Goal: Transaction & Acquisition: Purchase product/service

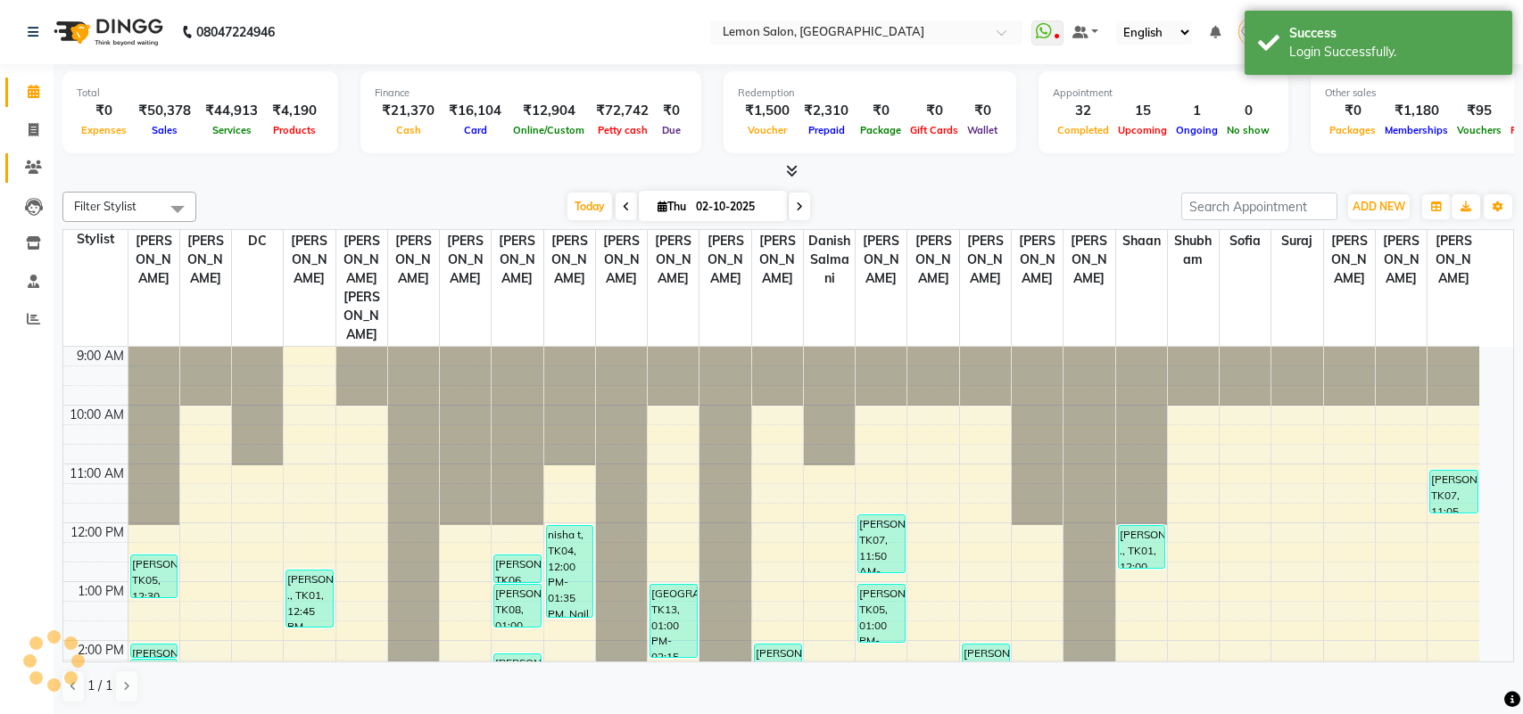
click at [36, 169] on icon at bounding box center [33, 167] width 17 height 13
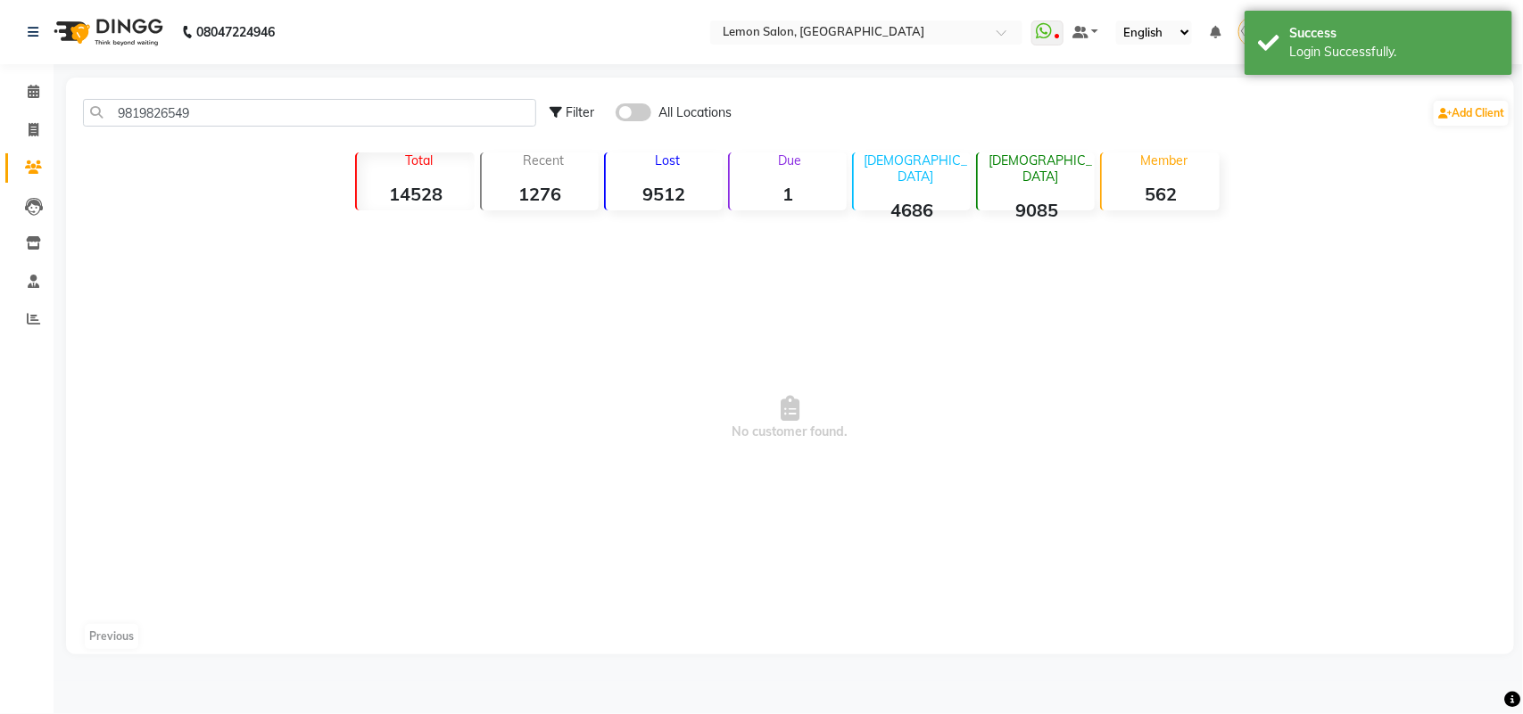
click at [629, 111] on span at bounding box center [633, 112] width 36 height 18
click at [615, 115] on input "checkbox" at bounding box center [615, 115] width 0 height 0
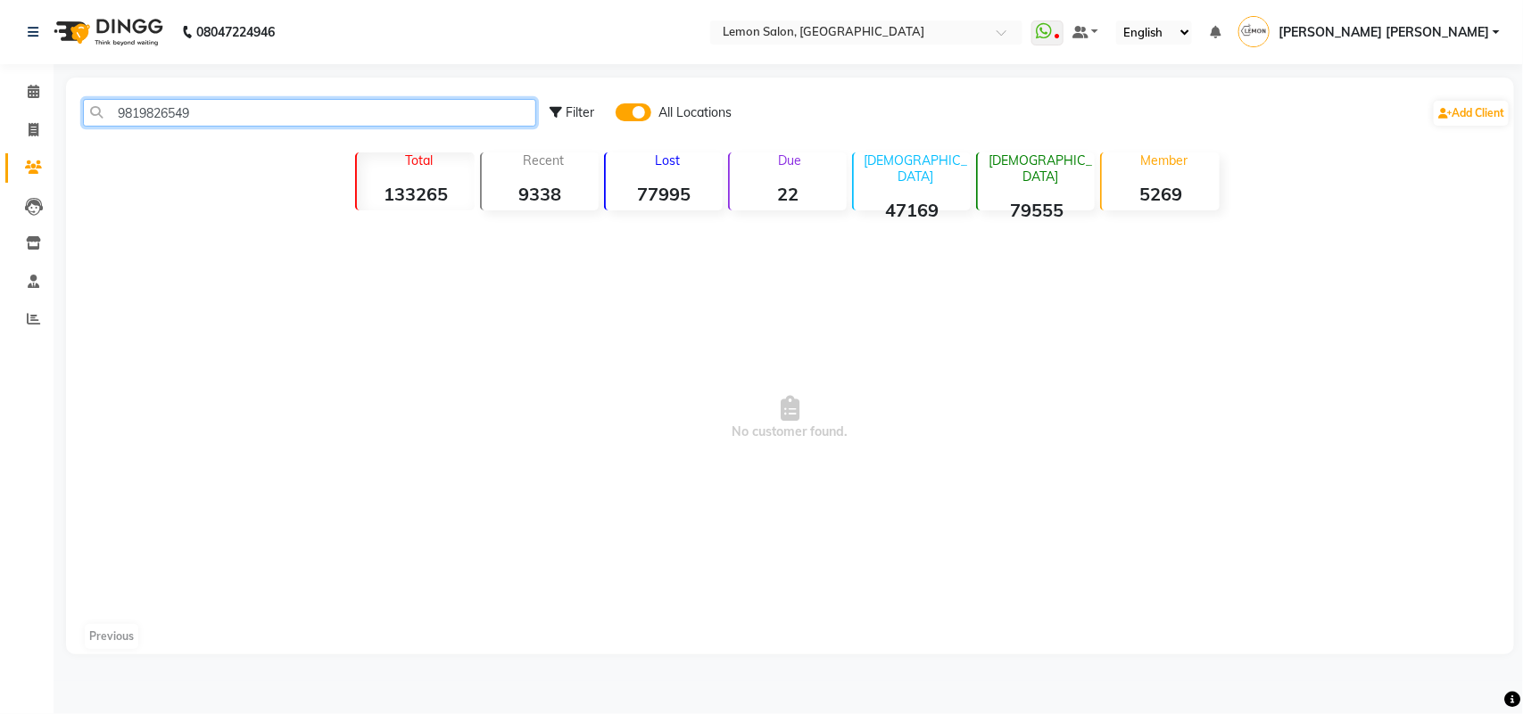
click at [162, 103] on input "9819826549" at bounding box center [309, 113] width 453 height 28
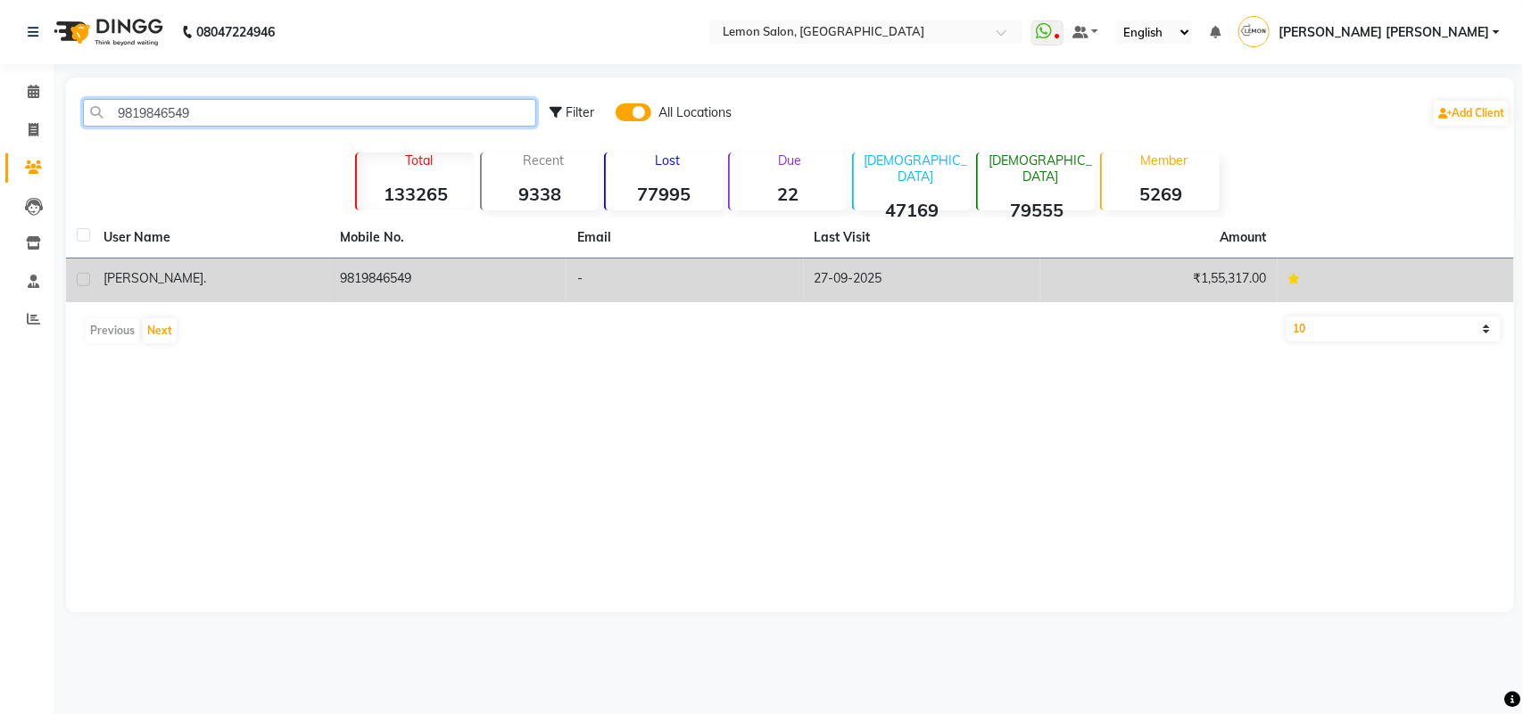
type input "9819846549"
click at [366, 266] on td "9819846549" at bounding box center [448, 281] width 237 height 44
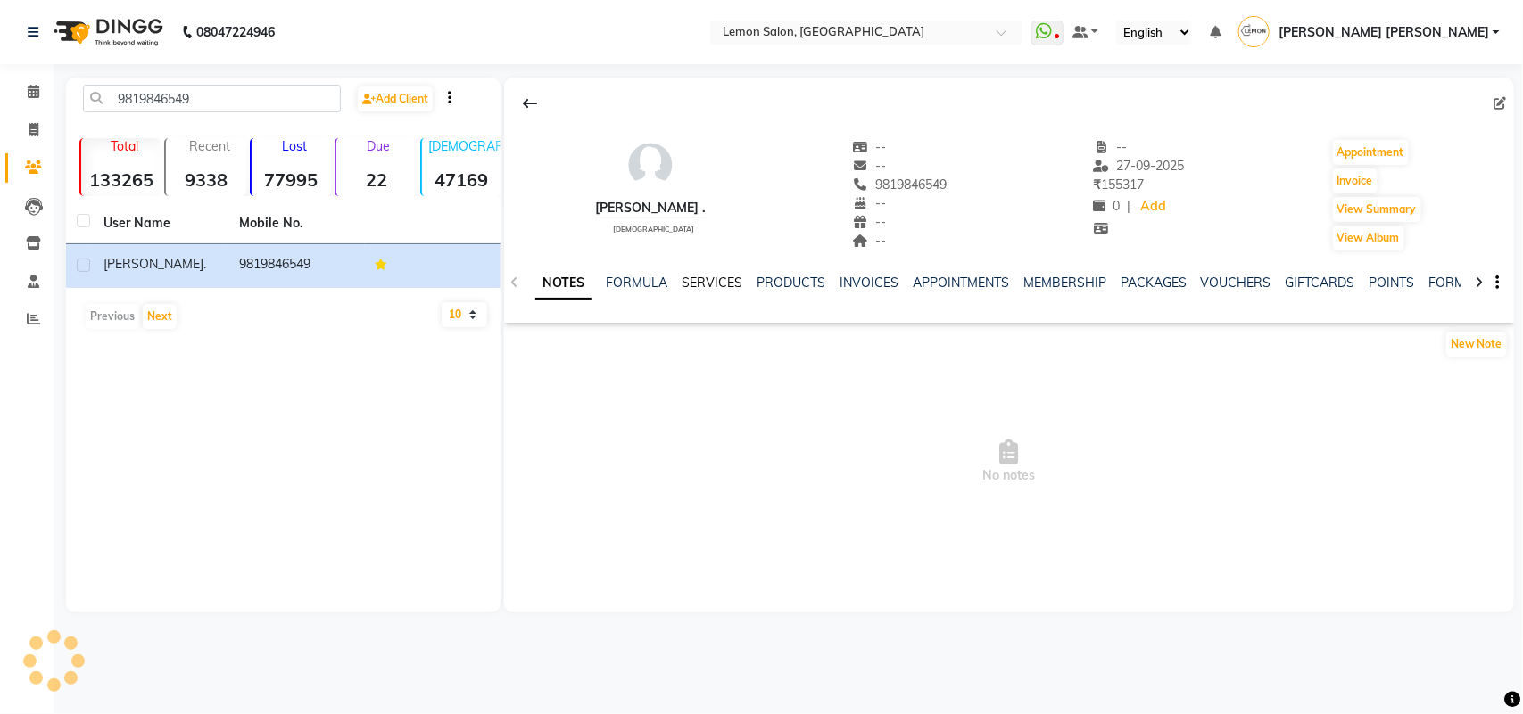
click at [696, 278] on link "SERVICES" at bounding box center [711, 283] width 61 height 16
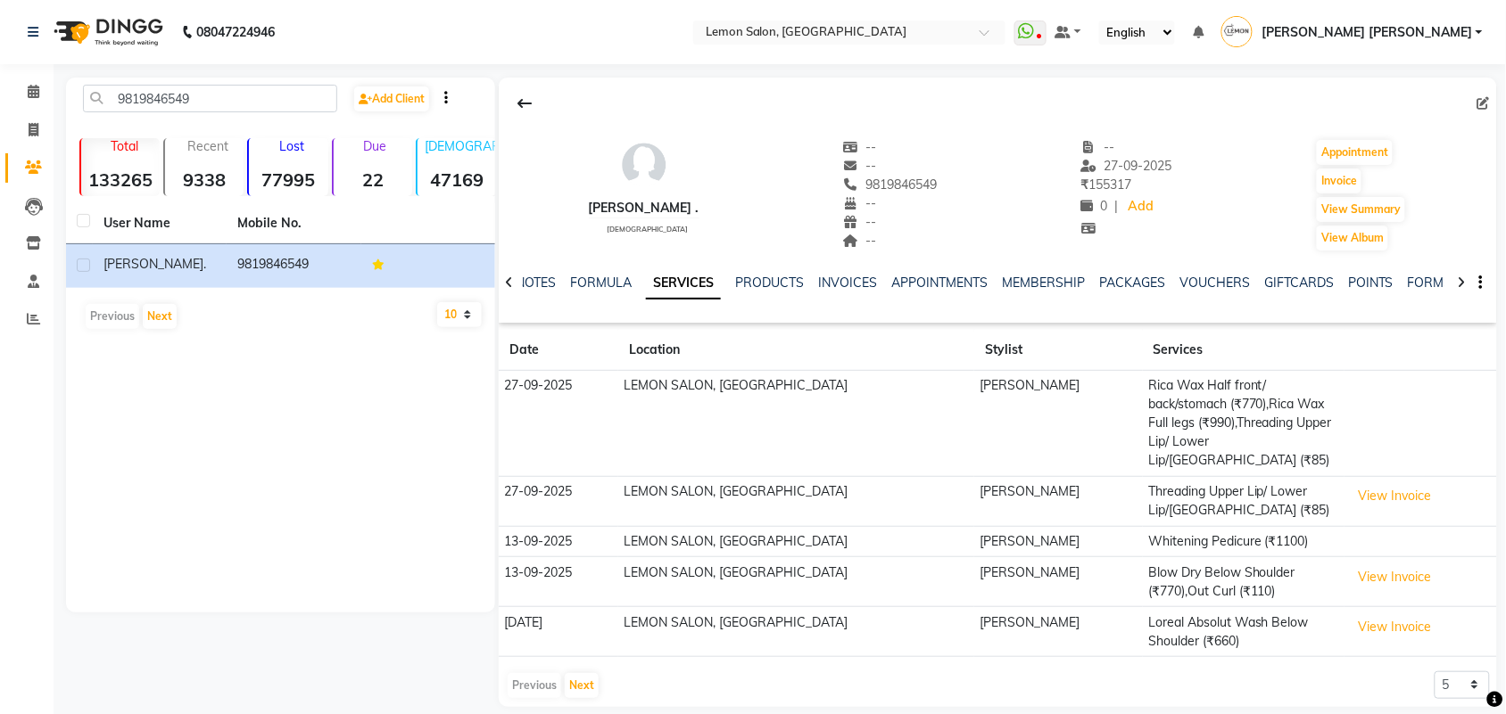
scroll to position [2, 0]
click at [572, 672] on button "Next" at bounding box center [582, 684] width 34 height 25
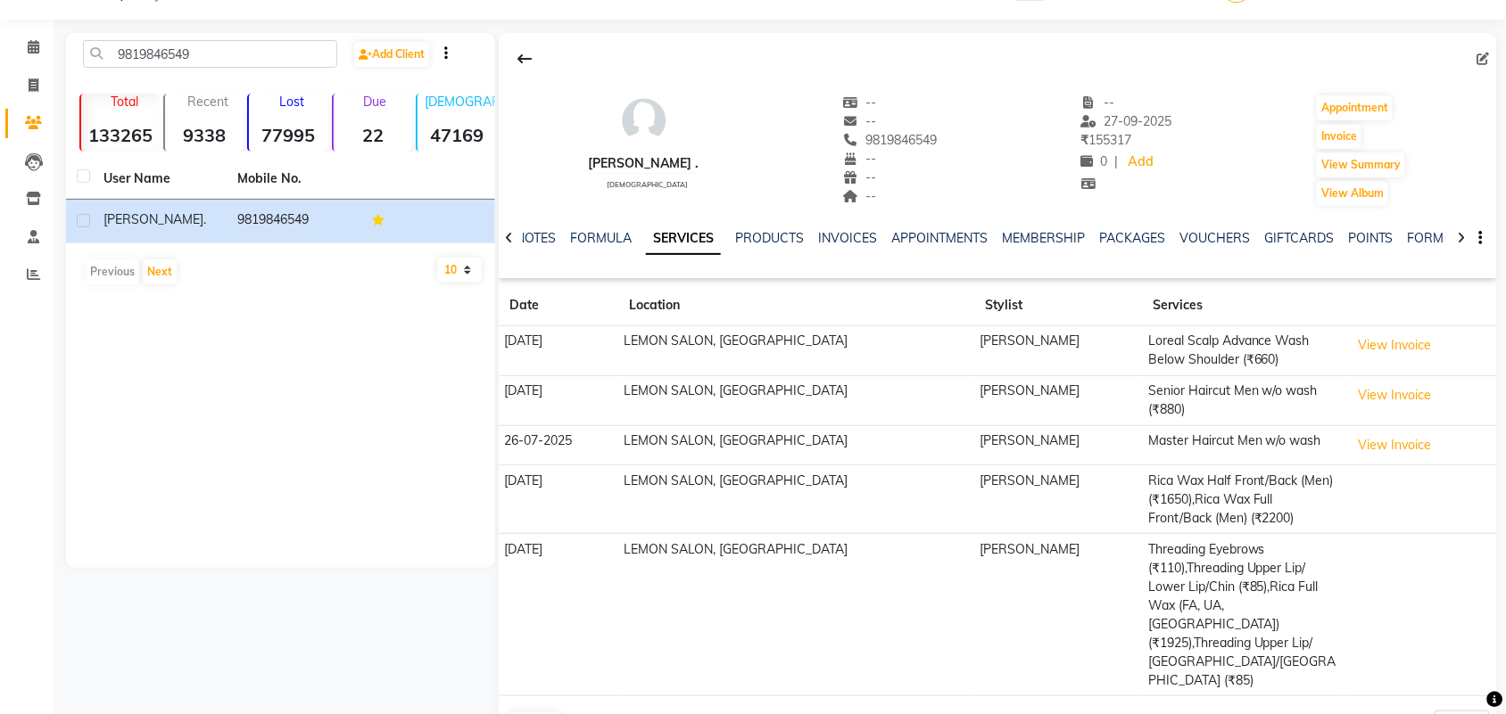
scroll to position [68, 0]
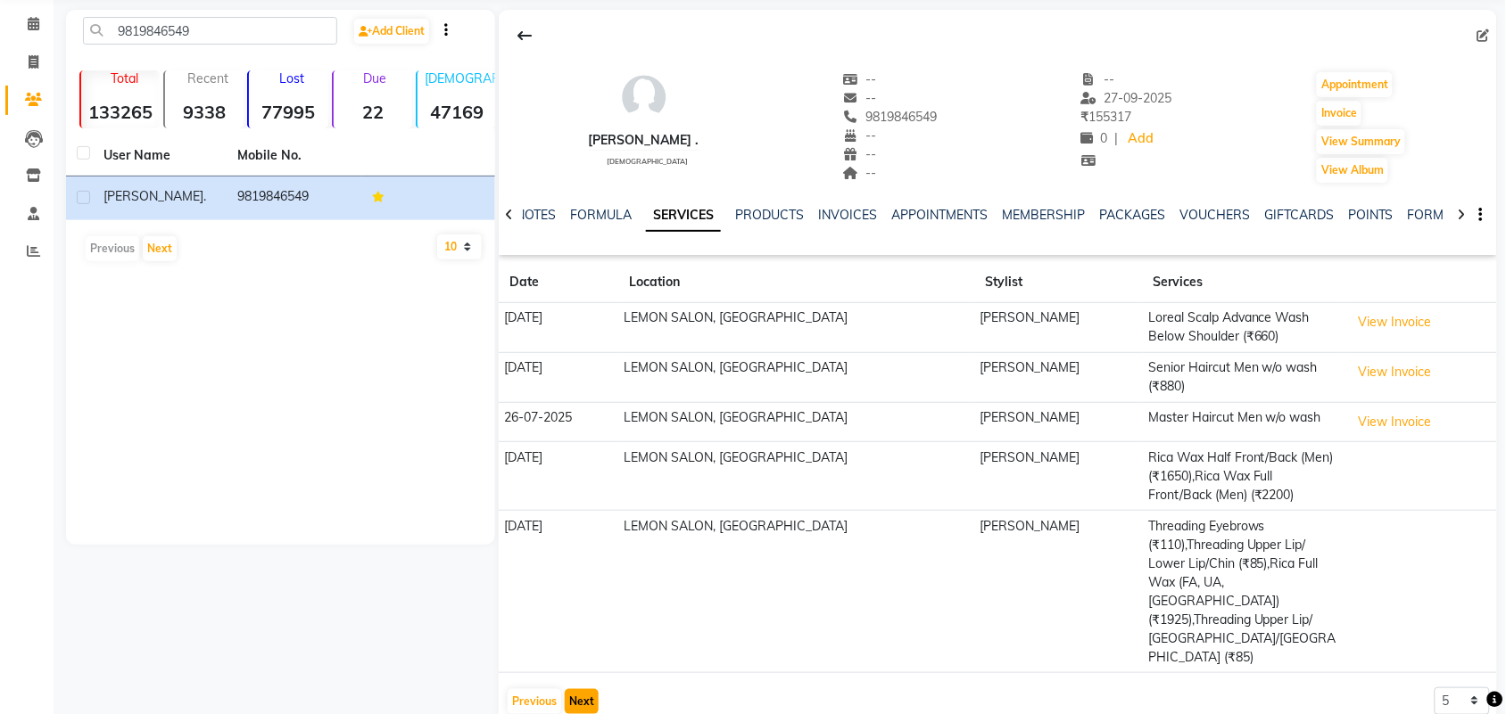
click at [568, 690] on button "Next" at bounding box center [582, 702] width 34 height 25
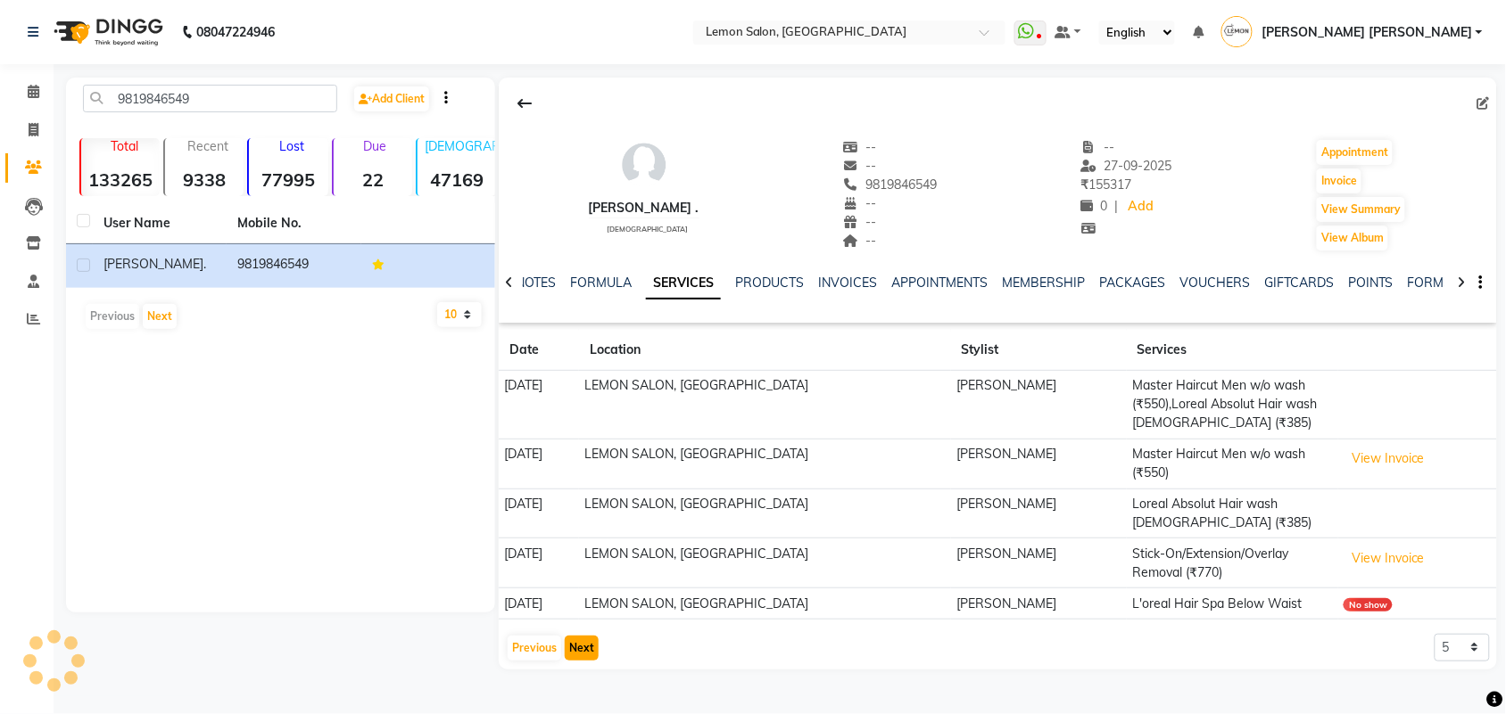
scroll to position [0, 0]
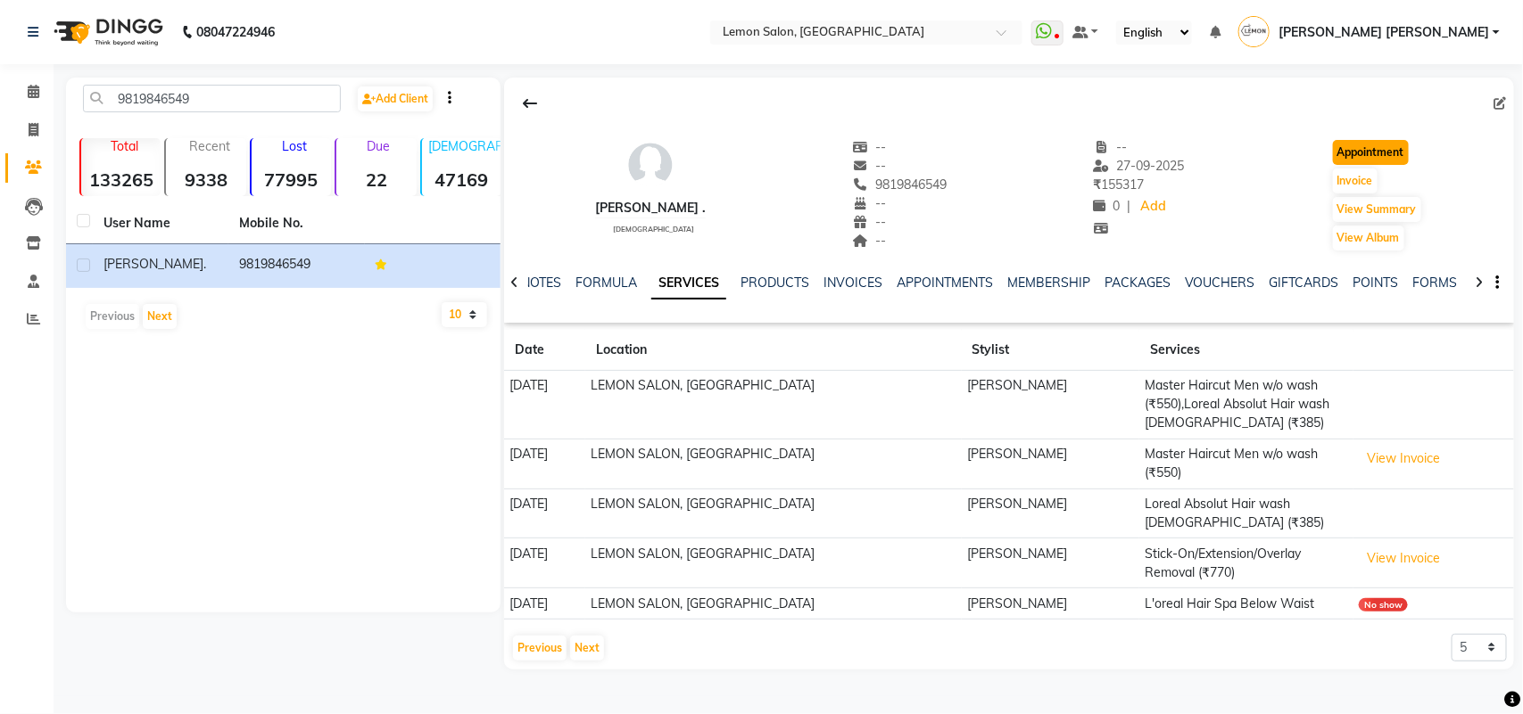
click at [1354, 153] on button "Appointment" at bounding box center [1371, 152] width 76 height 25
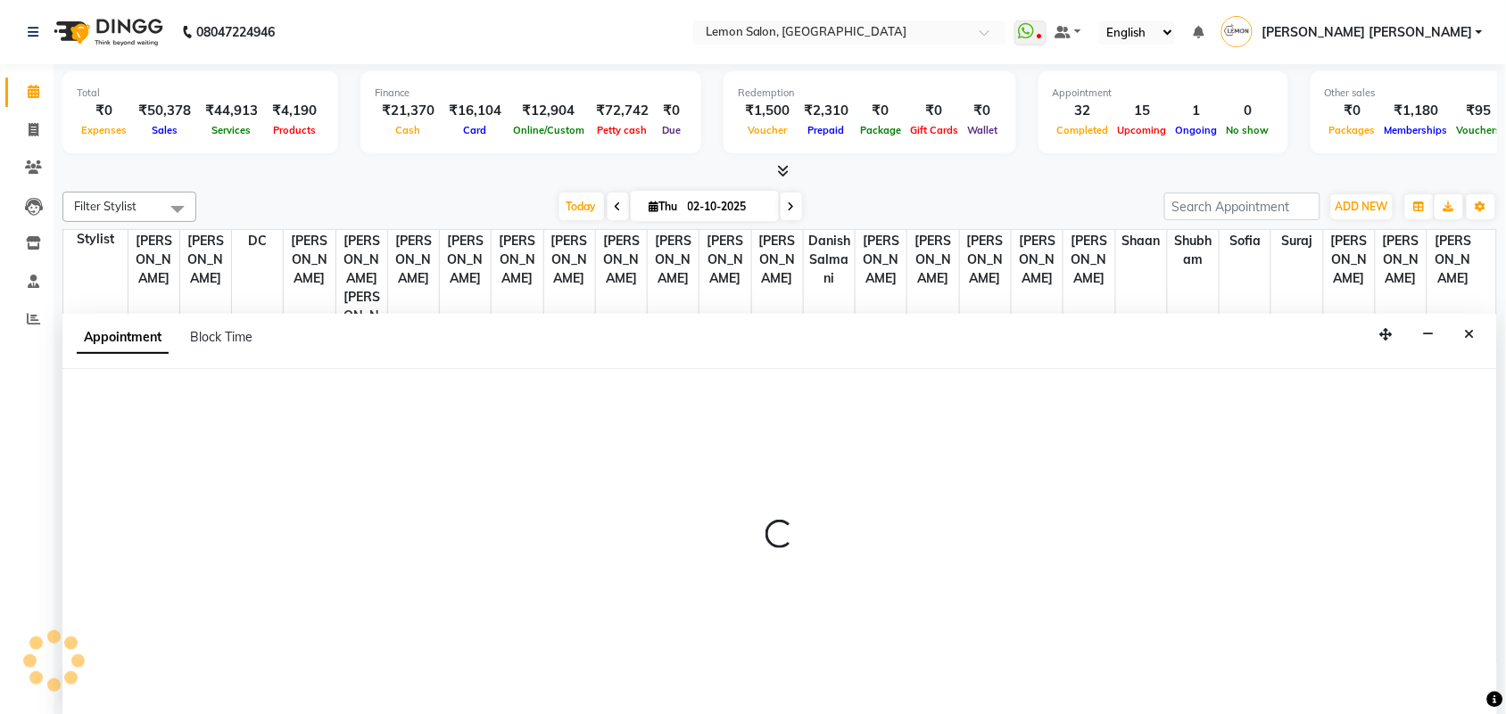
scroll to position [1, 0]
select select "tentative"
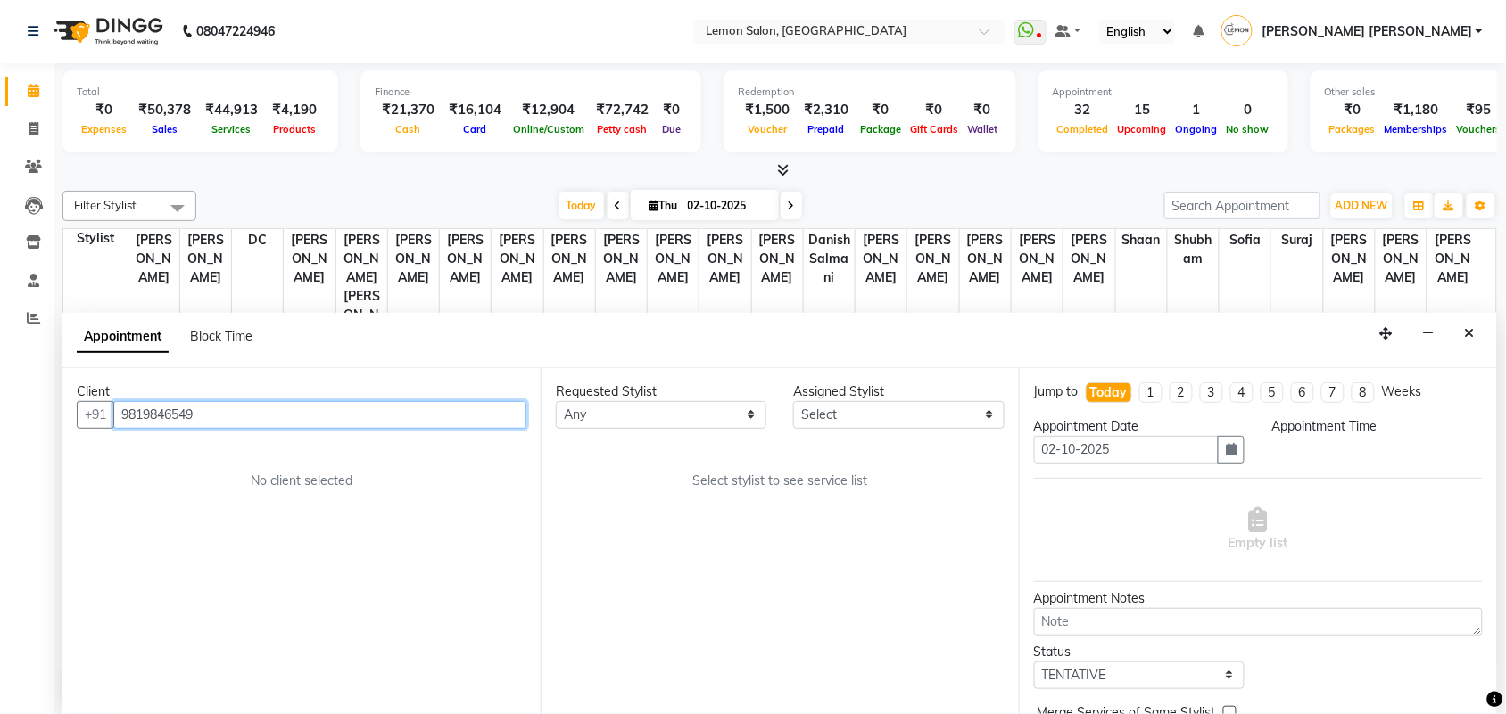
select select "600"
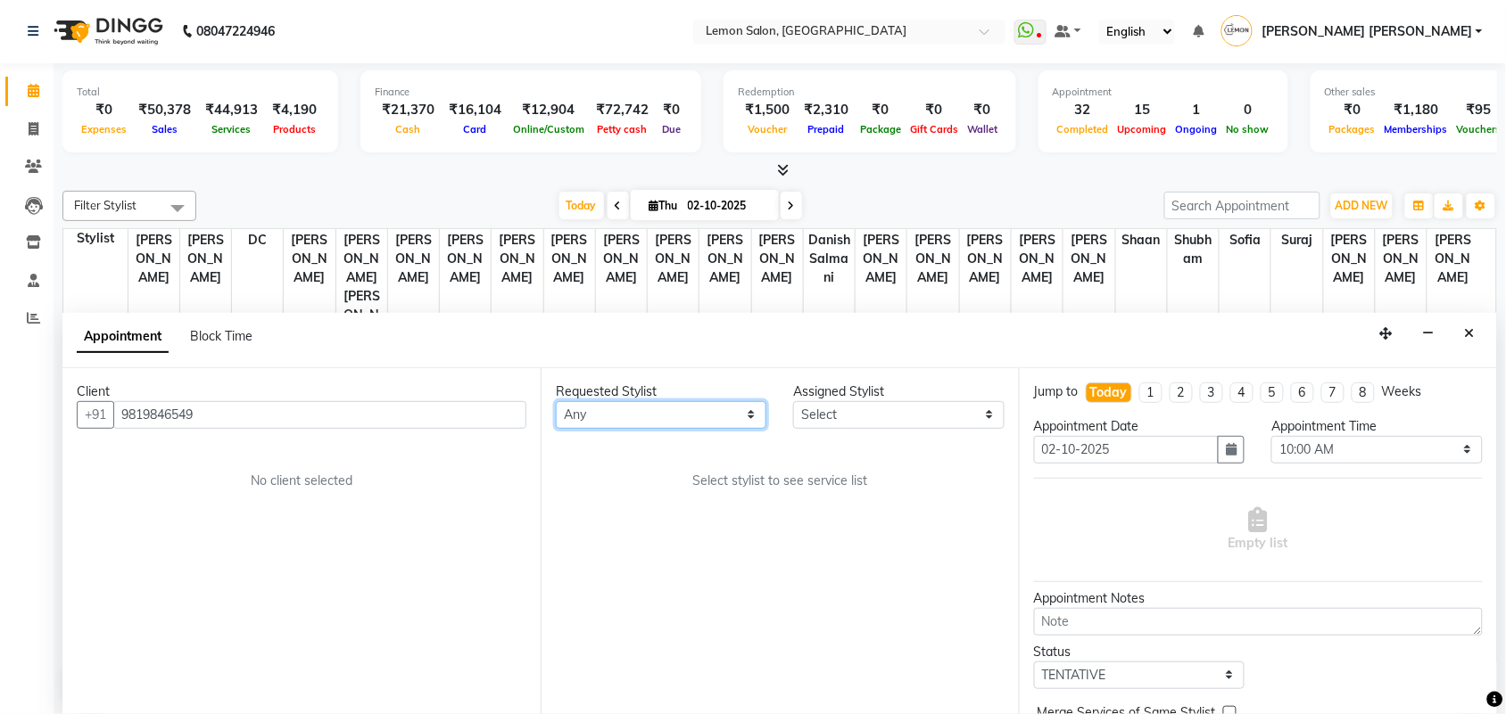
click at [608, 417] on select "Any Aalam Saifi Abhishek Shelar Aditi Nigam Ansar Ahmed Archana Muke Ashish Sha…" at bounding box center [661, 415] width 211 height 28
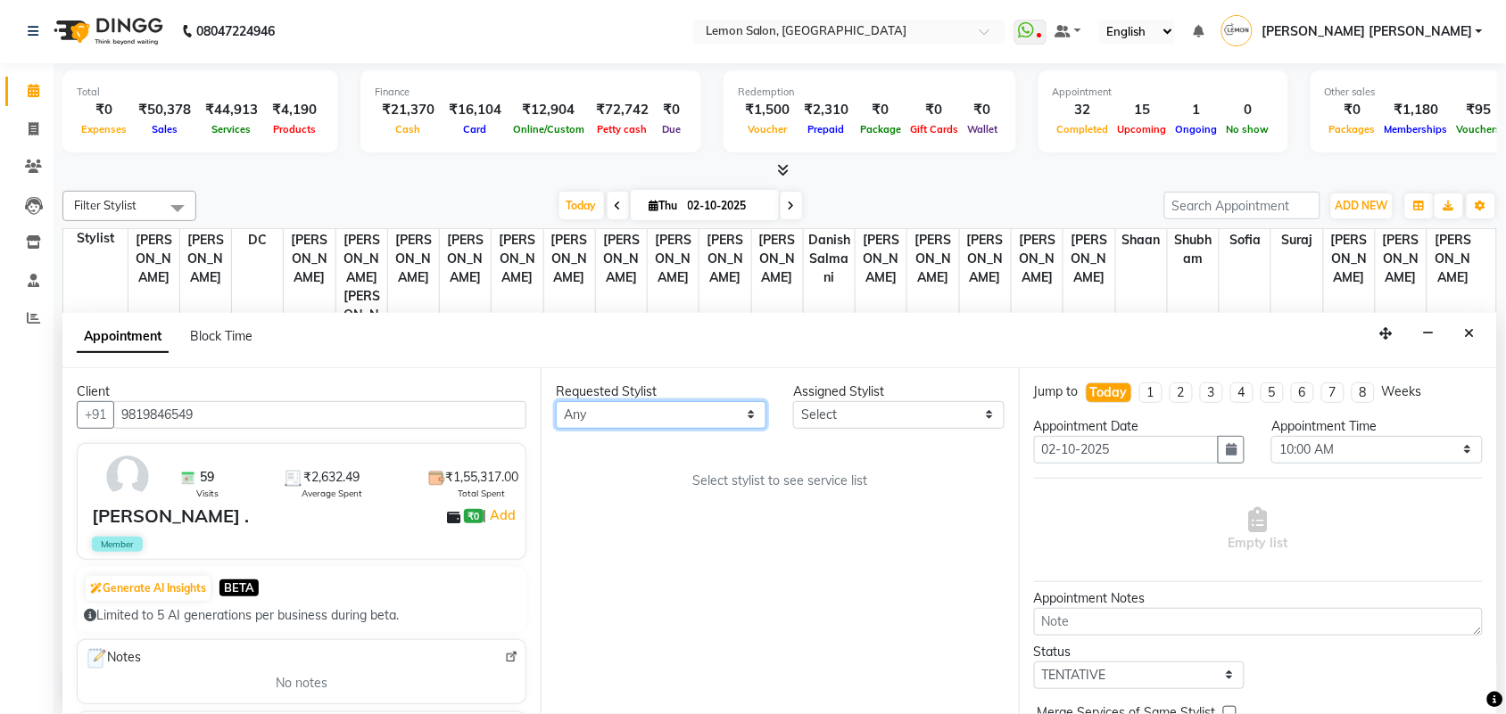
scroll to position [480, 0]
select select "48089"
click at [556, 401] on select "Any Aalam Saifi Abhishek Shelar Aditi Nigam Ansar Ahmed Archana Muke Ashish Sha…" at bounding box center [661, 415] width 211 height 28
select select "48089"
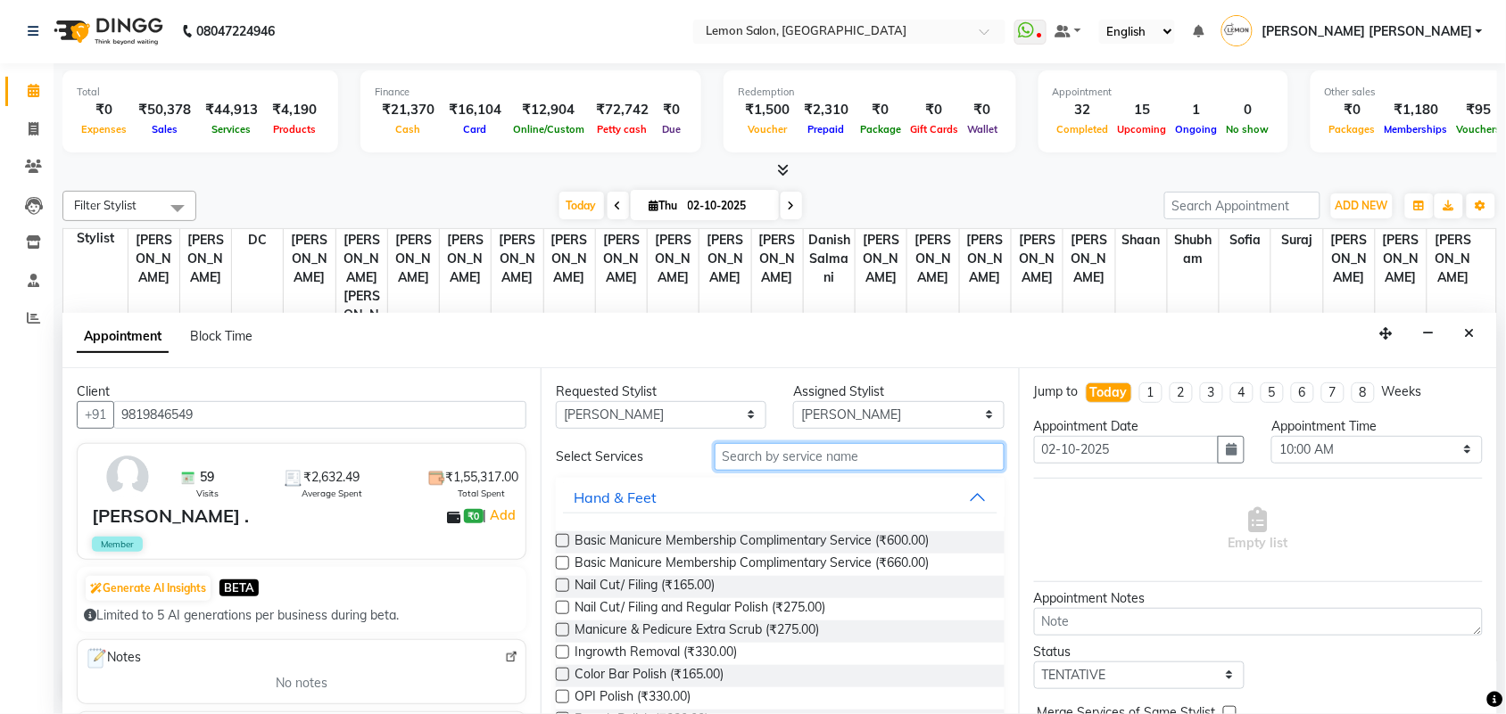
click at [764, 459] on input "text" at bounding box center [859, 457] width 290 height 28
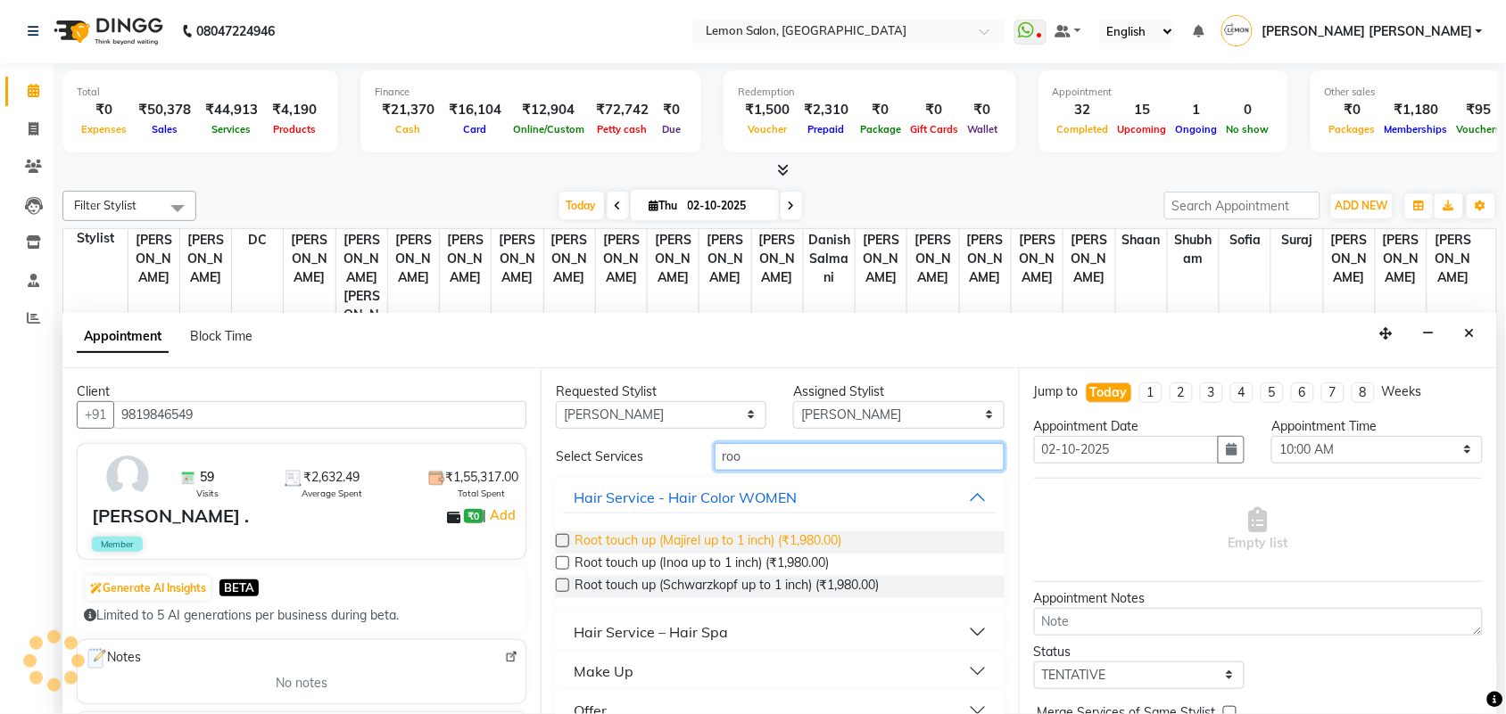
type input "roo"
click at [734, 536] on span "Root touch up (Majirel up to 1 inch) (₹1,980.00)" at bounding box center [707, 543] width 267 height 22
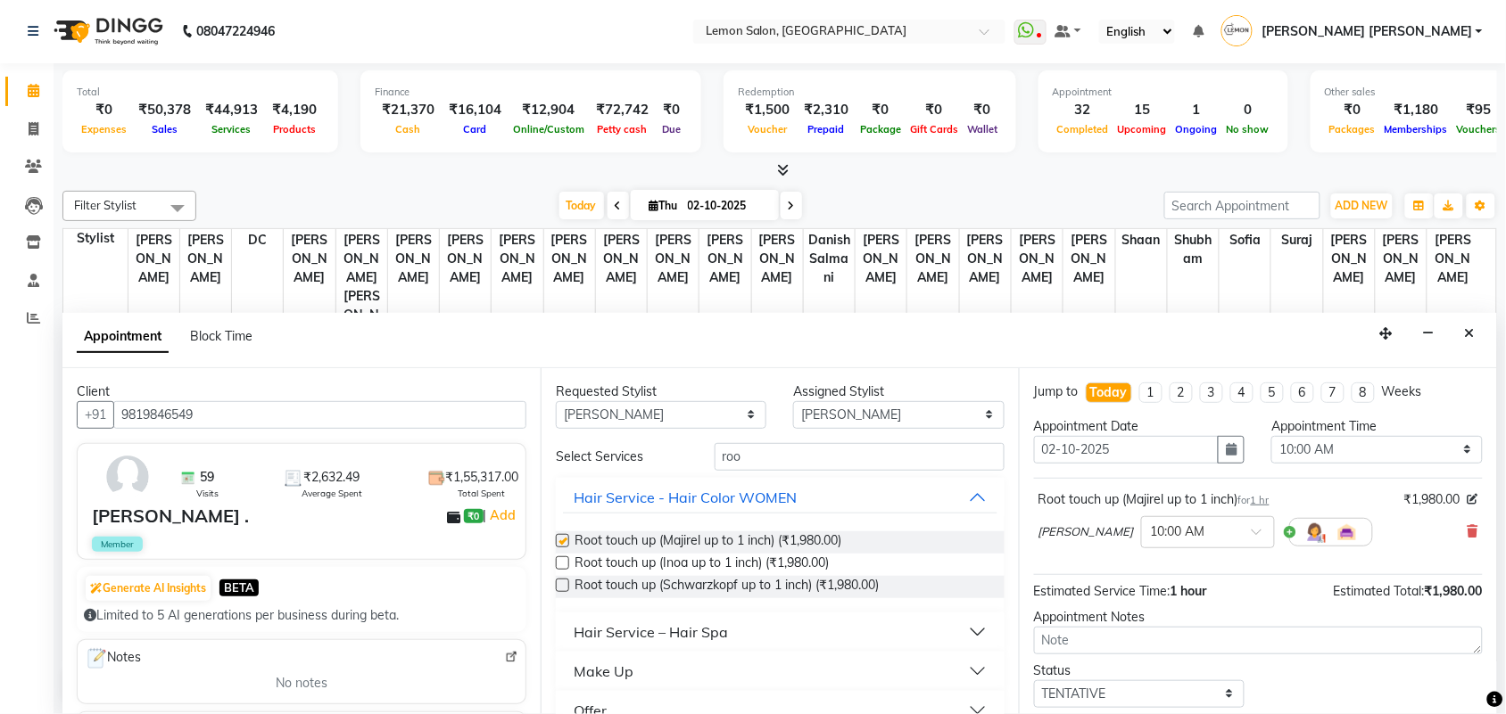
checkbox input "false"
click at [1375, 451] on select "Select 10:00 AM 10:15 AM 10:30 AM 10:45 AM 11:00 AM 11:15 AM 11:30 AM 11:45 AM …" at bounding box center [1376, 450] width 211 height 28
select select "1080"
click at [1271, 436] on select "Select 10:00 AM 10:15 AM 10:30 AM 10:45 AM 11:00 AM 11:15 AM 11:30 AM 11:45 AM …" at bounding box center [1376, 450] width 211 height 28
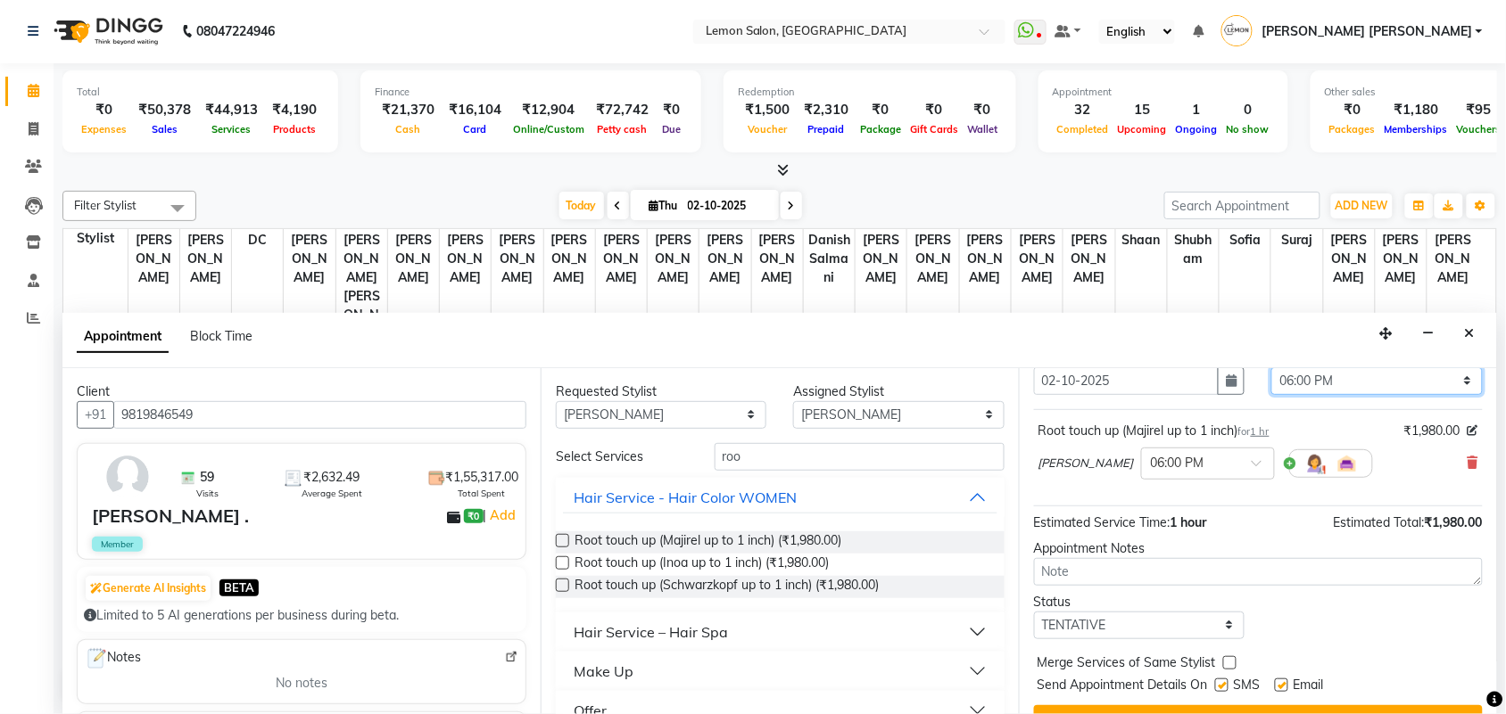
scroll to position [107, 0]
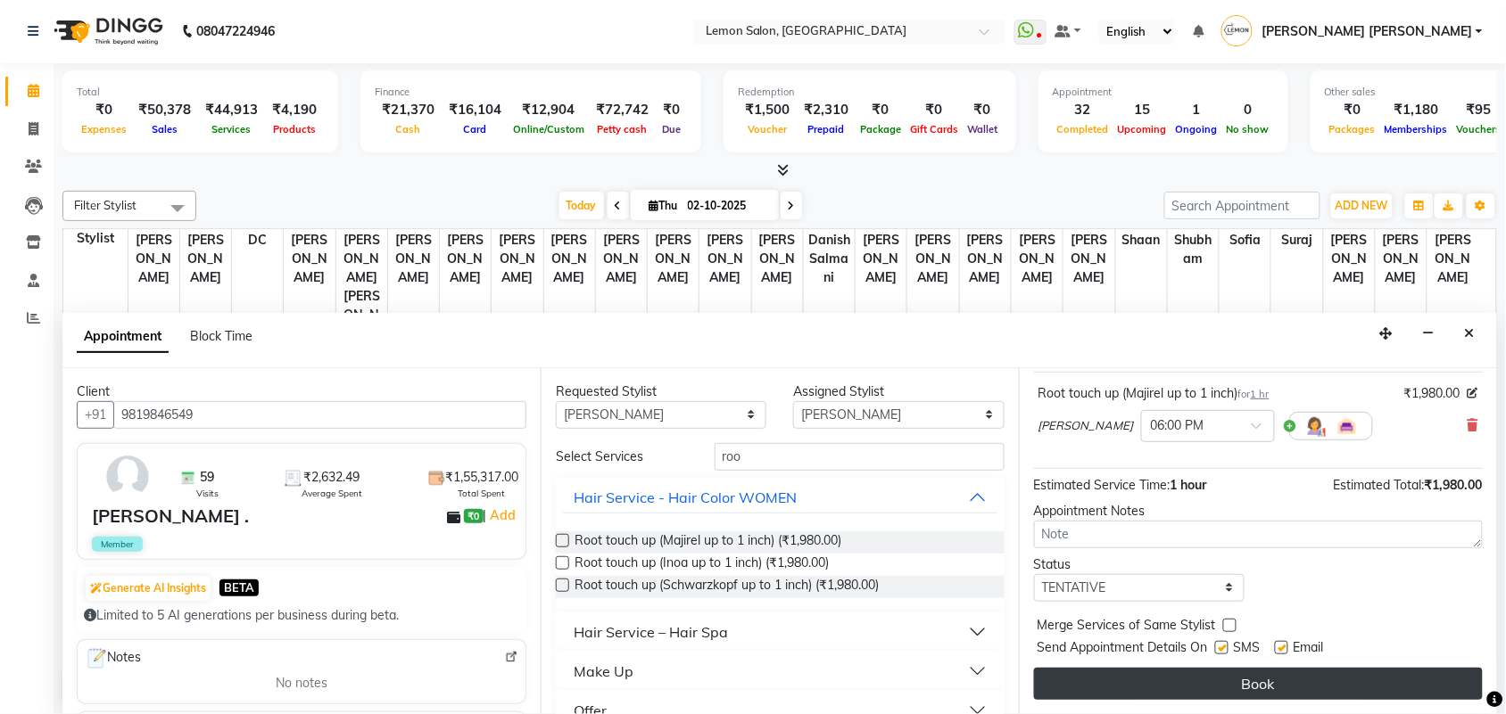
click at [1353, 676] on button "Book" at bounding box center [1258, 684] width 449 height 32
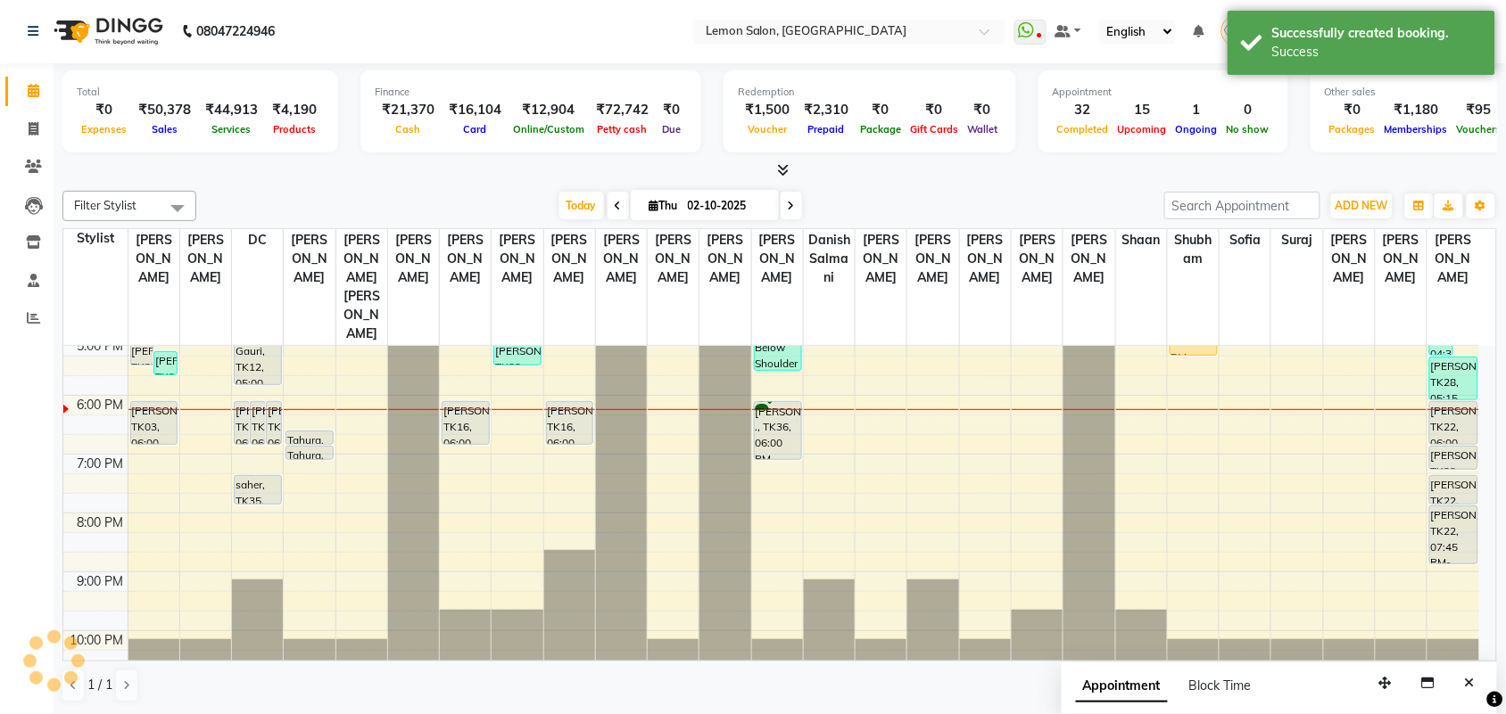
scroll to position [0, 0]
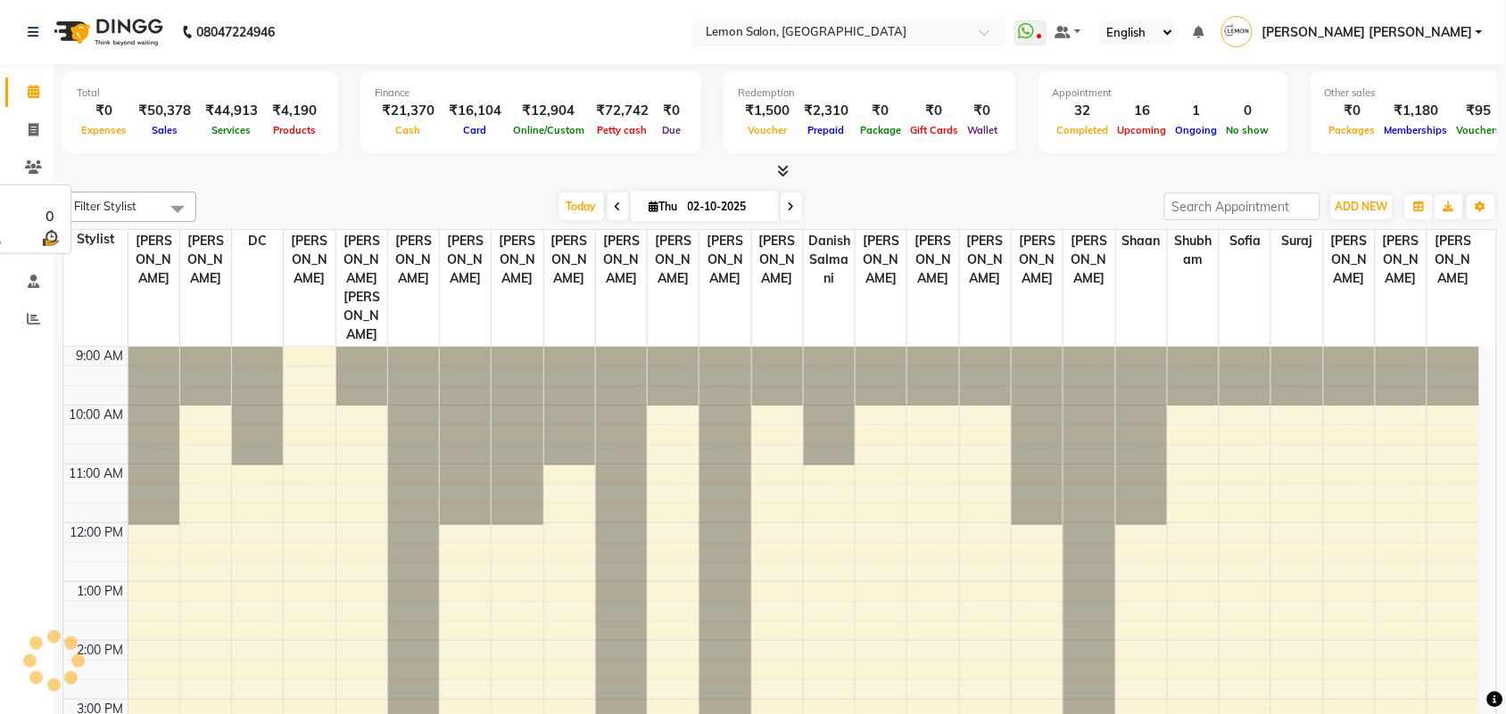
click at [877, 32] on input "text" at bounding box center [831, 34] width 259 height 18
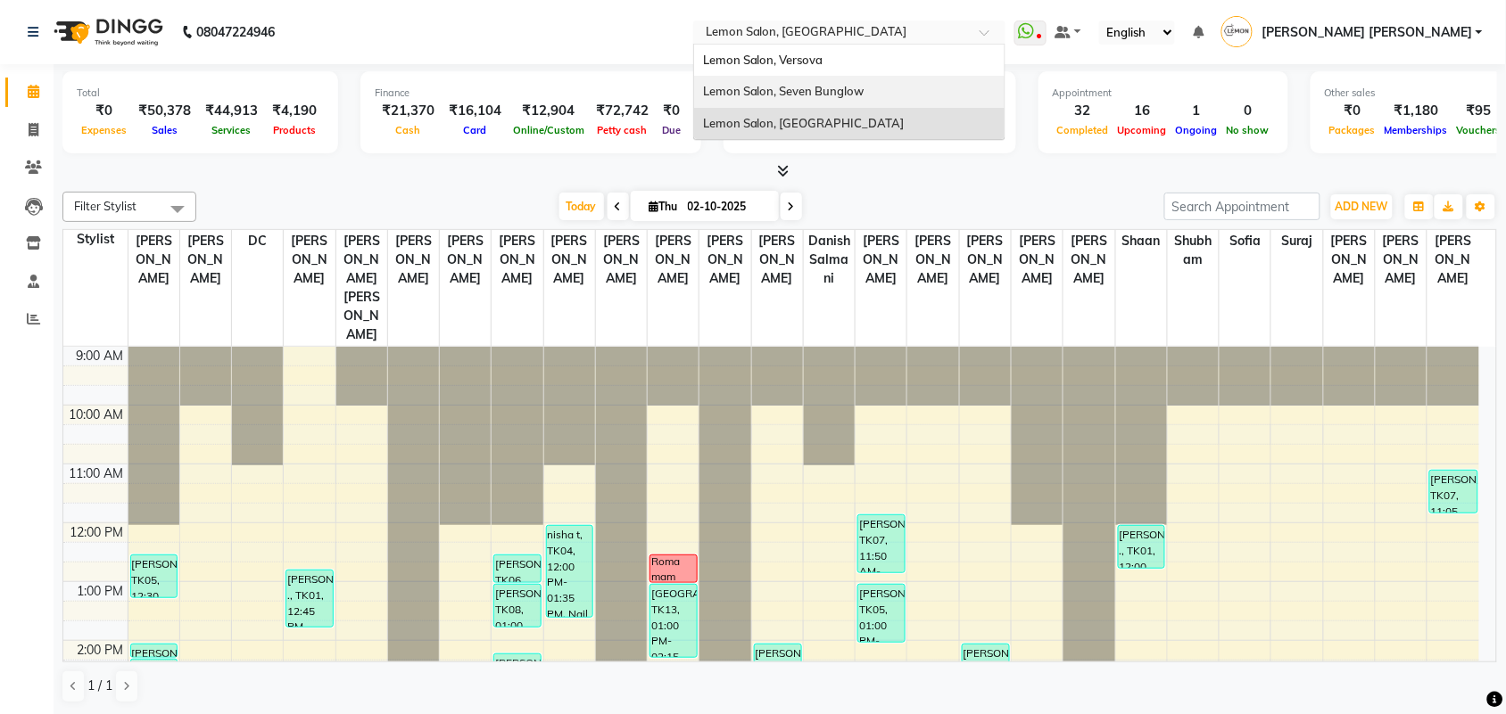
click at [881, 82] on div "Lemon Salon, Seven Bunglow" at bounding box center [849, 92] width 310 height 32
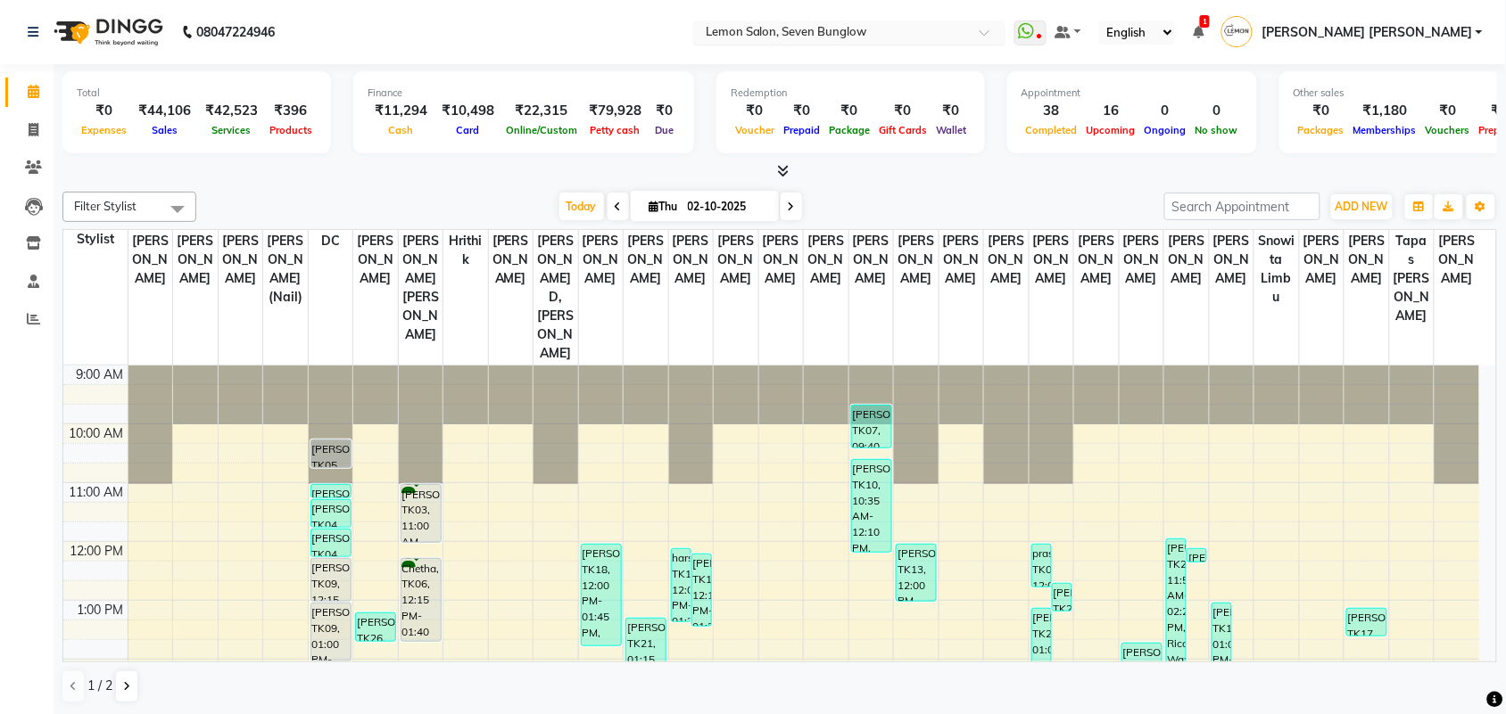
click at [850, 33] on input "text" at bounding box center [831, 34] width 259 height 18
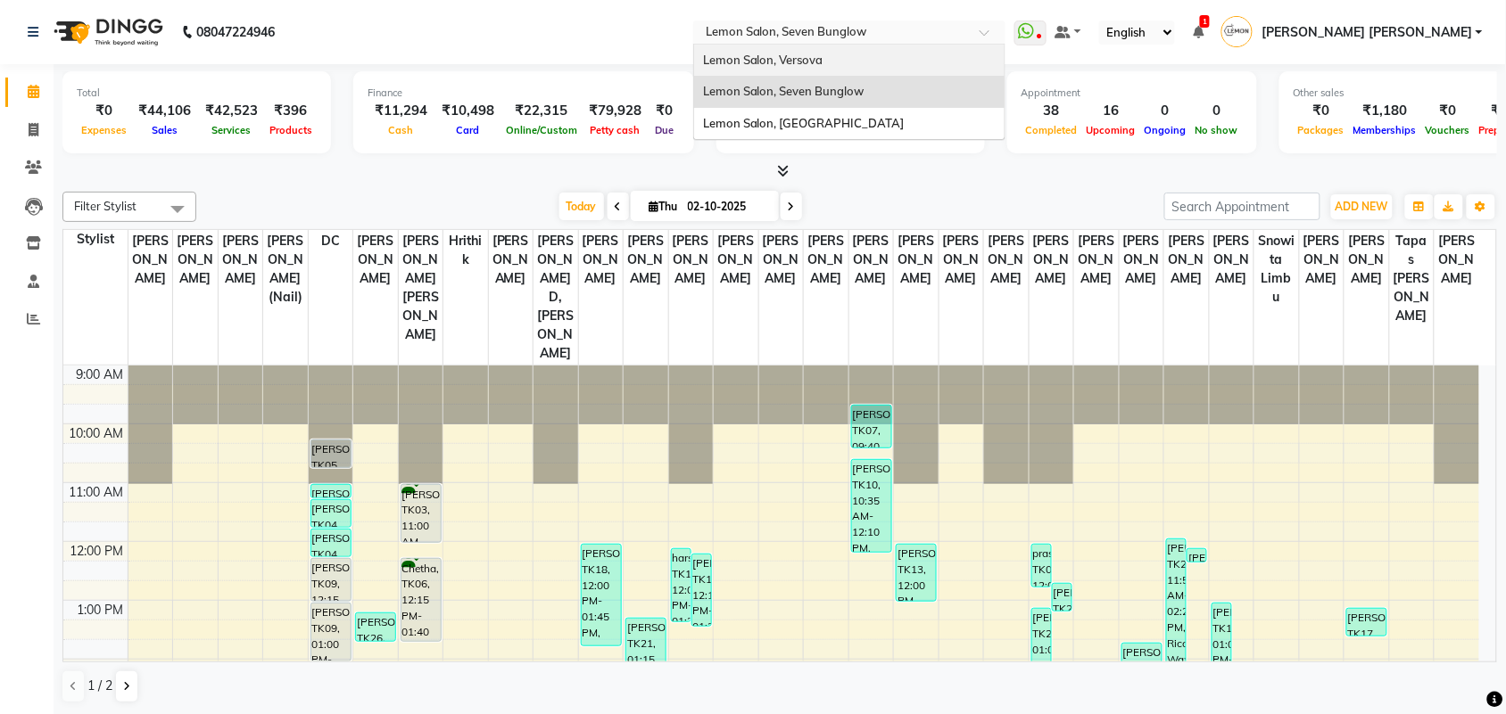
click at [823, 54] on span "Lemon Salon, Versova" at bounding box center [763, 60] width 120 height 14
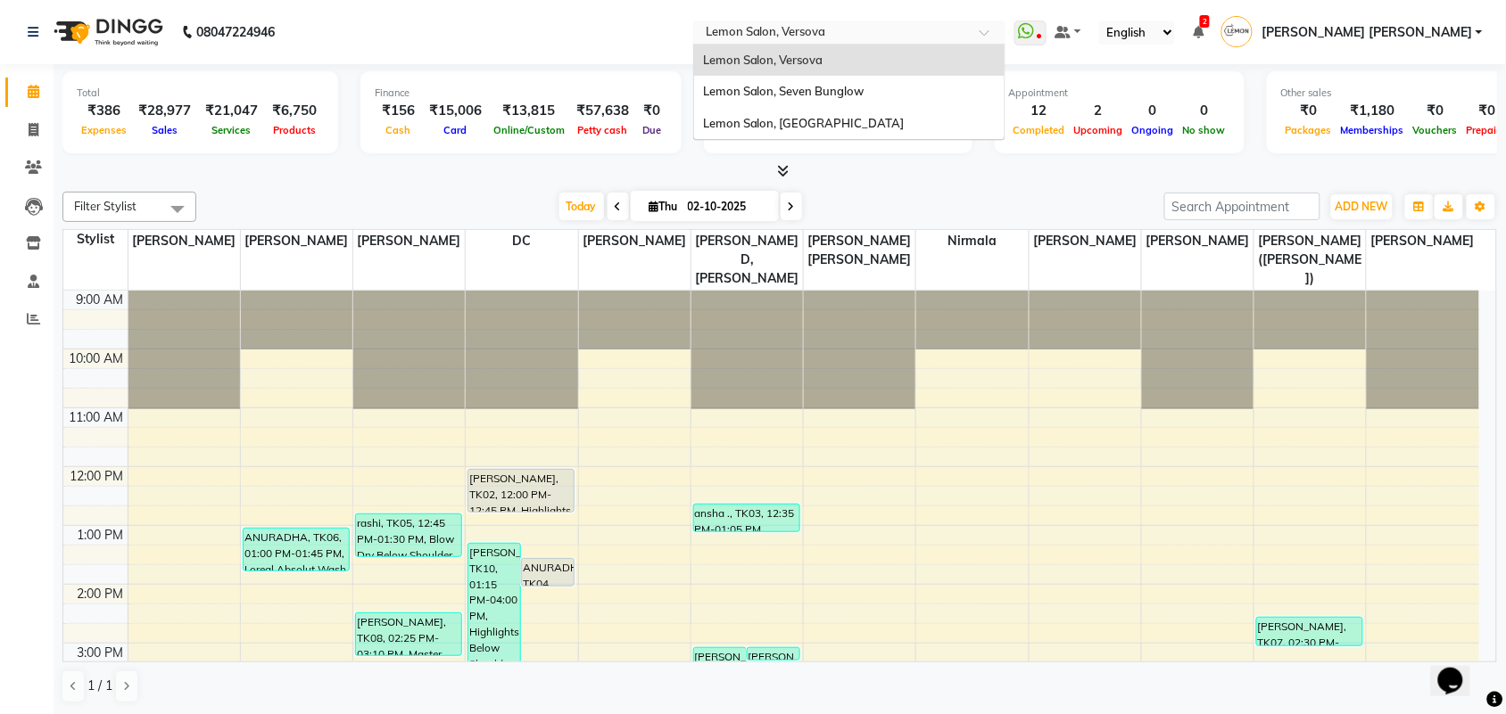
click at [926, 41] on input "text" at bounding box center [831, 34] width 259 height 18
click at [892, 122] on span "Lemon Salon, [GEOGRAPHIC_DATA]" at bounding box center [804, 123] width 202 height 14
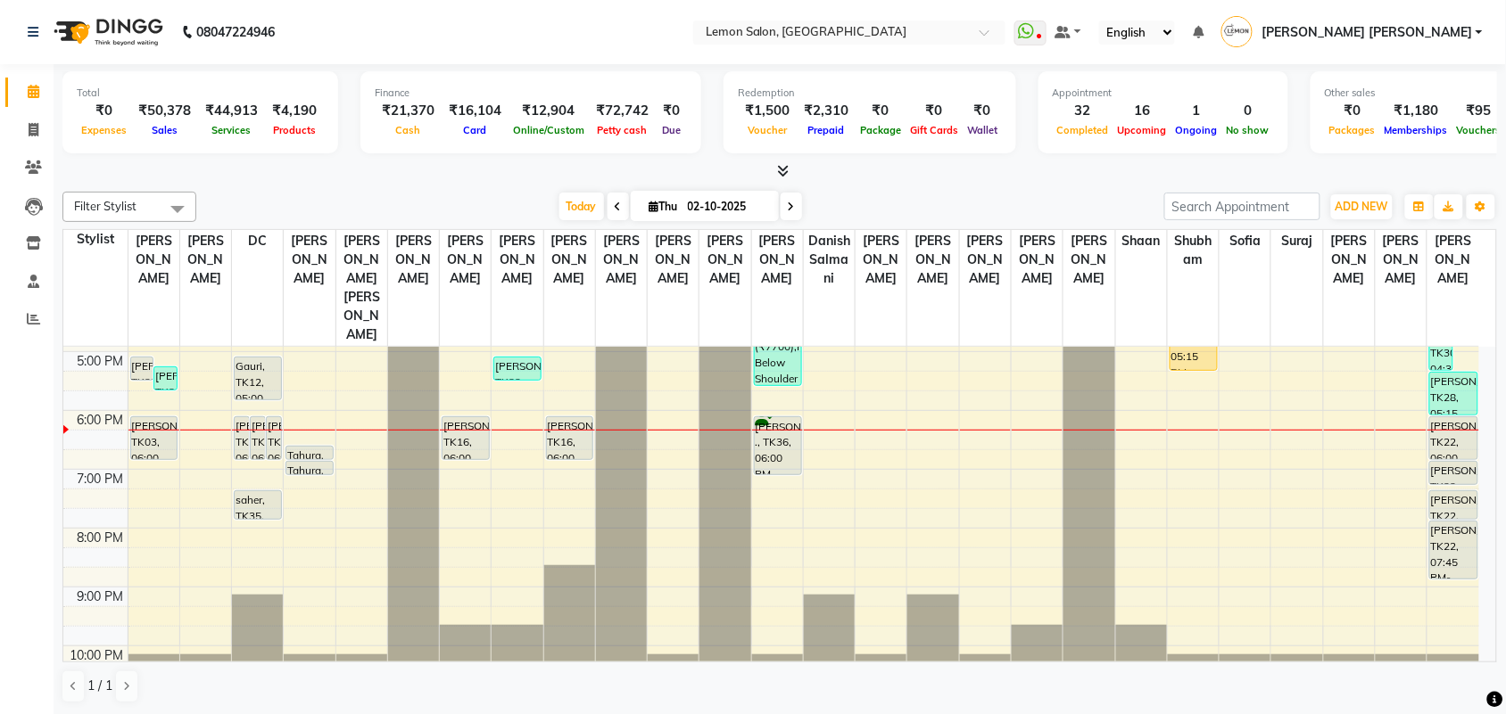
scroll to position [480, 0]
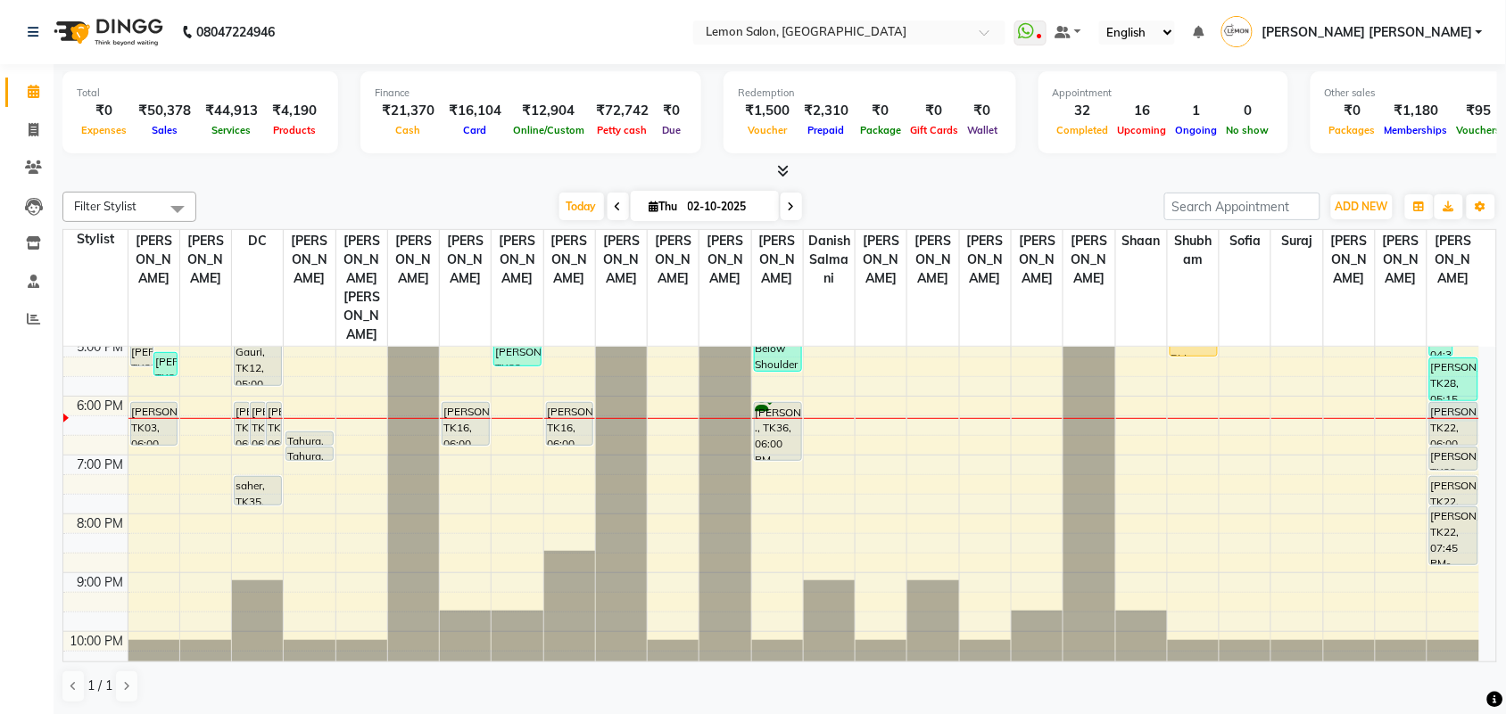
click at [1460, 418] on div at bounding box center [1453, 418] width 52 height 1
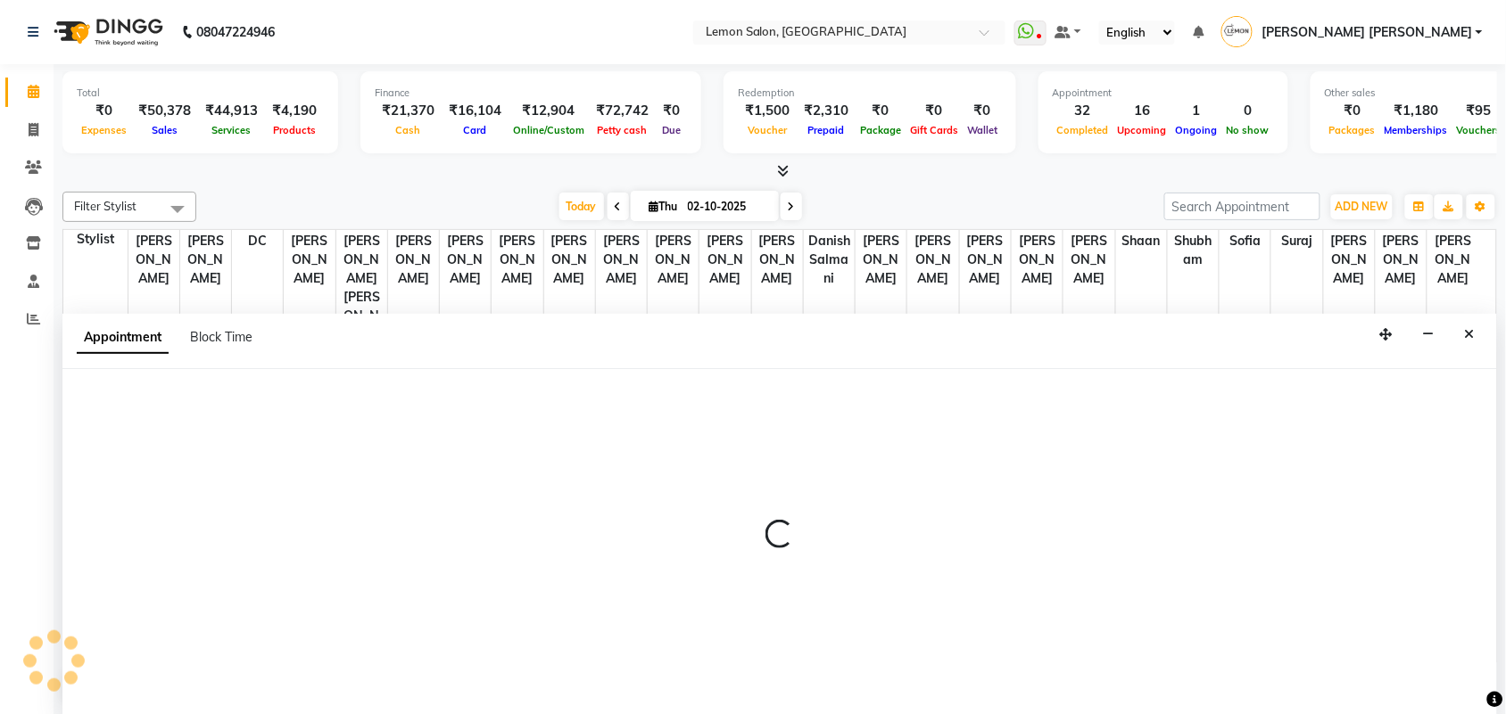
scroll to position [1, 0]
drag, startPoint x: 1476, startPoint y: 331, endPoint x: 1464, endPoint y: 344, distance: 18.3
click at [1476, 332] on button "Close" at bounding box center [1470, 334] width 26 height 28
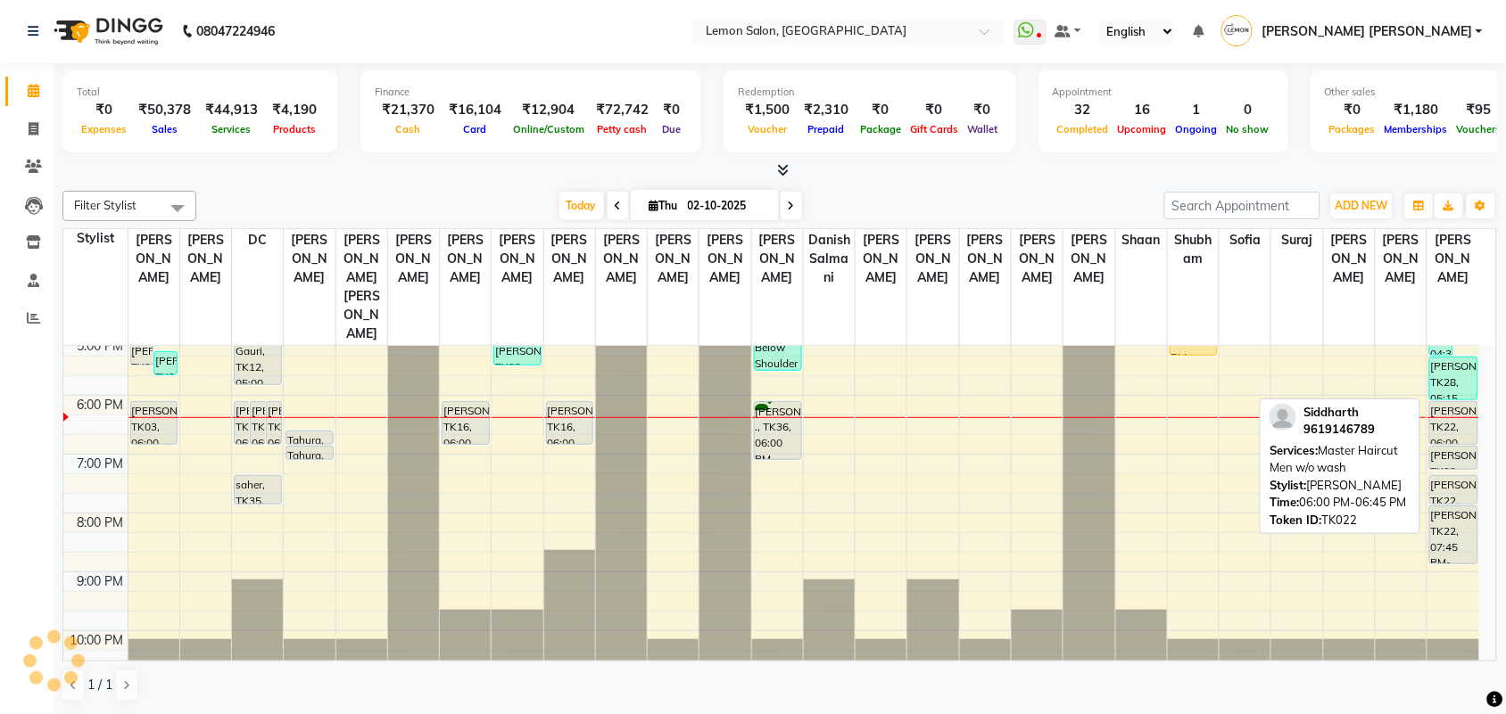
click at [1449, 402] on div "[PERSON_NAME], TK22, 06:00 PM-06:45 PM, Master Haircut Men w/o wash" at bounding box center [1453, 423] width 46 height 42
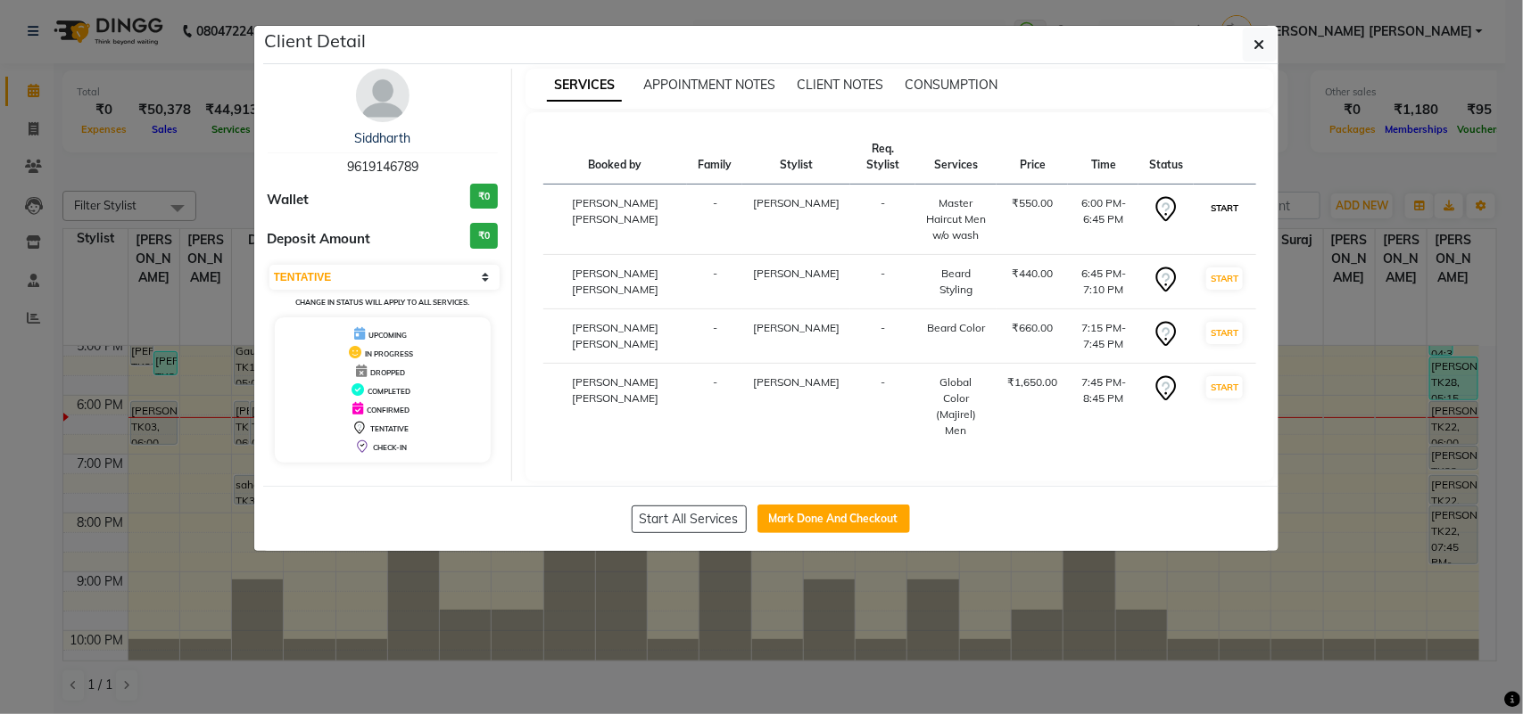
drag, startPoint x: 1211, startPoint y: 211, endPoint x: 1202, endPoint y: 278, distance: 67.5
click at [1211, 212] on button "START" at bounding box center [1224, 208] width 37 height 22
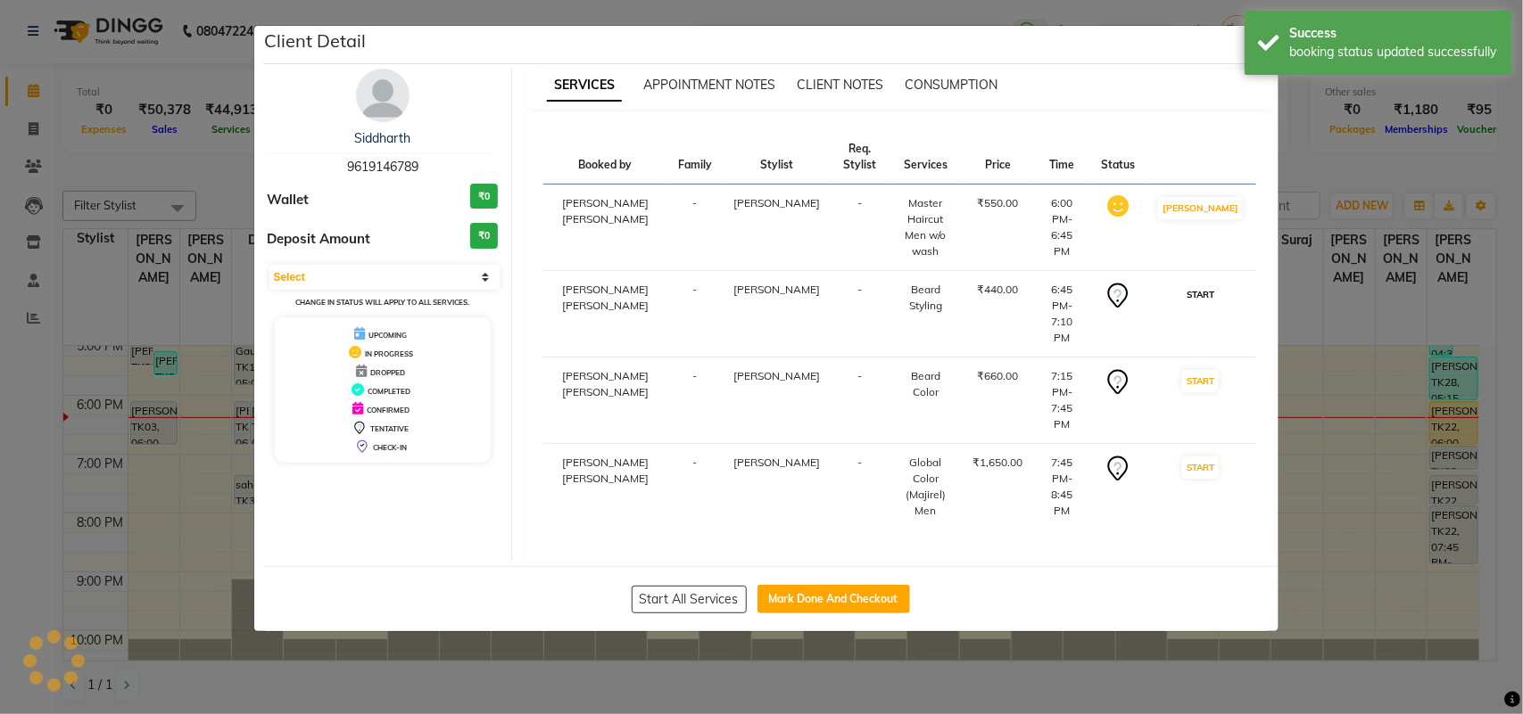
click at [1216, 284] on button "START" at bounding box center [1200, 295] width 37 height 22
click at [1215, 370] on button "START" at bounding box center [1200, 381] width 37 height 22
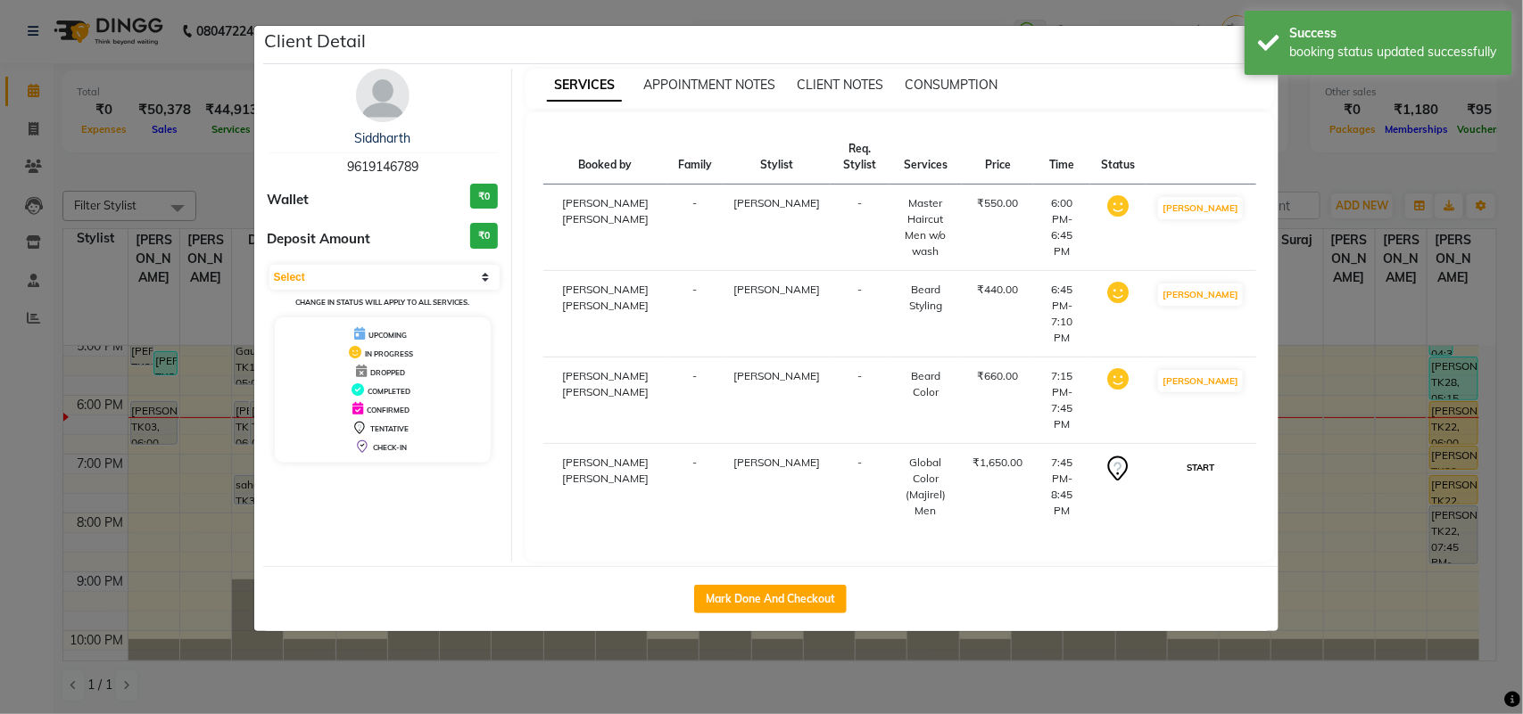
click at [1215, 457] on button "START" at bounding box center [1200, 468] width 37 height 22
select select "1"
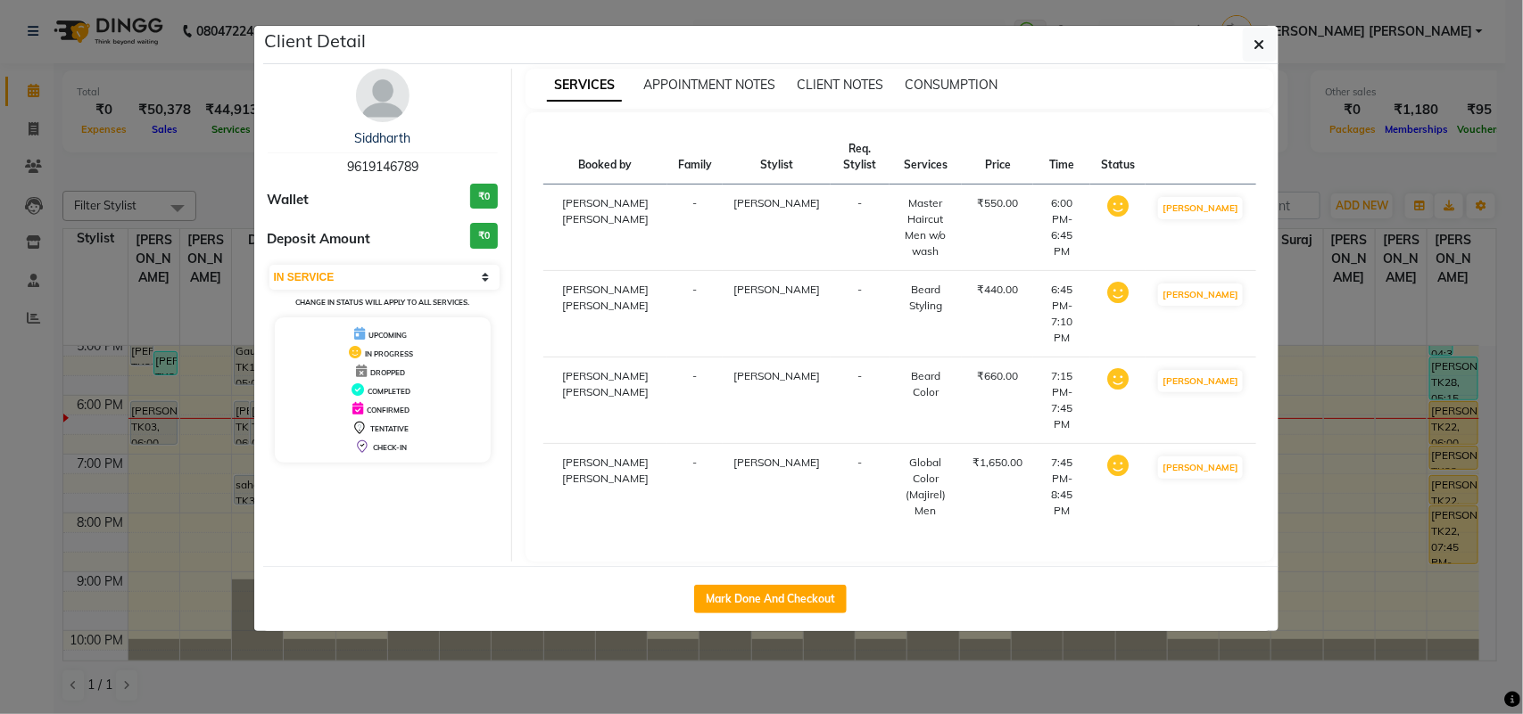
click at [13, 439] on ngb-modal-window "Client Detail Siddharth 9619146789 Wallet ₹0 Deposit Amount ₹0 Select IN SERVIC…" at bounding box center [761, 357] width 1523 height 714
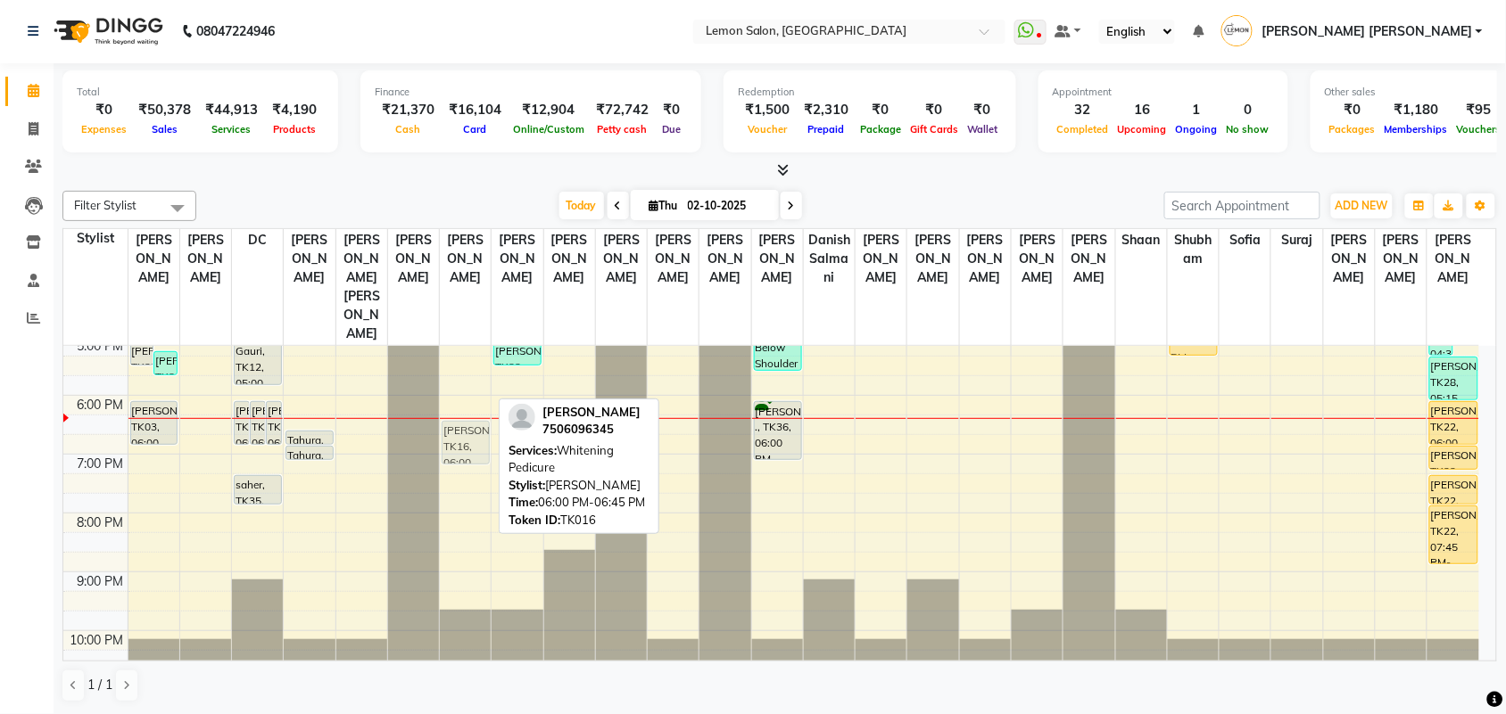
click at [468, 404] on div "Meena Krishnan, TK19, 03:35 PM-04:05 PM, Stick-On/Extension/Overlay Removal (₹7…" at bounding box center [465, 277] width 51 height 823
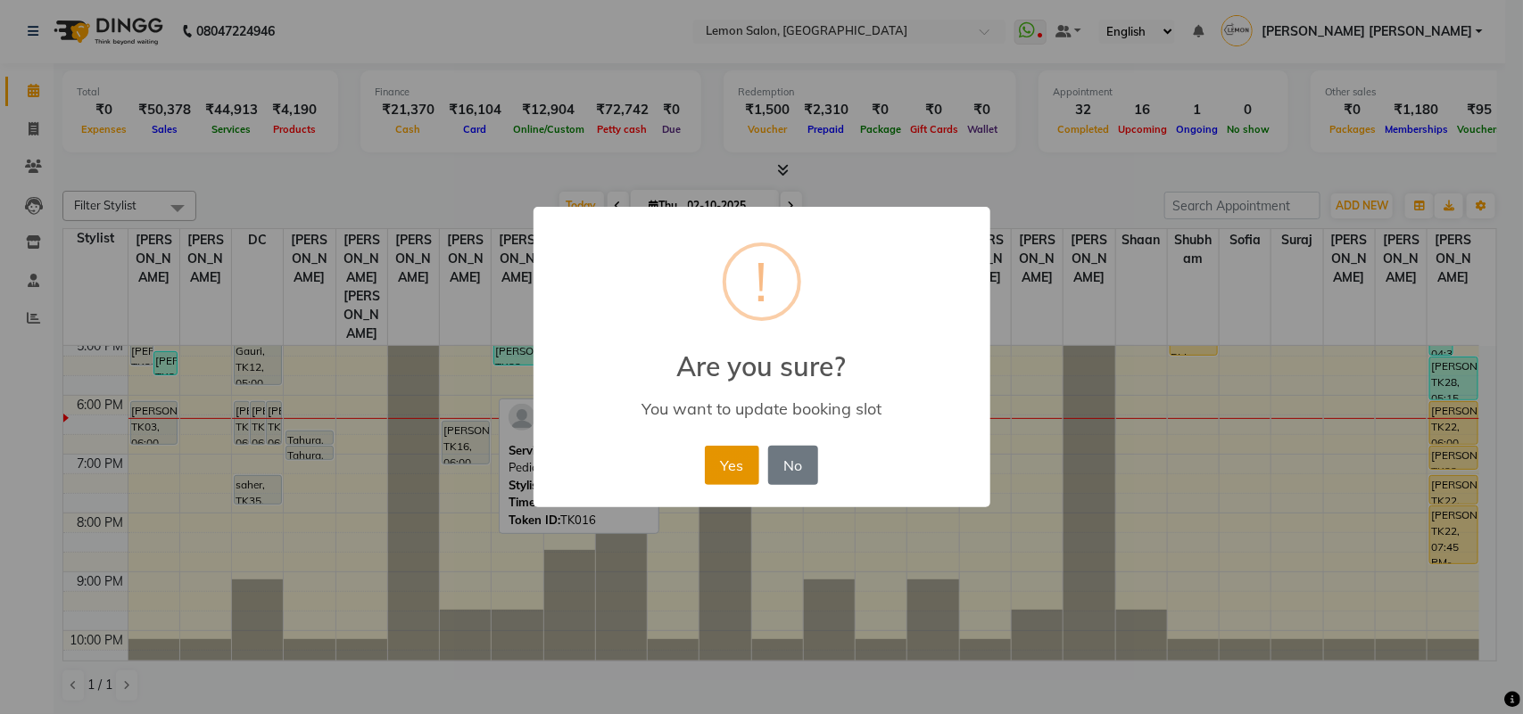
click at [728, 459] on button "Yes" at bounding box center [732, 465] width 54 height 39
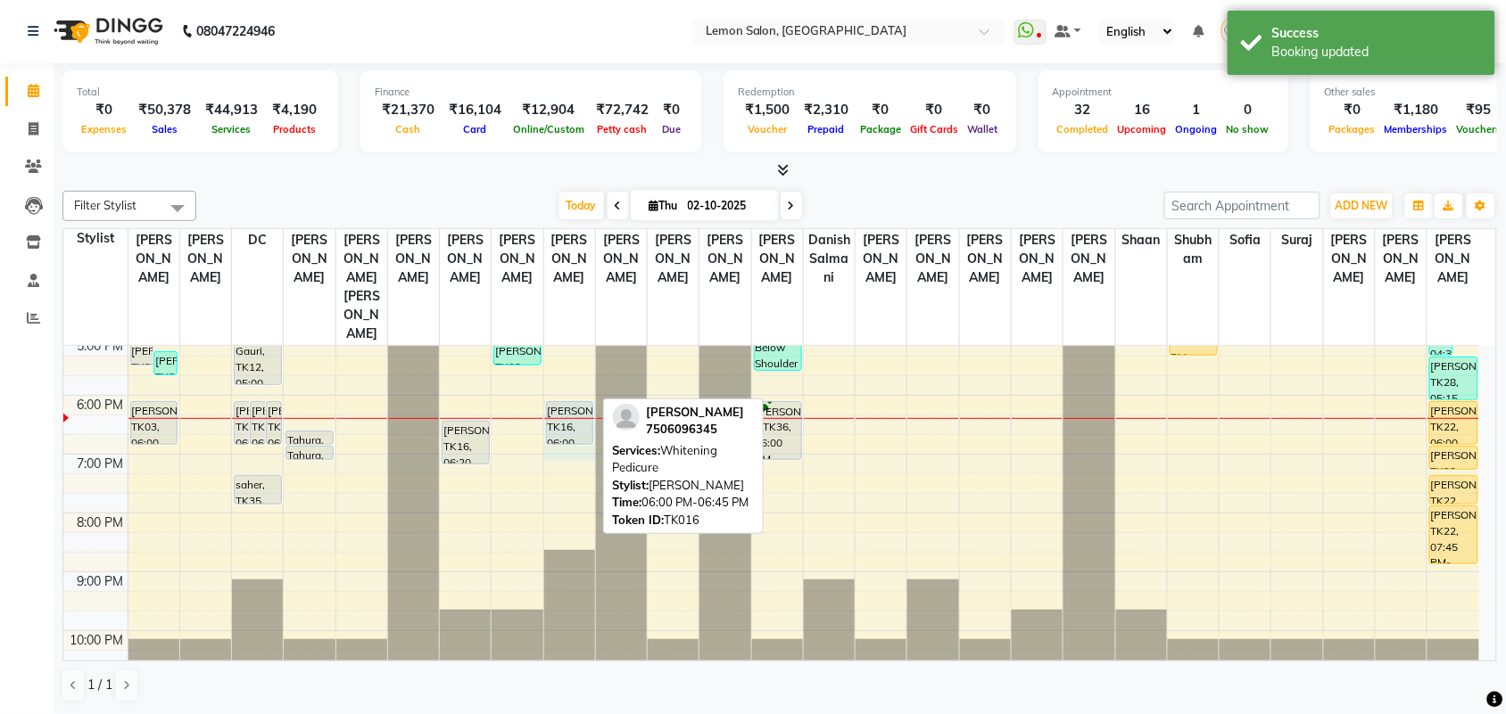
drag, startPoint x: 574, startPoint y: 381, endPoint x: 574, endPoint y: 406, distance: 25.0
click at [574, 406] on div "nisha t, TK04, 12:00 PM-01:35 PM, Nail Cut/ Filing,OPI Polish (₹330),Sugar Peel…" at bounding box center [569, 277] width 51 height 823
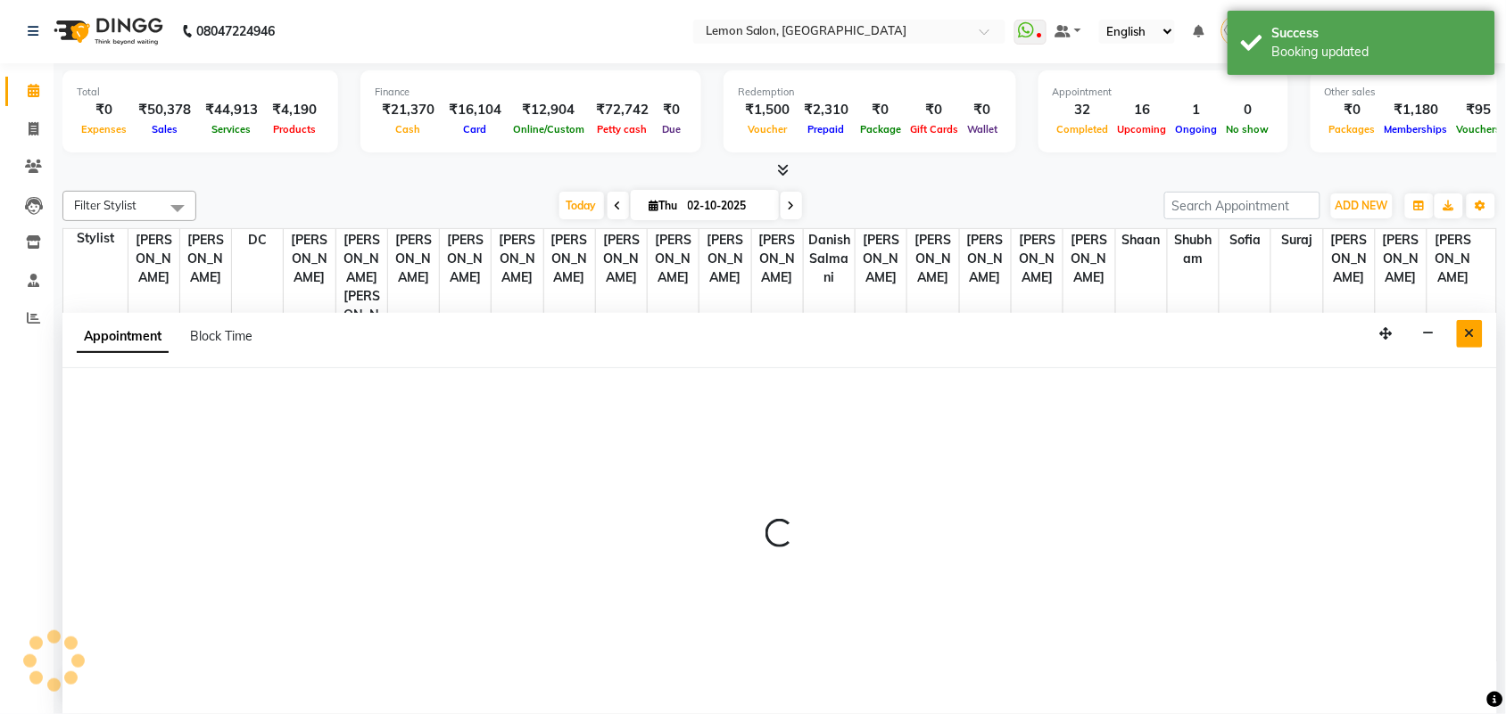
select select "35459"
select select "1080"
select select "tentative"
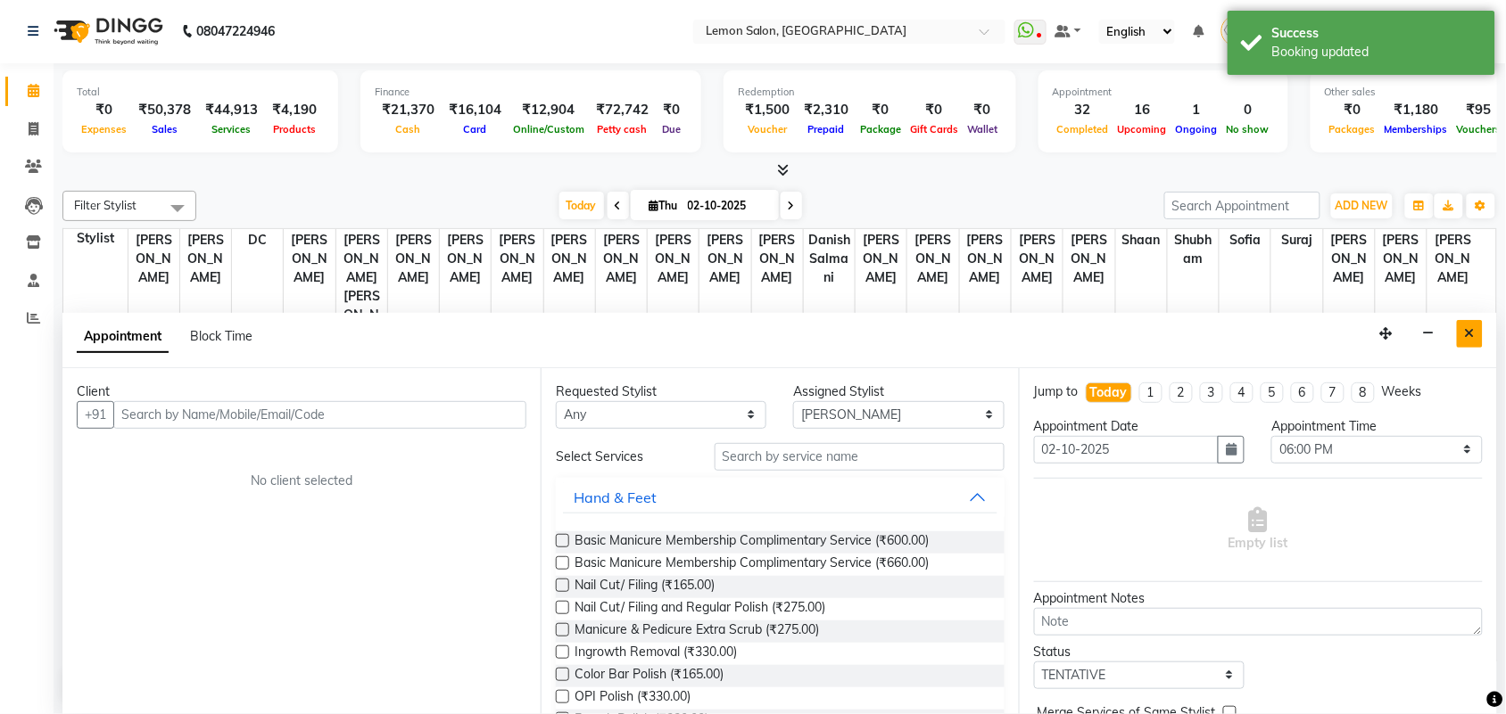
click at [1470, 332] on icon "Close" at bounding box center [1470, 333] width 10 height 12
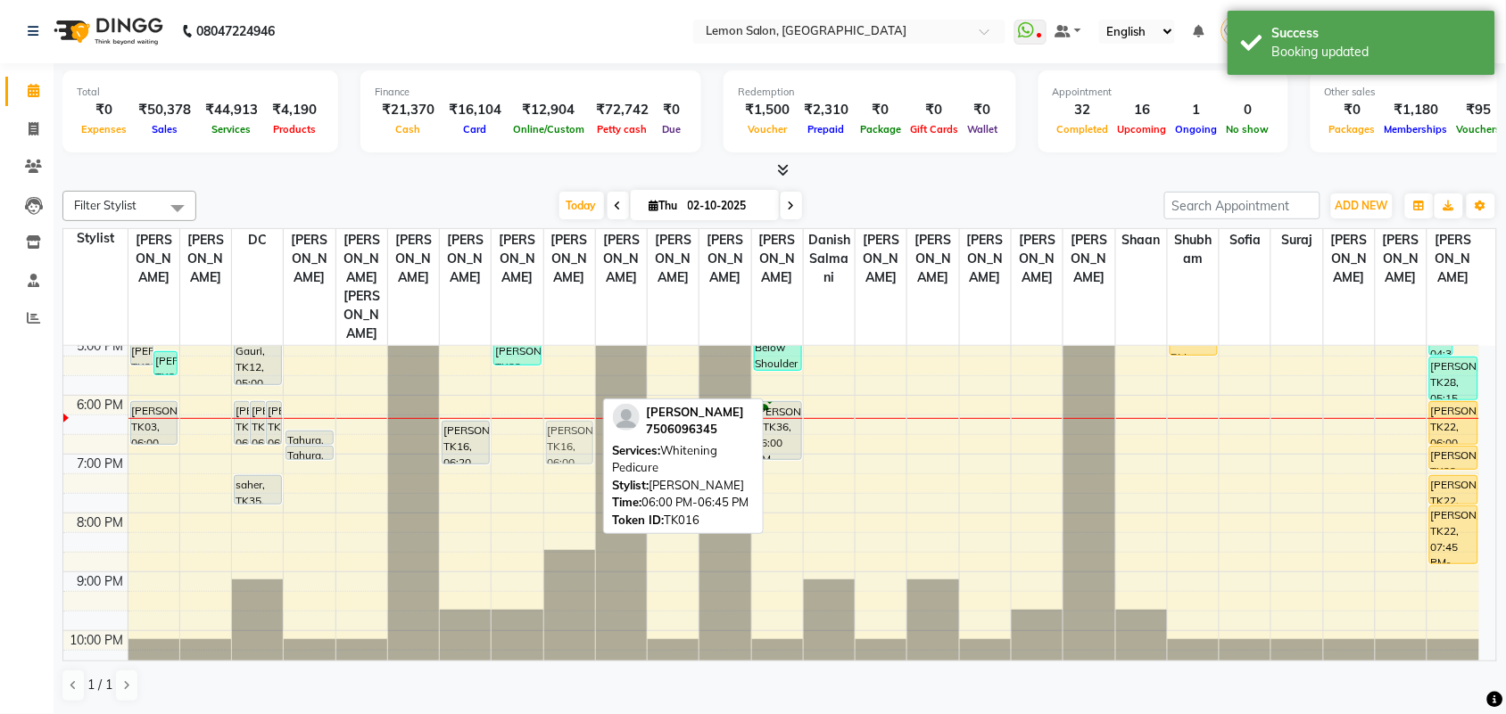
drag, startPoint x: 560, startPoint y: 392, endPoint x: 565, endPoint y: 413, distance: 21.0
click at [565, 413] on div "nisha t, TK04, 12:00 PM-01:35 PM, Nail Cut/ Filing,OPI Polish (₹330),Sugar Peel…" at bounding box center [569, 277] width 51 height 823
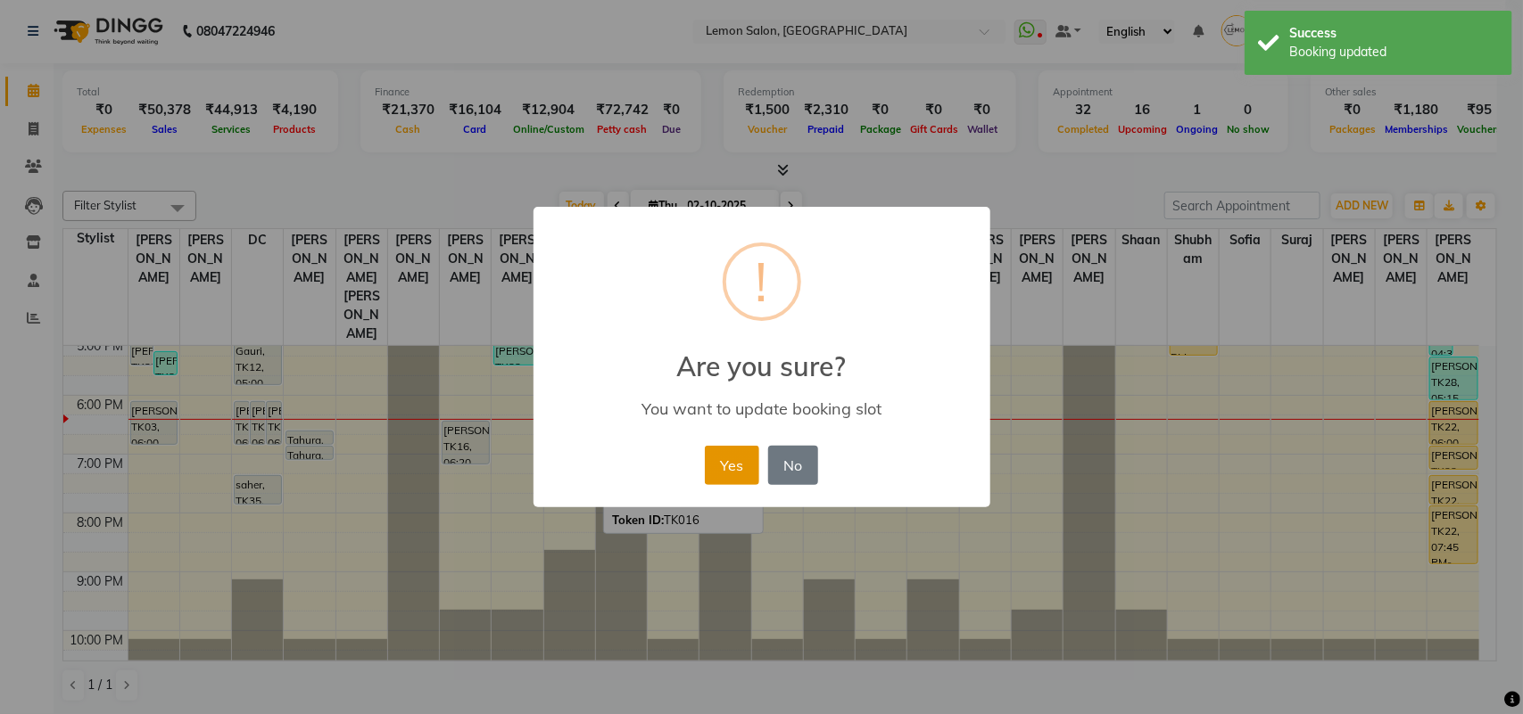
click at [736, 461] on button "Yes" at bounding box center [732, 465] width 54 height 39
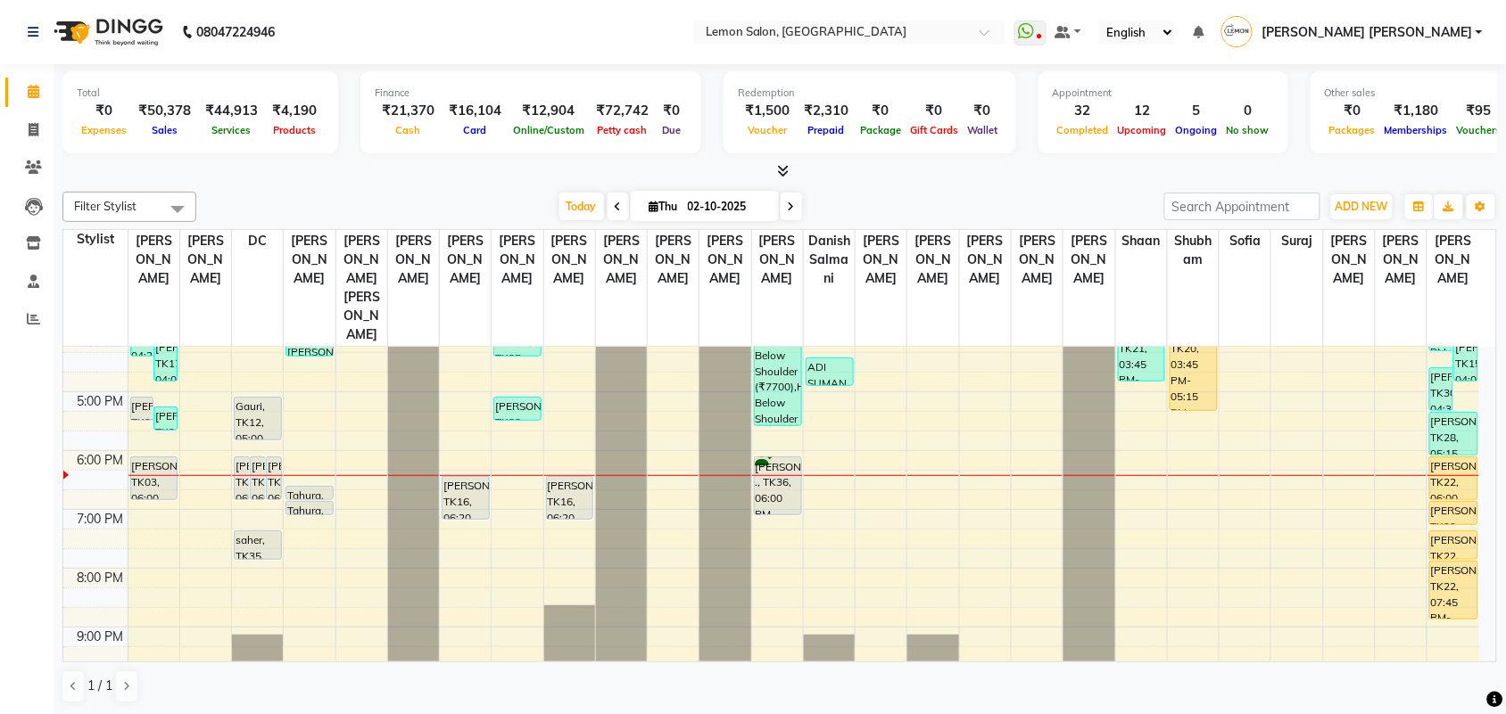
scroll to position [446, 0]
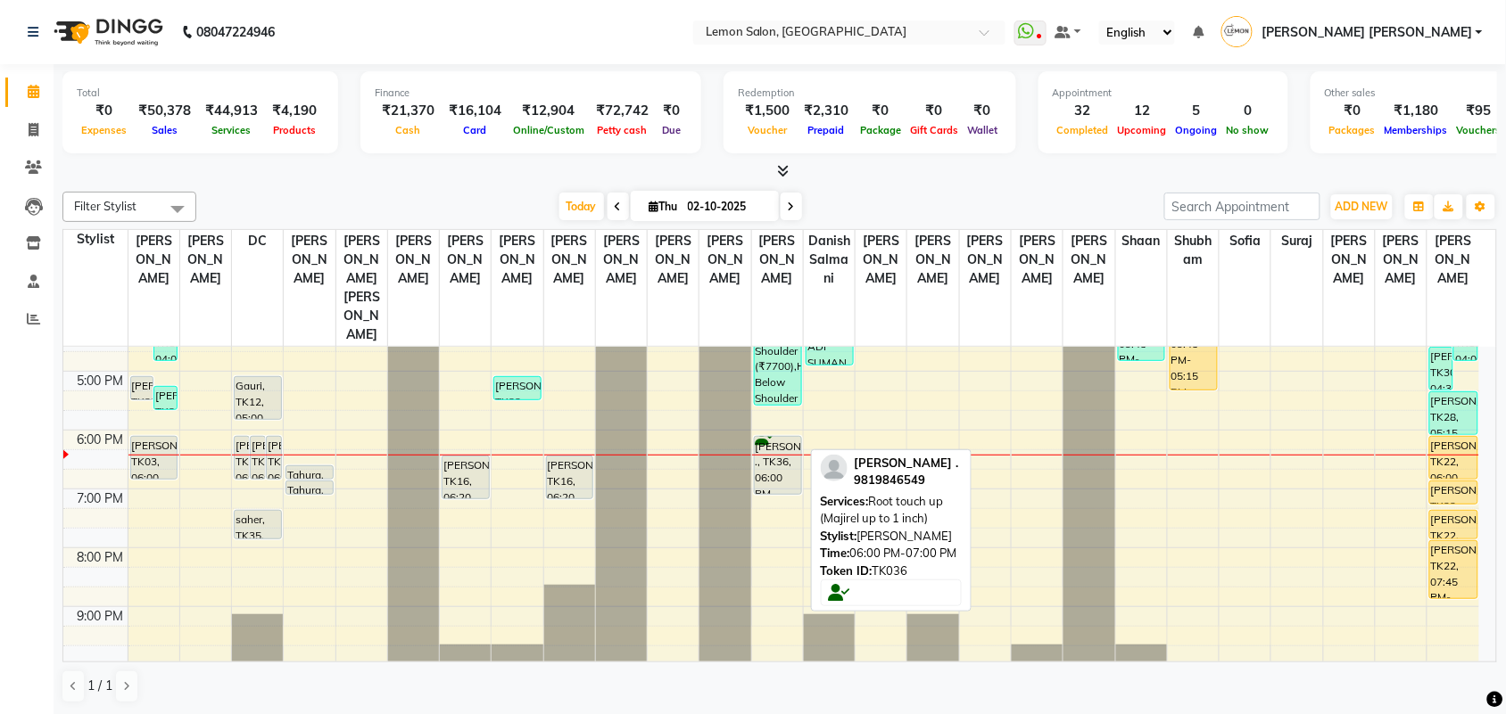
click at [770, 438] on div "[PERSON_NAME] ., TK36, 06:00 PM-07:00 PM, Root touch up (Majirel up to 1 inch)" at bounding box center [778, 465] width 46 height 57
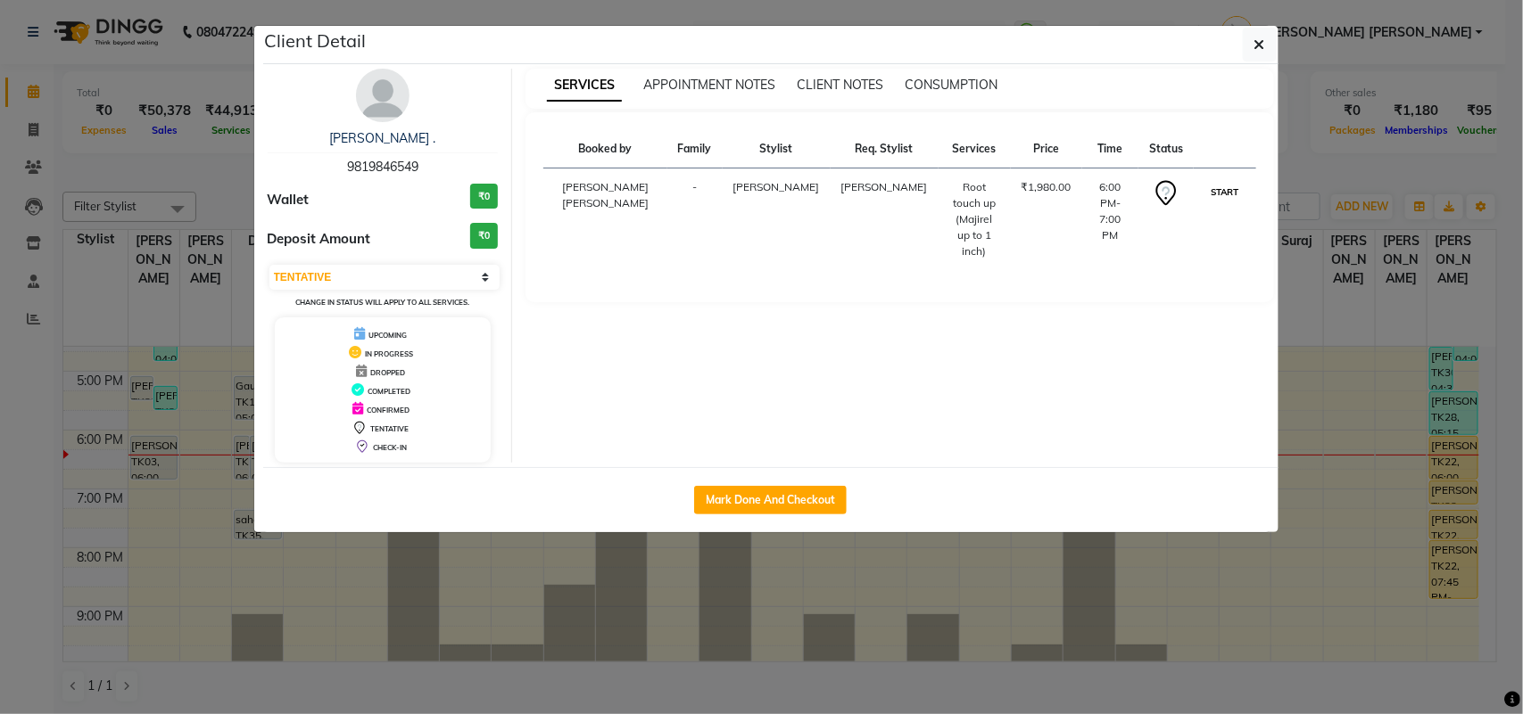
click at [1214, 189] on button "START" at bounding box center [1224, 192] width 37 height 22
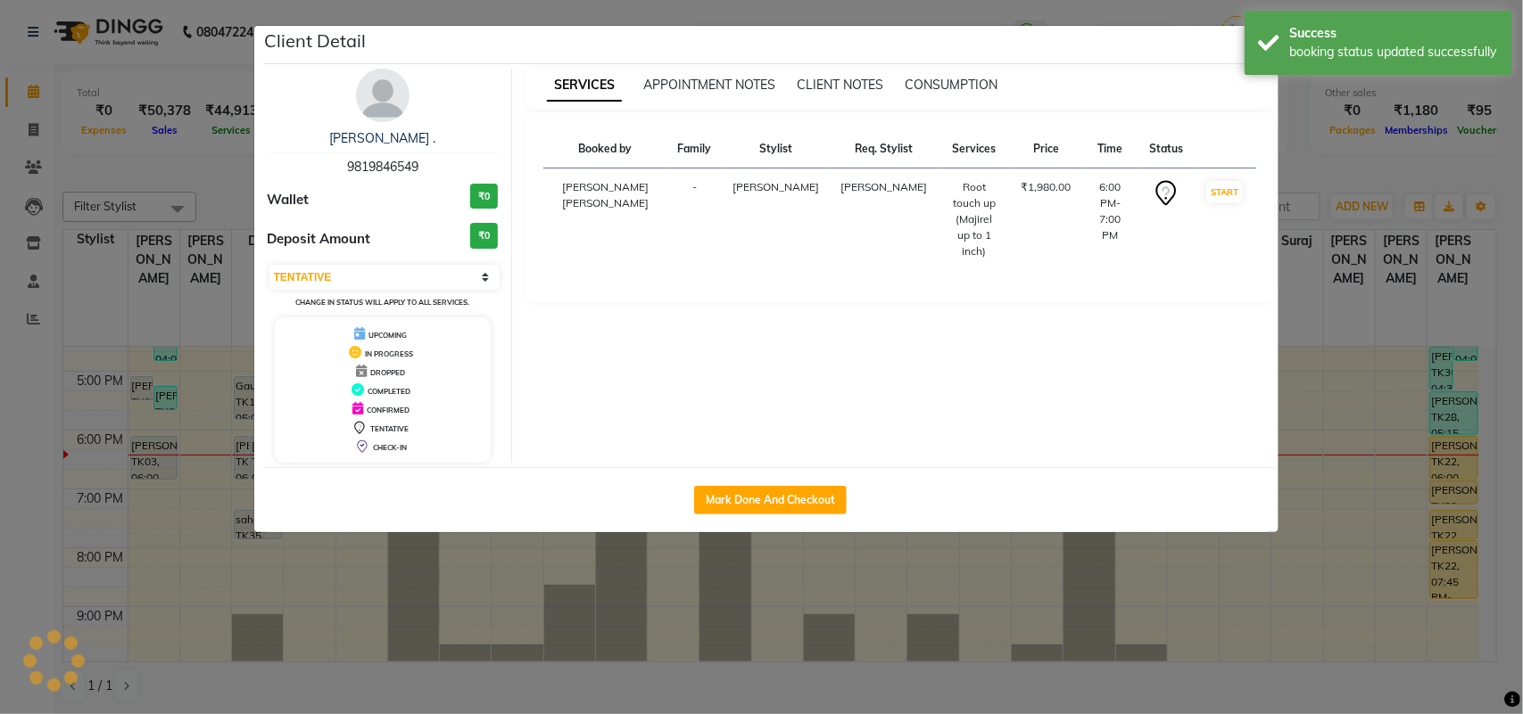
select select "1"
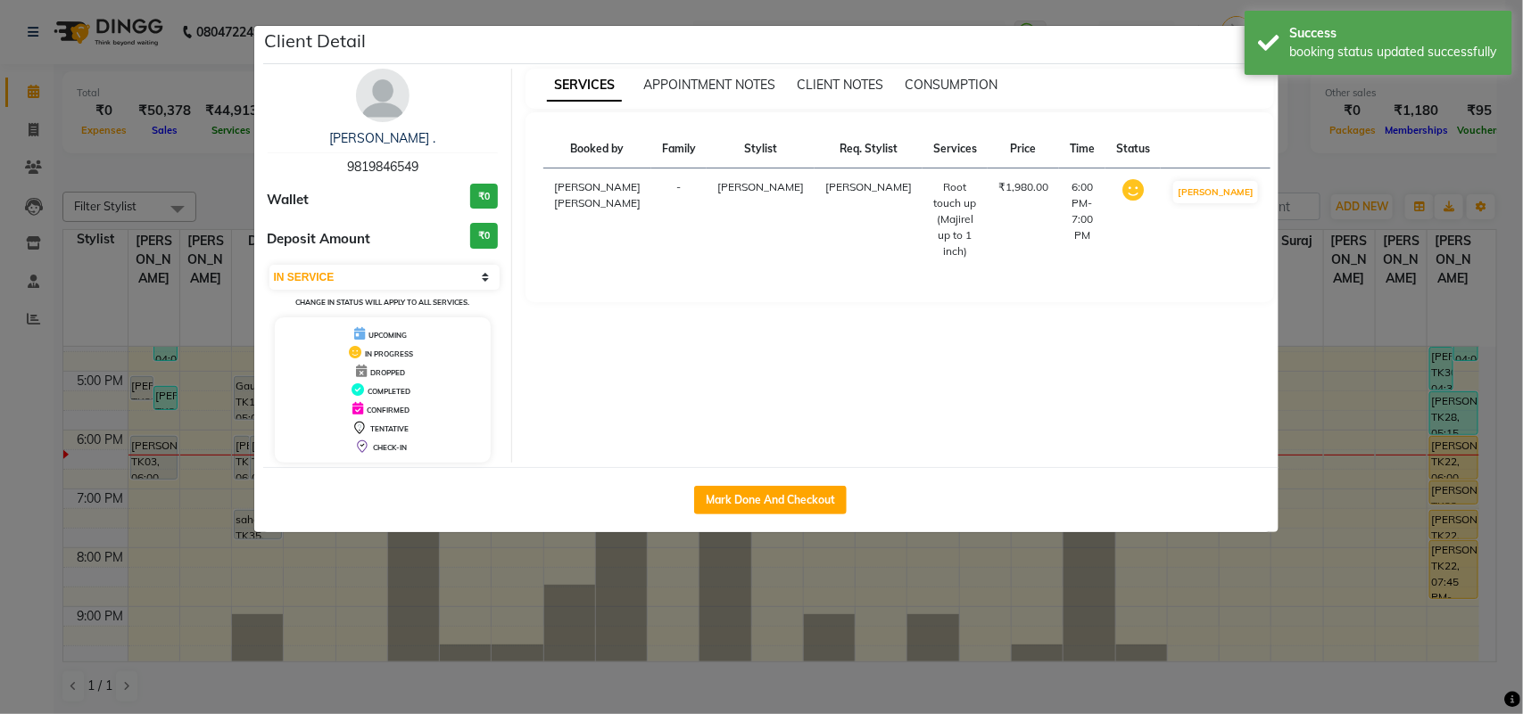
click at [0, 348] on ngb-modal-window "Client Detail himani . 9819846549 Wallet ₹0 Deposit Amount ₹0 Select IN SERVICE…" at bounding box center [761, 357] width 1523 height 714
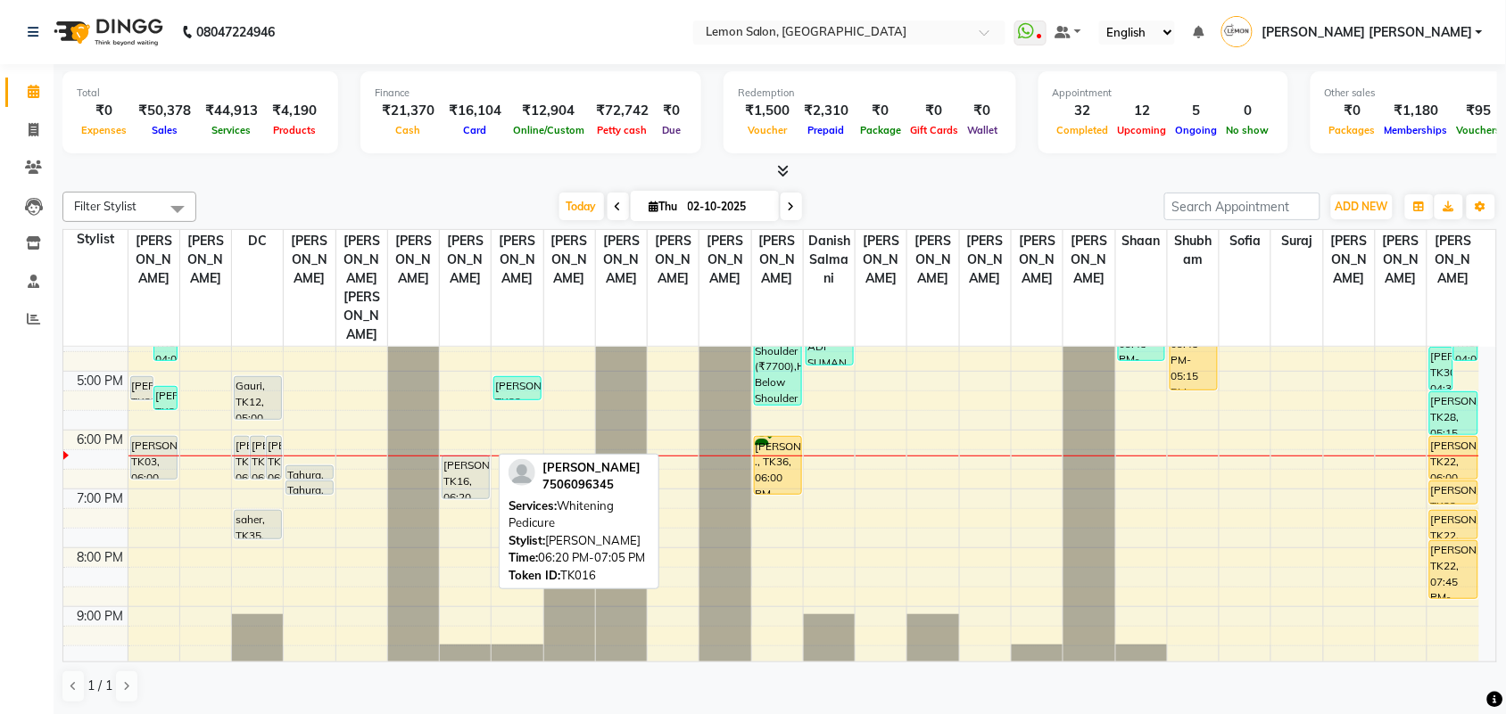
click at [465, 457] on div "[PERSON_NAME], TK16, 06:20 PM-07:05 PM, Whitening Pedicure" at bounding box center [465, 478] width 46 height 42
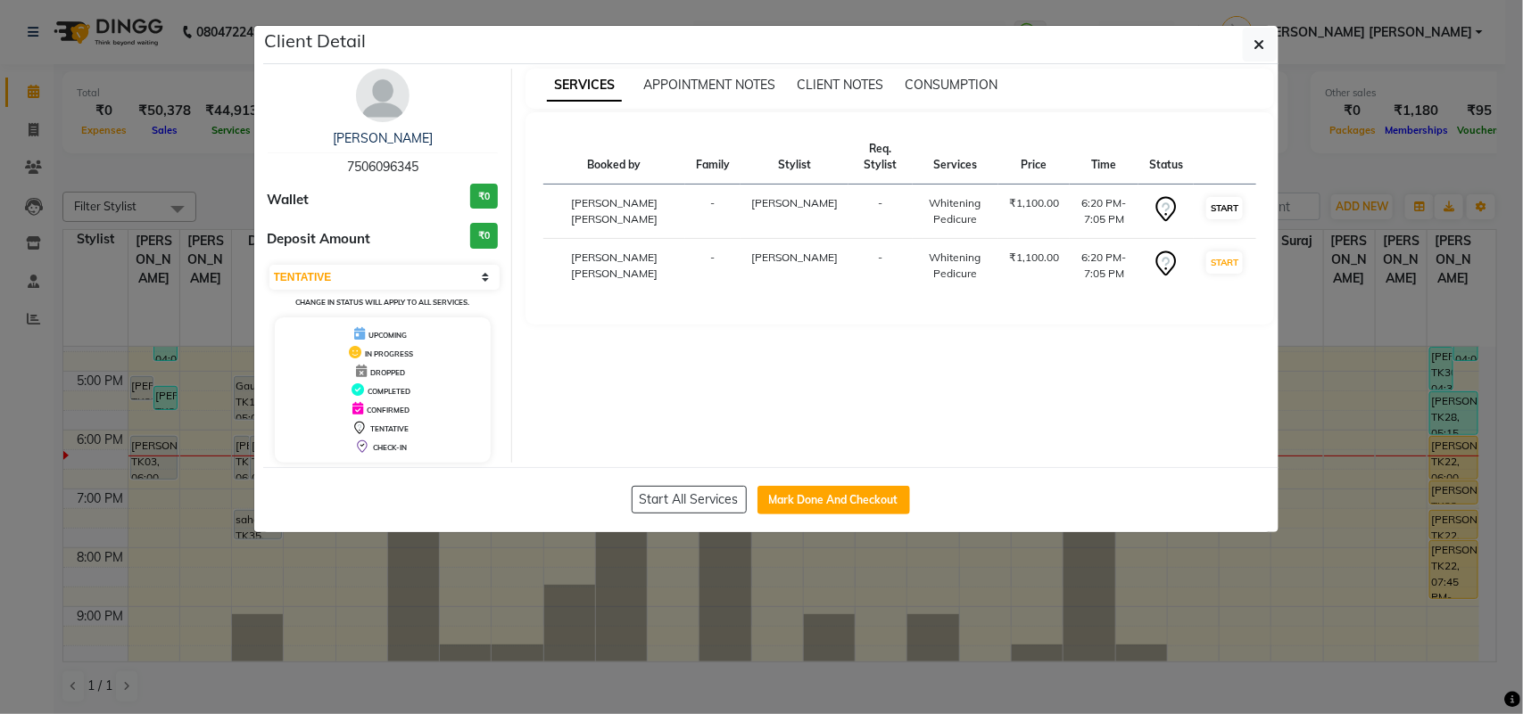
click at [1204, 210] on td "START" at bounding box center [1224, 212] width 62 height 54
click at [1218, 215] on button "START" at bounding box center [1224, 208] width 37 height 22
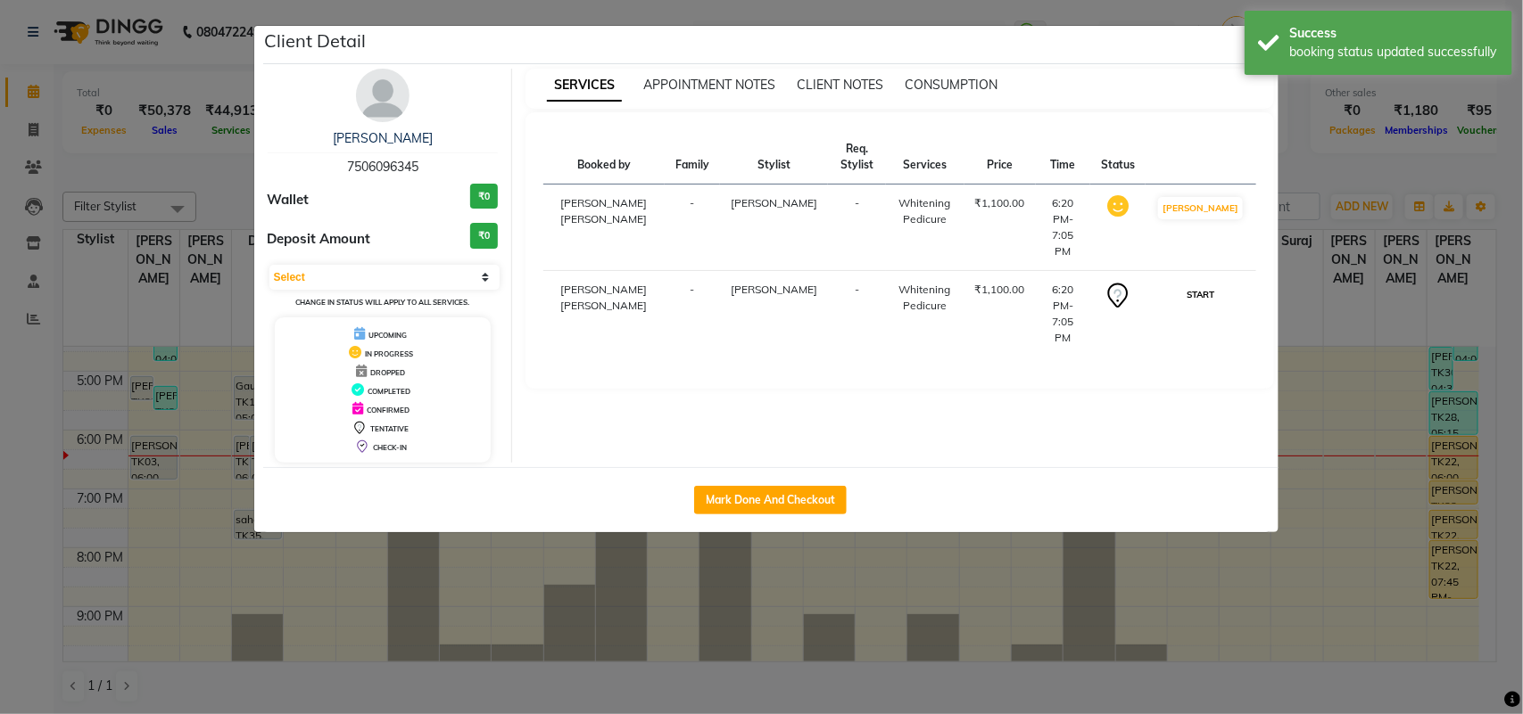
click at [1210, 284] on button "START" at bounding box center [1200, 295] width 37 height 22
select select "1"
click at [1251, 54] on div "Success booking status updated successfully" at bounding box center [1378, 43] width 268 height 64
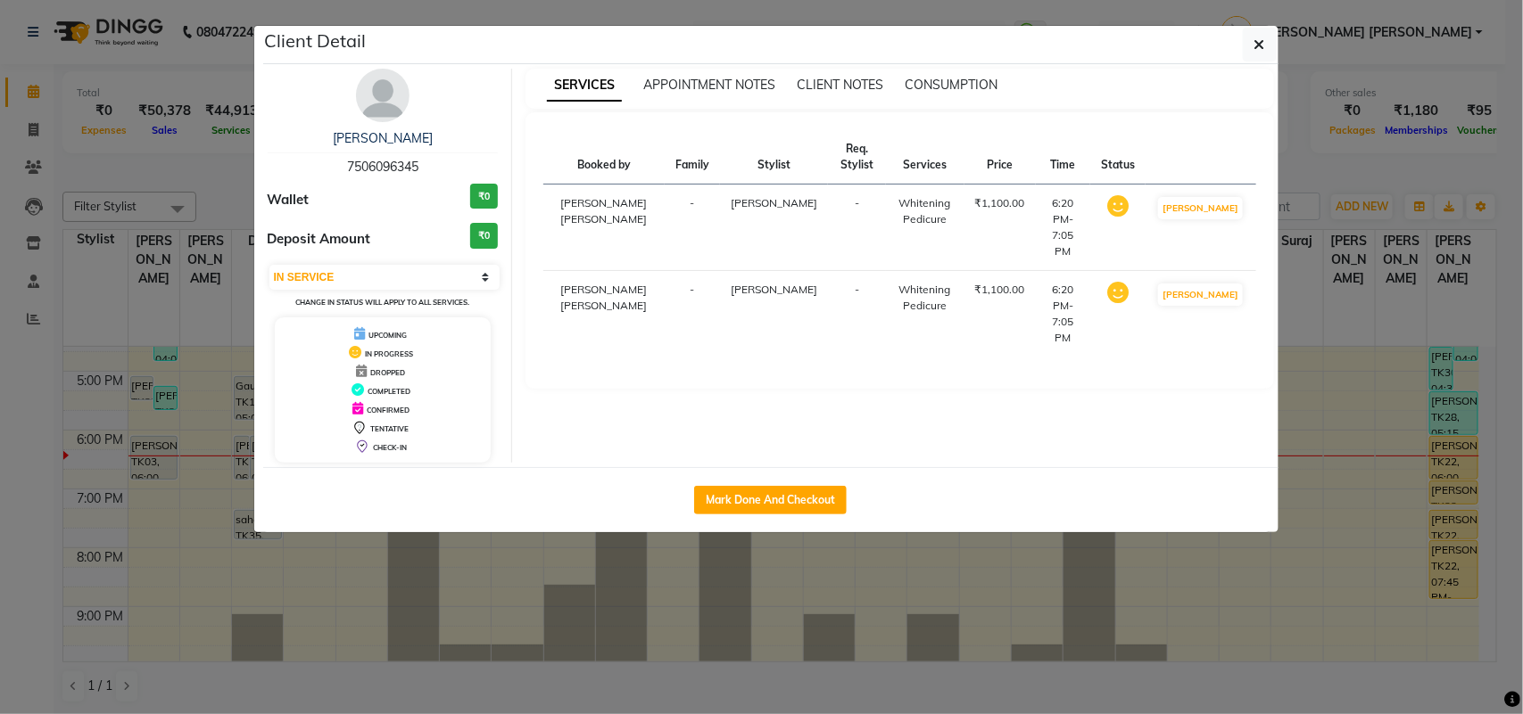
click at [1251, 54] on button "button" at bounding box center [1260, 45] width 34 height 34
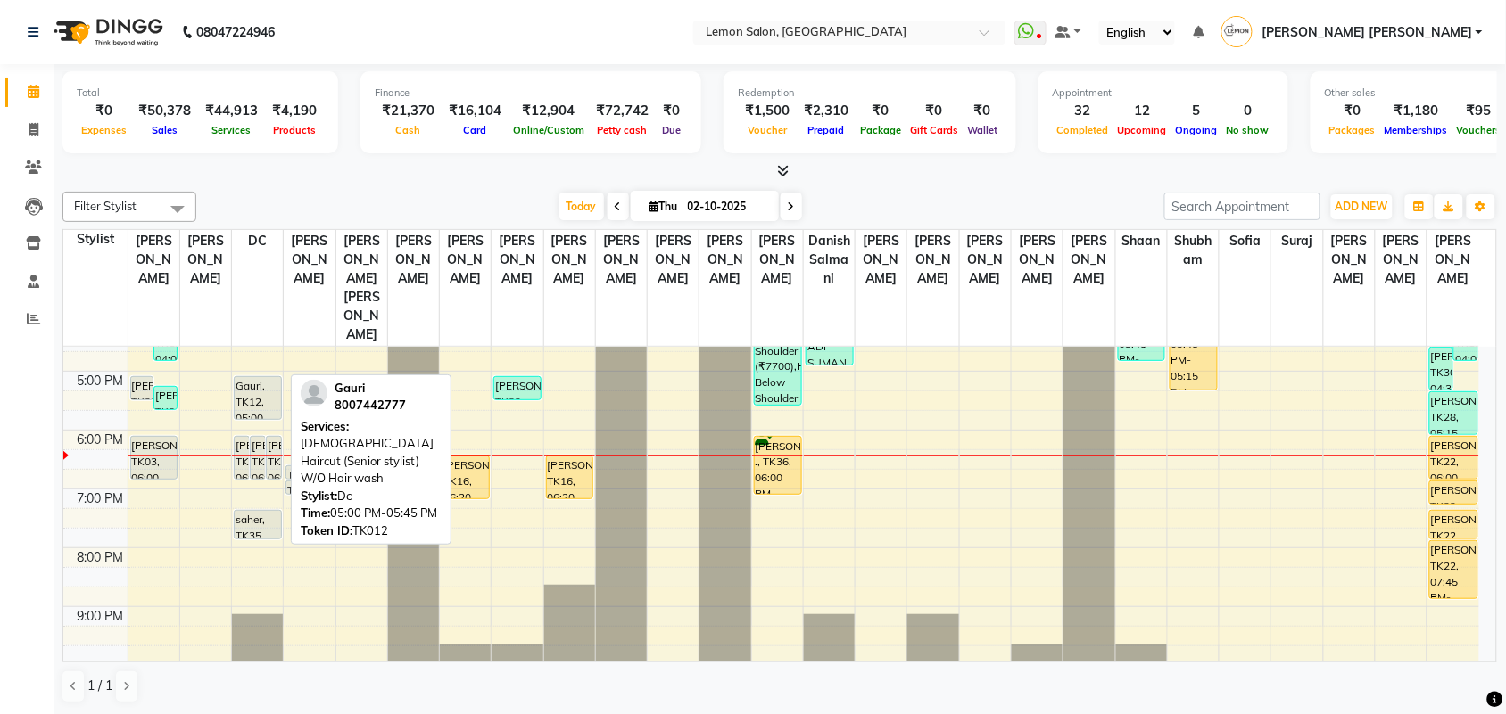
click at [243, 377] on div "Gauri, TK12, 05:00 PM-05:45 PM, [DEMOGRAPHIC_DATA] Haircut (Senior stylist) W/O…" at bounding box center [258, 398] width 46 height 42
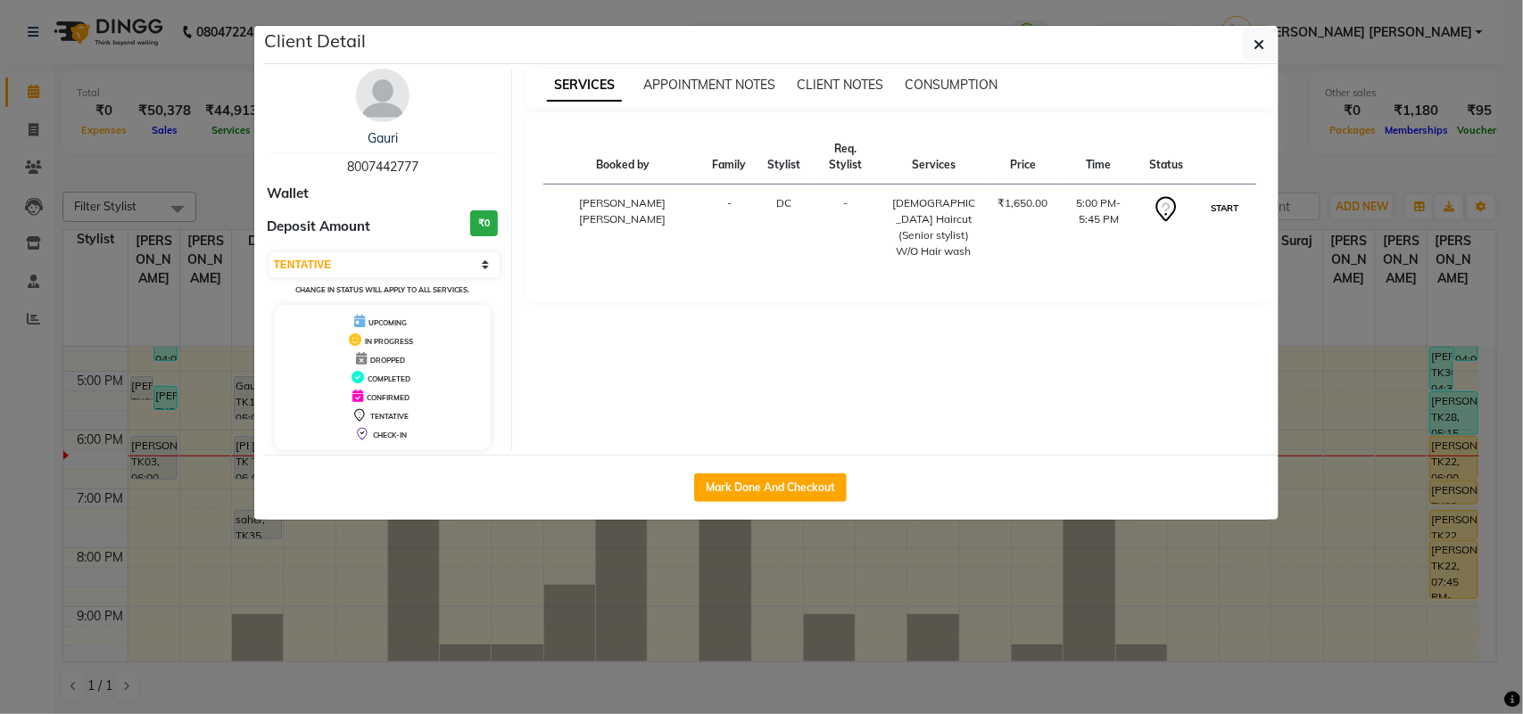
click at [1218, 197] on button "START" at bounding box center [1224, 208] width 37 height 22
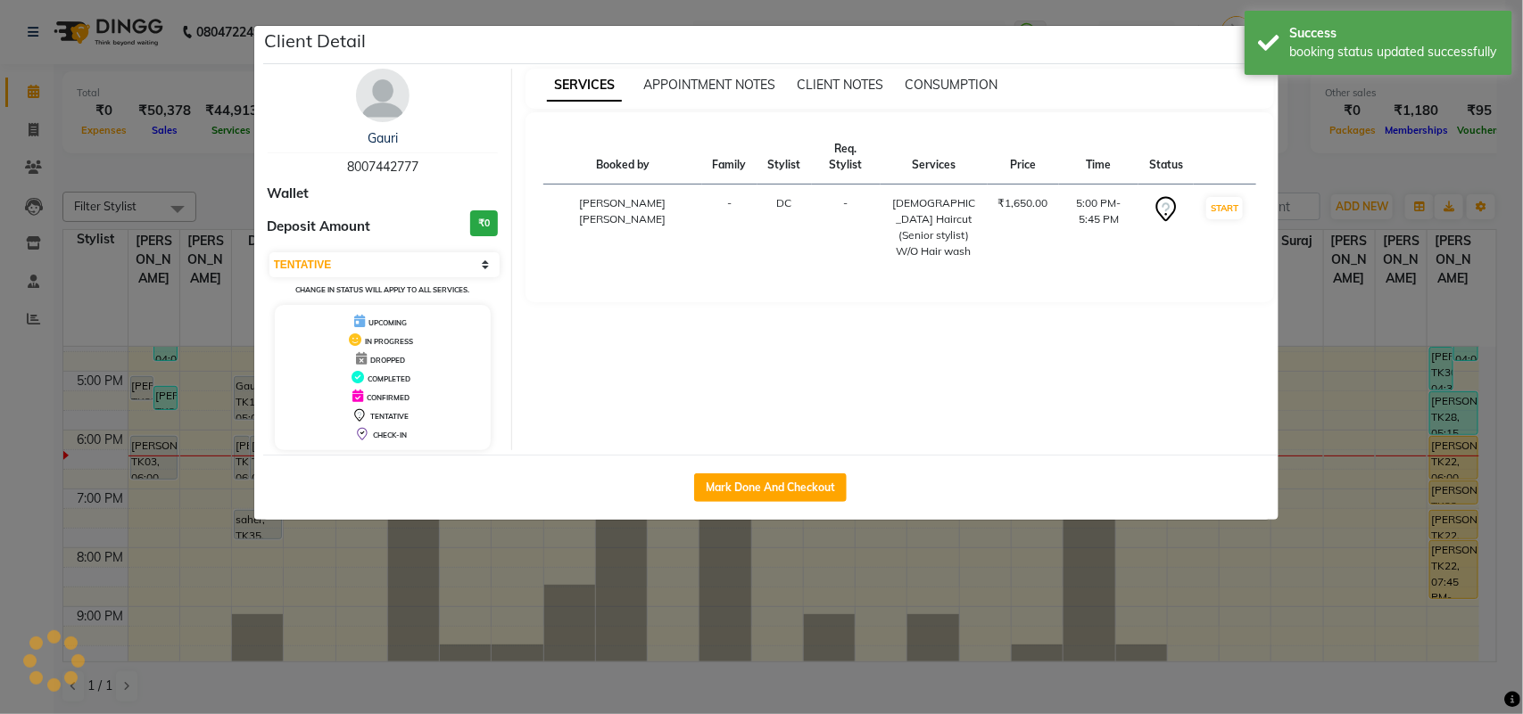
select select "1"
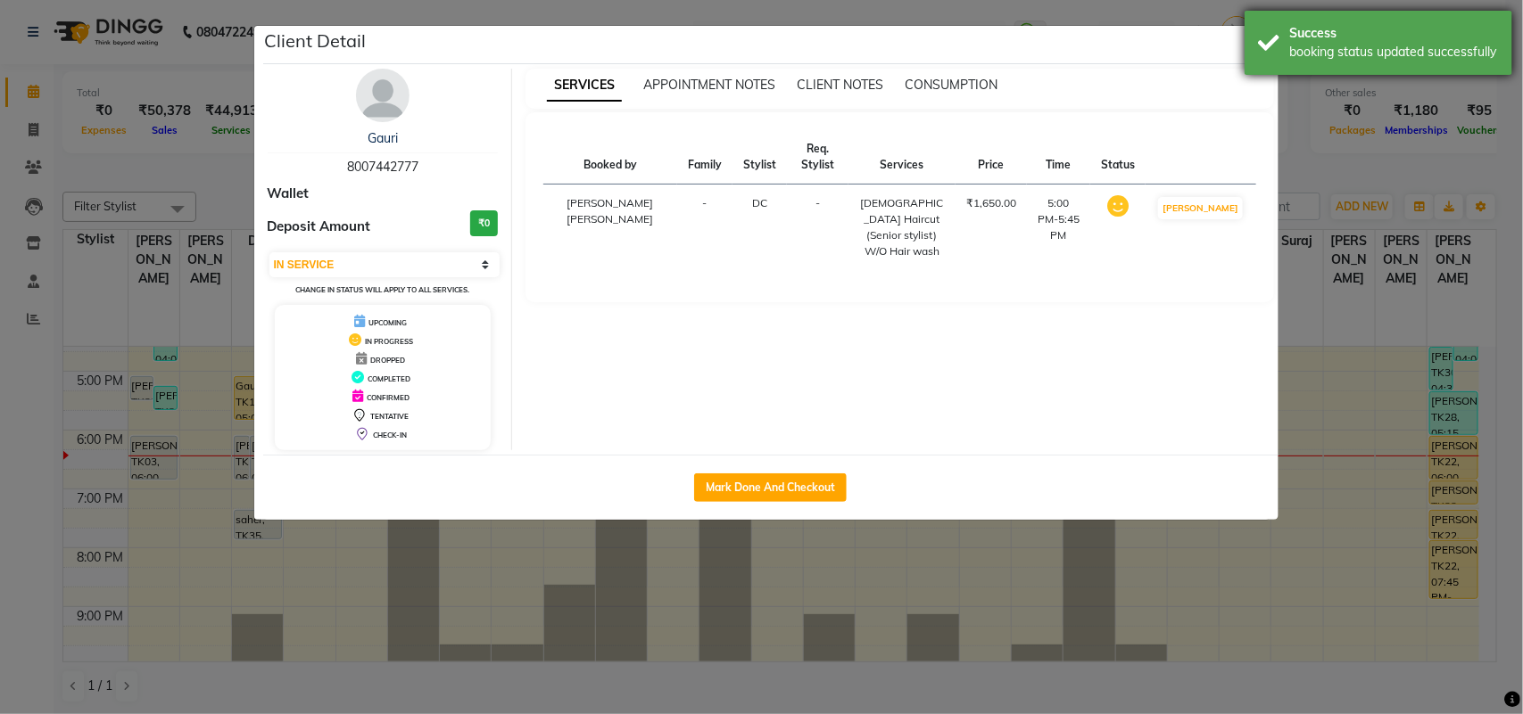
click at [1268, 38] on div "Success booking status updated successfully" at bounding box center [1378, 43] width 268 height 64
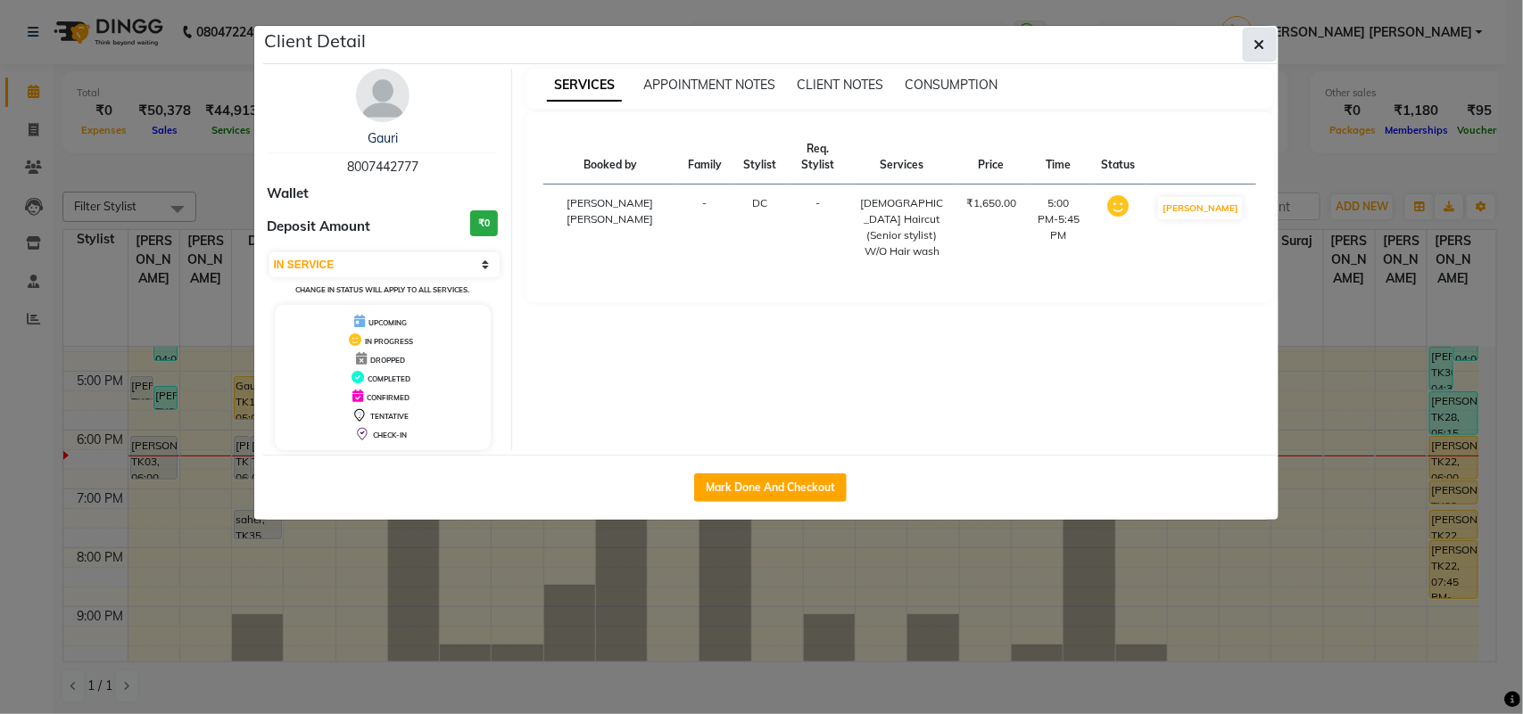
click at [1264, 38] on button "button" at bounding box center [1260, 45] width 34 height 34
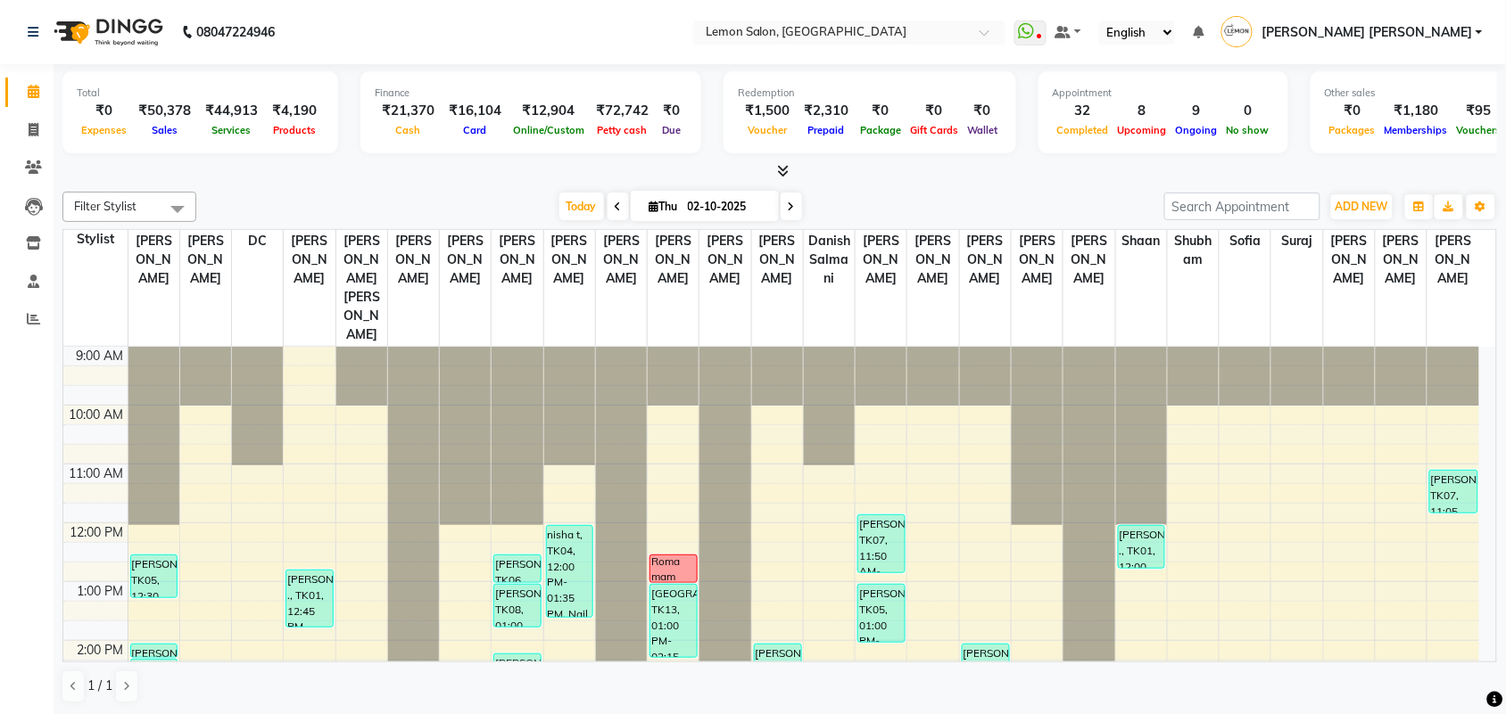
drag, startPoint x: 431, startPoint y: 92, endPoint x: 995, endPoint y: 95, distance: 564.6
click at [957, 138] on div "Total ₹0 Expenses ₹50,378 Sales ₹44,913 Services ₹4,190 Products Finance ₹21,37…" at bounding box center [779, 114] width 1434 height 87
click at [1003, 89] on div "Total ₹0 Expenses ₹50,378 Sales ₹44,913 Services ₹4,190 Products Finance ₹21,37…" at bounding box center [779, 114] width 1434 height 87
click at [1006, 111] on div "Total ₹0 Expenses ₹50,378 Sales ₹44,913 Services ₹4,190 Products Finance ₹21,37…" at bounding box center [779, 114] width 1434 height 87
drag, startPoint x: 504, startPoint y: 94, endPoint x: 575, endPoint y: 119, distance: 75.6
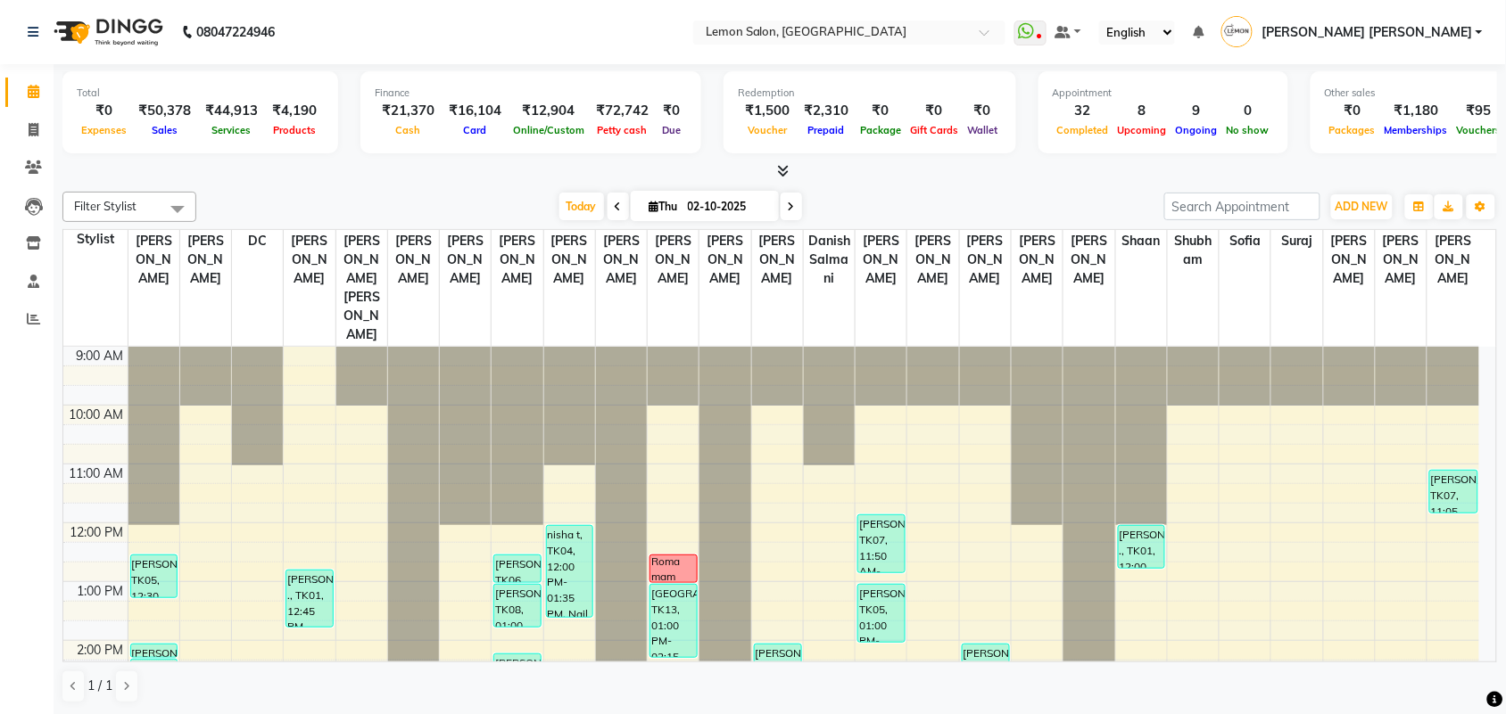
click at [575, 119] on div "Finance ₹21,370 Cash ₹16,104 Card ₹12,904 Online/Custom ₹72,742 [PERSON_NAME] c…" at bounding box center [530, 112] width 341 height 82
click at [593, 135] on span "Petty cash" at bounding box center [622, 130] width 59 height 12
click at [29, 144] on link "Invoice" at bounding box center [26, 130] width 43 height 29
select select "551"
select select "service"
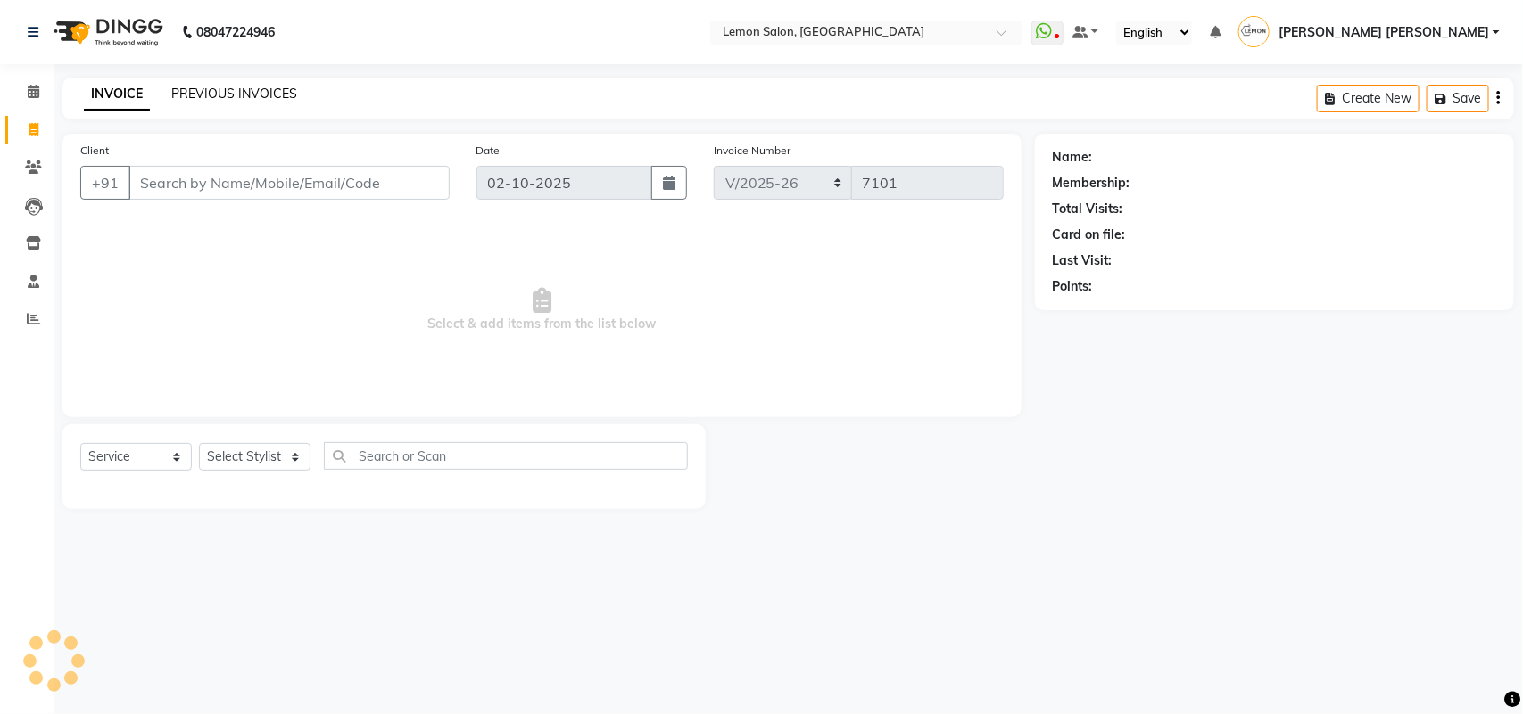
click at [256, 95] on link "PREVIOUS INVOICES" at bounding box center [234, 94] width 126 height 16
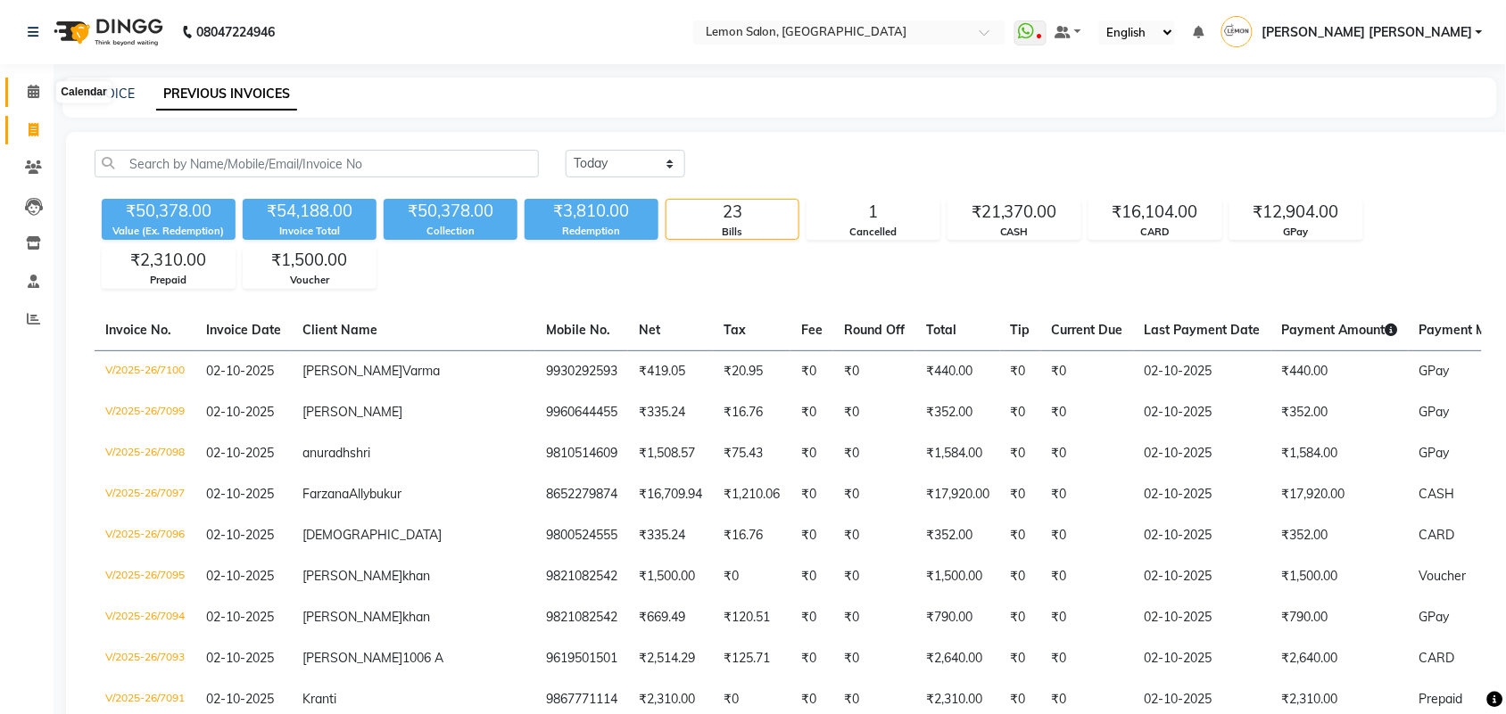
click at [29, 82] on span at bounding box center [33, 92] width 31 height 21
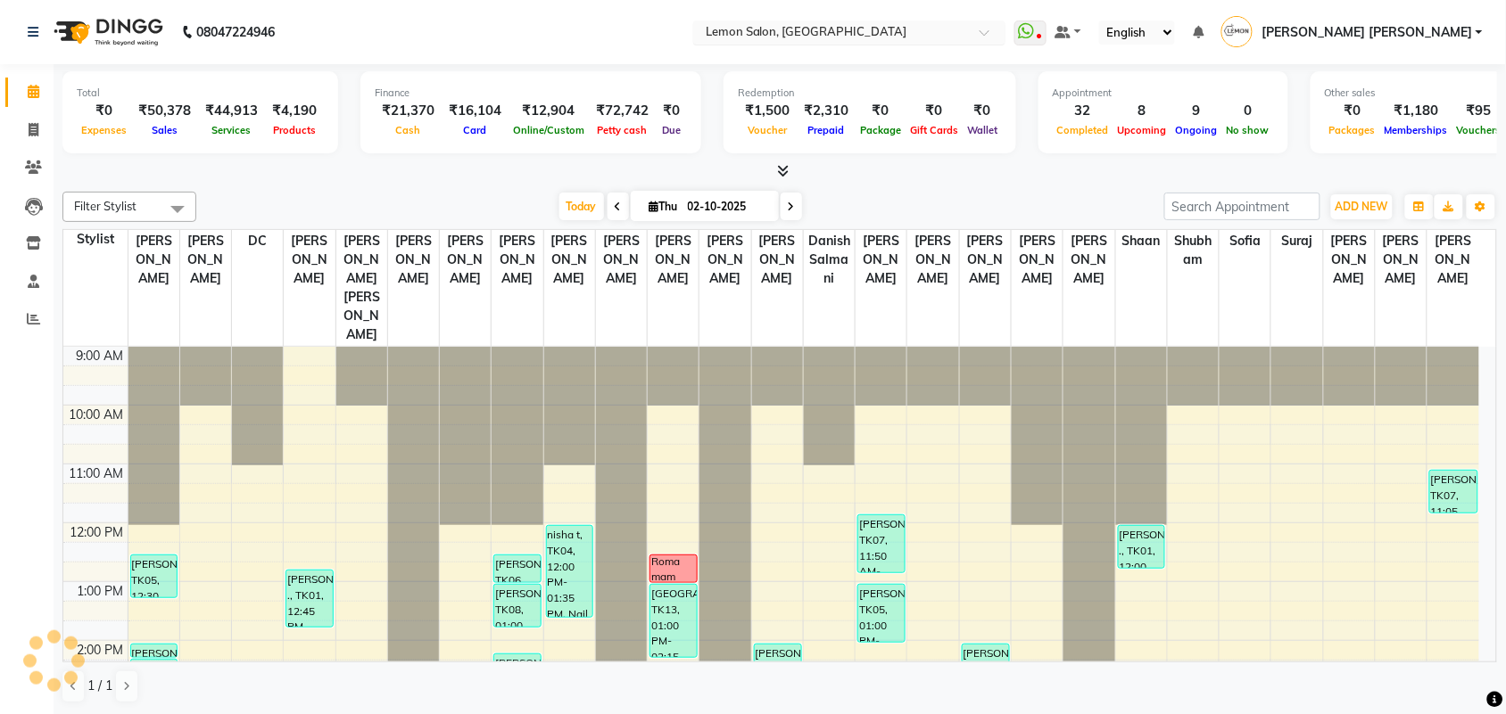
drag, startPoint x: 856, startPoint y: 4, endPoint x: 856, endPoint y: 21, distance: 16.1
click at [856, 9] on nav "08047224946 Select Location × [GEOGRAPHIC_DATA], Lokhandwala WhatsApp Status ✕ …" at bounding box center [753, 32] width 1506 height 64
click at [856, 21] on div "Select Location × [GEOGRAPHIC_DATA], [GEOGRAPHIC_DATA]" at bounding box center [849, 33] width 312 height 24
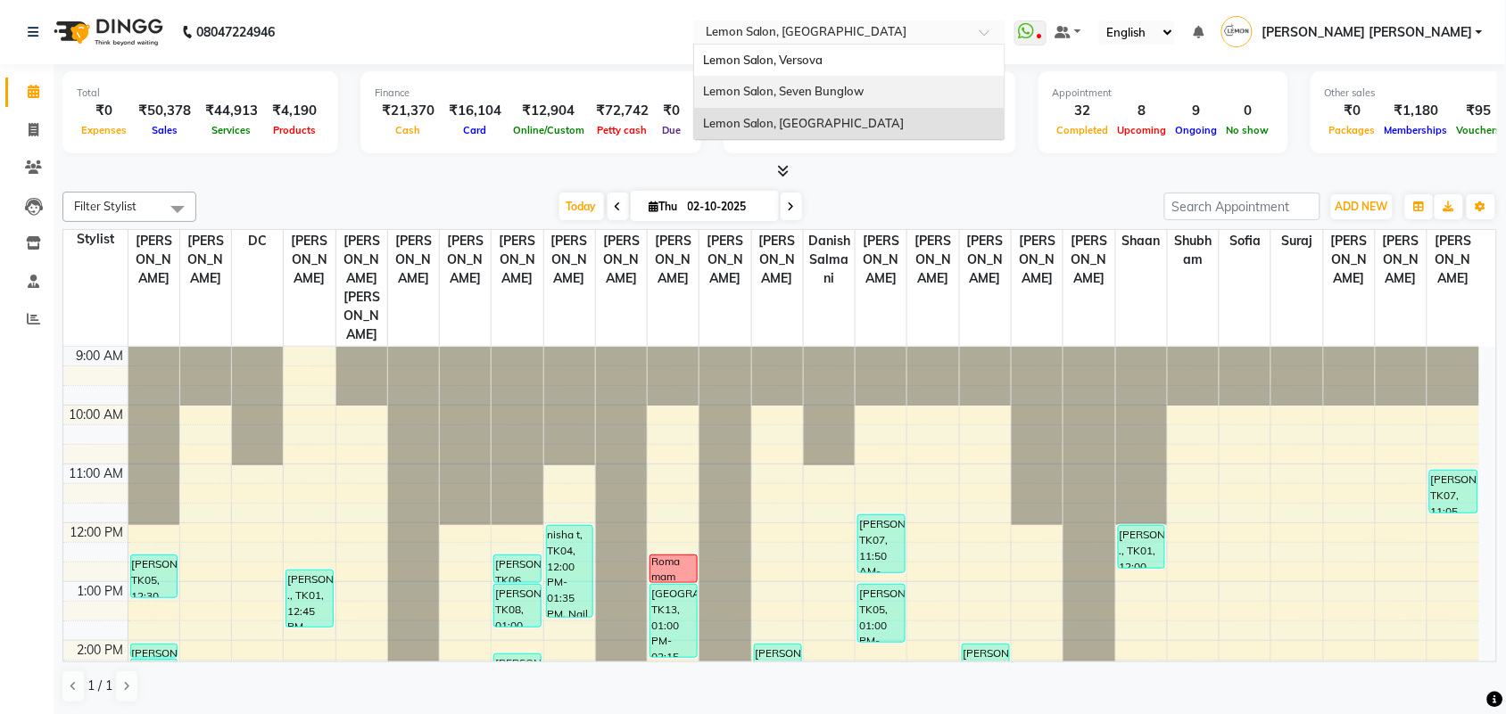
click at [864, 95] on span "Lemon Salon, Seven Bunglow" at bounding box center [783, 91] width 161 height 14
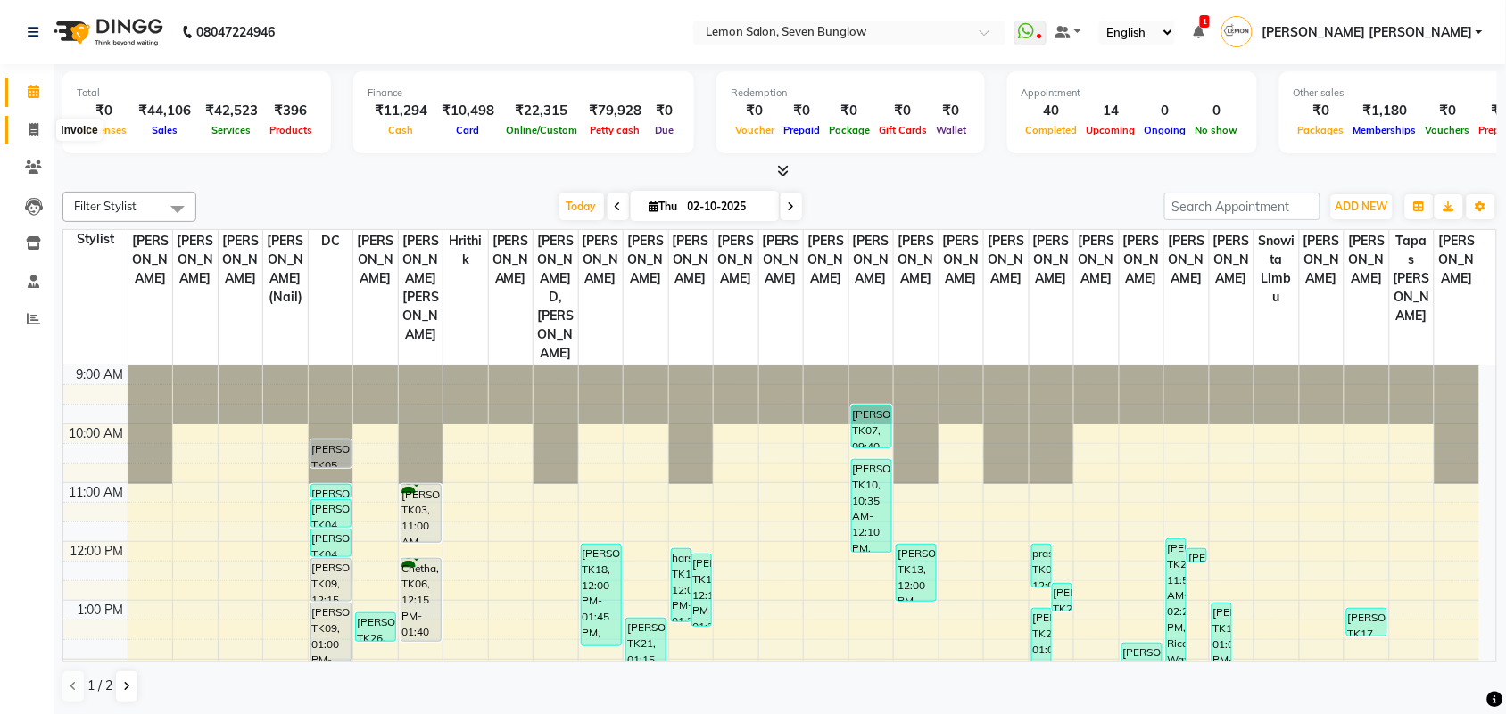
click at [37, 132] on icon at bounding box center [34, 129] width 10 height 13
select select "562"
select select "service"
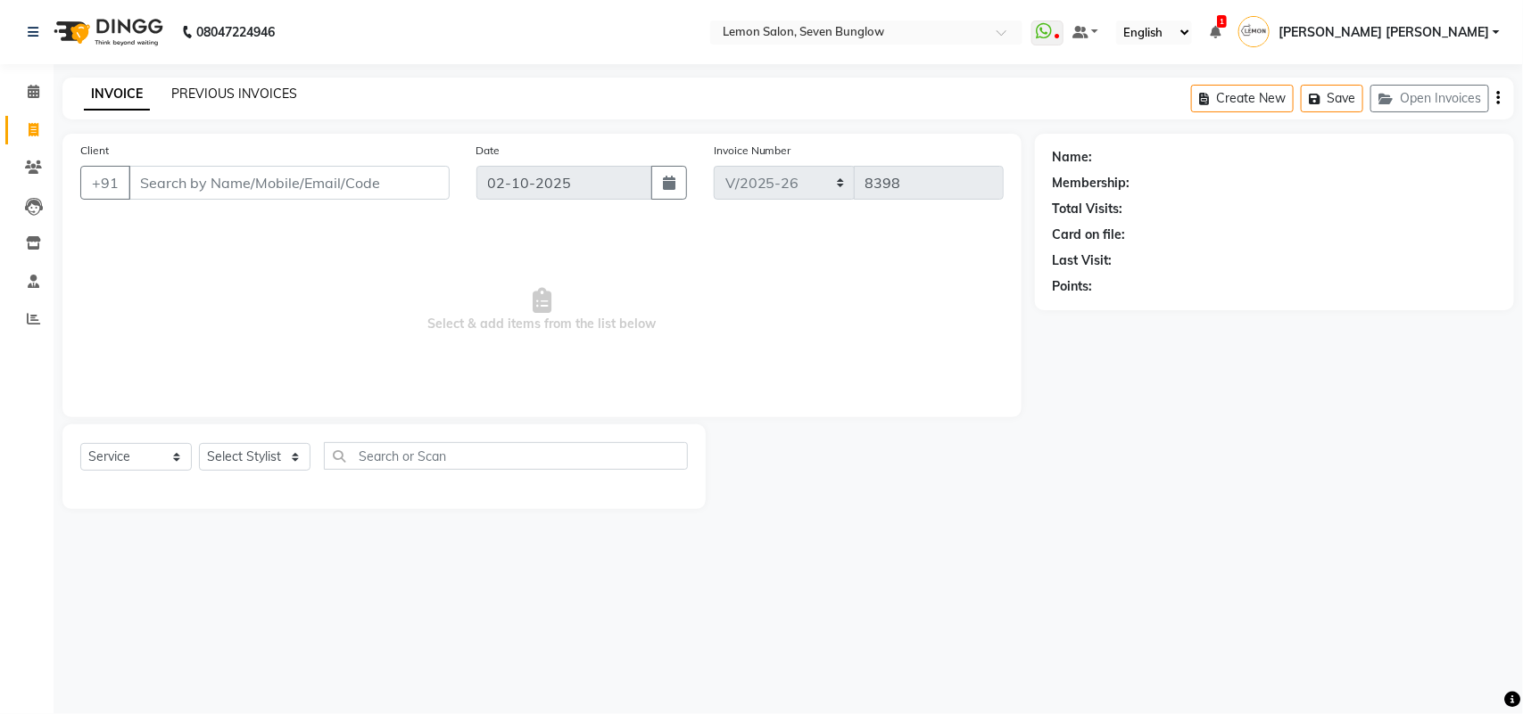
click at [237, 98] on link "PREVIOUS INVOICES" at bounding box center [234, 94] width 126 height 16
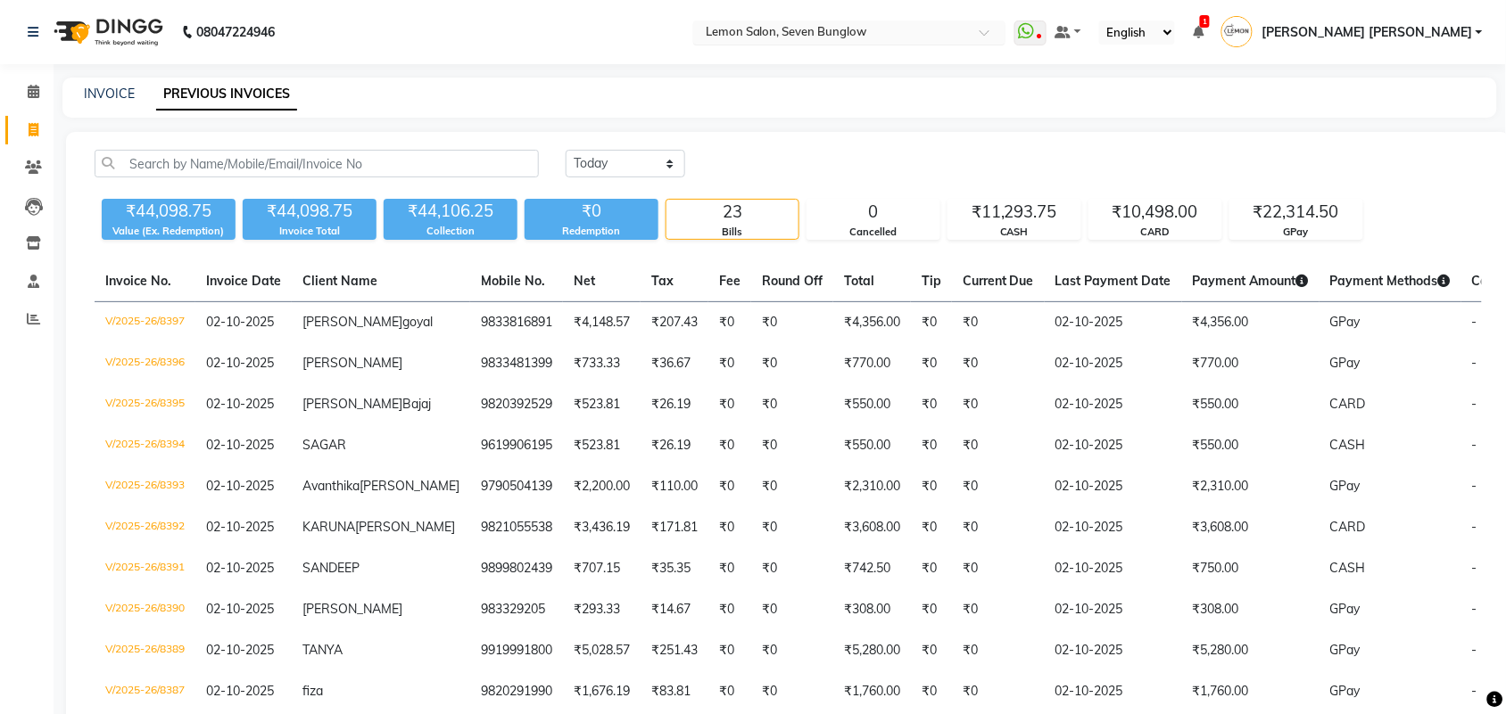
click at [974, 23] on div "Select Location × Lemon Salon, Seven Bunglow" at bounding box center [835, 32] width 277 height 18
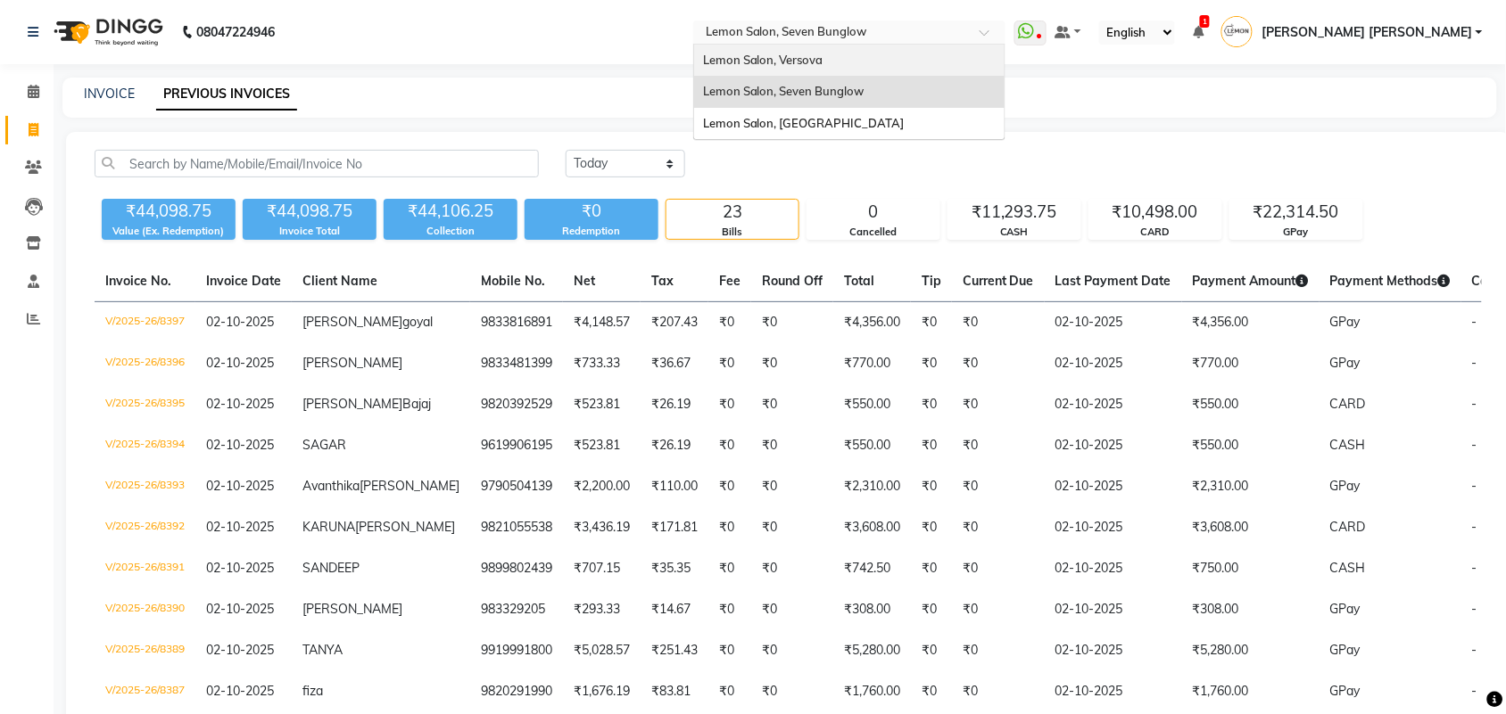
click at [942, 61] on div "Lemon Salon, Versova" at bounding box center [849, 61] width 310 height 32
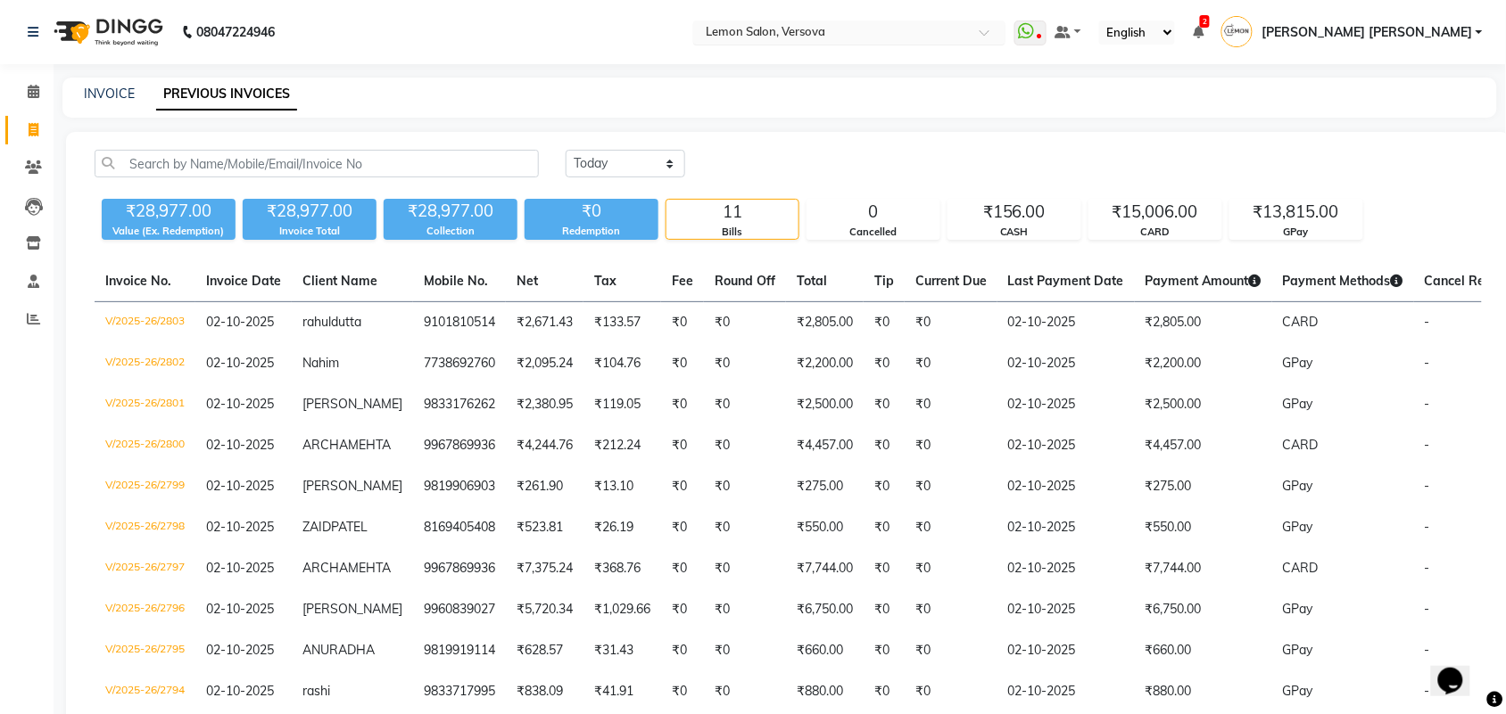
click at [877, 27] on input "text" at bounding box center [831, 34] width 259 height 18
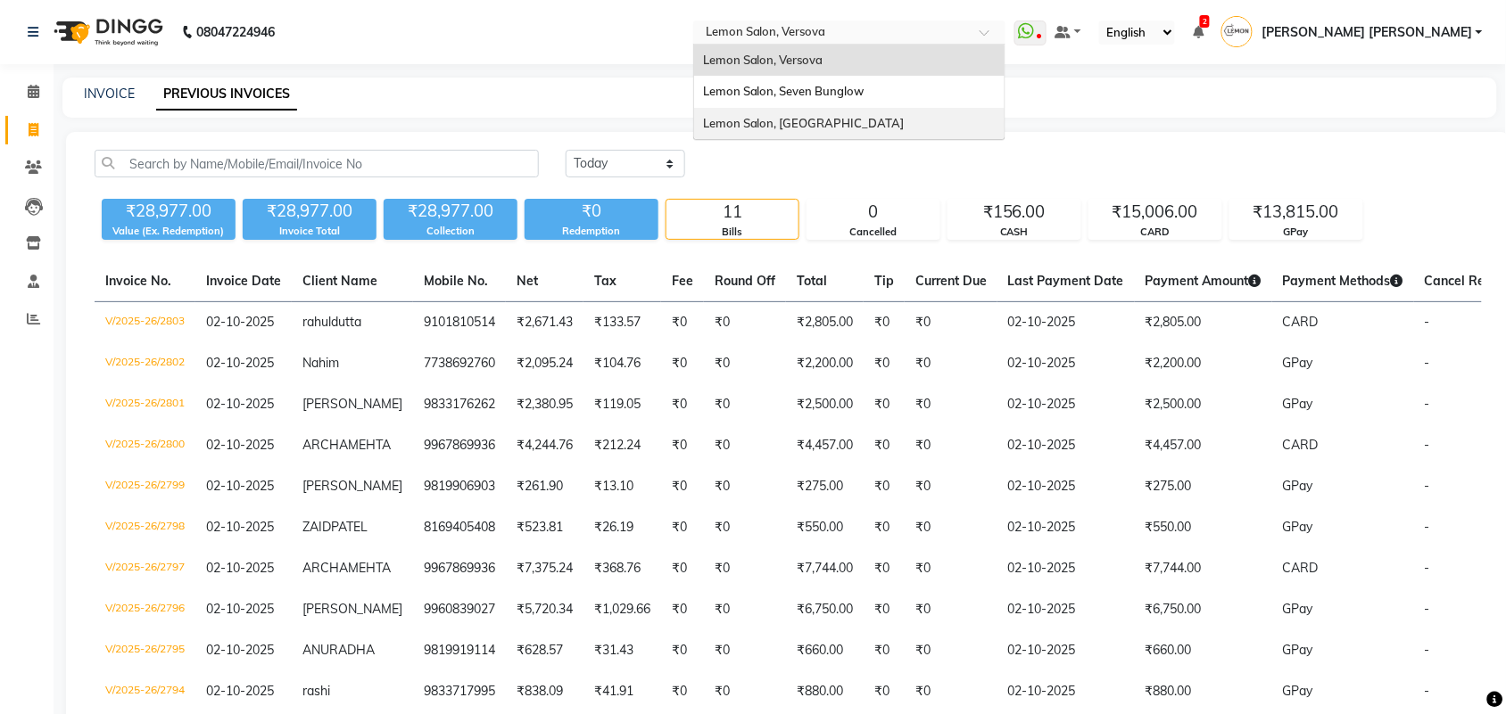
click at [865, 109] on div "Lemon Salon, [GEOGRAPHIC_DATA]" at bounding box center [849, 124] width 310 height 32
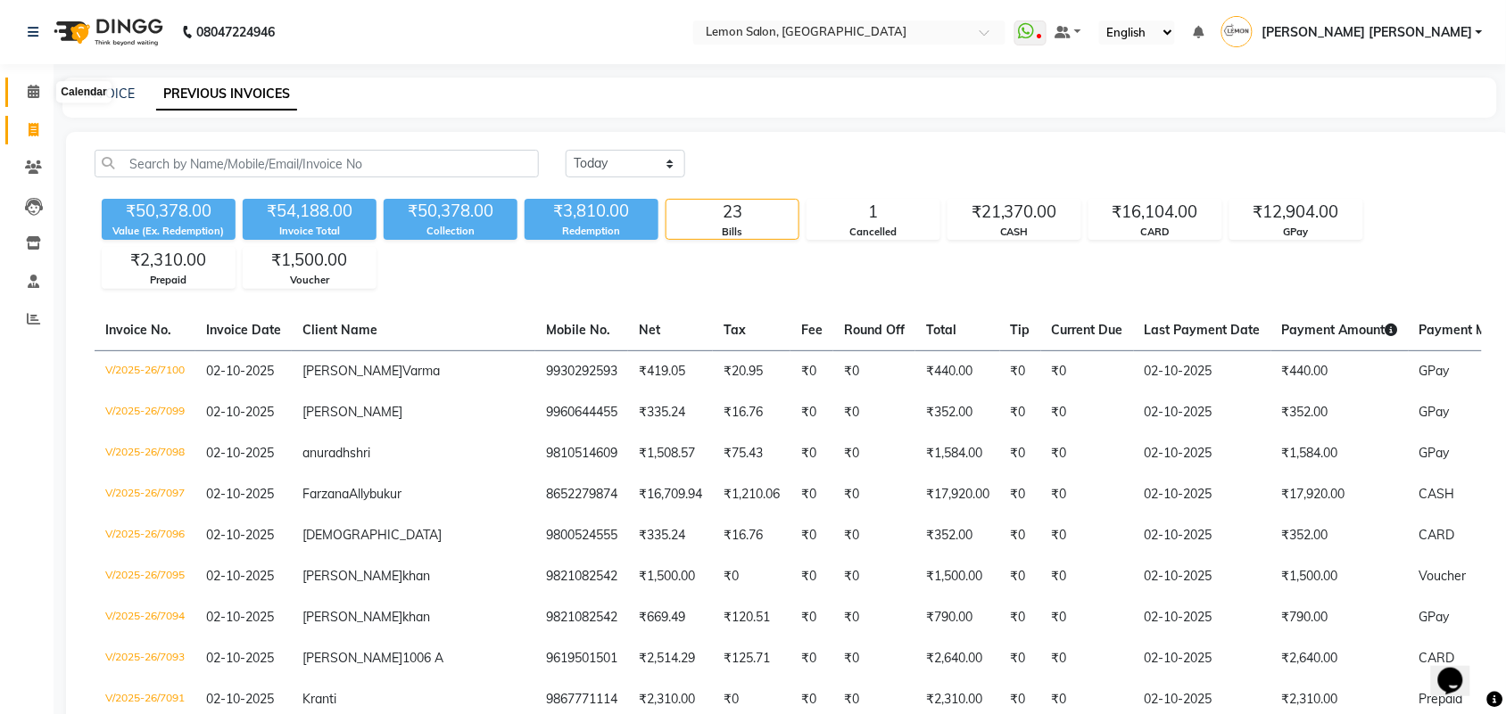
click at [29, 89] on icon at bounding box center [34, 91] width 12 height 13
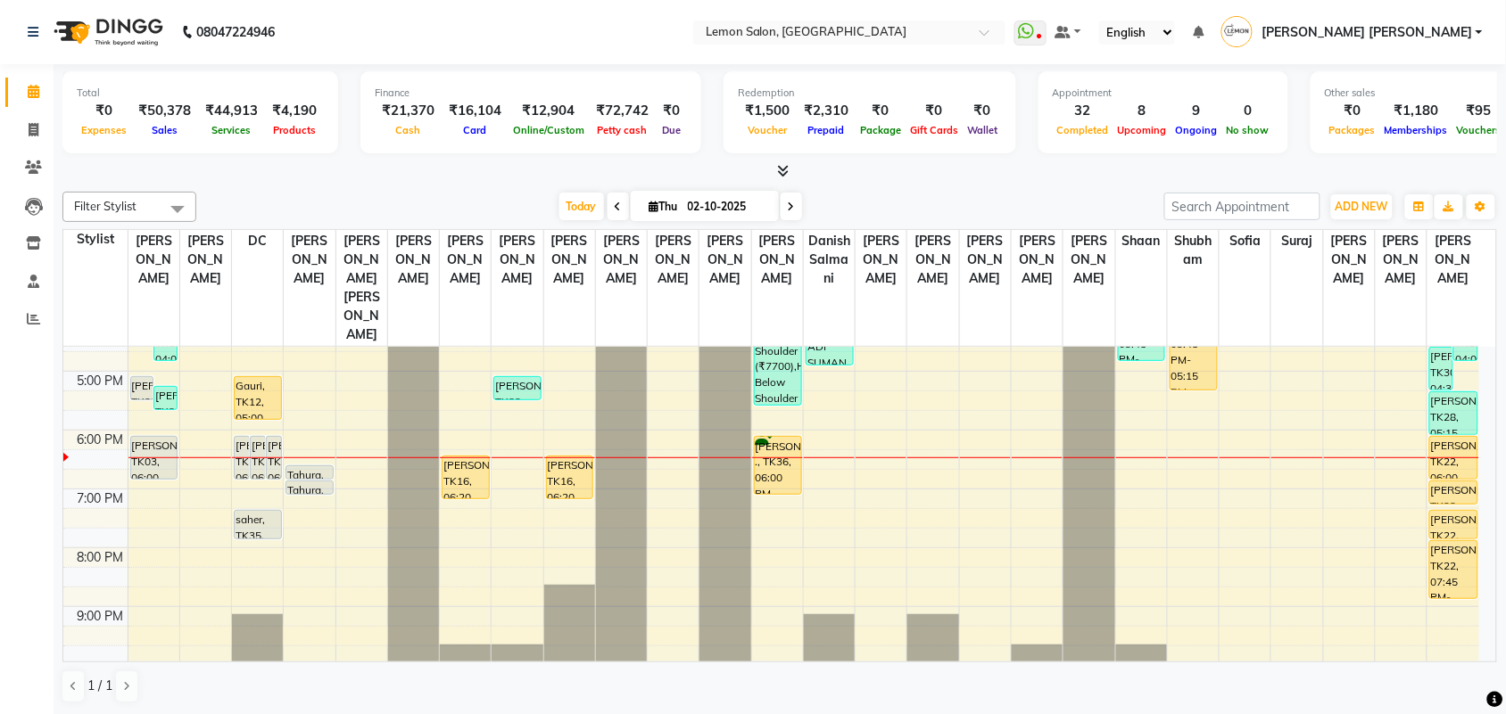
scroll to position [334, 0]
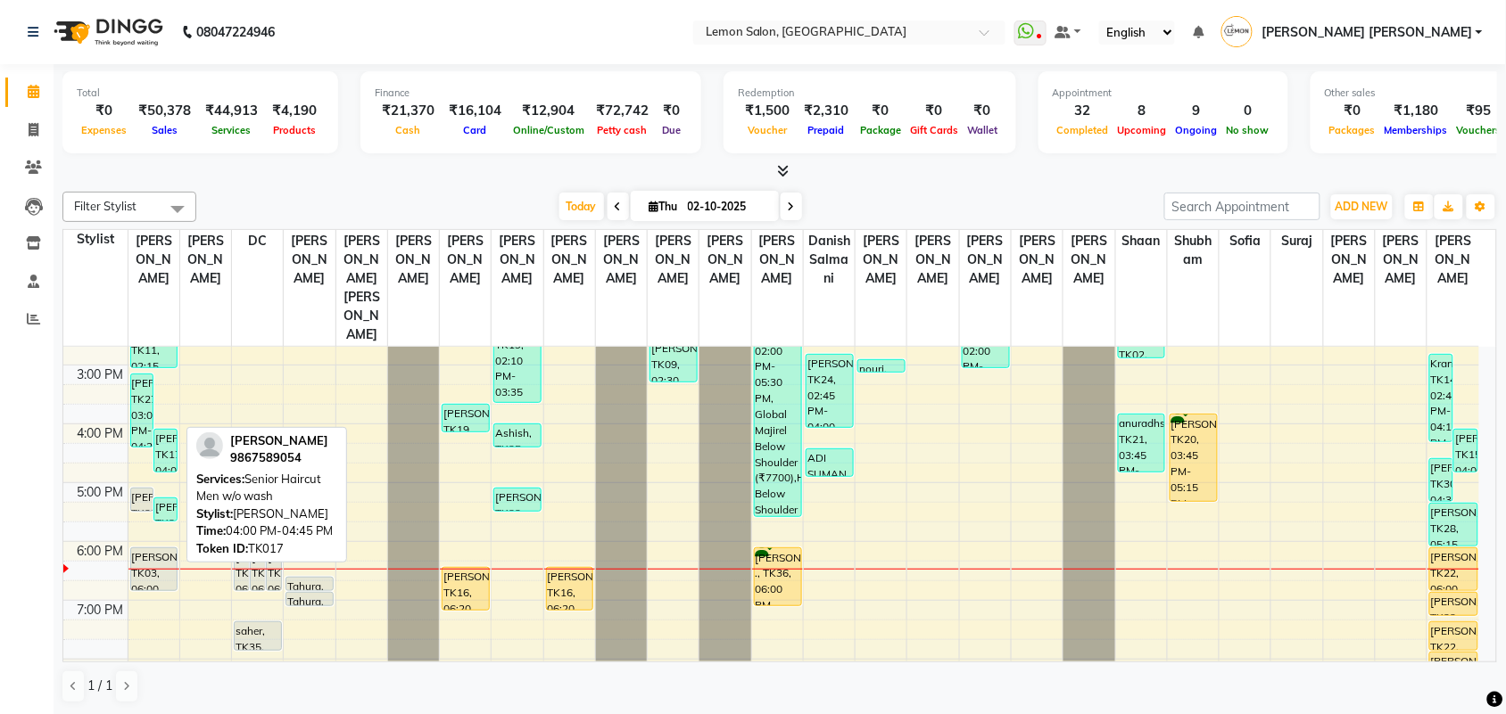
click at [163, 430] on div "SONU KOHLI, TK17, 04:00 PM-04:45 PM, Senior Haircut Men w/o wash" at bounding box center [165, 451] width 22 height 42
select select "3"
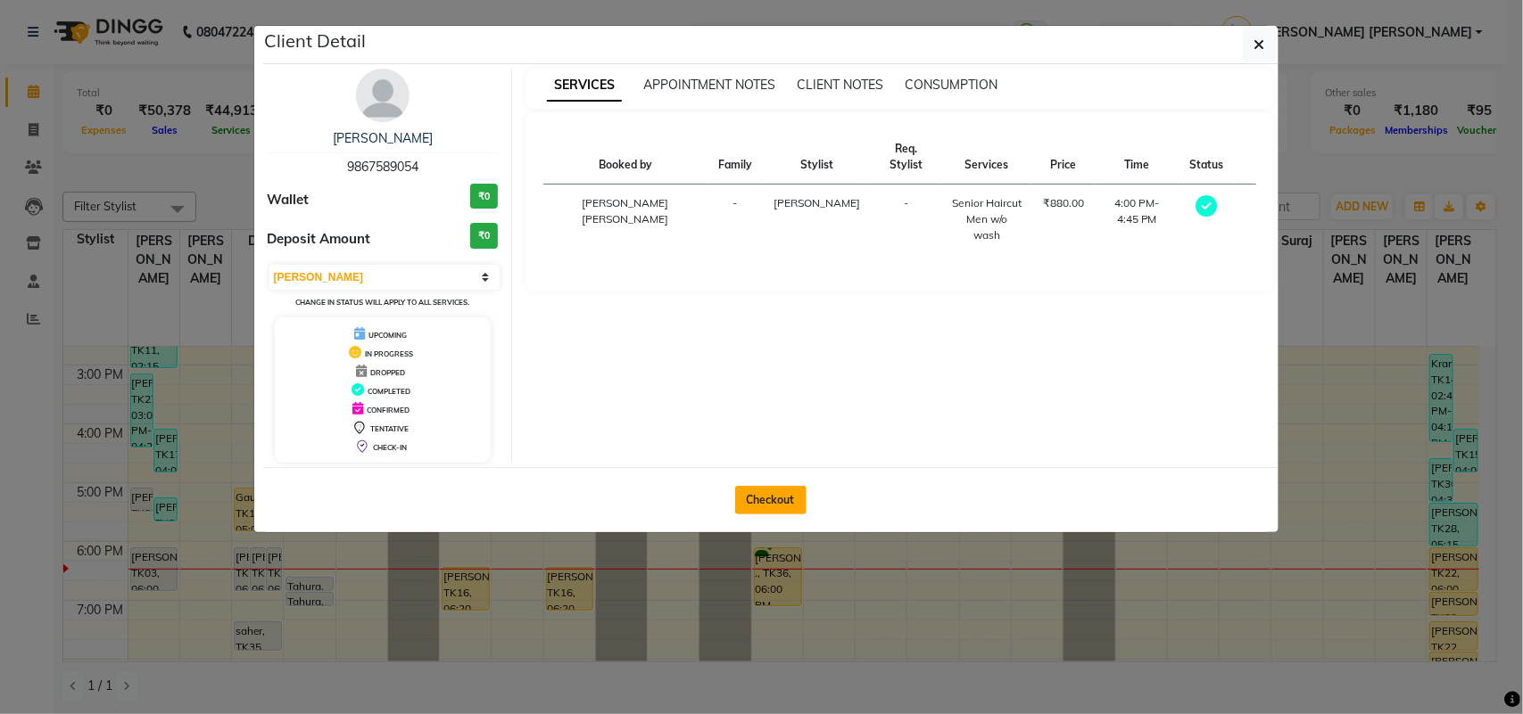
click at [778, 507] on button "Checkout" at bounding box center [770, 500] width 71 height 29
select select "service"
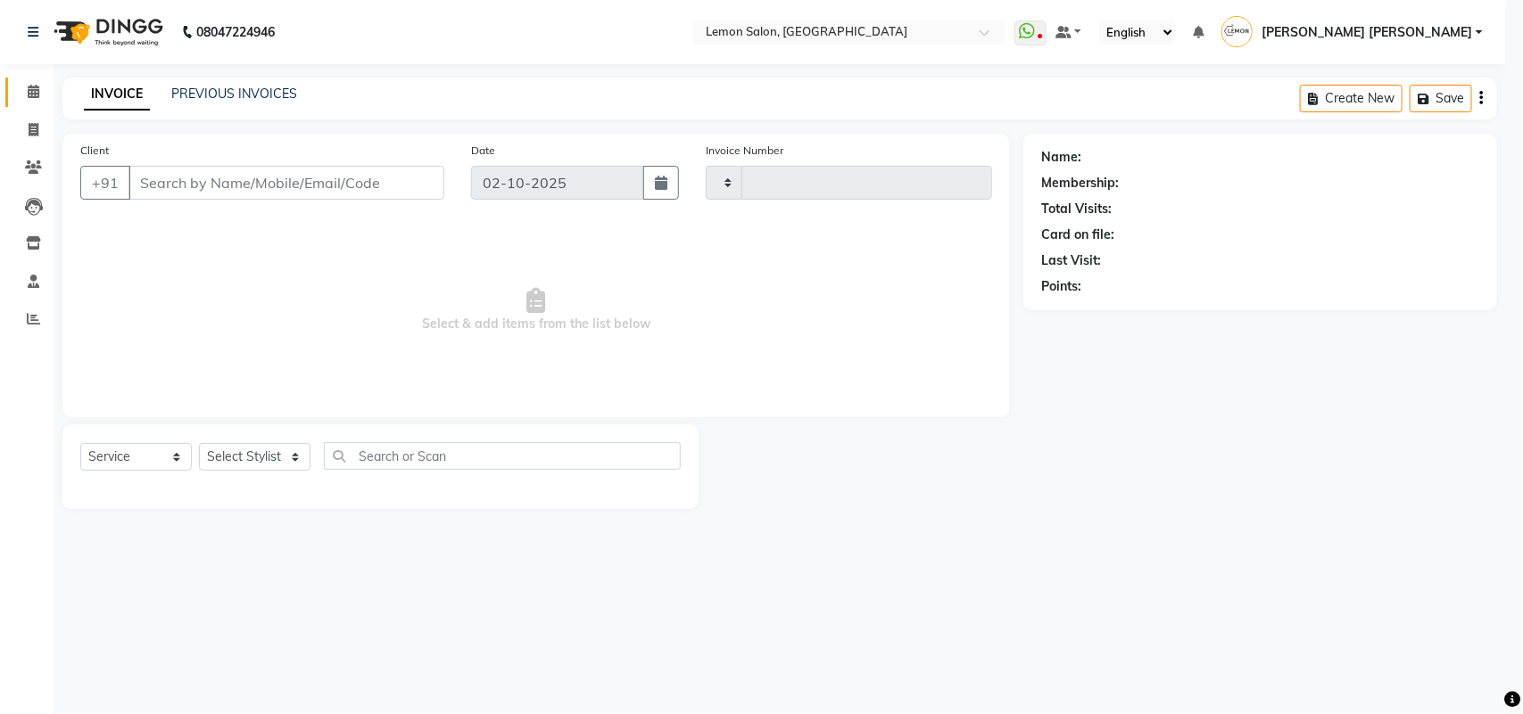
type input "7101"
select select "551"
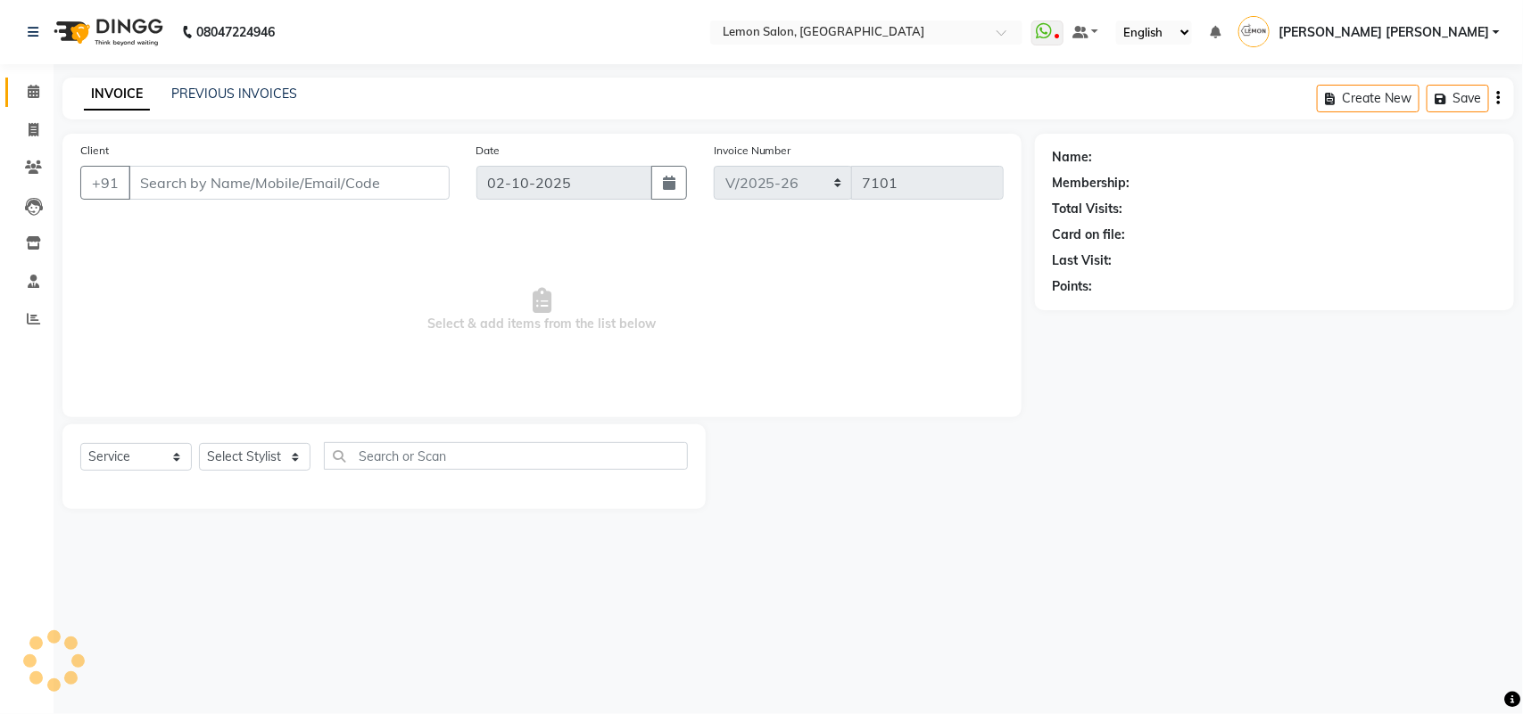
type input "9867589054"
select select "7472"
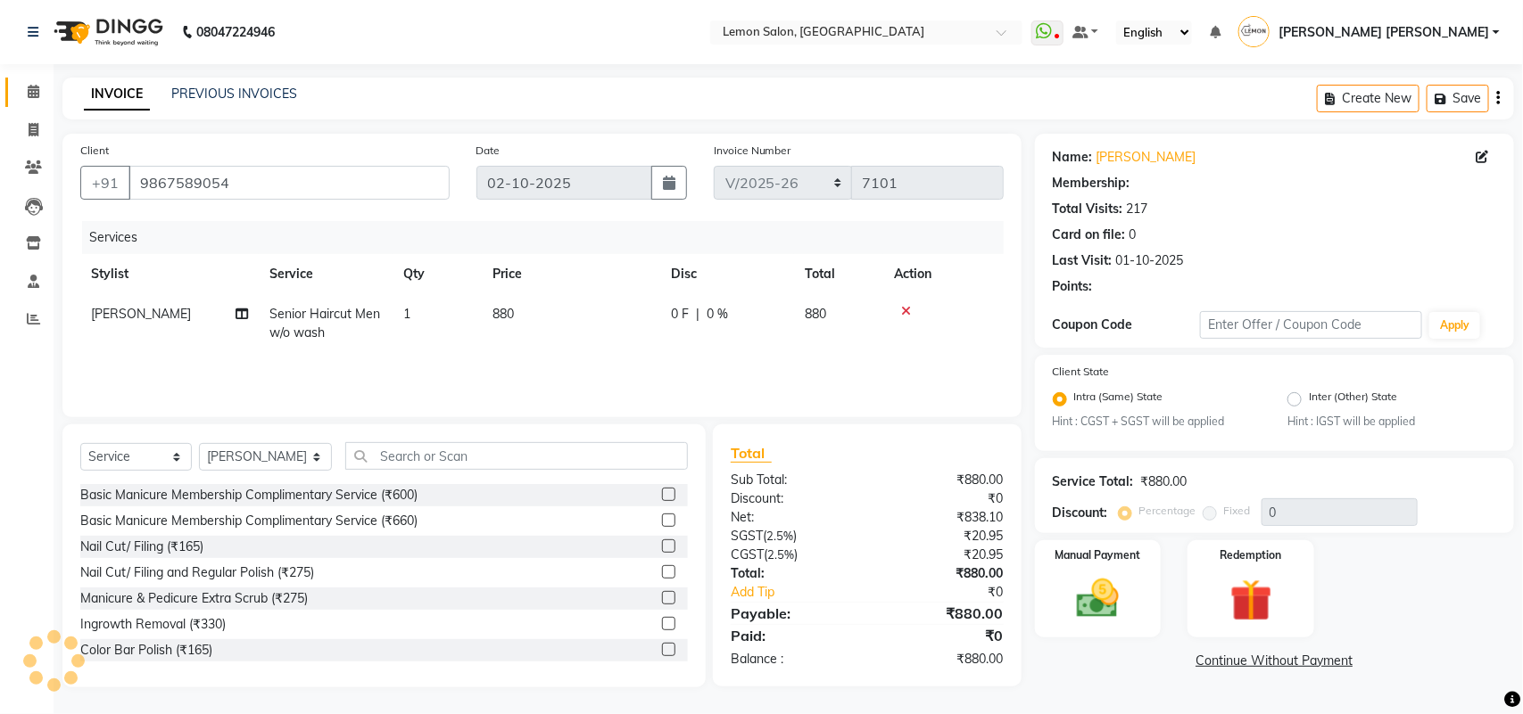
select select "1: Object"
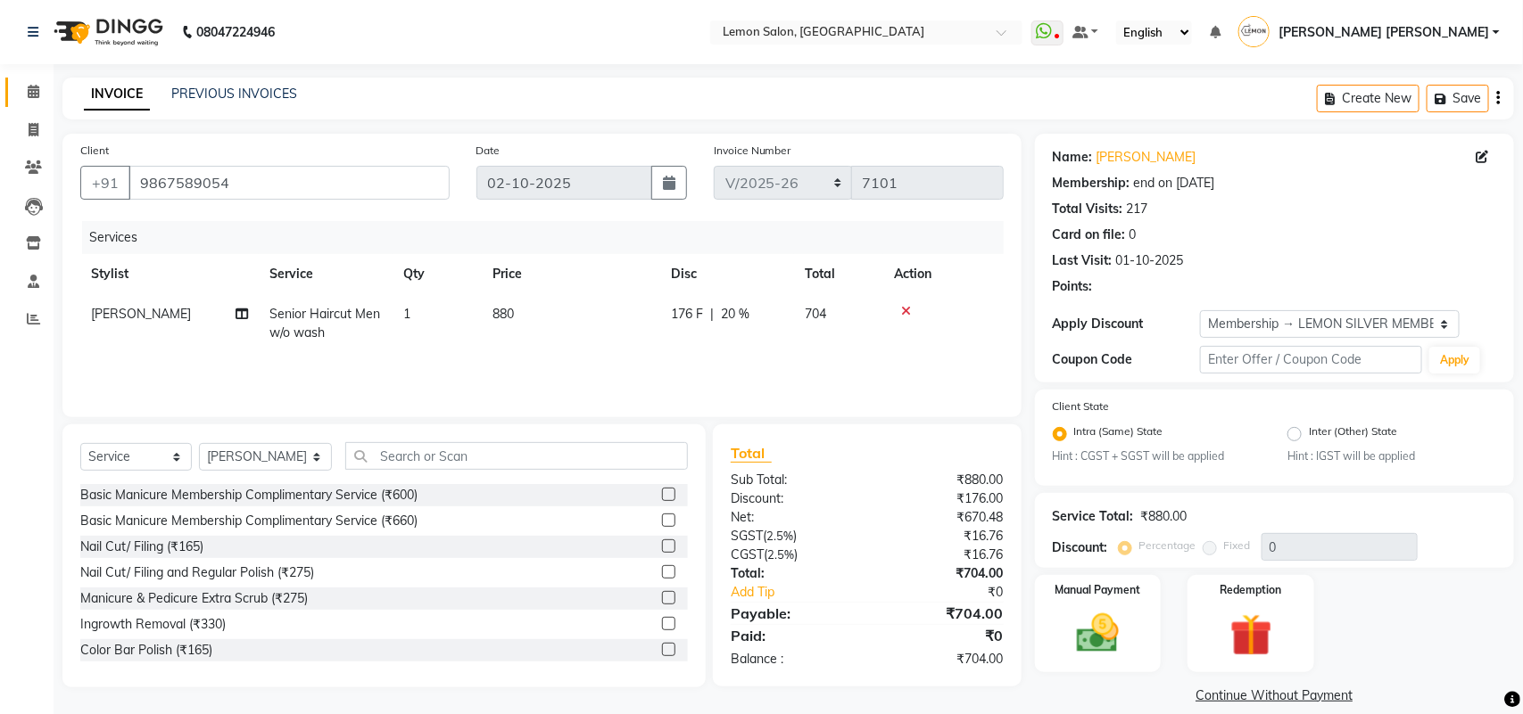
type input "20"
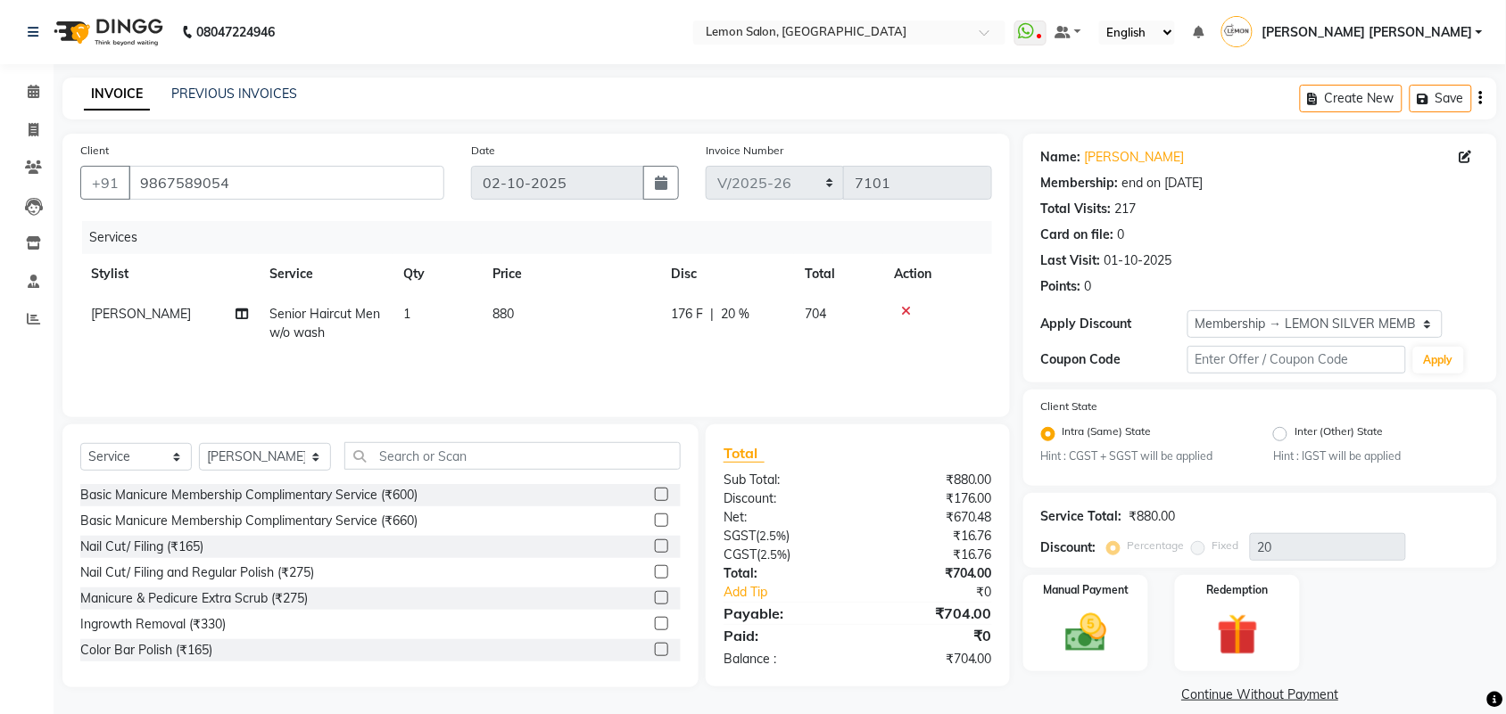
drag, startPoint x: 491, startPoint y: 470, endPoint x: 496, endPoint y: 460, distance: 11.2
click at [491, 469] on div "Select Service Product Membership Package Voucher Prepaid Gift Card Select Styl…" at bounding box center [380, 463] width 600 height 42
click at [500, 442] on input "text" at bounding box center [512, 456] width 336 height 28
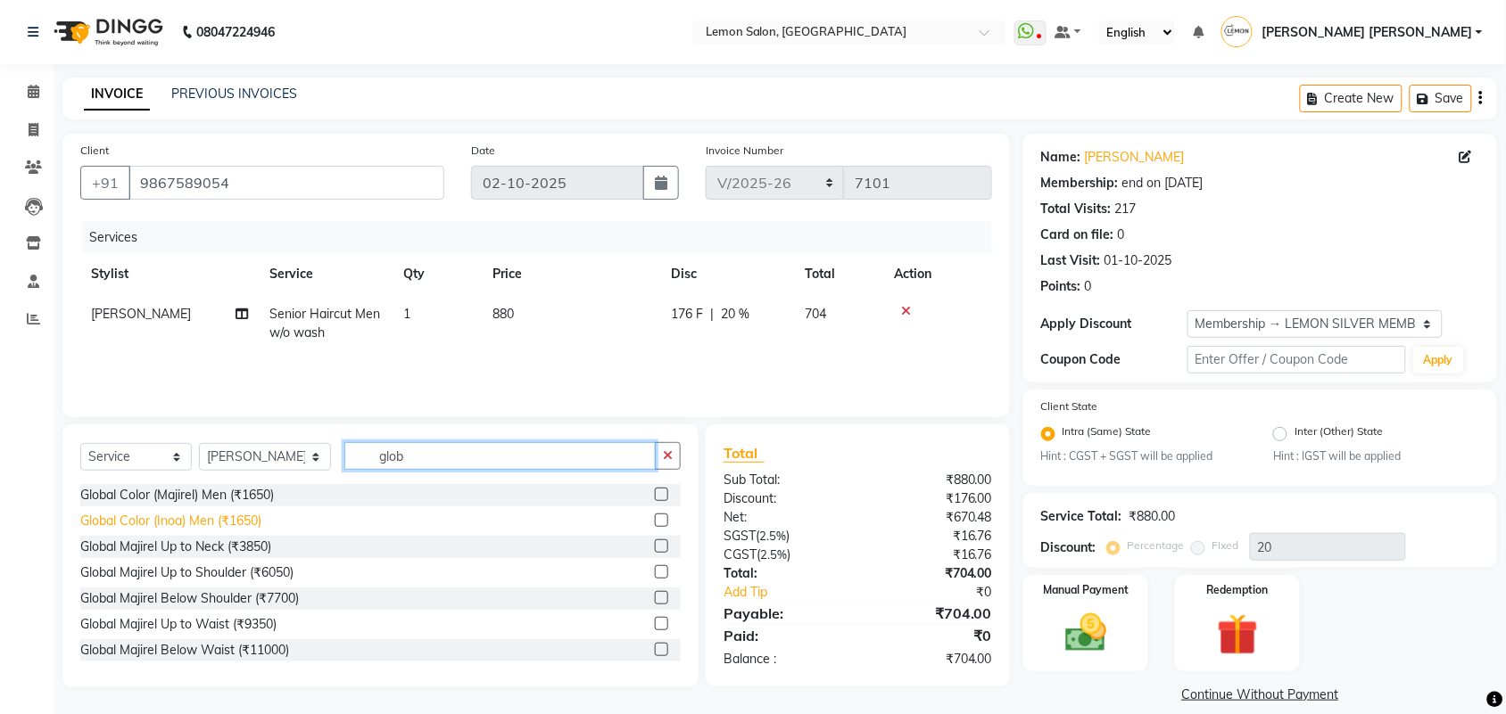
type input "glob"
click at [238, 519] on div "Global Color (Inoa) Men (₹1650)" at bounding box center [170, 521] width 181 height 19
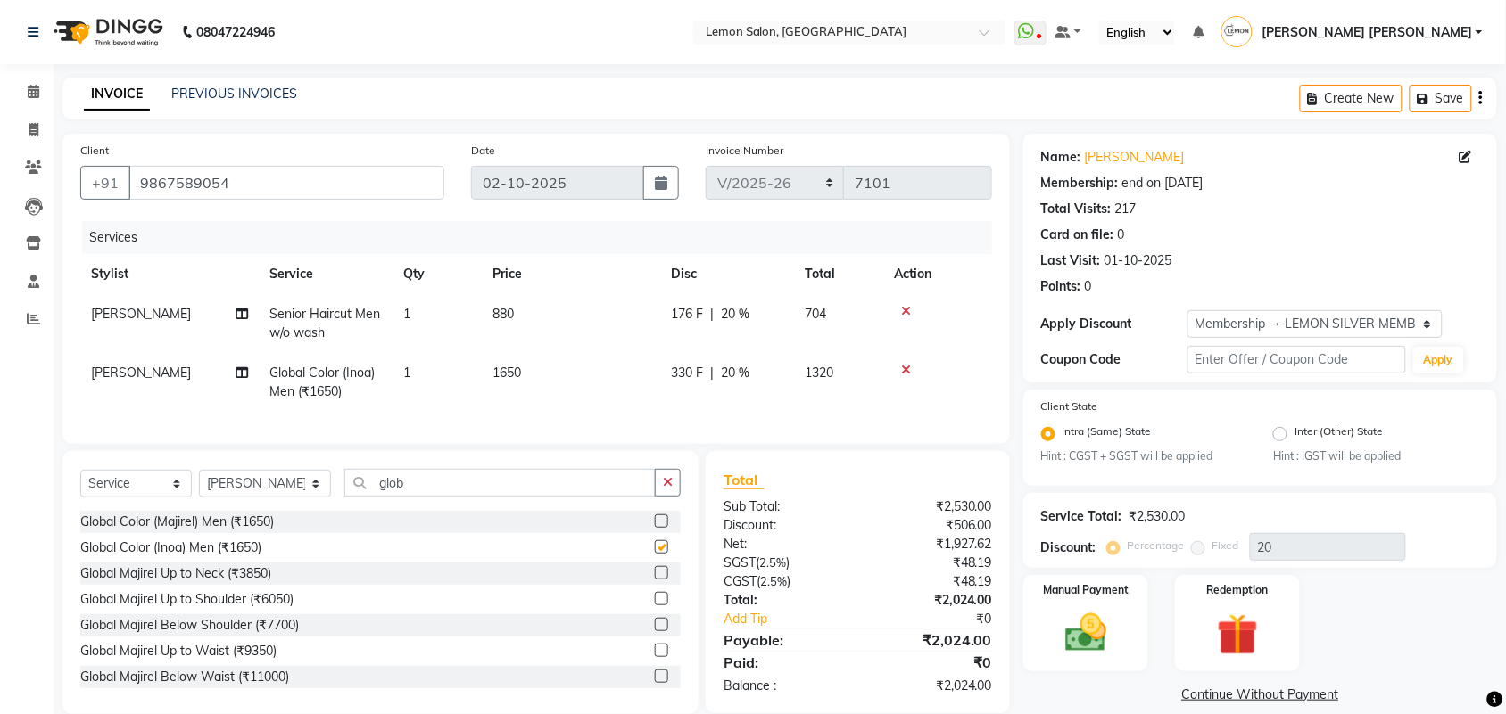
checkbox input "false"
click at [673, 491] on button "button" at bounding box center [668, 483] width 26 height 28
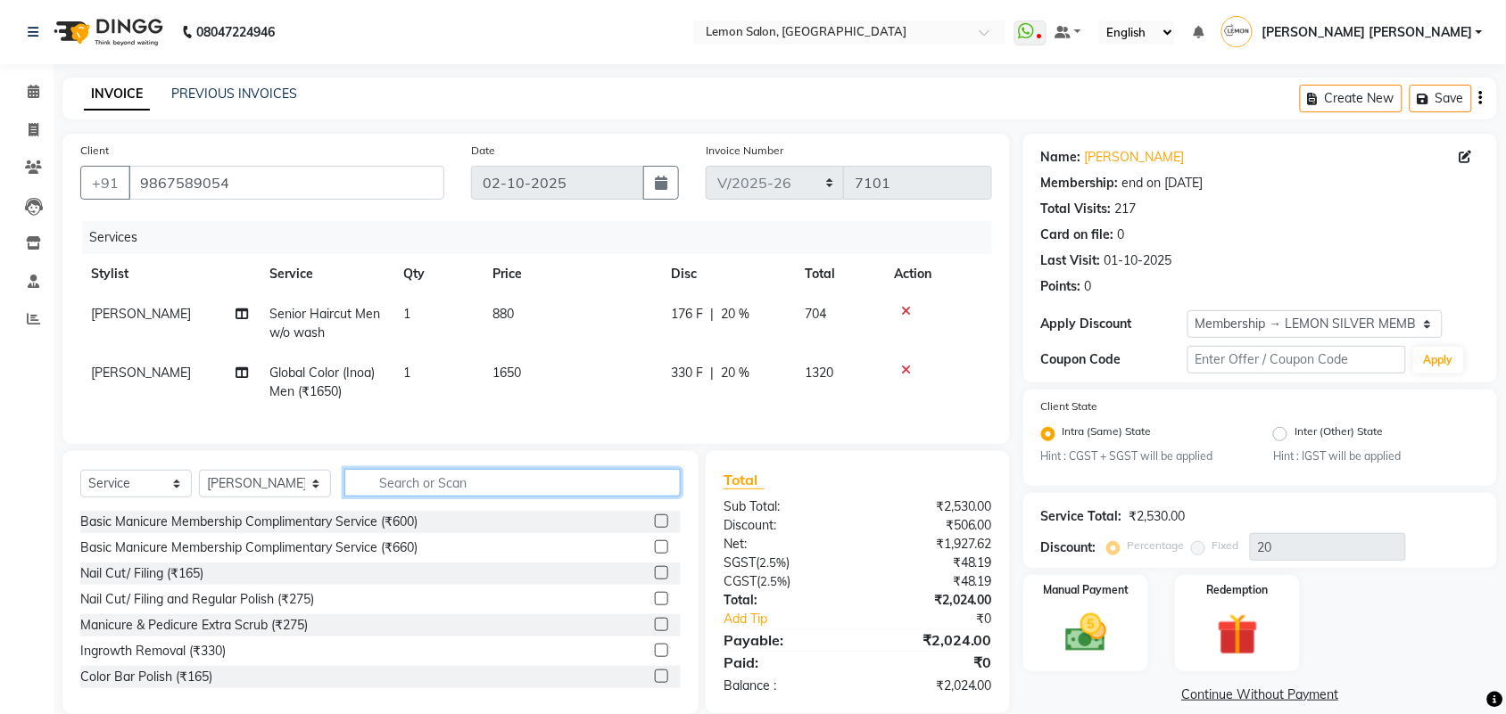
type input "b"
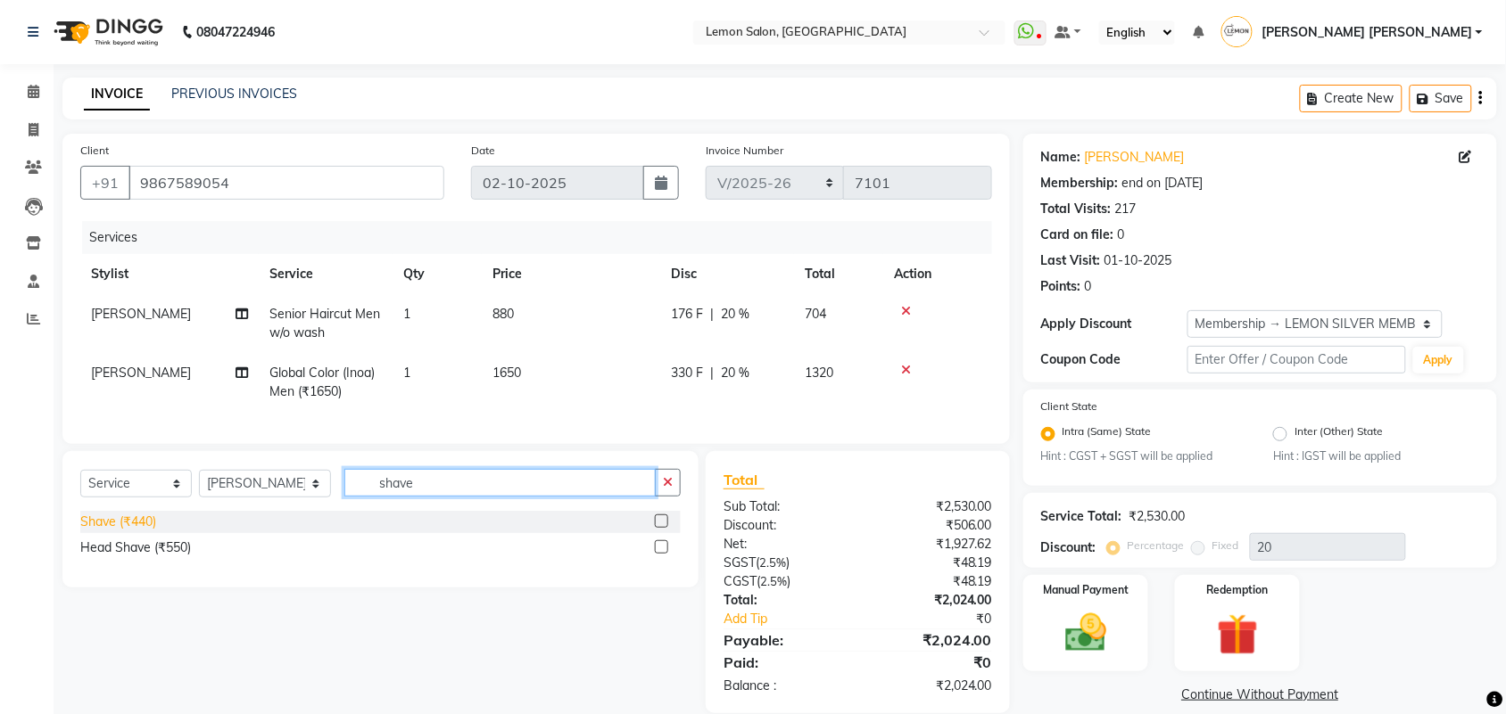
type input "shave"
click at [108, 529] on div "Shave (₹440)" at bounding box center [118, 522] width 76 height 19
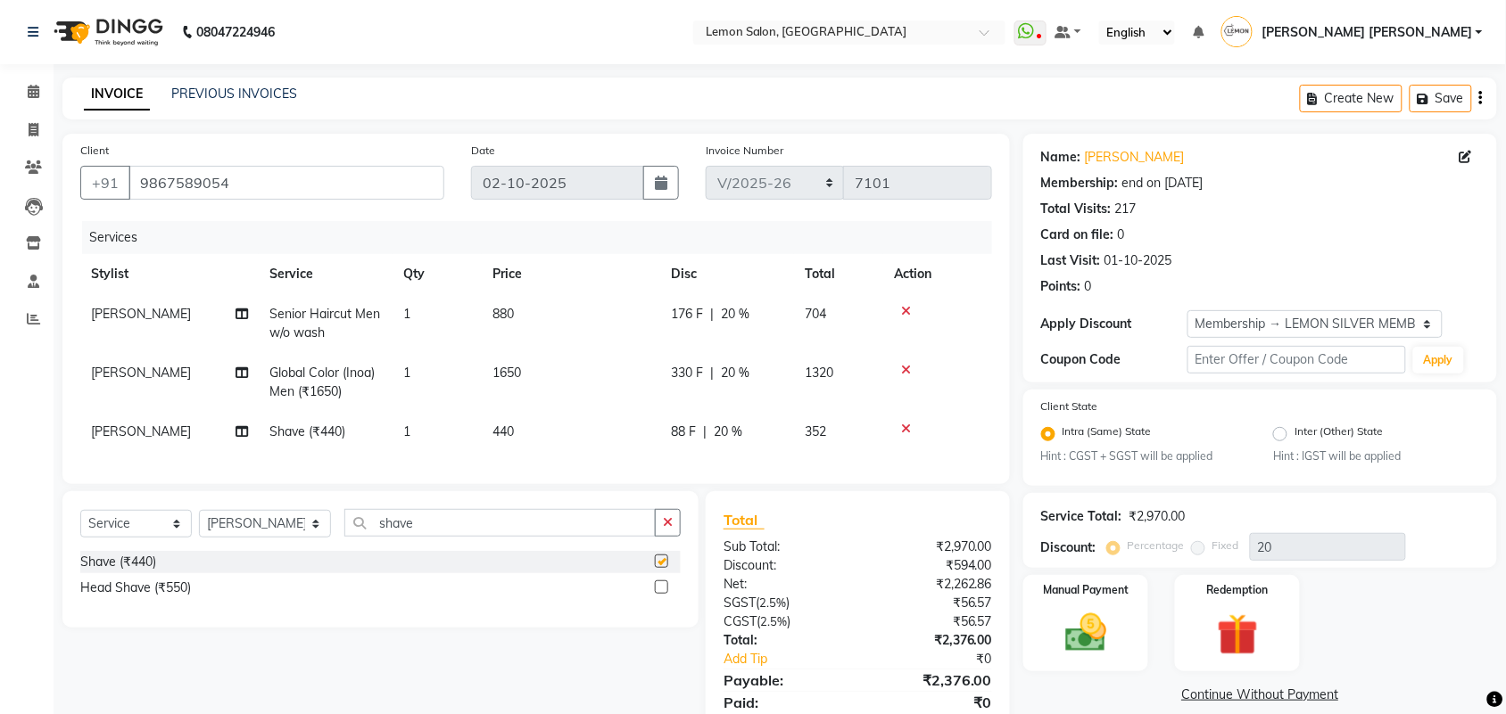
checkbox input "false"
click at [661, 537] on button "button" at bounding box center [668, 523] width 26 height 28
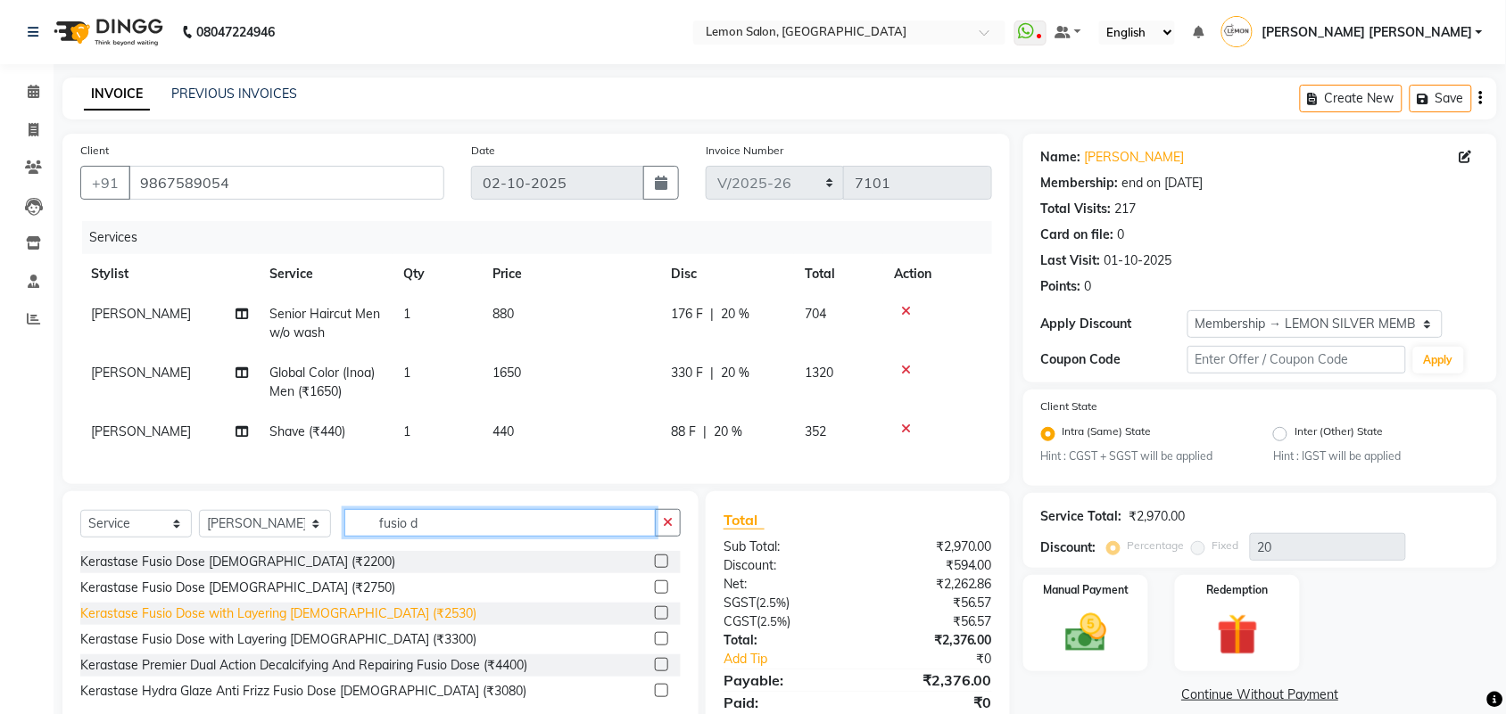
type input "fusio d"
click at [336, 624] on div "Kerastase Fusio Dose with Layering [DEMOGRAPHIC_DATA] (₹2530)" at bounding box center [278, 614] width 396 height 19
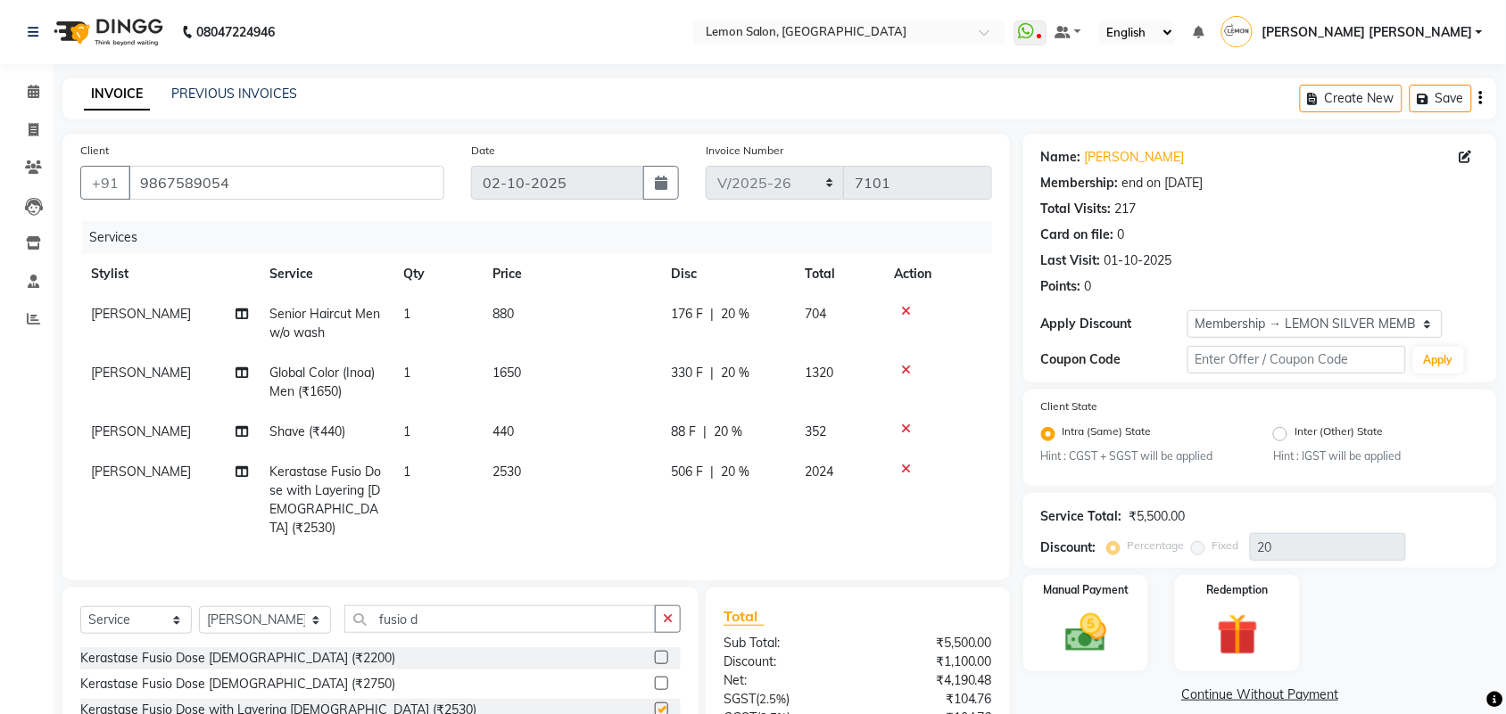
checkbox input "false"
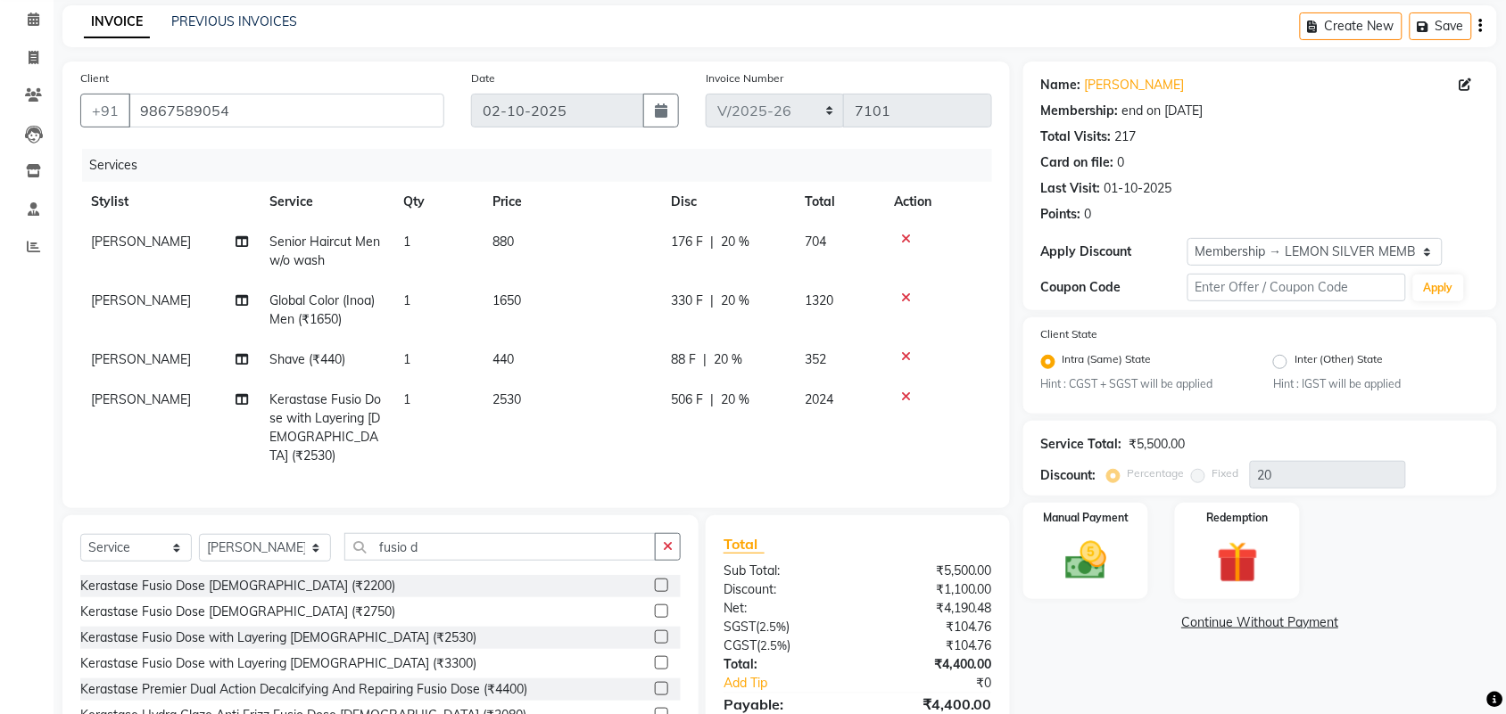
scroll to position [111, 0]
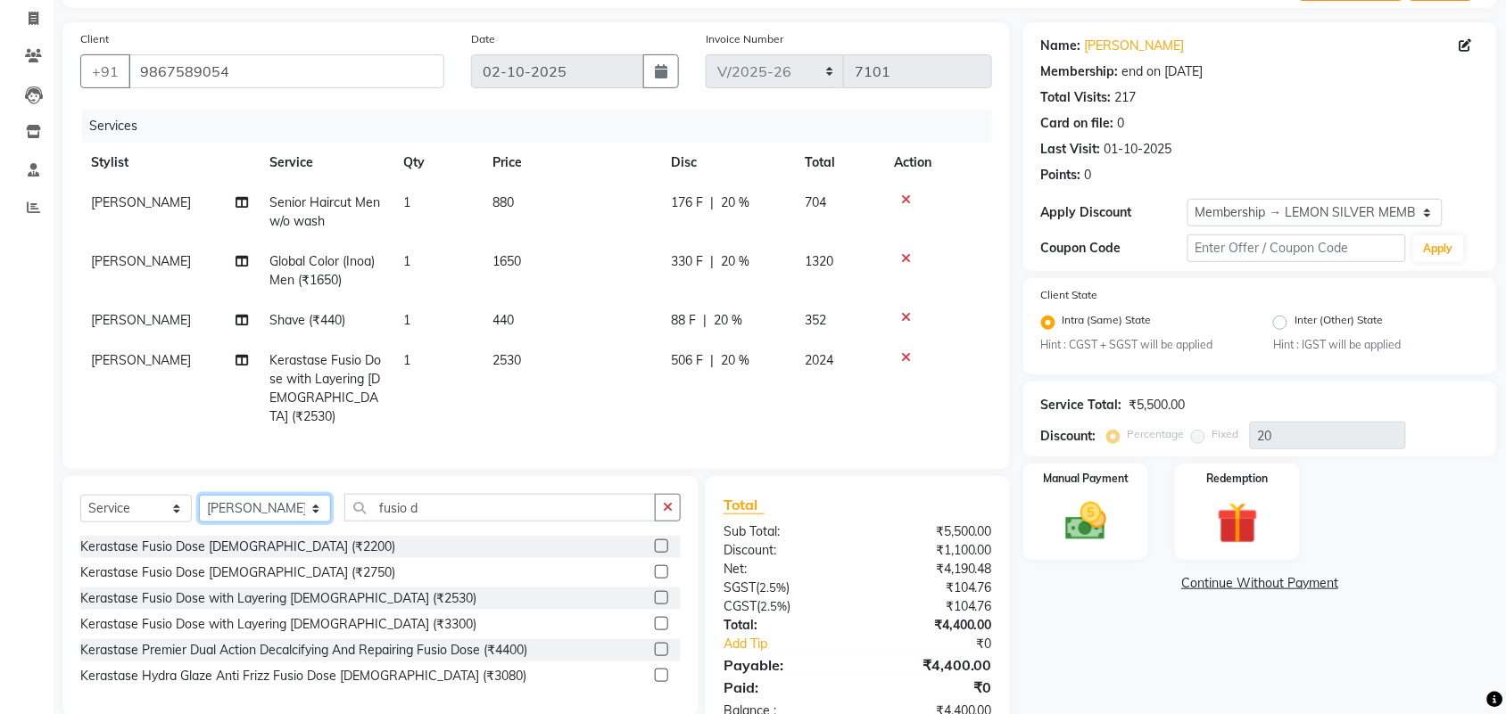
drag, startPoint x: 230, startPoint y: 506, endPoint x: 233, endPoint y: 496, distance: 10.2
click at [230, 506] on select "Select Stylist Aalam Saifi Abhishek Shelar Aditi Nigam Ansar Ahmed Archana Muke…" at bounding box center [265, 509] width 132 height 28
select select "7468"
click at [199, 495] on select "Select Stylist Aalam Saifi Abhishek Shelar Aditi Nigam Ansar Ahmed Archana Muke…" at bounding box center [265, 509] width 132 height 28
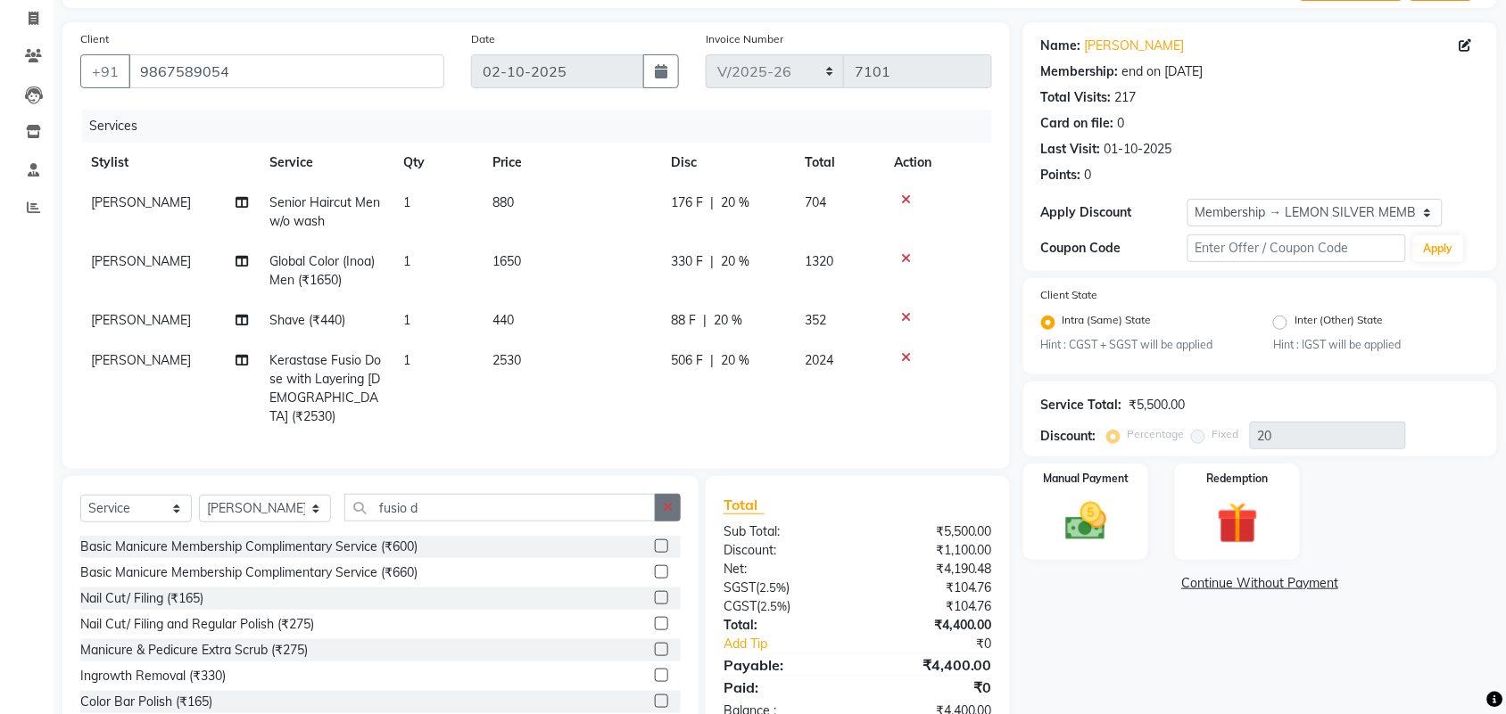
click at [670, 506] on icon "button" at bounding box center [668, 507] width 10 height 12
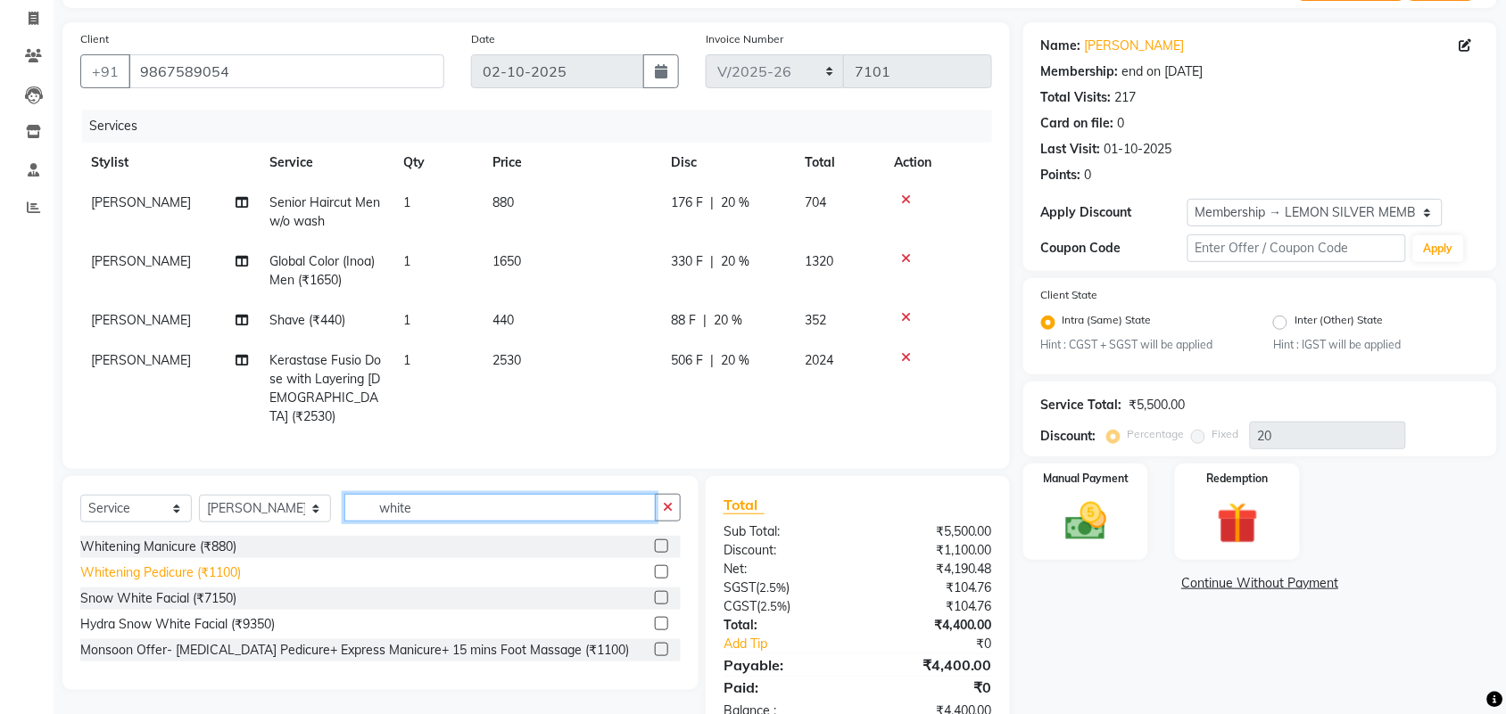
type input "white"
click at [128, 571] on div "Whitening Pedicure (₹1100)" at bounding box center [160, 573] width 161 height 19
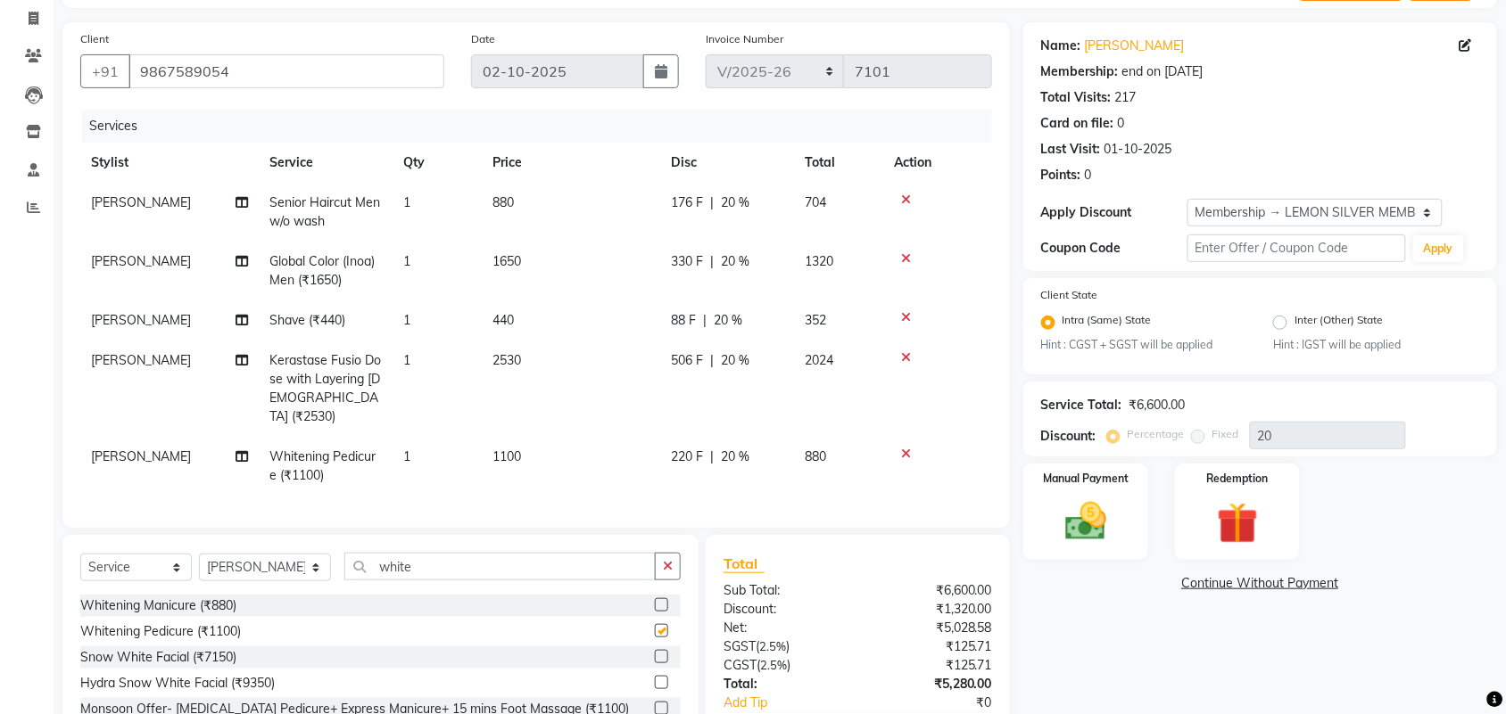
checkbox input "false"
click at [663, 562] on icon "button" at bounding box center [668, 566] width 10 height 12
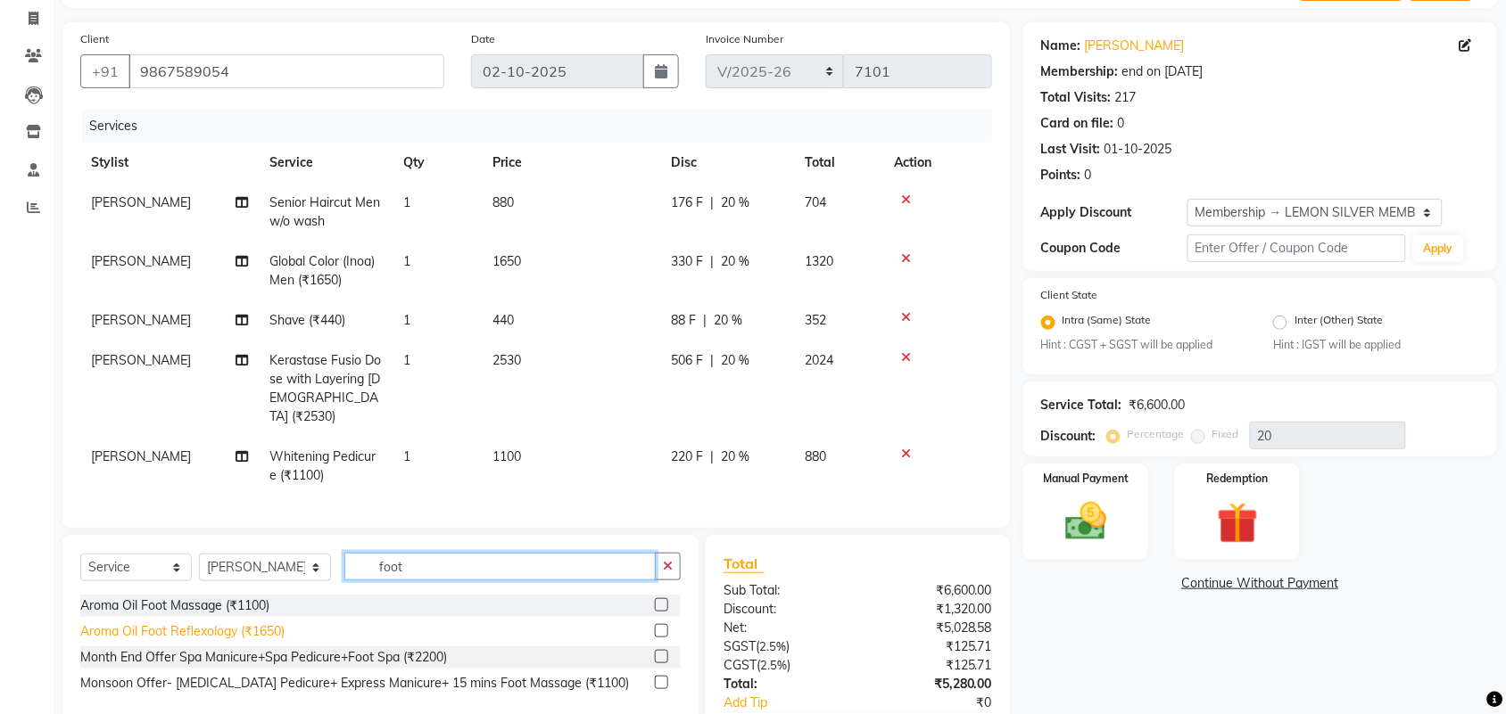
type input "foot"
drag, startPoint x: 227, startPoint y: 631, endPoint x: 313, endPoint y: 625, distance: 85.8
click at [232, 631] on div "Aroma Oil Foot Reflexology (₹1650)" at bounding box center [182, 632] width 204 height 19
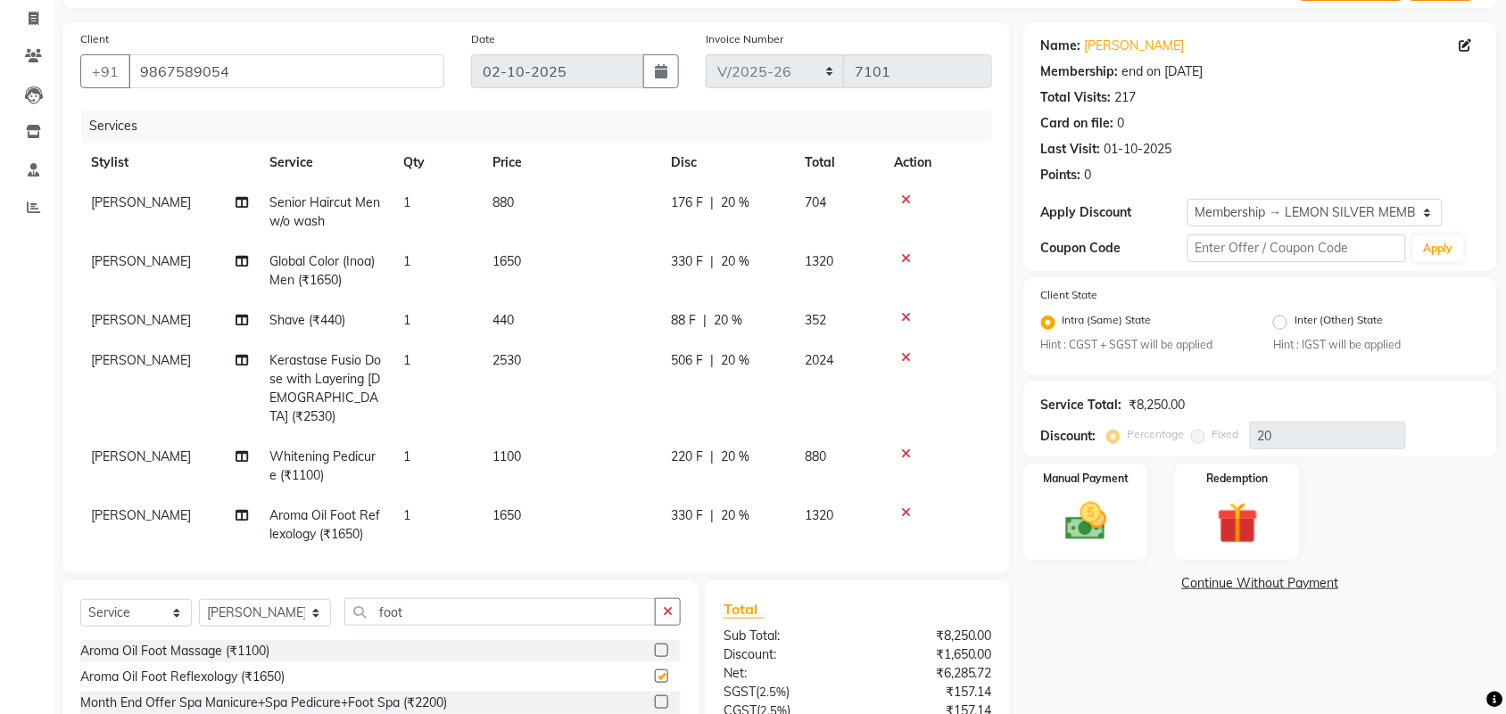
checkbox input "false"
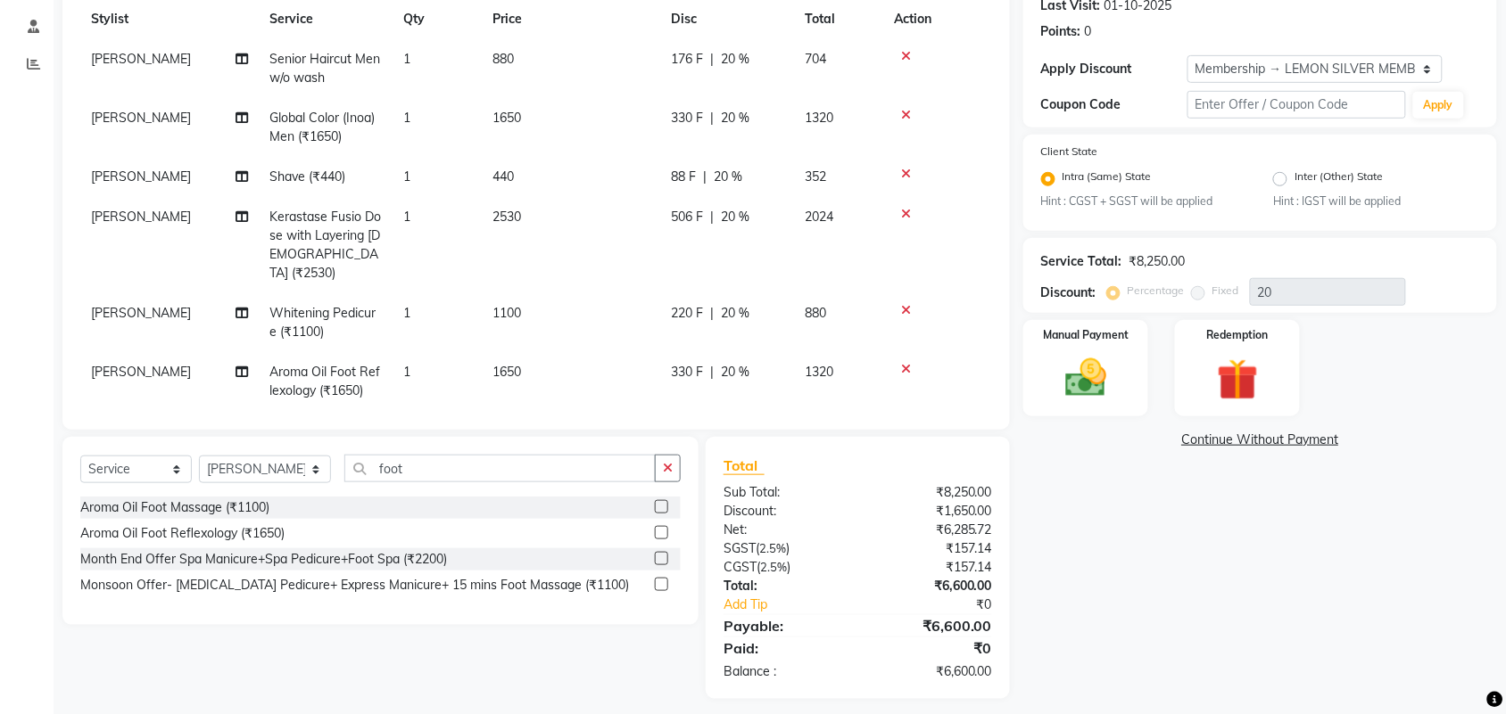
scroll to position [266, 0]
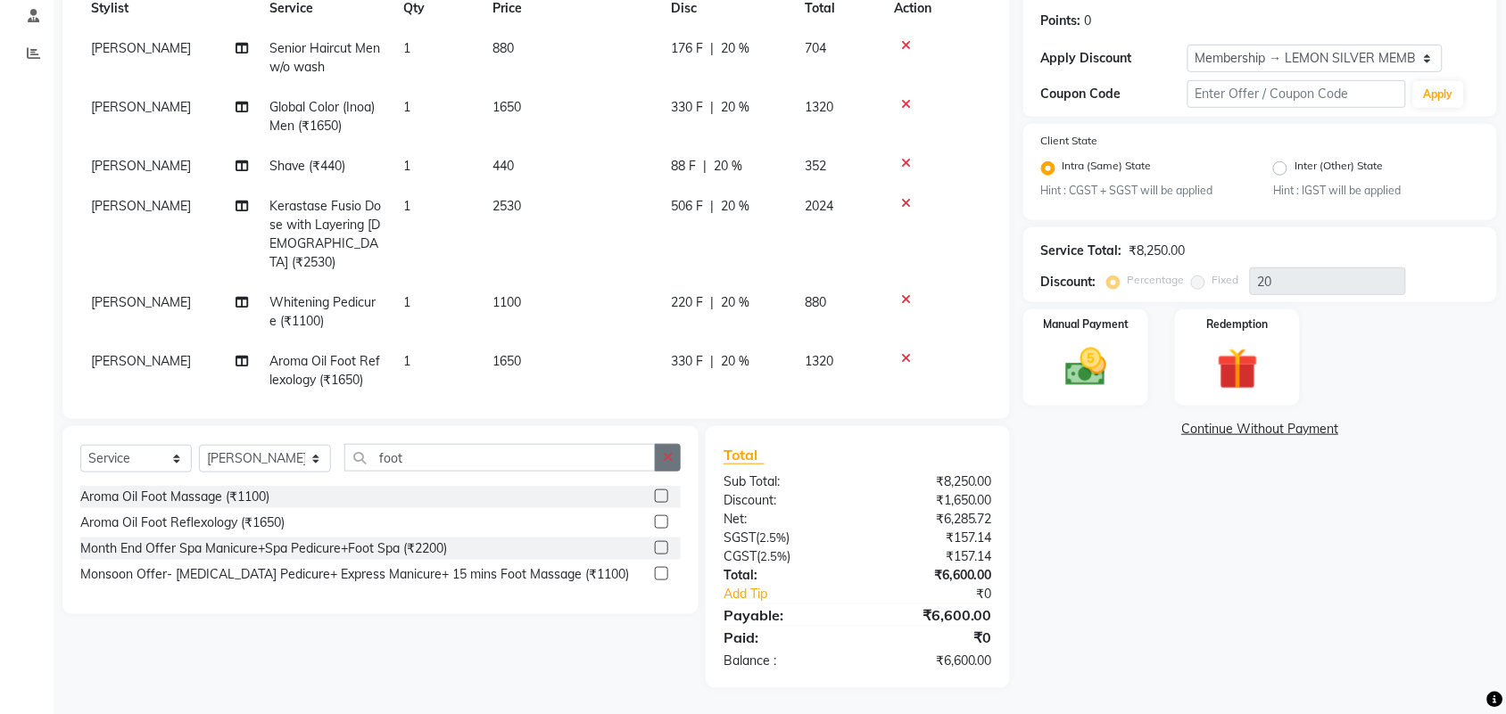
click at [665, 451] on icon "button" at bounding box center [668, 457] width 10 height 12
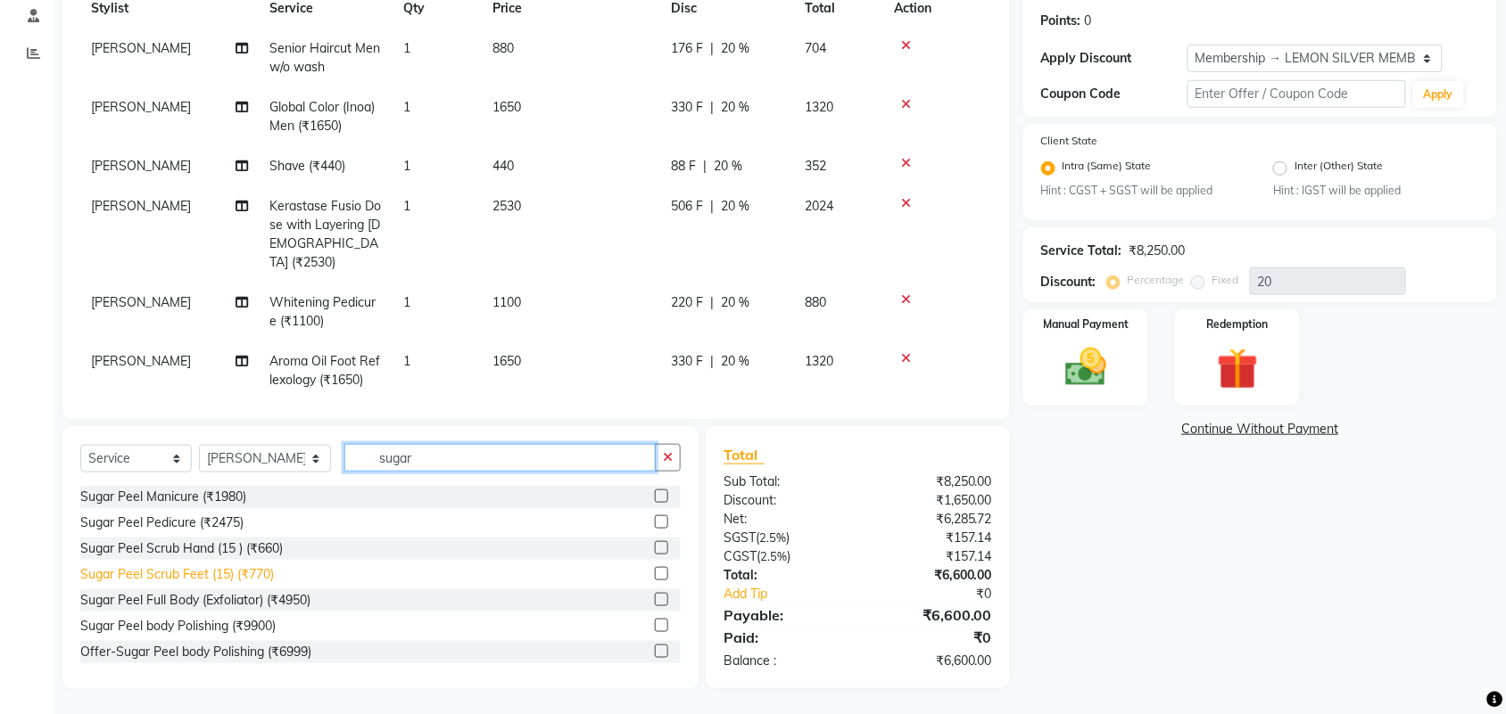
type input "sugar"
click at [261, 578] on div "Sugar Peel Scrub Feet (15) (₹770)" at bounding box center [177, 575] width 194 height 19
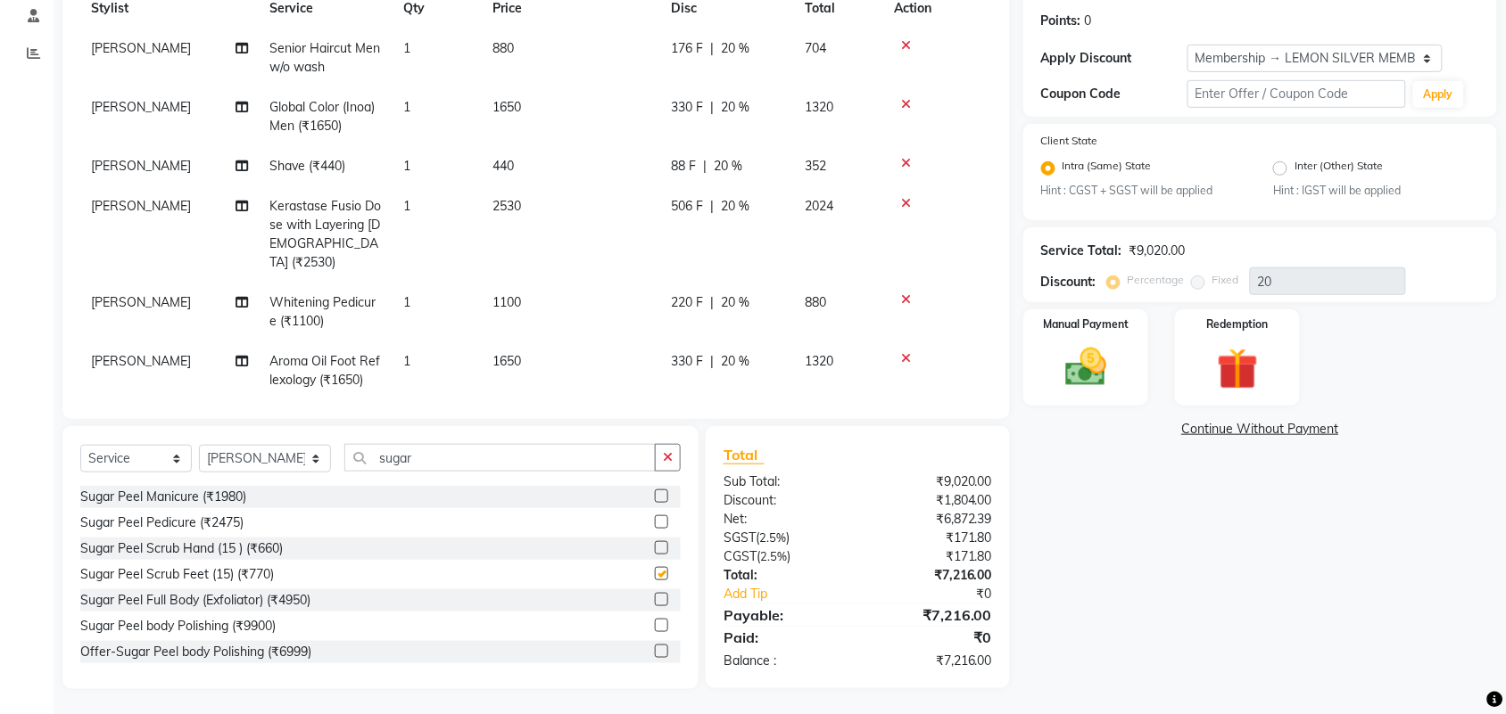
checkbox input "false"
click at [1119, 345] on img at bounding box center [1086, 366] width 70 height 49
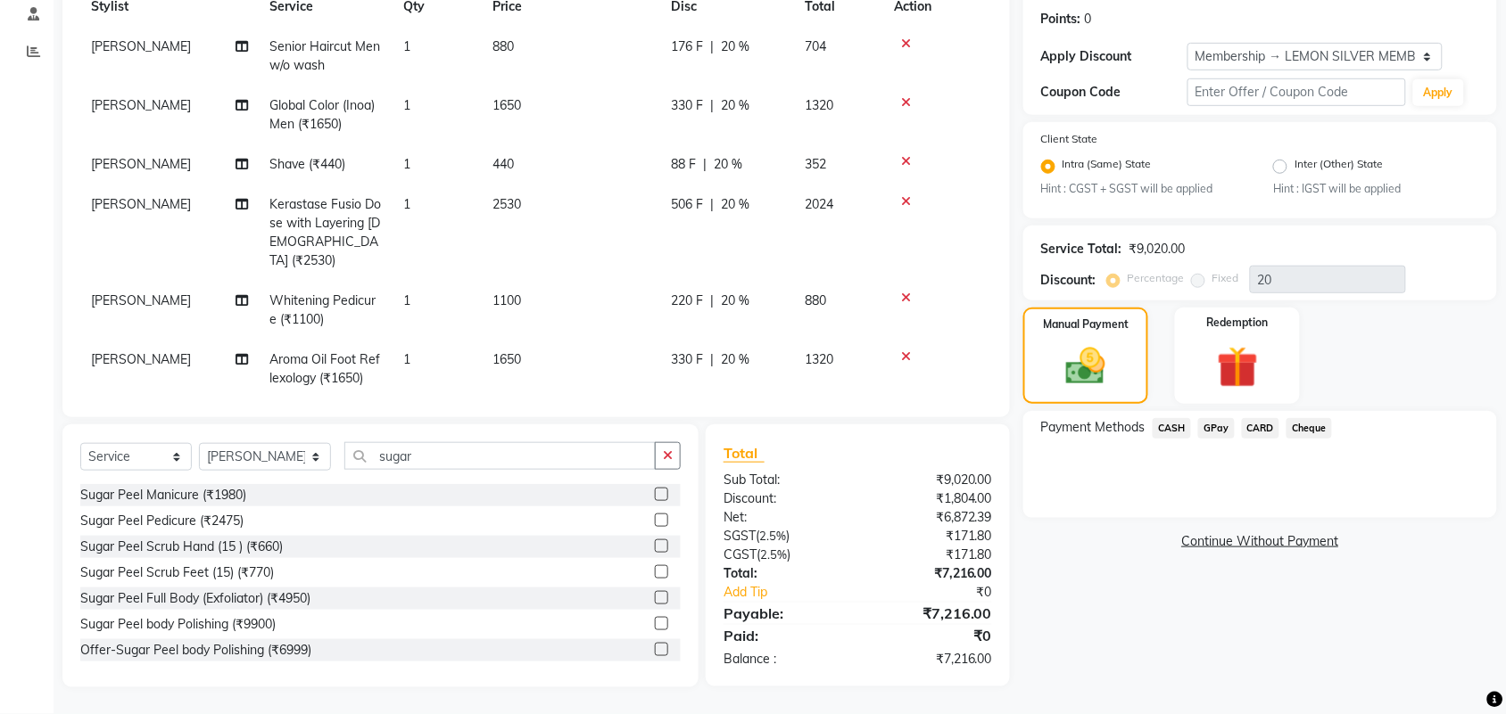
click at [1210, 421] on span "GPay" at bounding box center [1216, 428] width 37 height 21
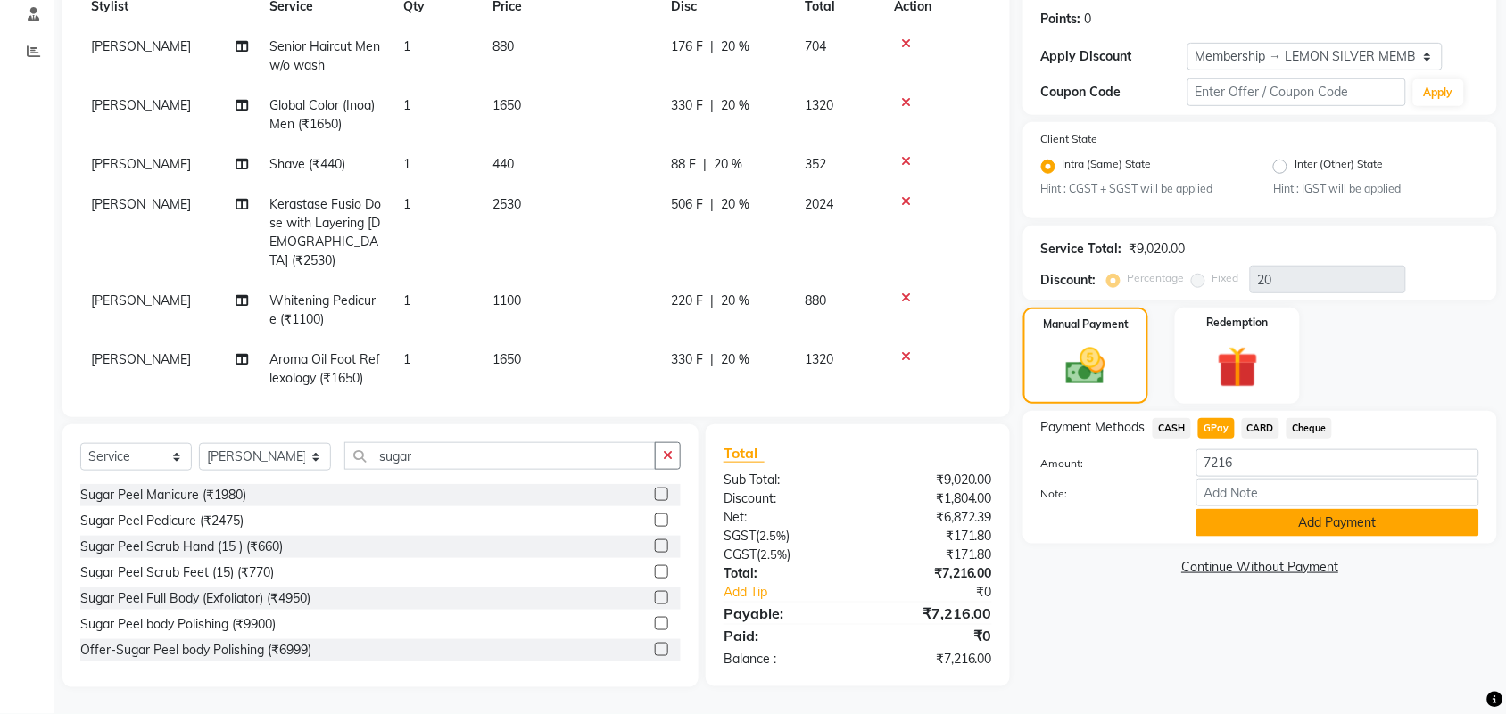
click at [1259, 520] on button "Add Payment" at bounding box center [1337, 523] width 283 height 28
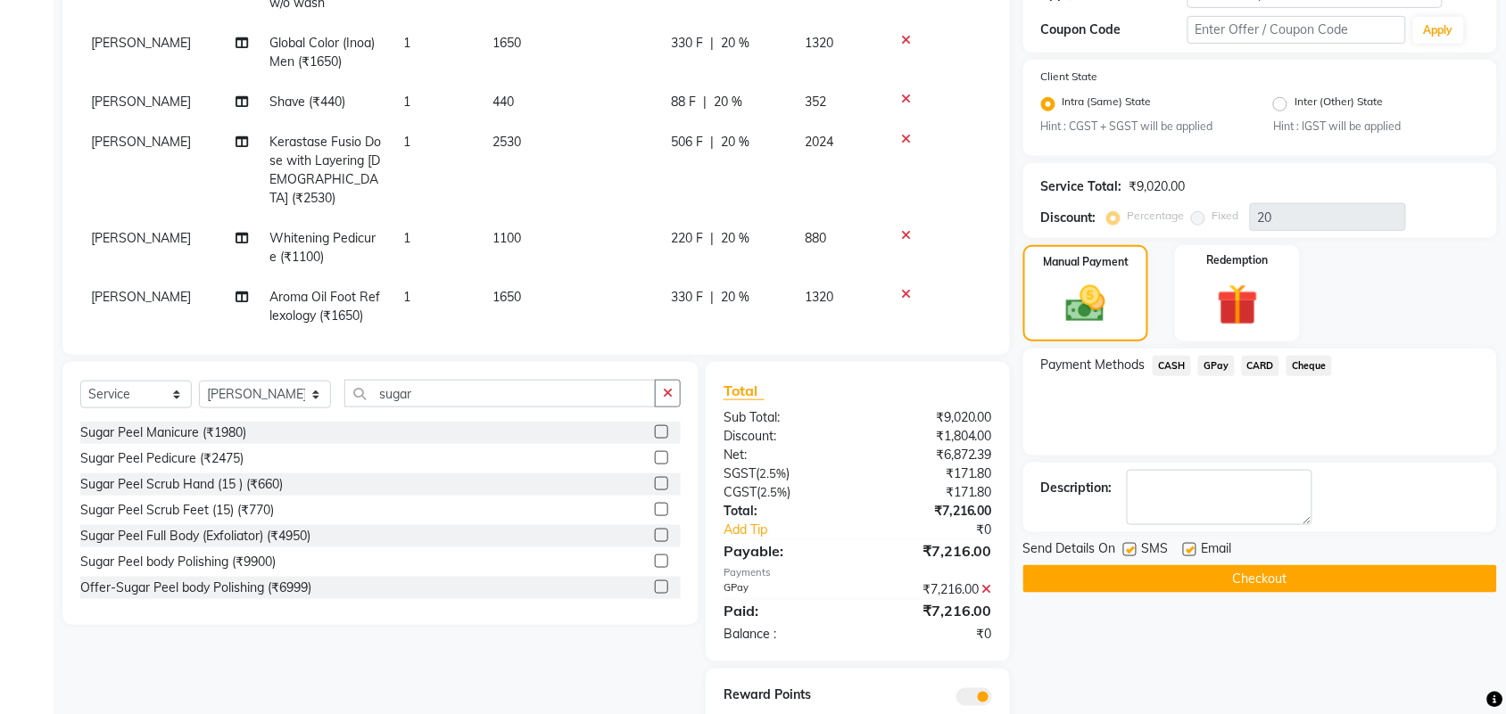
scroll to position [391, 0]
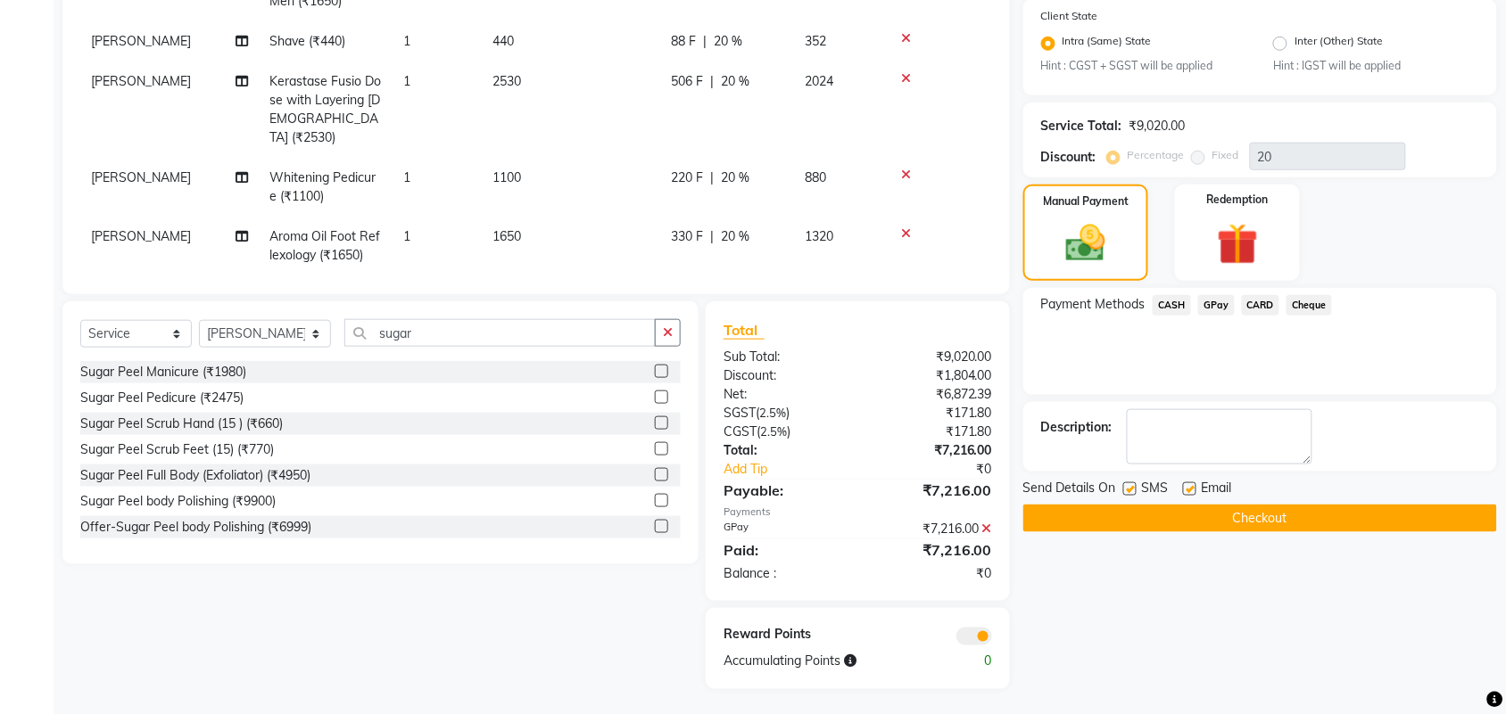
click at [1140, 505] on button "Checkout" at bounding box center [1260, 519] width 474 height 28
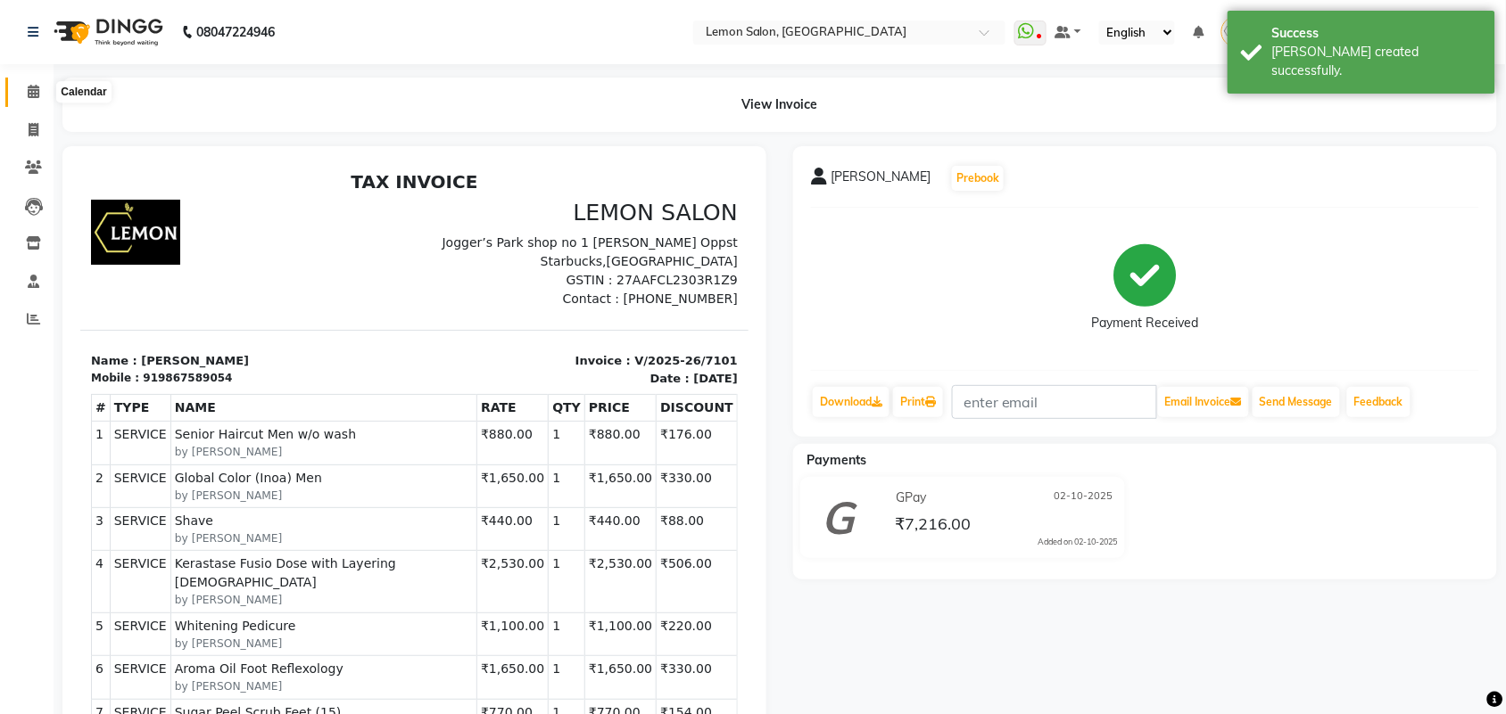
click at [33, 94] on icon at bounding box center [34, 91] width 12 height 13
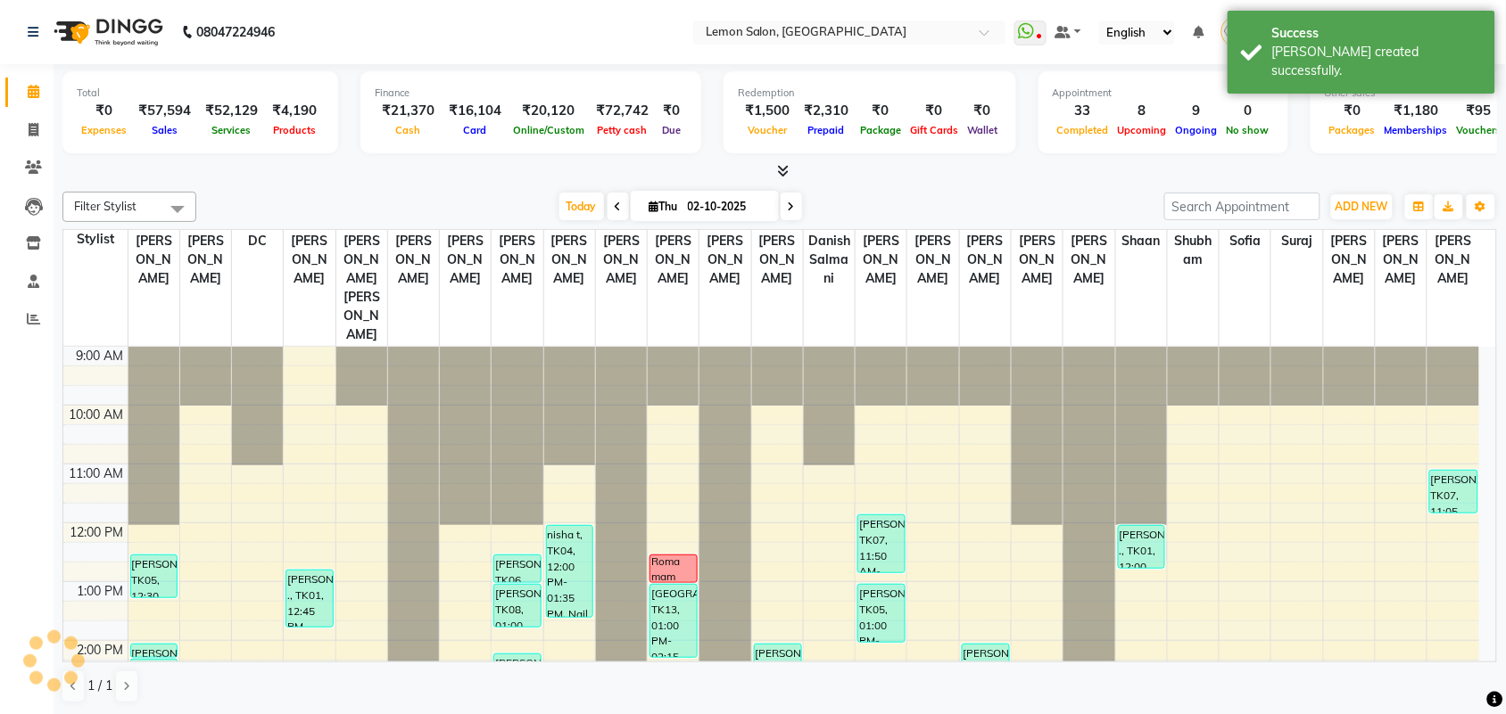
scroll to position [446, 0]
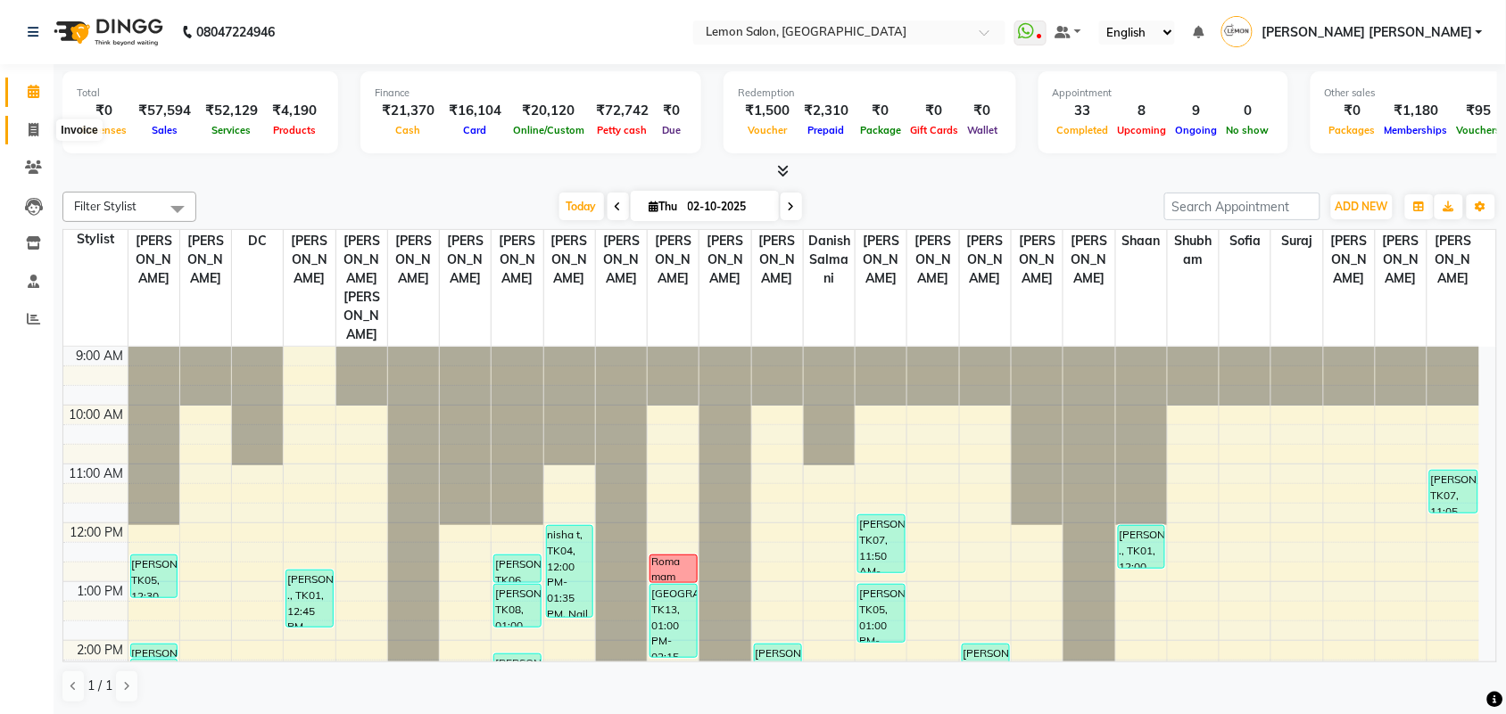
click at [29, 135] on icon at bounding box center [34, 129] width 10 height 13
select select "service"
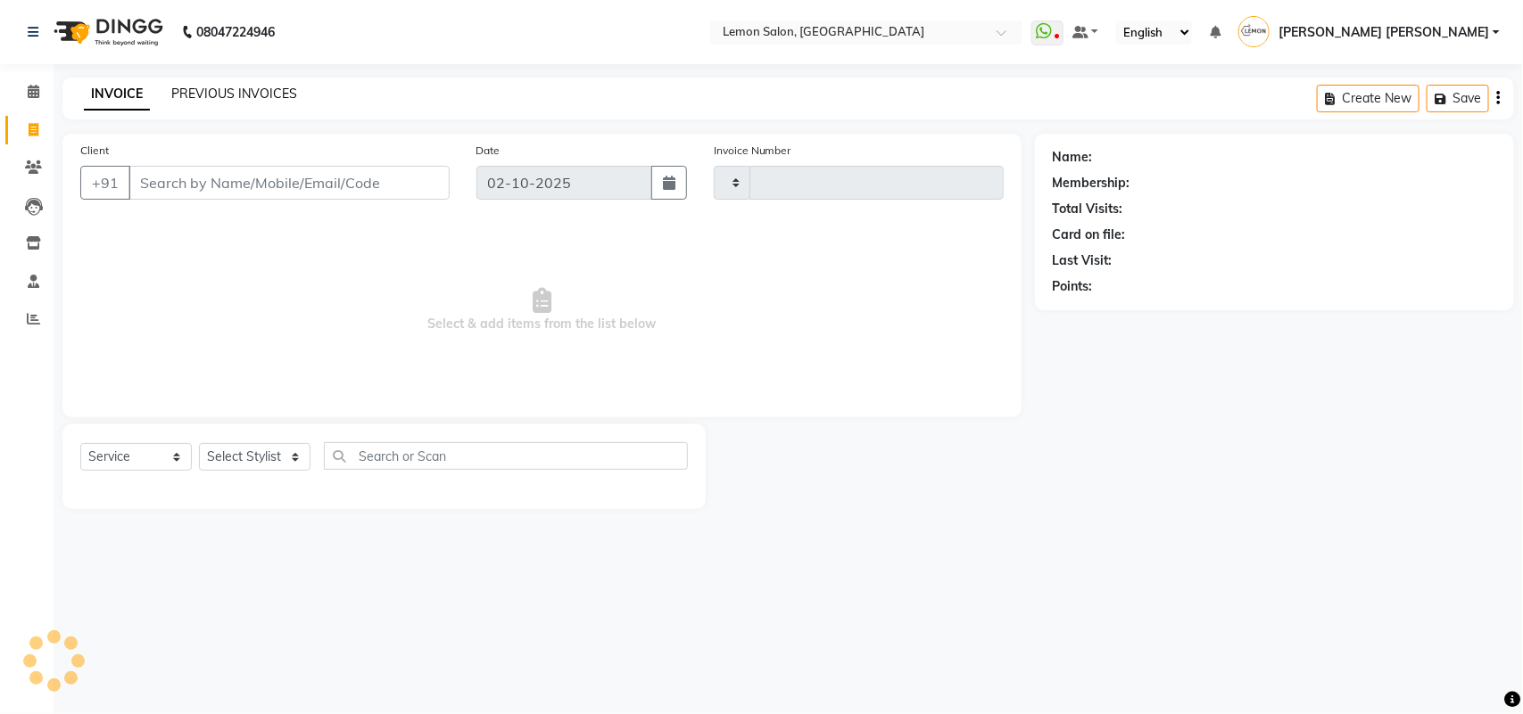
click at [265, 92] on link "PREVIOUS INVOICES" at bounding box center [234, 94] width 126 height 16
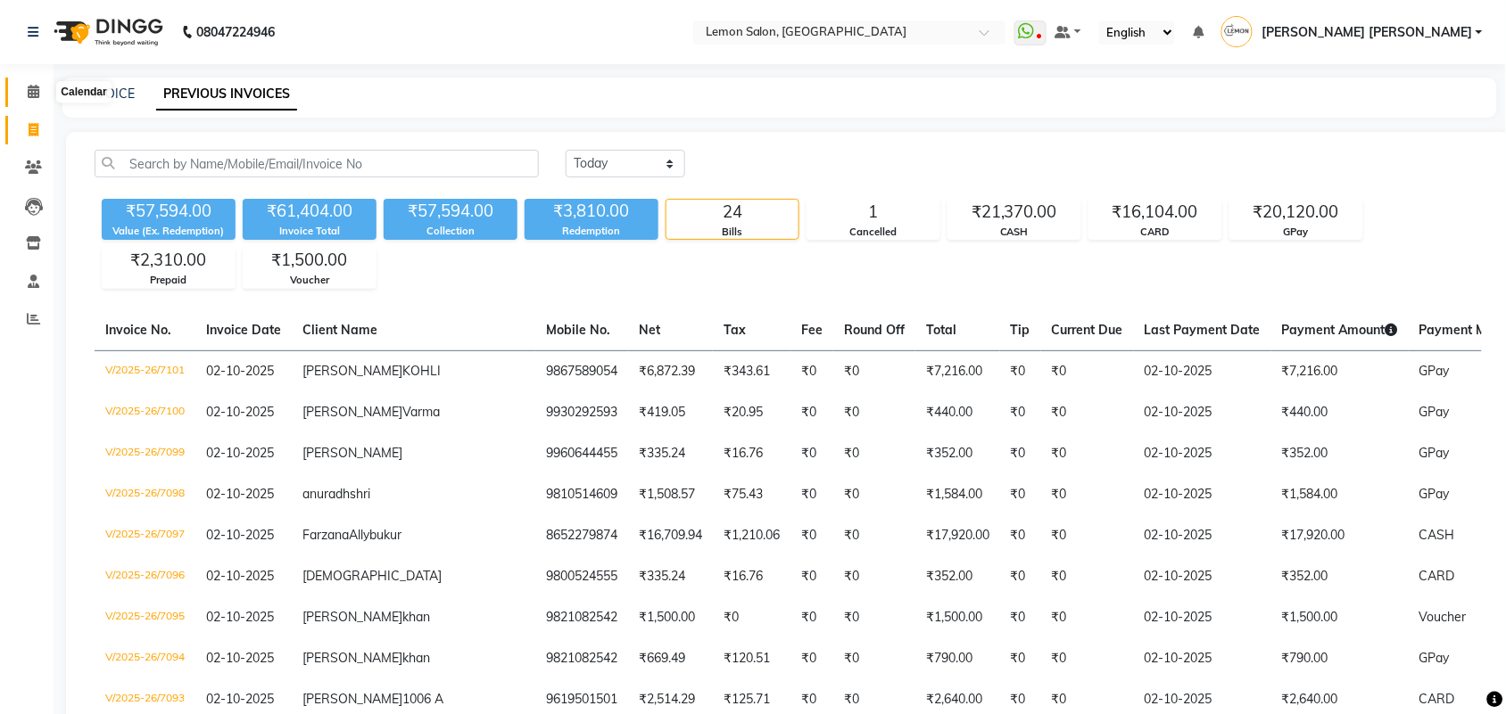
click at [37, 87] on icon at bounding box center [34, 91] width 12 height 13
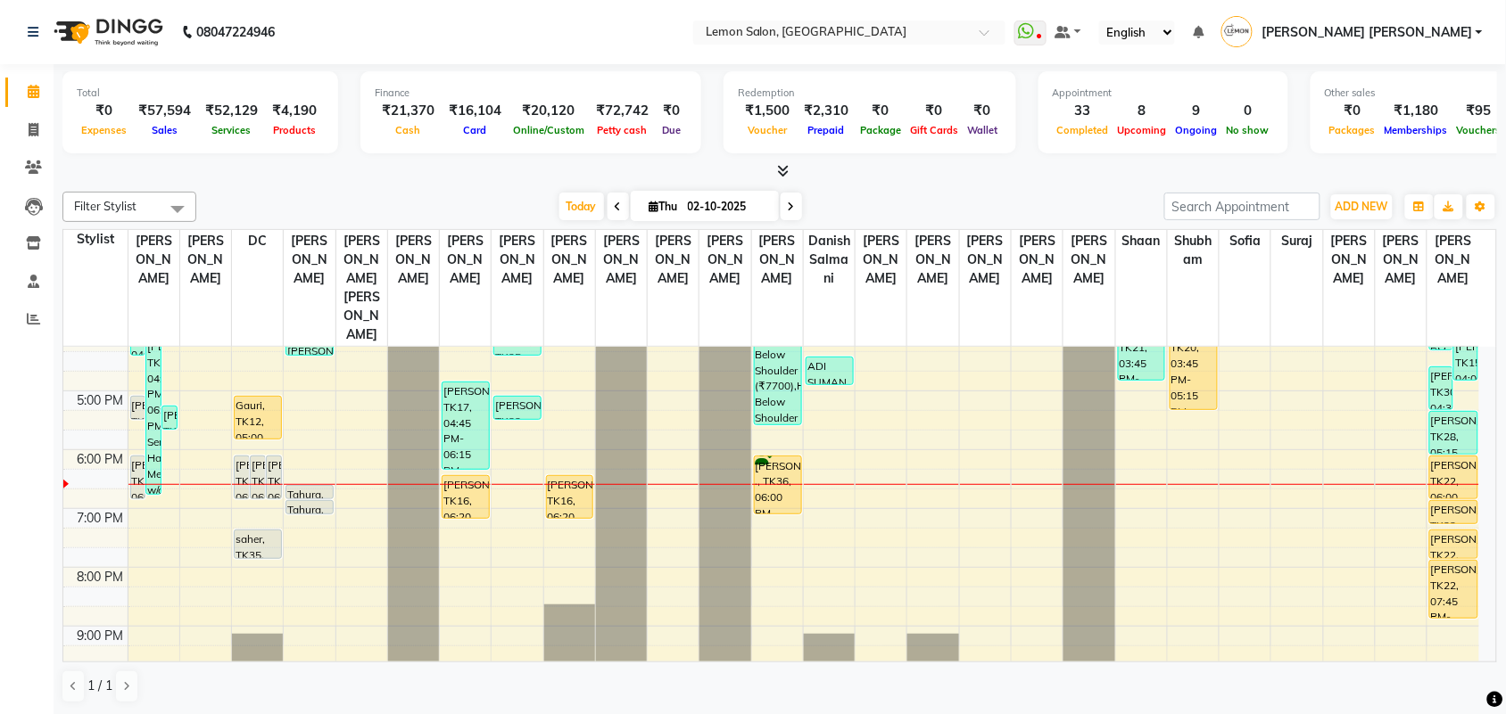
scroll to position [480, 0]
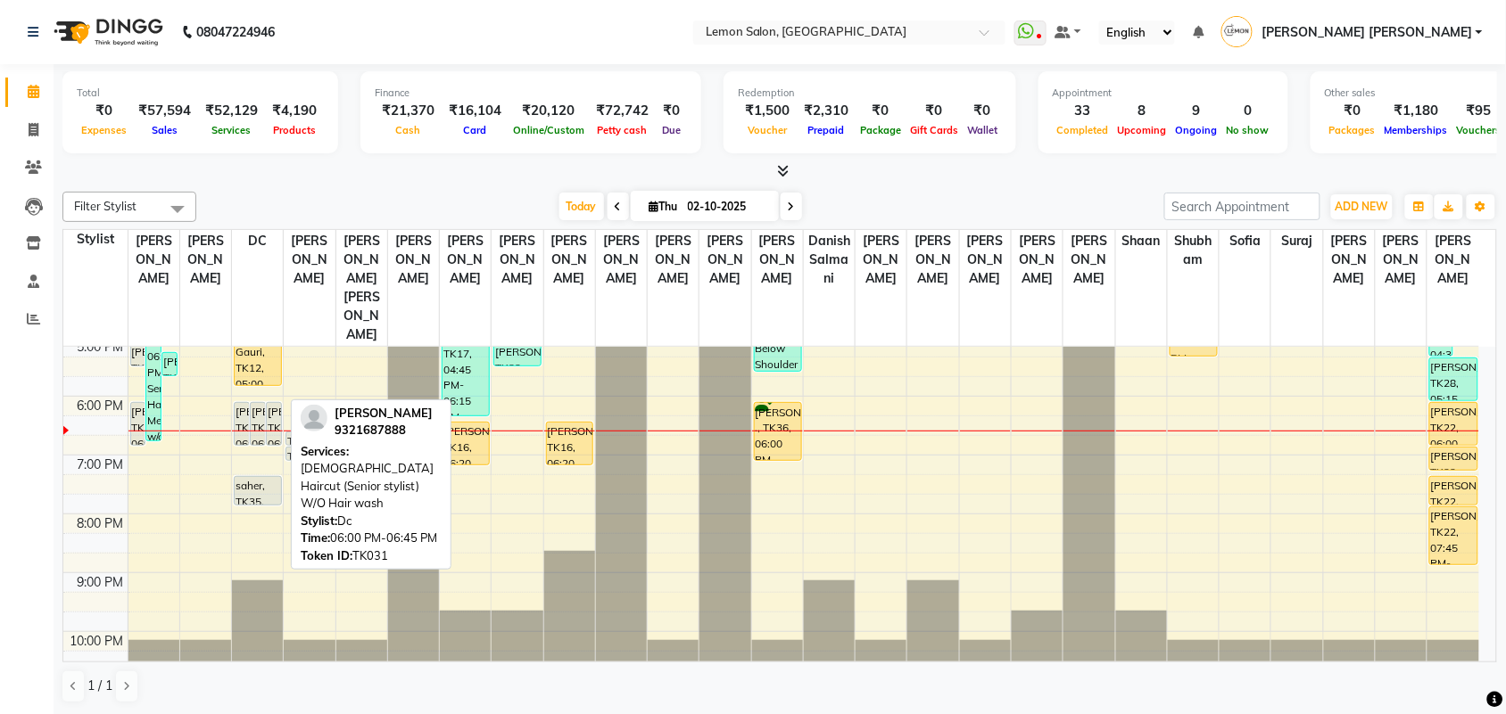
click at [274, 403] on div "[PERSON_NAME], TK31, 06:00 PM-06:45 PM, [DEMOGRAPHIC_DATA] Haircut (Senior styl…" at bounding box center [274, 424] width 14 height 42
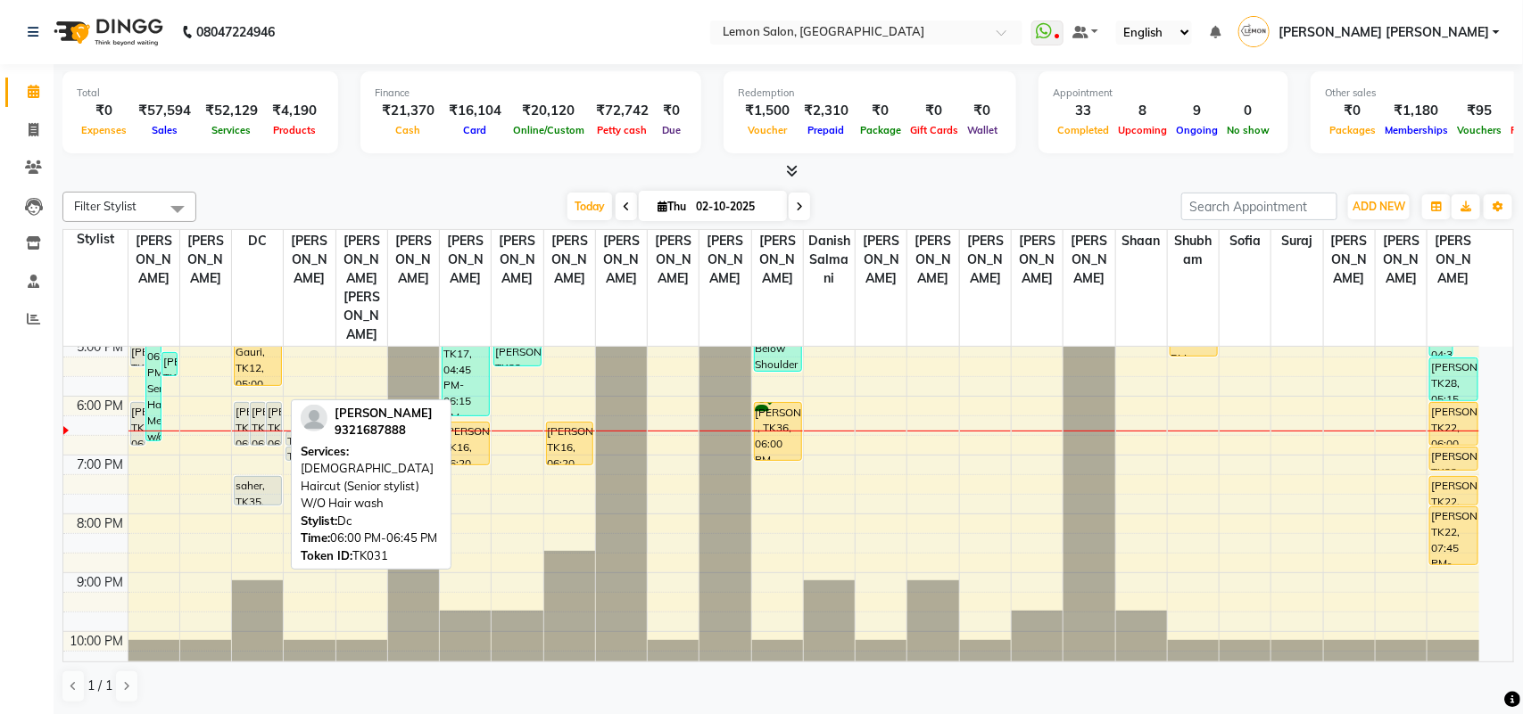
select select "7"
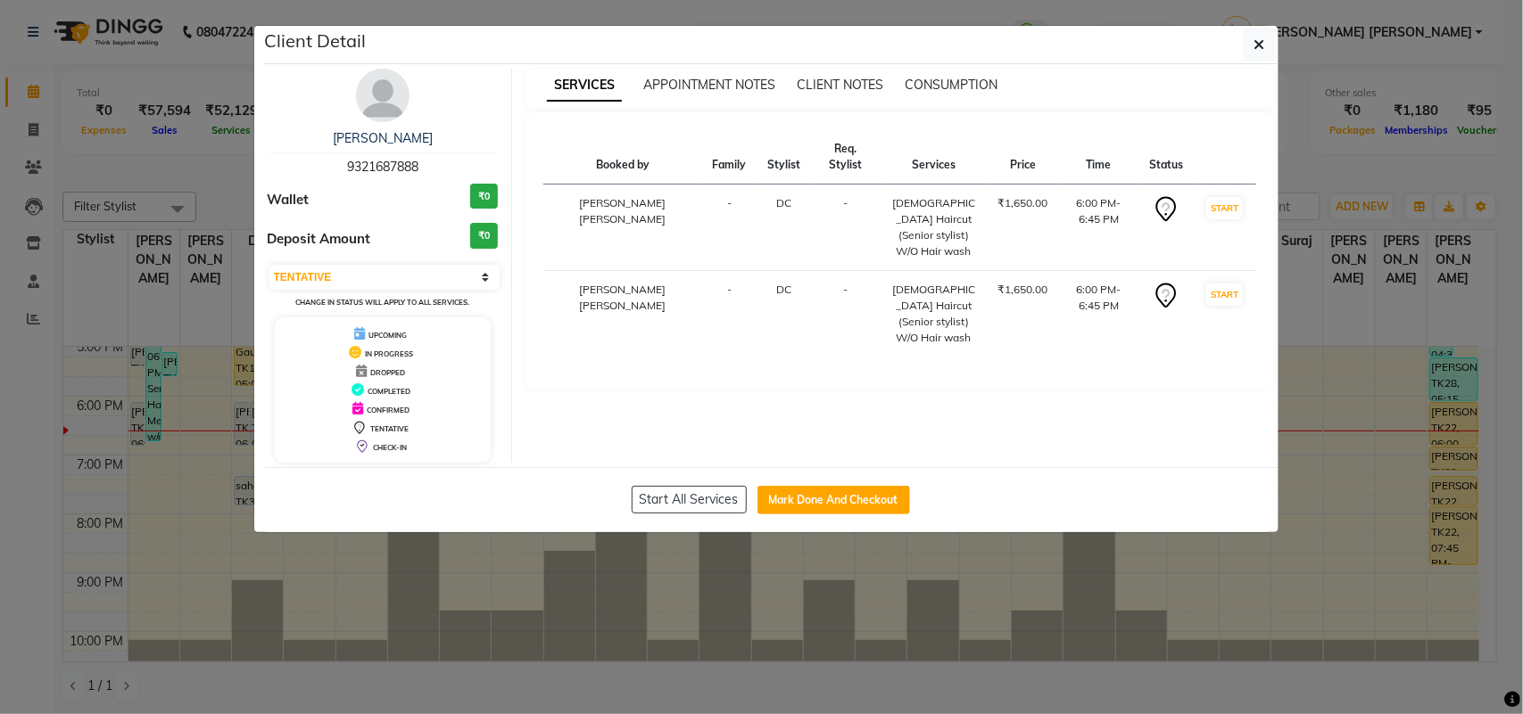
click at [0, 425] on ngb-modal-window "Client Detail SURBHI 9321687888 Wallet ₹0 Deposit Amount ₹0 Select IN SERVICE C…" at bounding box center [761, 357] width 1523 height 714
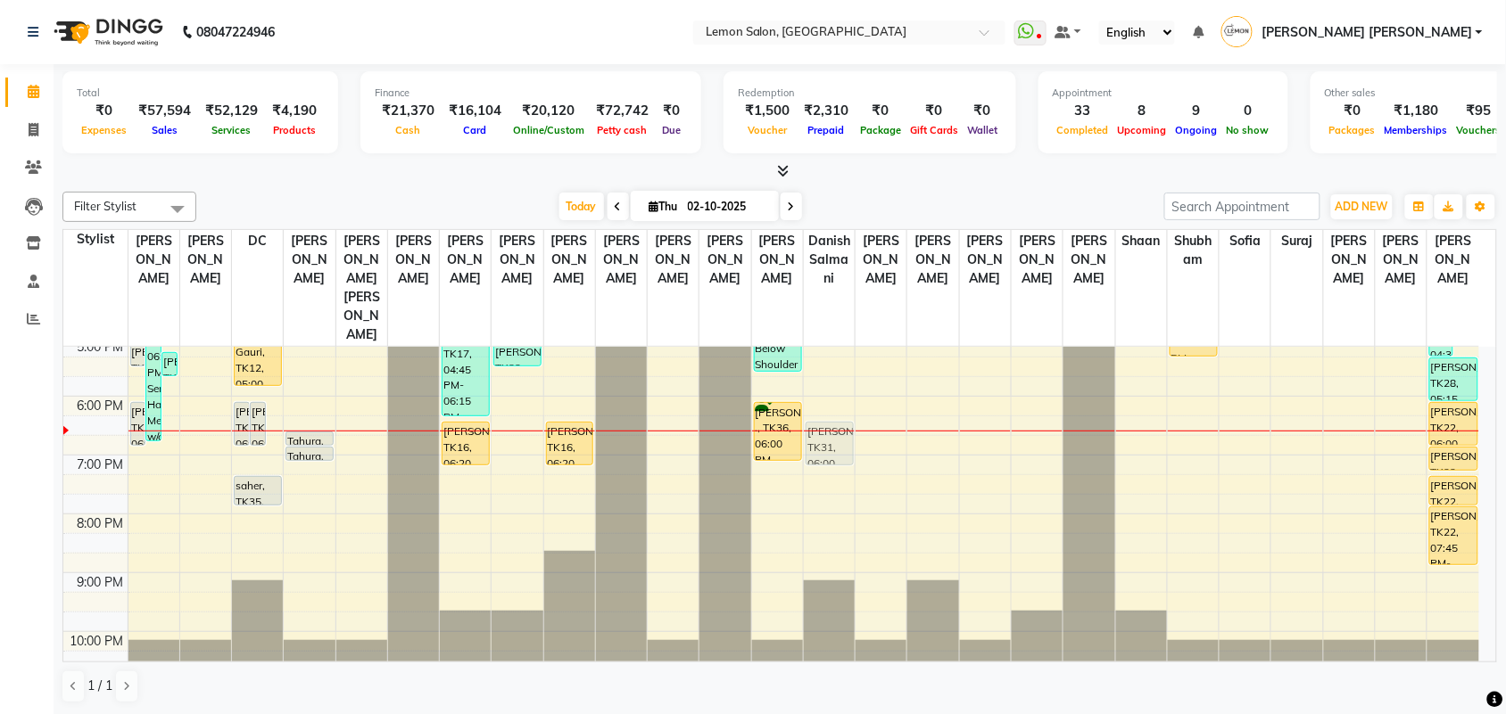
drag, startPoint x: 275, startPoint y: 379, endPoint x: 827, endPoint y: 398, distance: 552.5
click at [827, 398] on tr "Diksha, TK27, 03:05 PM-04:20 PM, Loreal Absolut Wash Up to Waist (₹825),Blow Dr…" at bounding box center [771, 278] width 1416 height 823
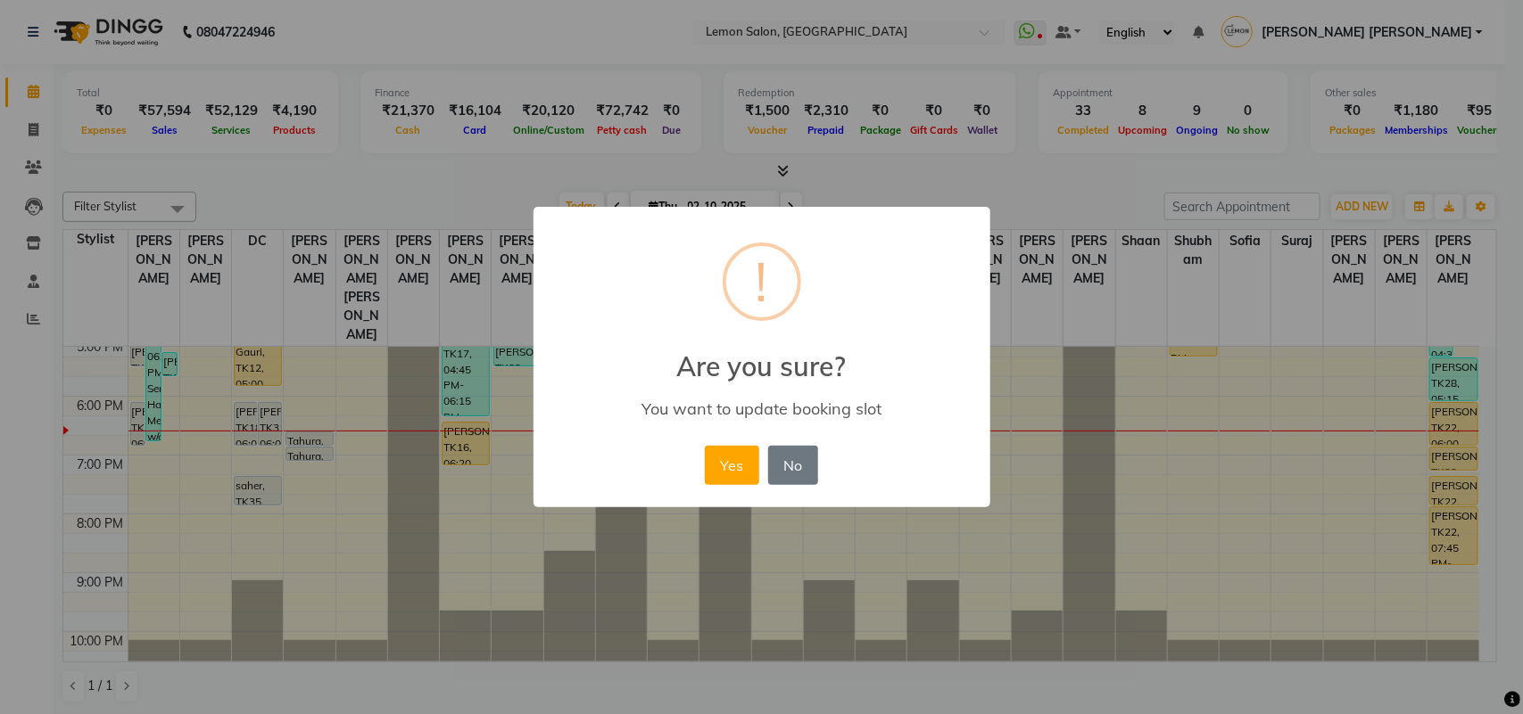
click at [721, 471] on button "Yes" at bounding box center [732, 465] width 54 height 39
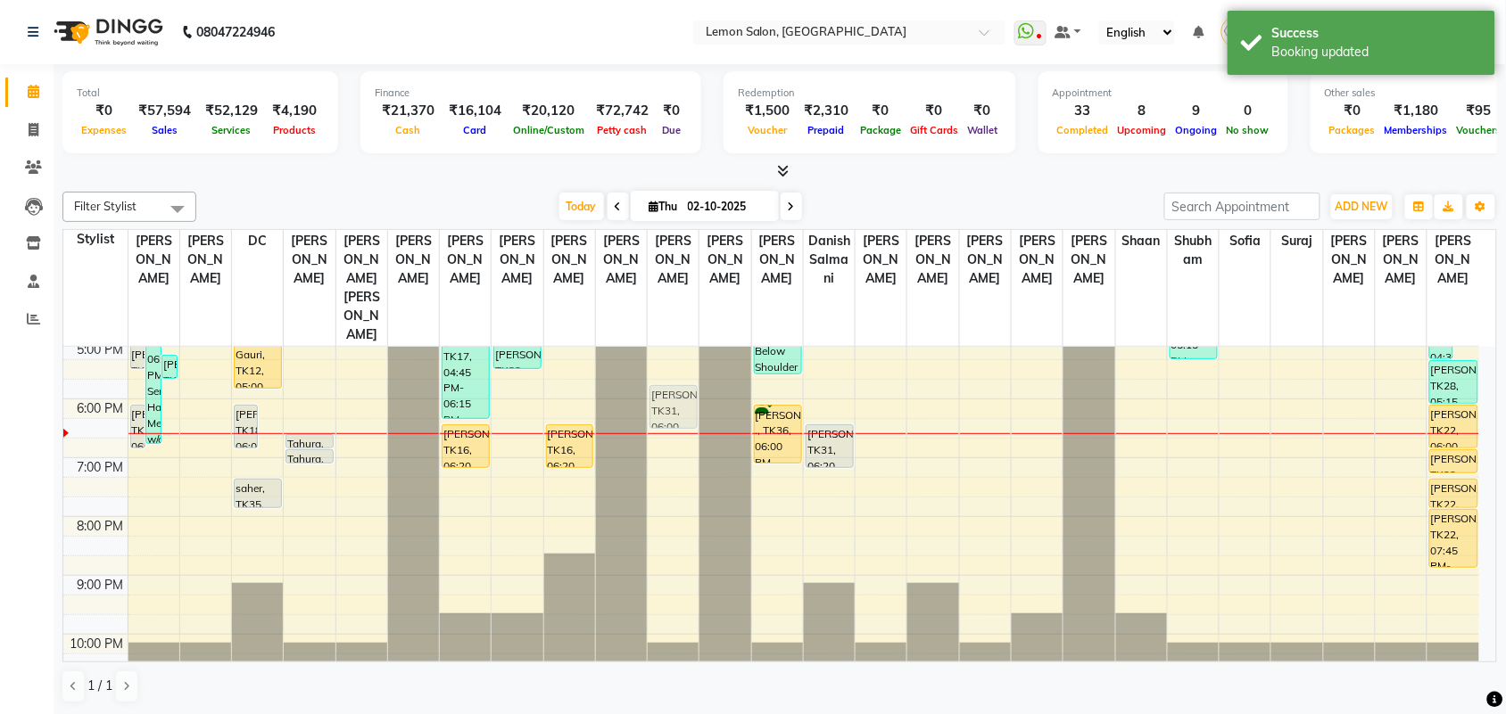
scroll to position [477, 0]
drag, startPoint x: 270, startPoint y: 372, endPoint x: 508, endPoint y: 397, distance: 239.5
click at [508, 397] on tr "Diksha, TK27, 03:05 PM-04:20 PM, Loreal Absolut Wash Up to Waist (₹825),Blow Dr…" at bounding box center [771, 281] width 1416 height 823
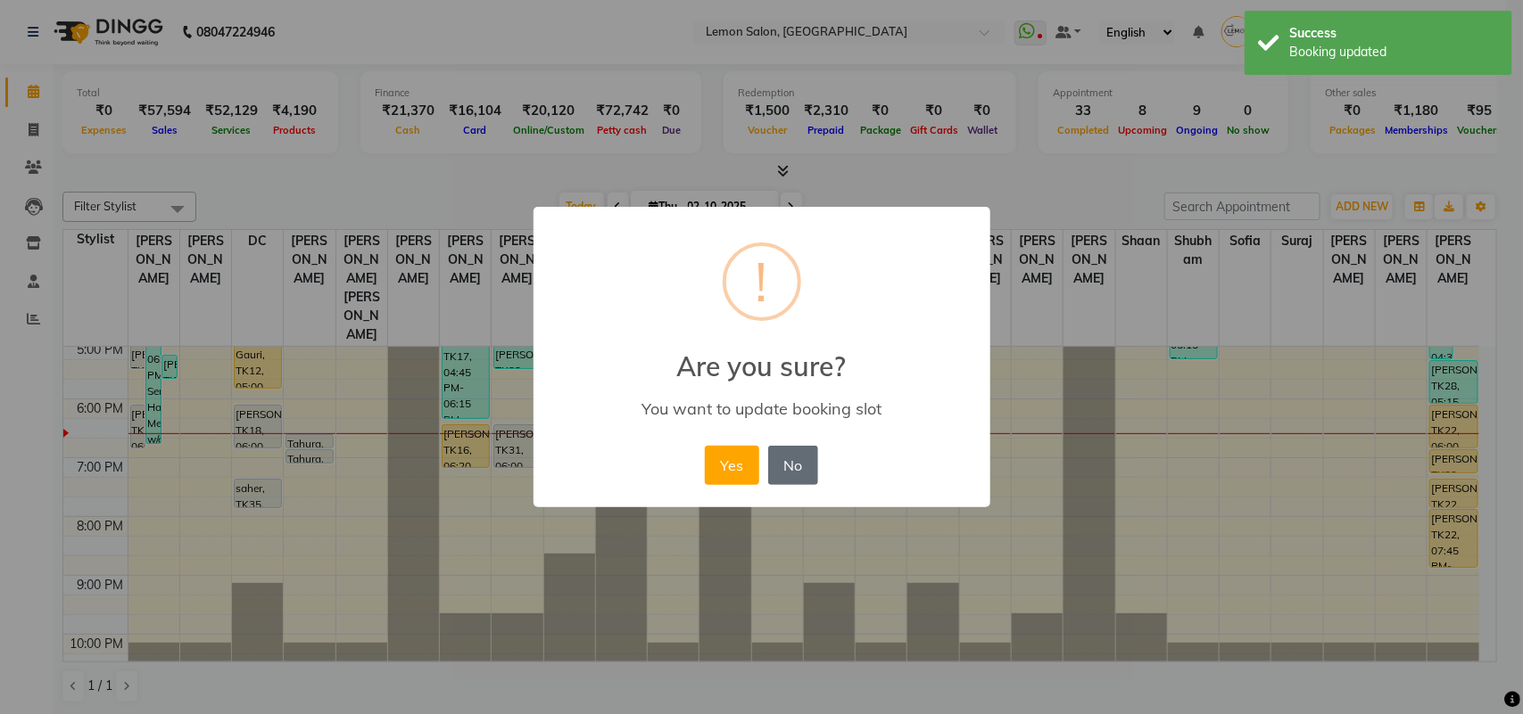
click at [778, 462] on button "No" at bounding box center [793, 465] width 50 height 39
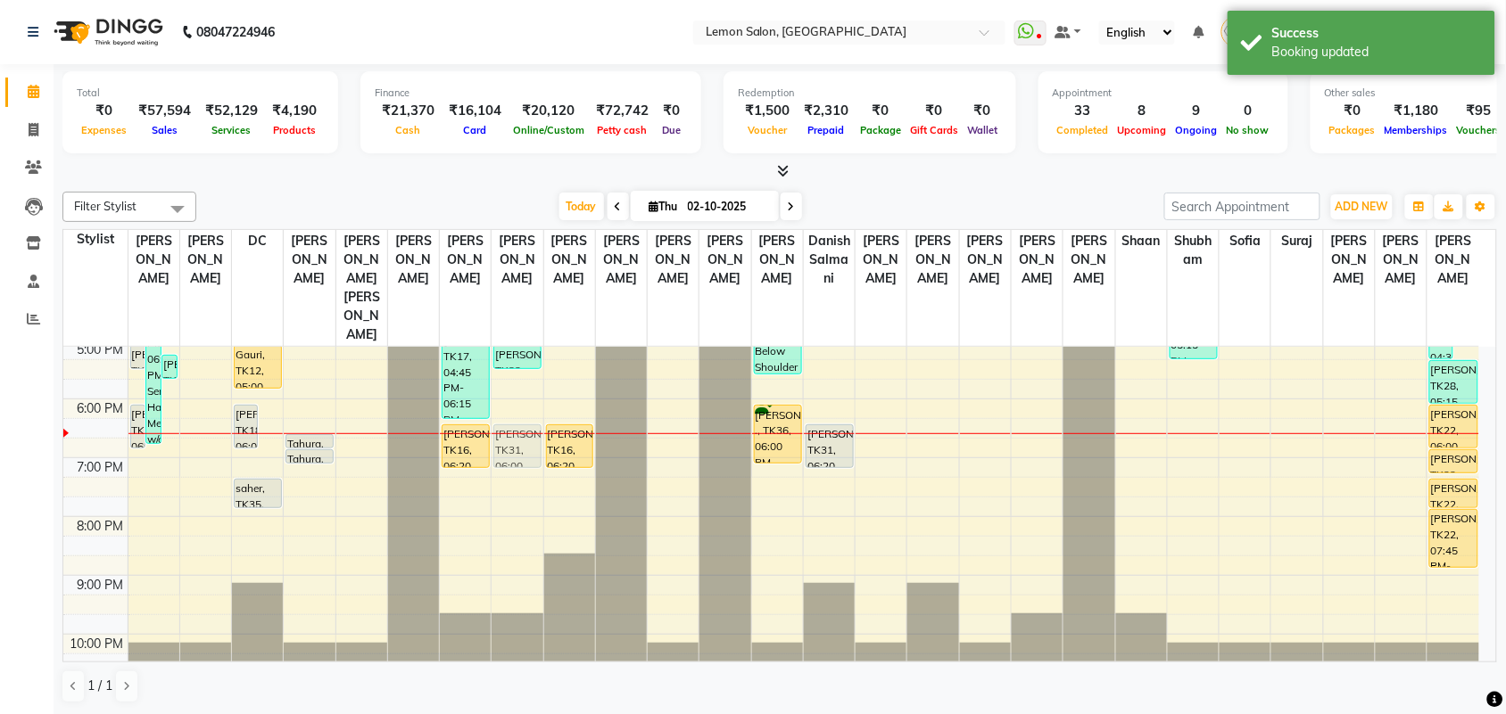
drag, startPoint x: 266, startPoint y: 376, endPoint x: 502, endPoint y: 393, distance: 237.0
click at [522, 392] on tr "Diksha, TK27, 03:05 PM-04:20 PM, Loreal Absolut Wash Up to Waist (₹825),Blow Dr…" at bounding box center [771, 281] width 1416 height 823
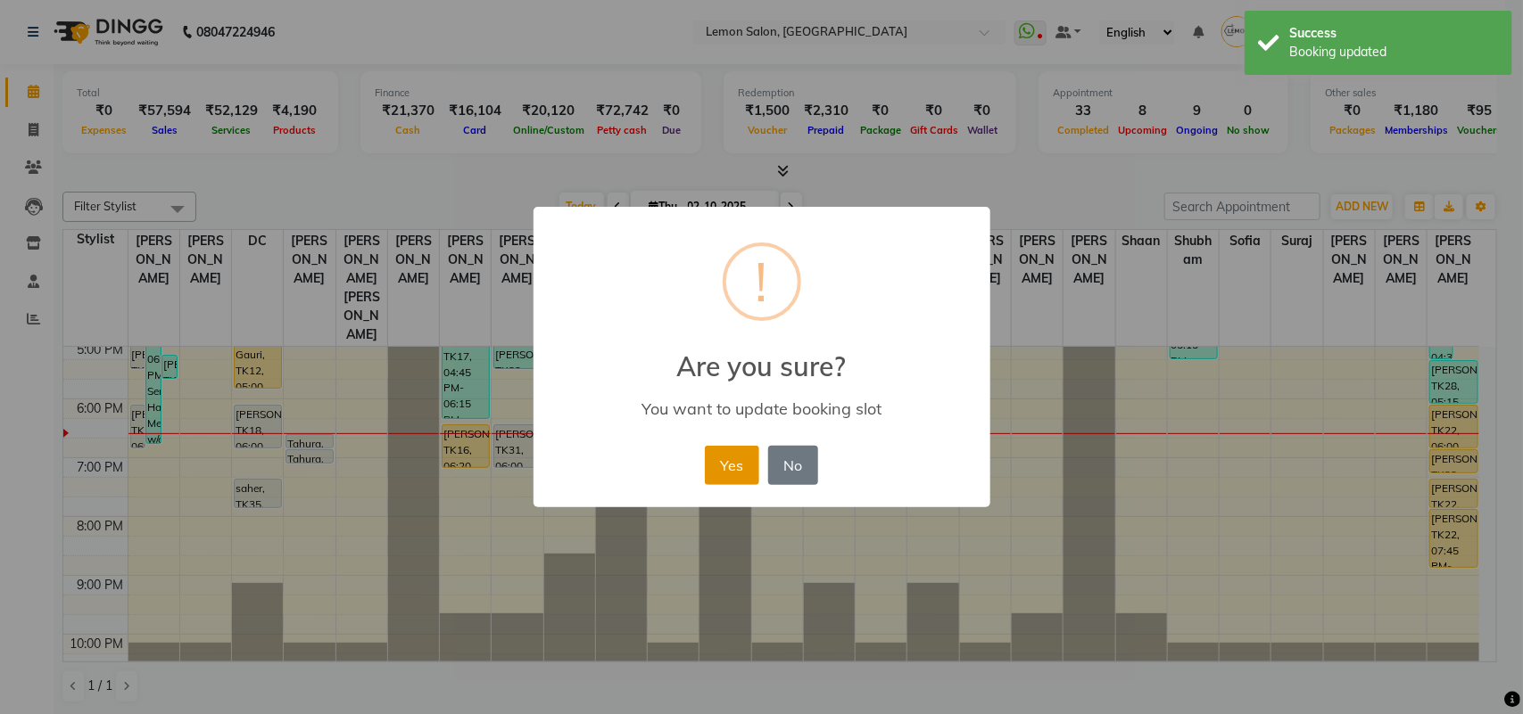
click at [747, 464] on button "Yes" at bounding box center [732, 465] width 54 height 39
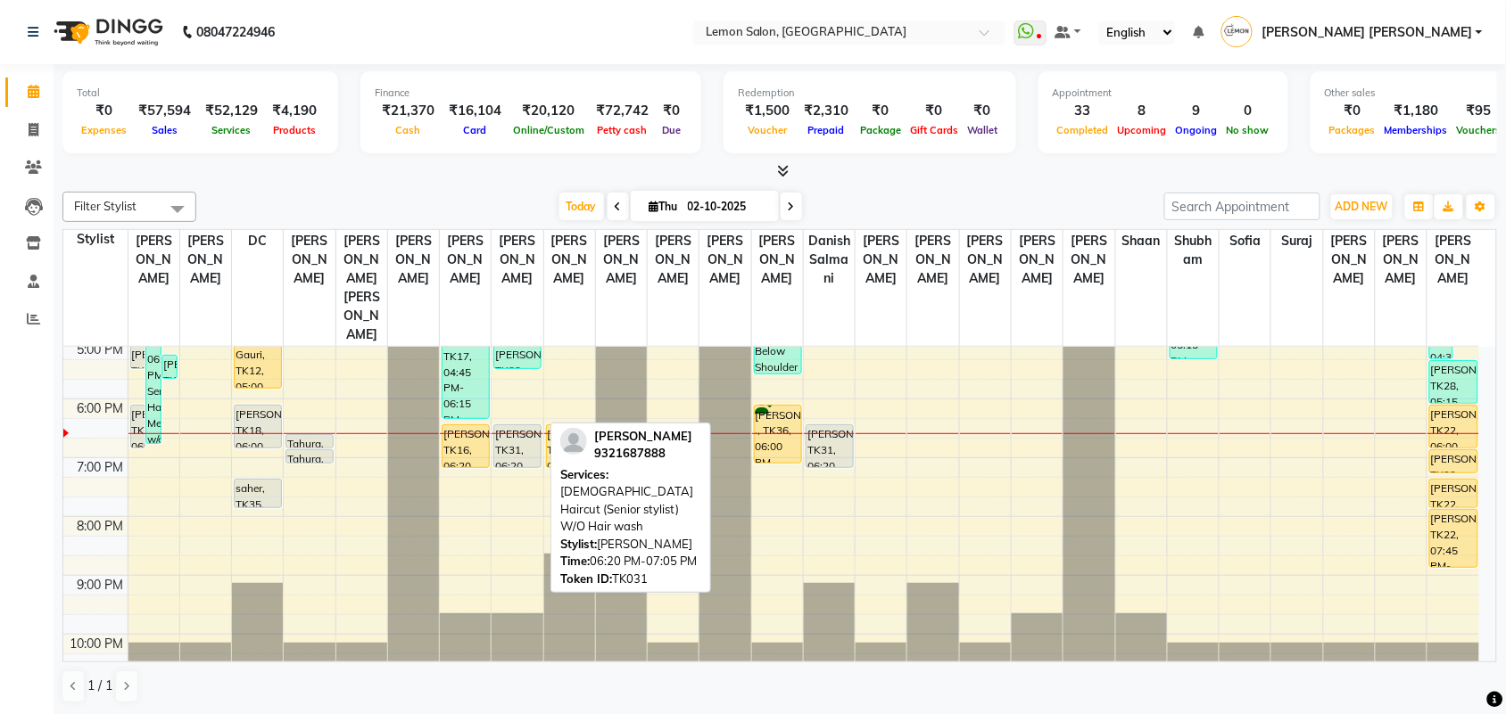
click at [516, 425] on div "SURBHI, TK31, 06:20 PM-07:05 PM, Female Haircut (Senior stylist) W/O Hair wash" at bounding box center [517, 446] width 46 height 42
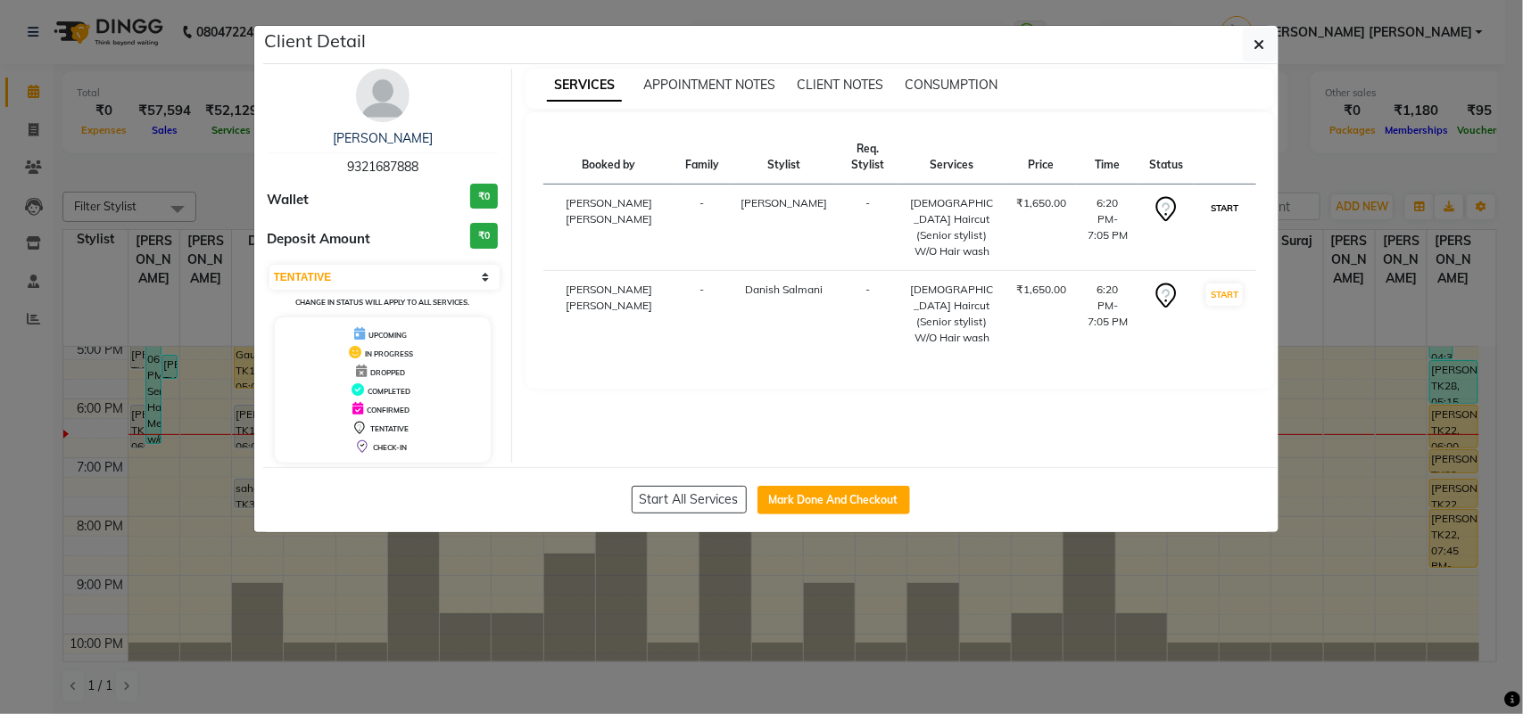
click at [1215, 207] on button "START" at bounding box center [1224, 208] width 37 height 22
click at [1225, 284] on button "START" at bounding box center [1224, 295] width 37 height 22
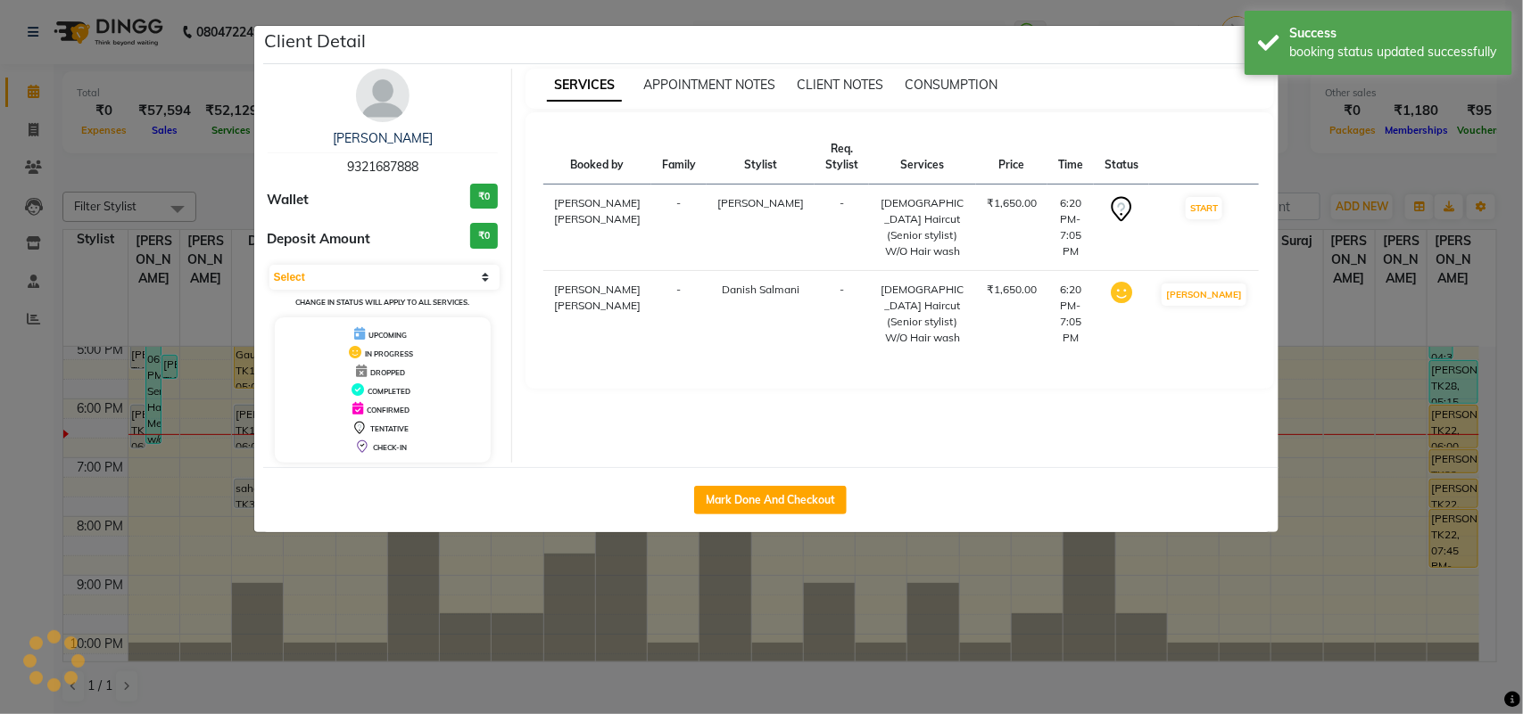
select select "1"
click at [0, 430] on ngb-modal-window "Client Detail SURBHI 9321687888 Wallet ₹0 Deposit Amount ₹0 Select IN SERVICE C…" at bounding box center [761, 357] width 1523 height 714
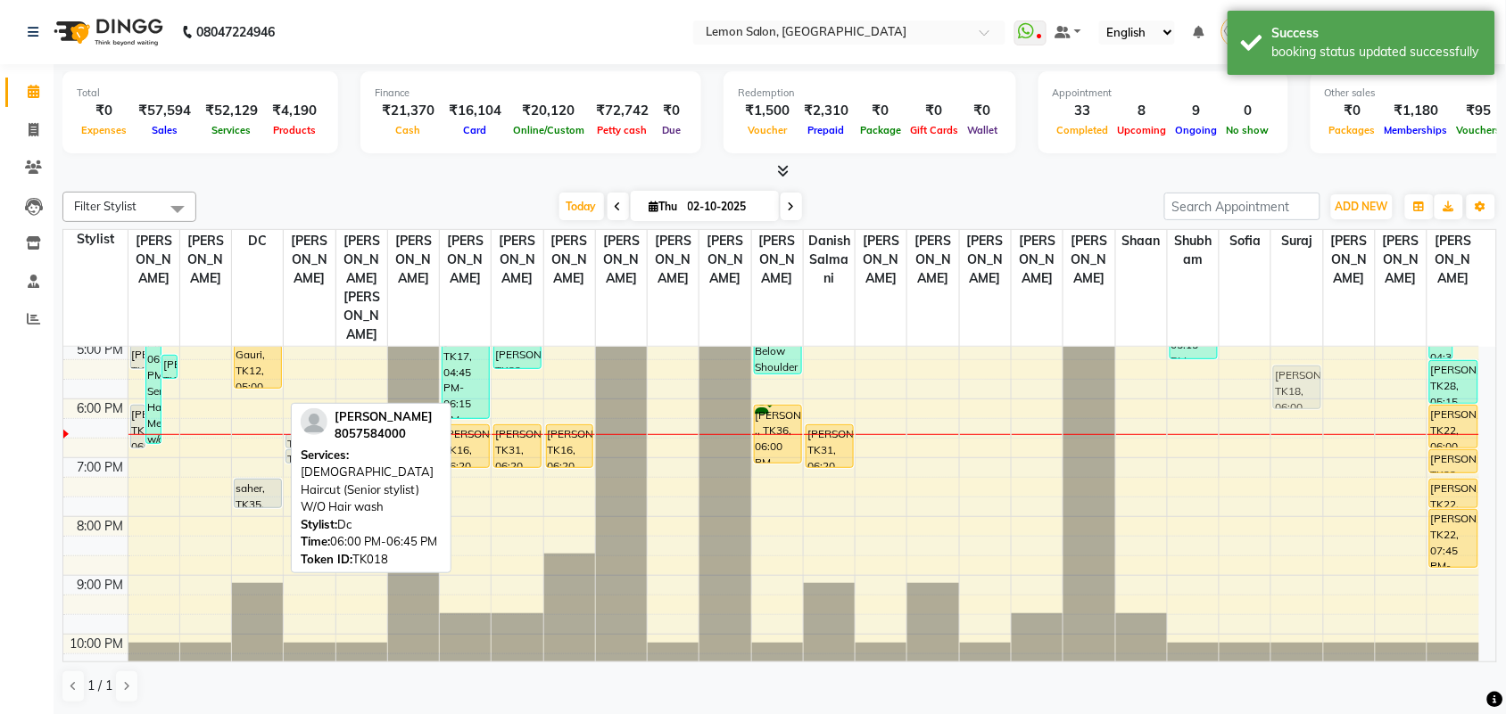
scroll to position [468, 0]
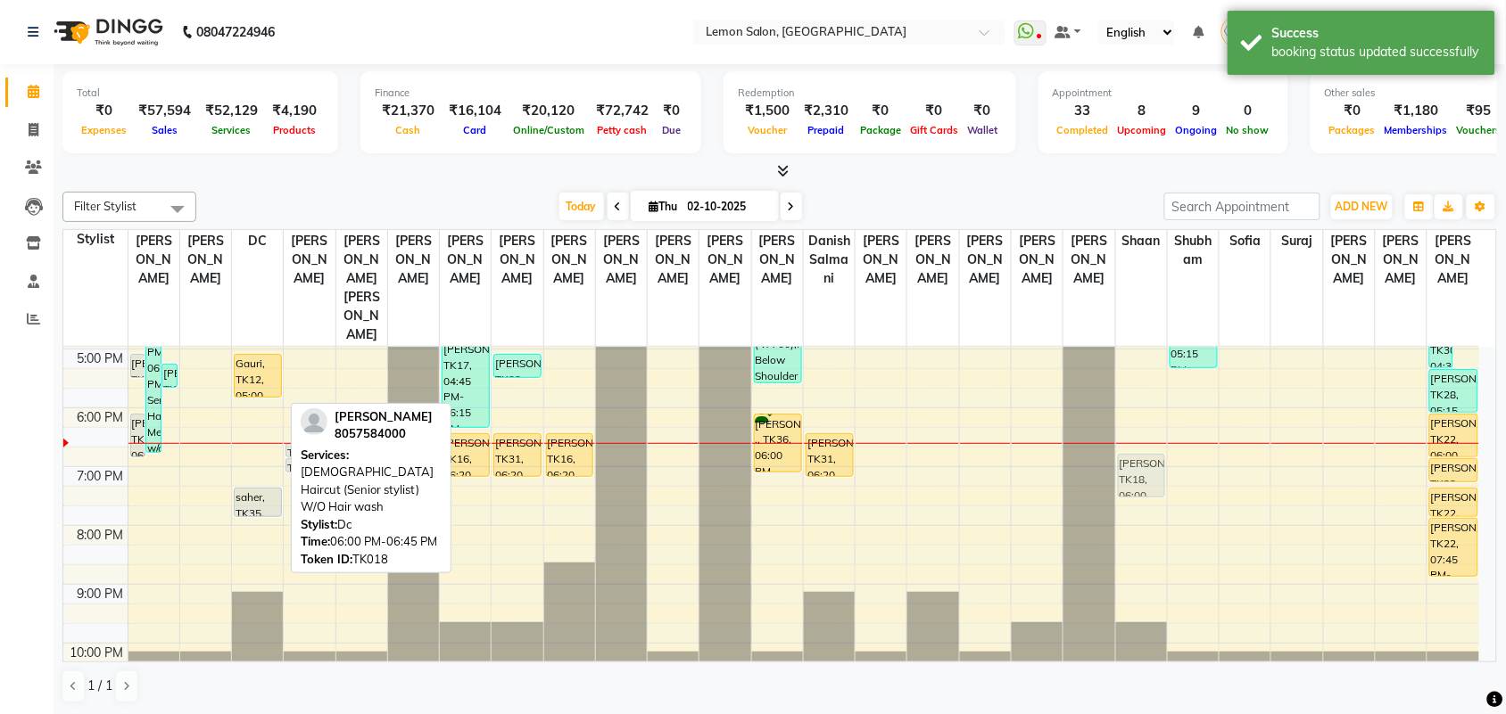
drag, startPoint x: 257, startPoint y: 376, endPoint x: 1144, endPoint y: 417, distance: 888.4
click at [1144, 417] on tr "Diksha, TK27, 03:05 PM-04:20 PM, Loreal Absolut Wash Up to Waist (₹825),Blow Dr…" at bounding box center [771, 290] width 1416 height 823
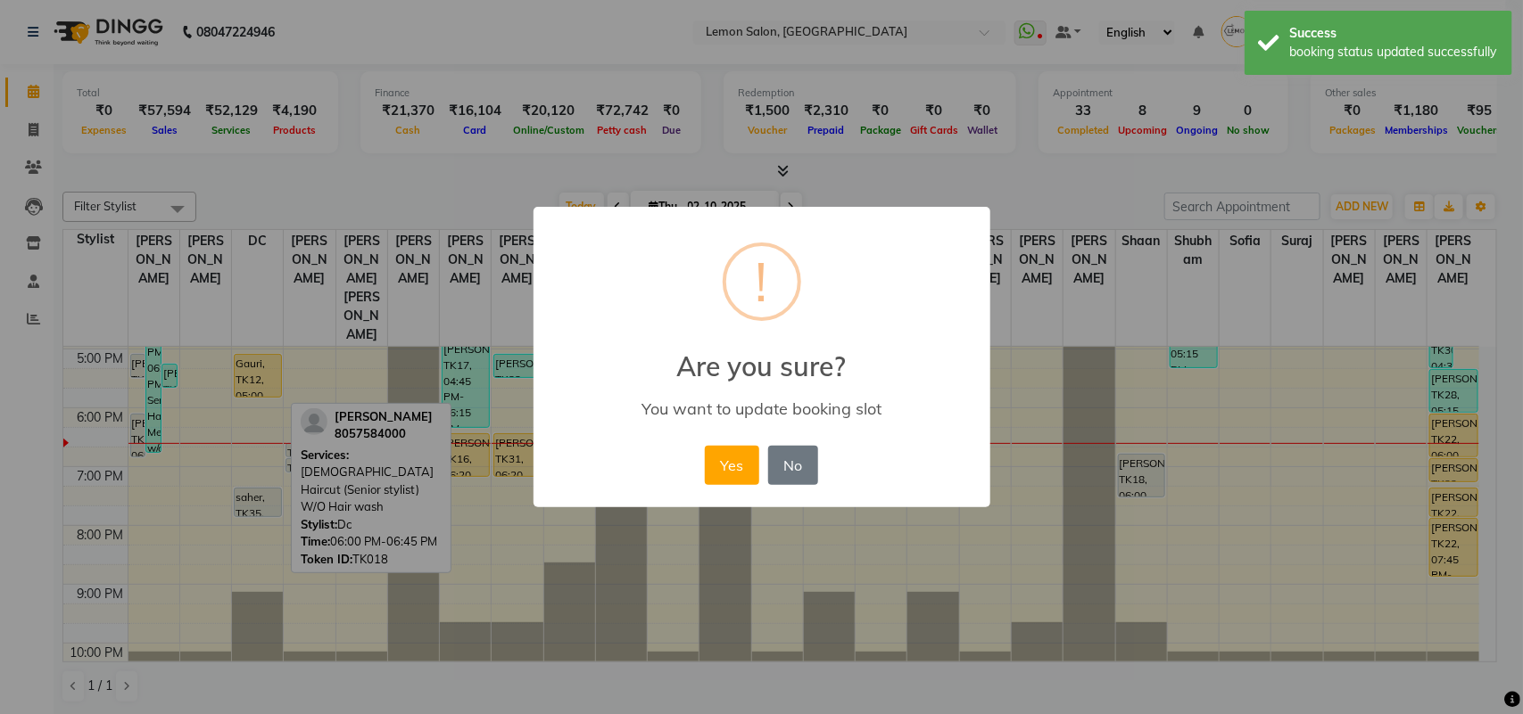
click at [1144, 417] on div "× ! Are you sure? You want to update booking slot Yes No No" at bounding box center [761, 357] width 1523 height 714
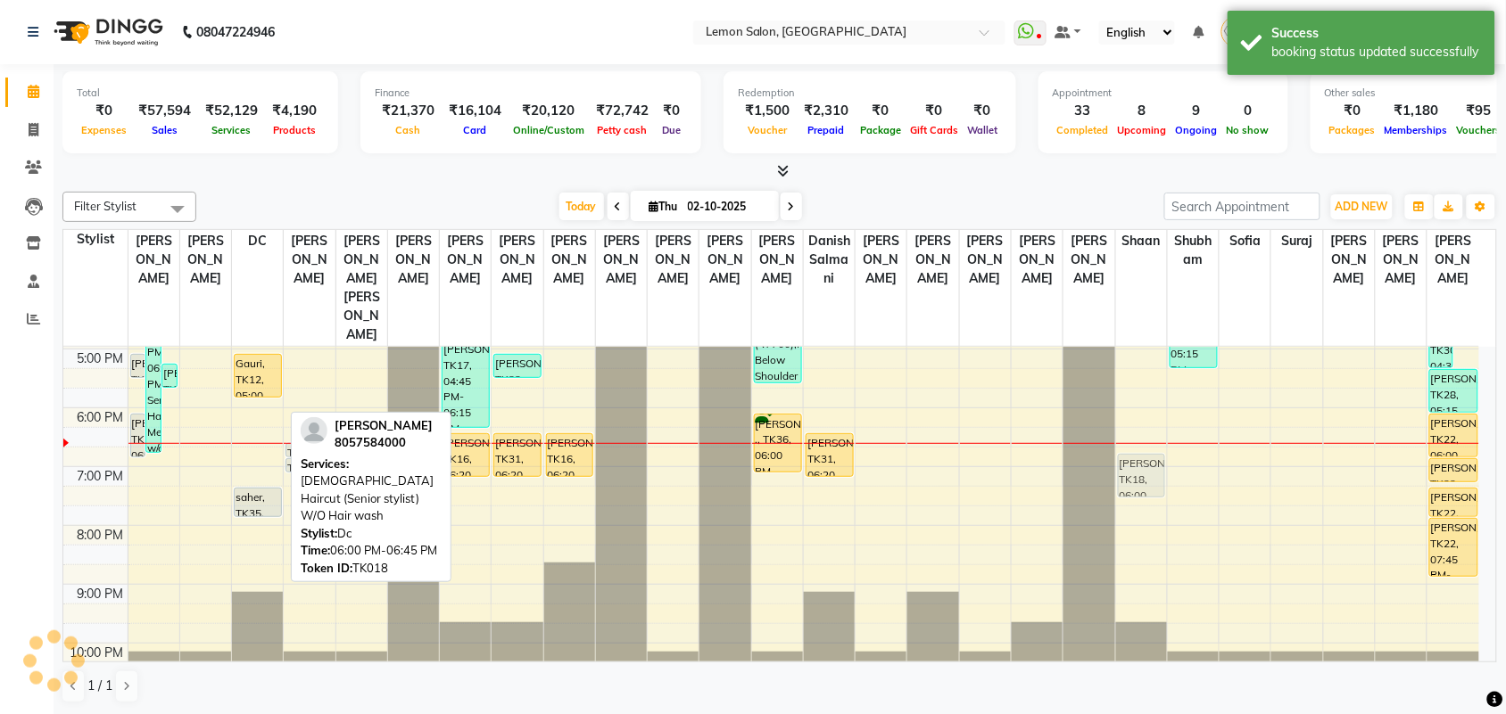
drag, startPoint x: 244, startPoint y: 385, endPoint x: 1151, endPoint y: 419, distance: 907.8
click at [1147, 417] on tr "Diksha, TK27, 03:05 PM-04:20 PM, Loreal Absolut Wash Up to Waist (₹825),Blow Dr…" at bounding box center [771, 290] width 1416 height 823
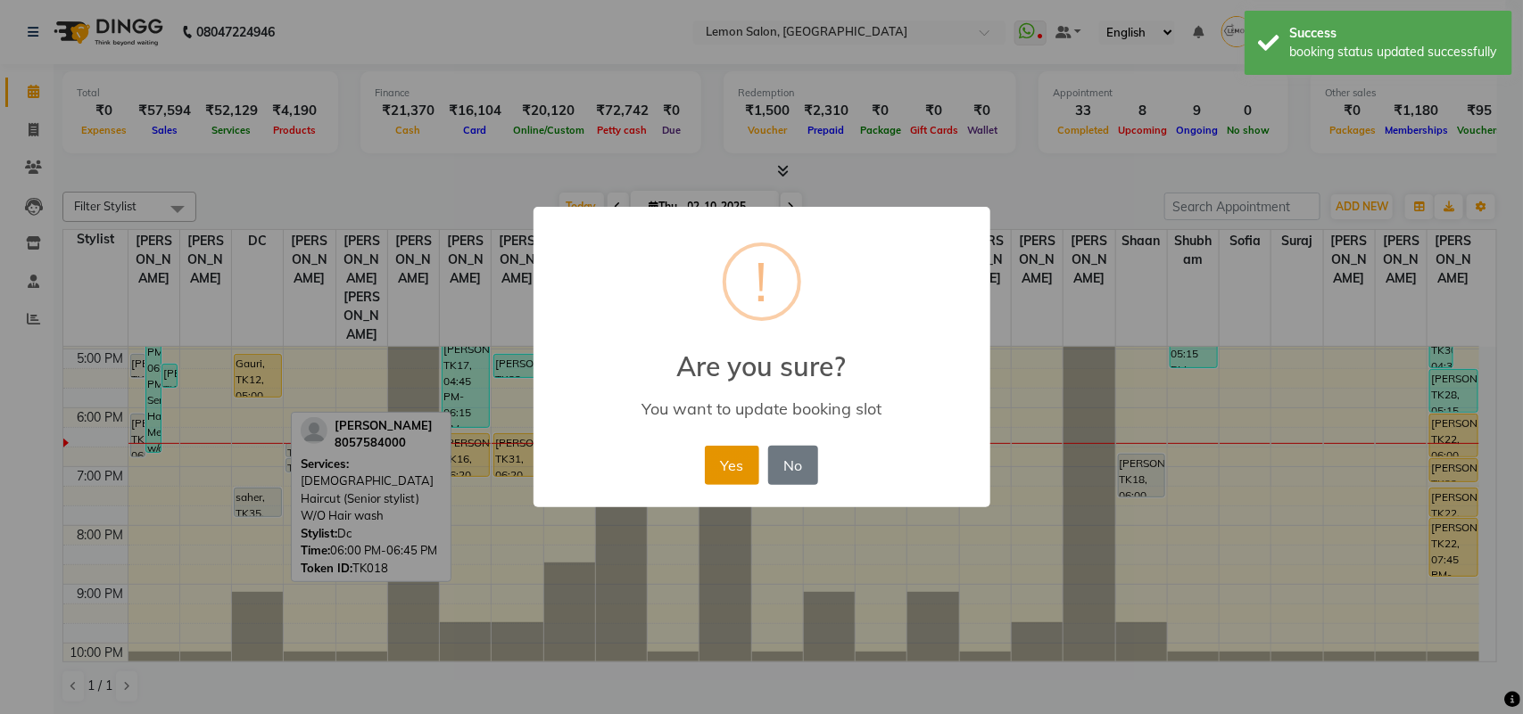
click at [731, 461] on button "Yes" at bounding box center [732, 465] width 54 height 39
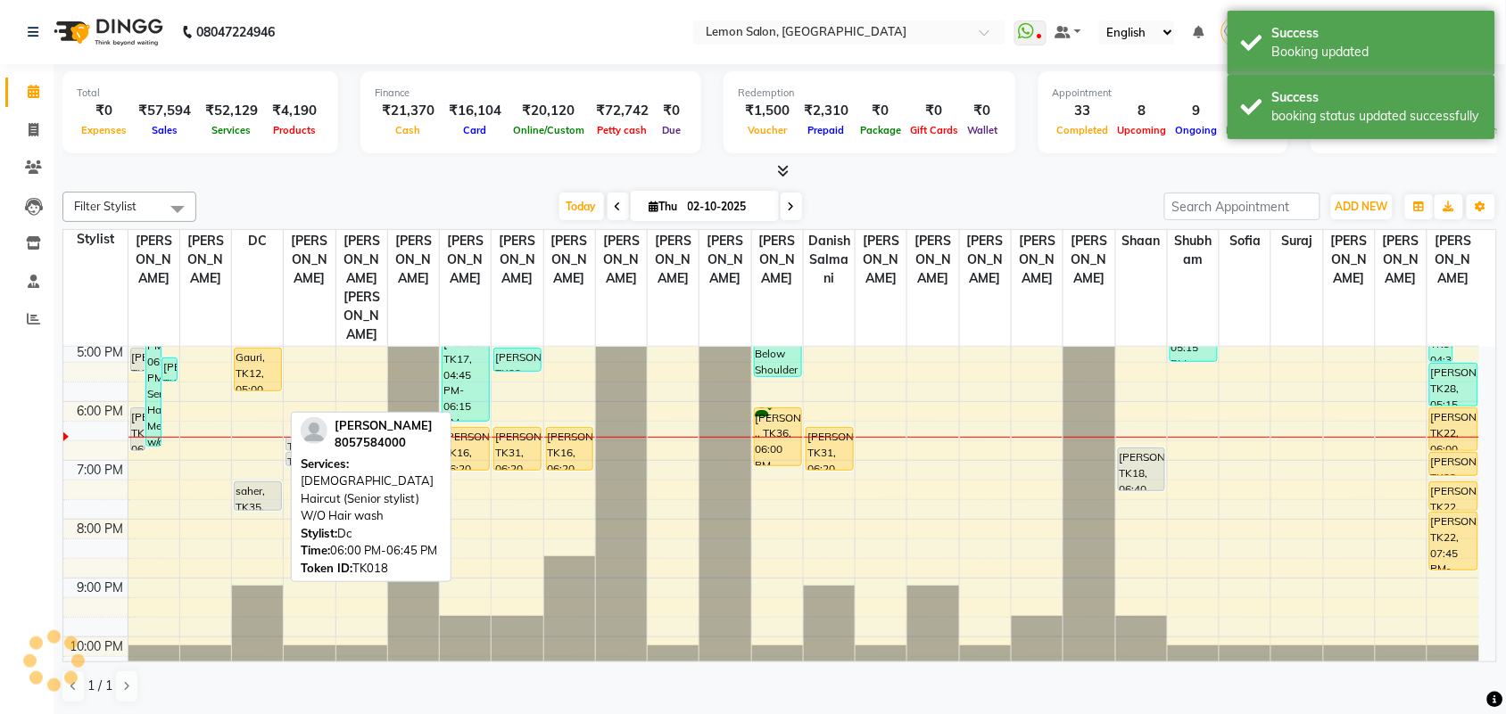
scroll to position [480, 0]
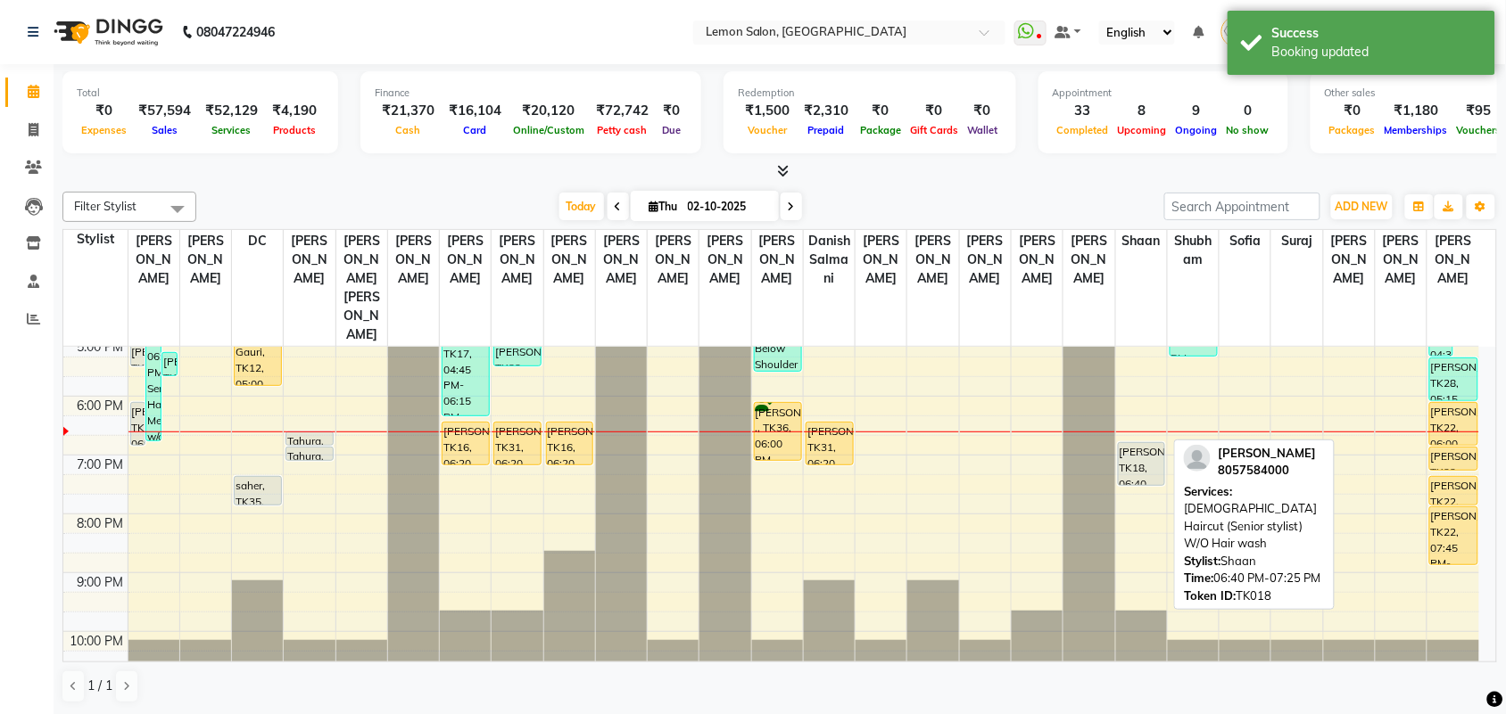
click at [1134, 443] on div "Bhavna, TK18, 06:40 PM-07:25 PM, Female Haircut (Senior stylist) W/O Hair wash" at bounding box center [1142, 464] width 46 height 42
select select "7"
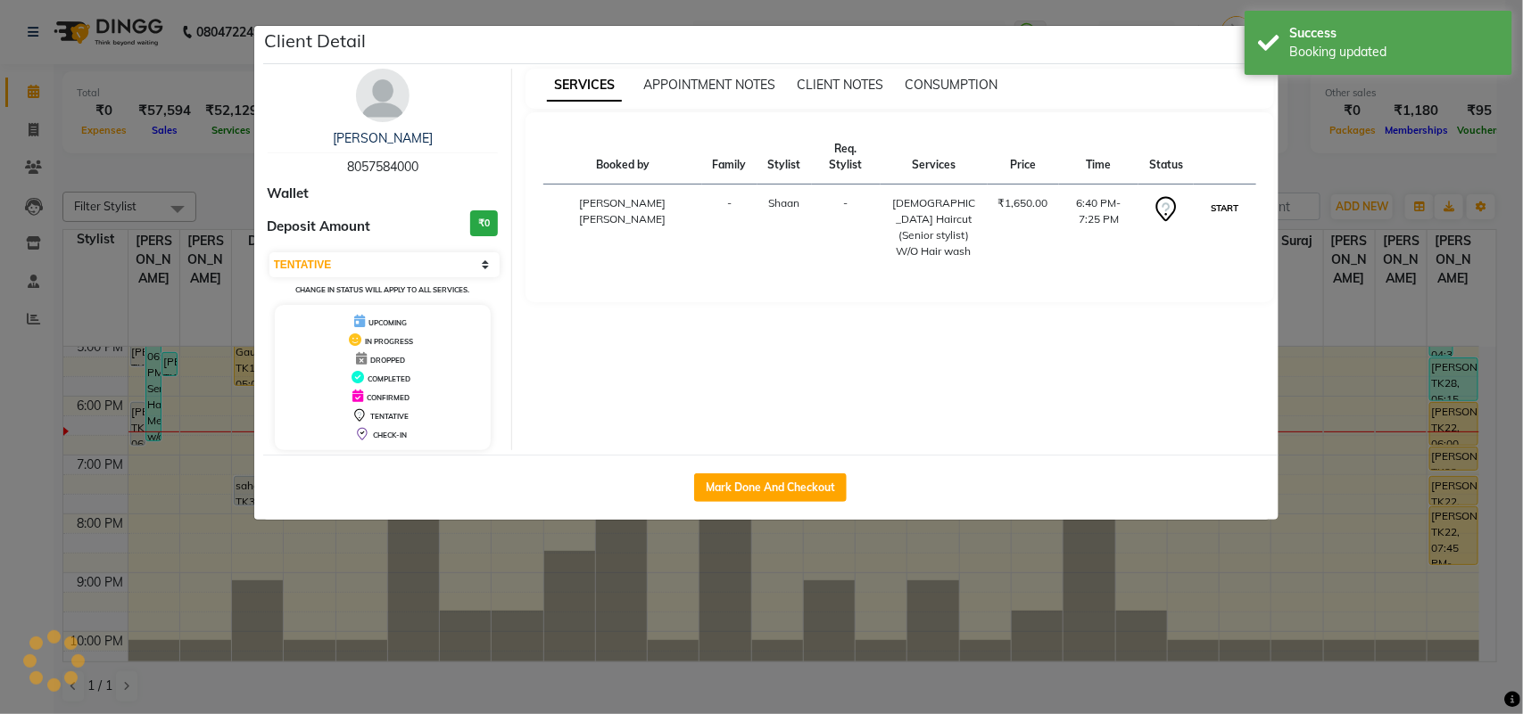
click at [1215, 197] on button "START" at bounding box center [1224, 208] width 37 height 22
click at [0, 452] on ngb-modal-window "Client Detail Bhavna 8057584000 Wallet Deposit Amount ₹0 Select IN SERVICE CONF…" at bounding box center [761, 357] width 1523 height 714
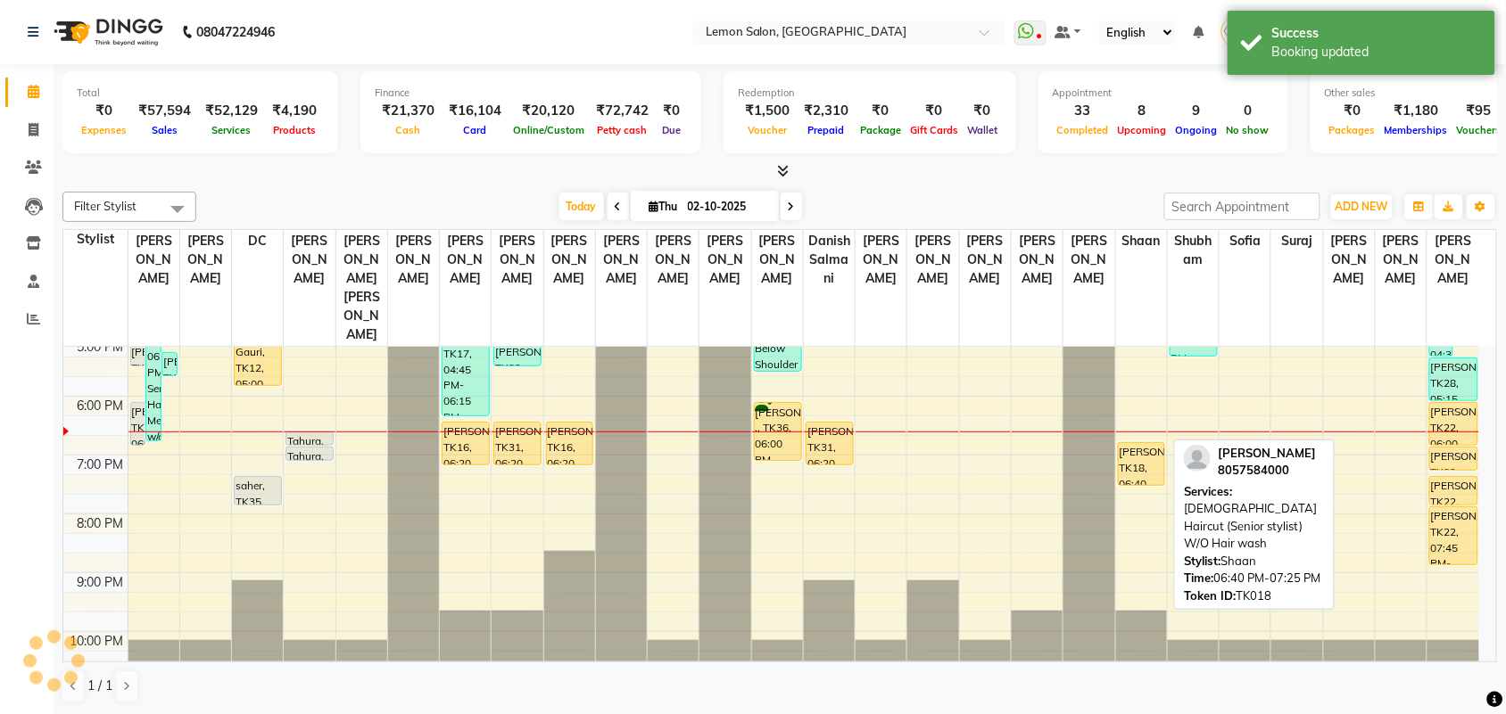
click at [1149, 443] on div "Bhavna, TK18, 06:40 PM-07:25 PM, Female Haircut (Senior stylist) W/O Hair wash" at bounding box center [1142, 464] width 46 height 42
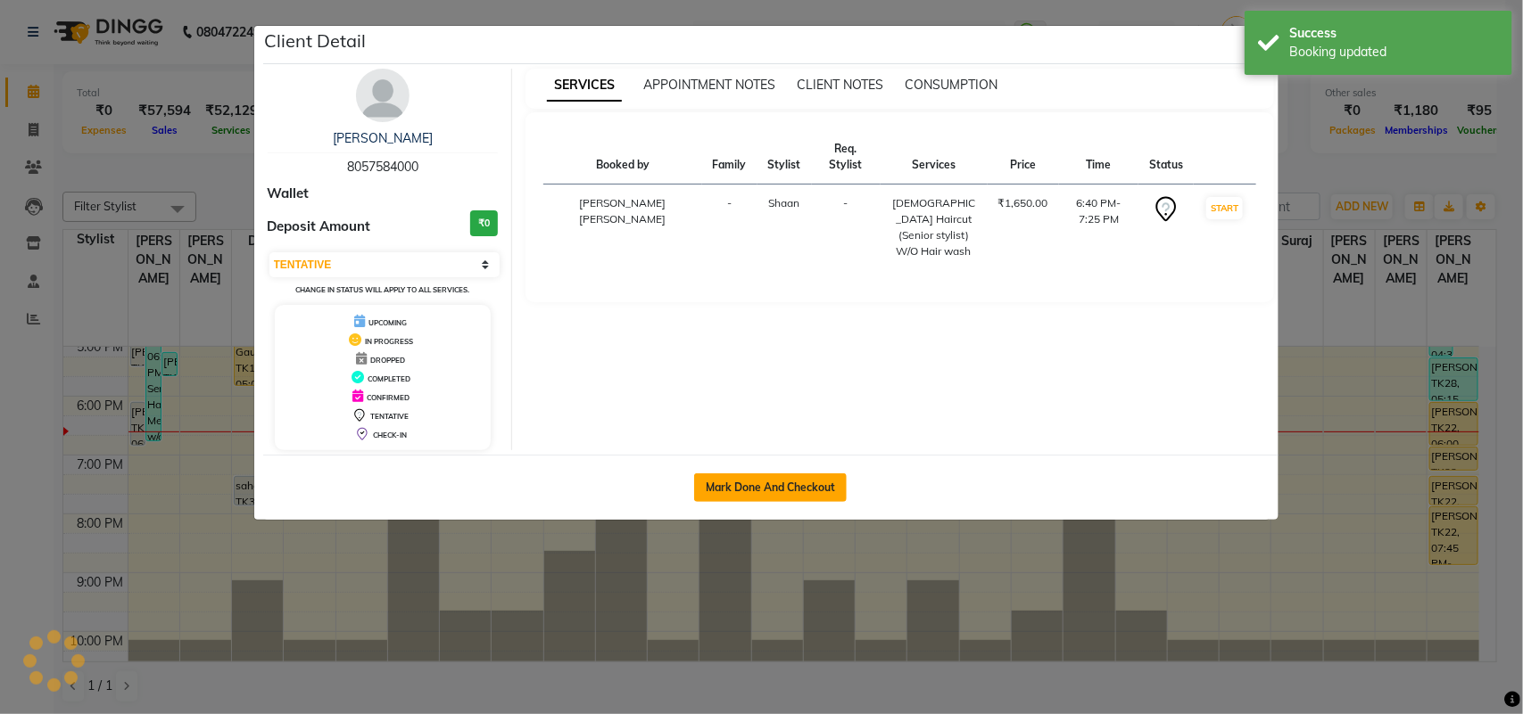
select select "1"
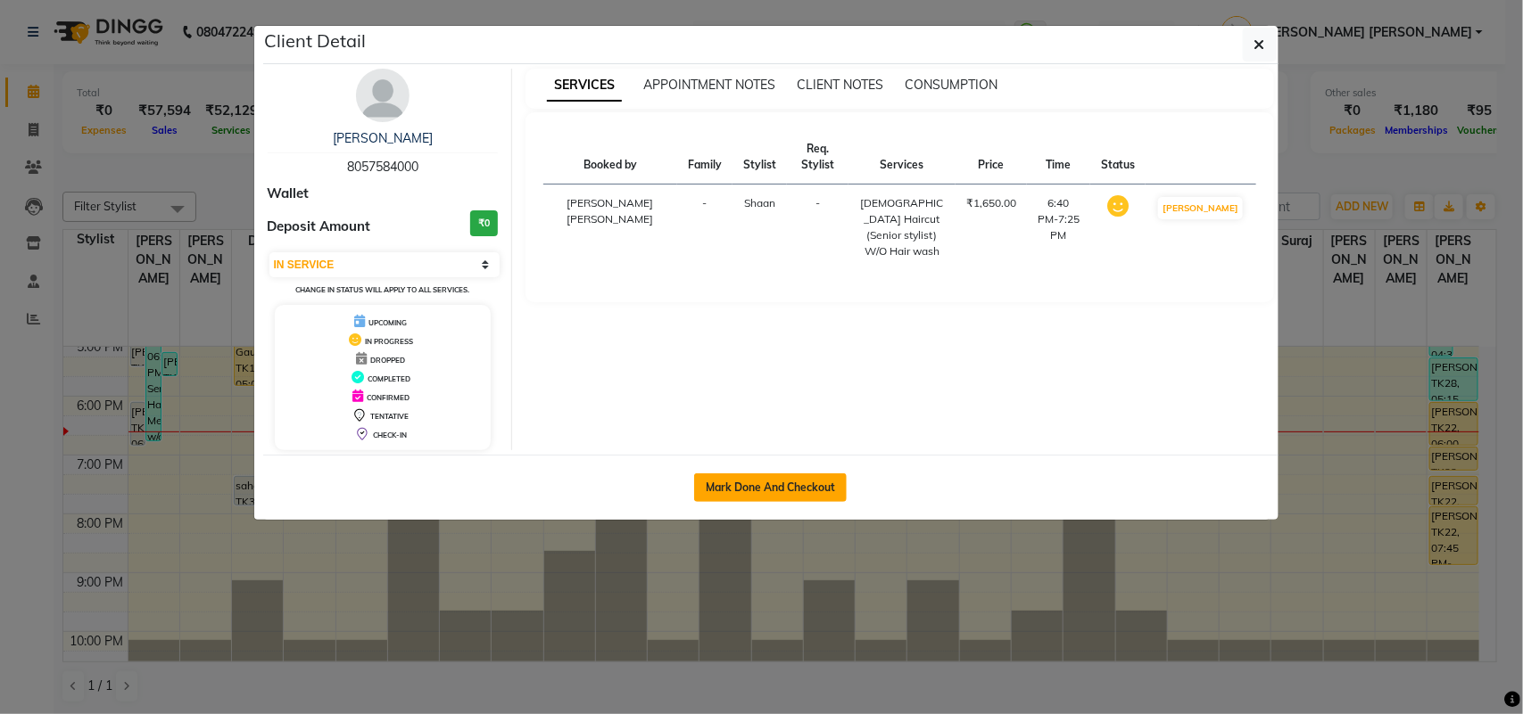
click at [740, 478] on button "Mark Done And Checkout" at bounding box center [770, 488] width 153 height 29
select select "551"
select select "service"
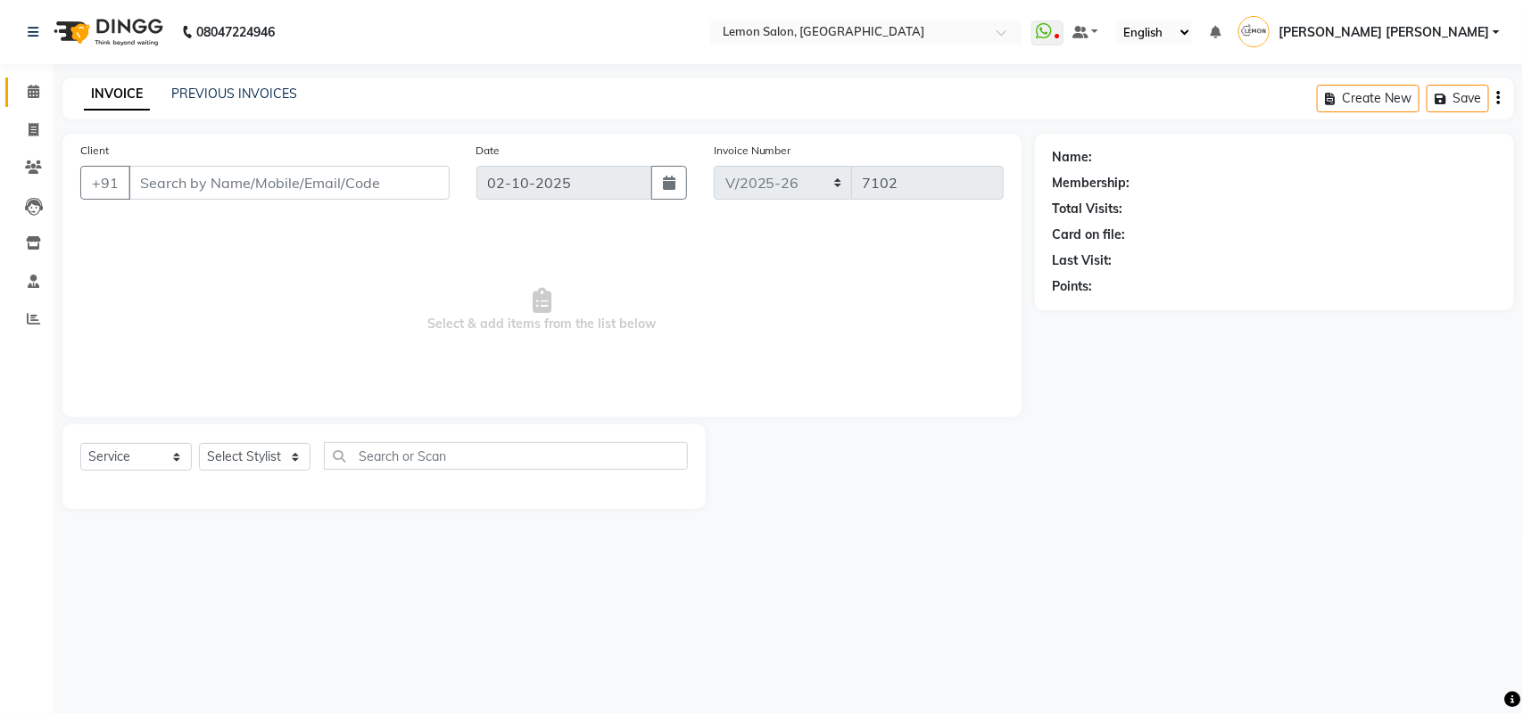
type input "8057584000"
select select "34429"
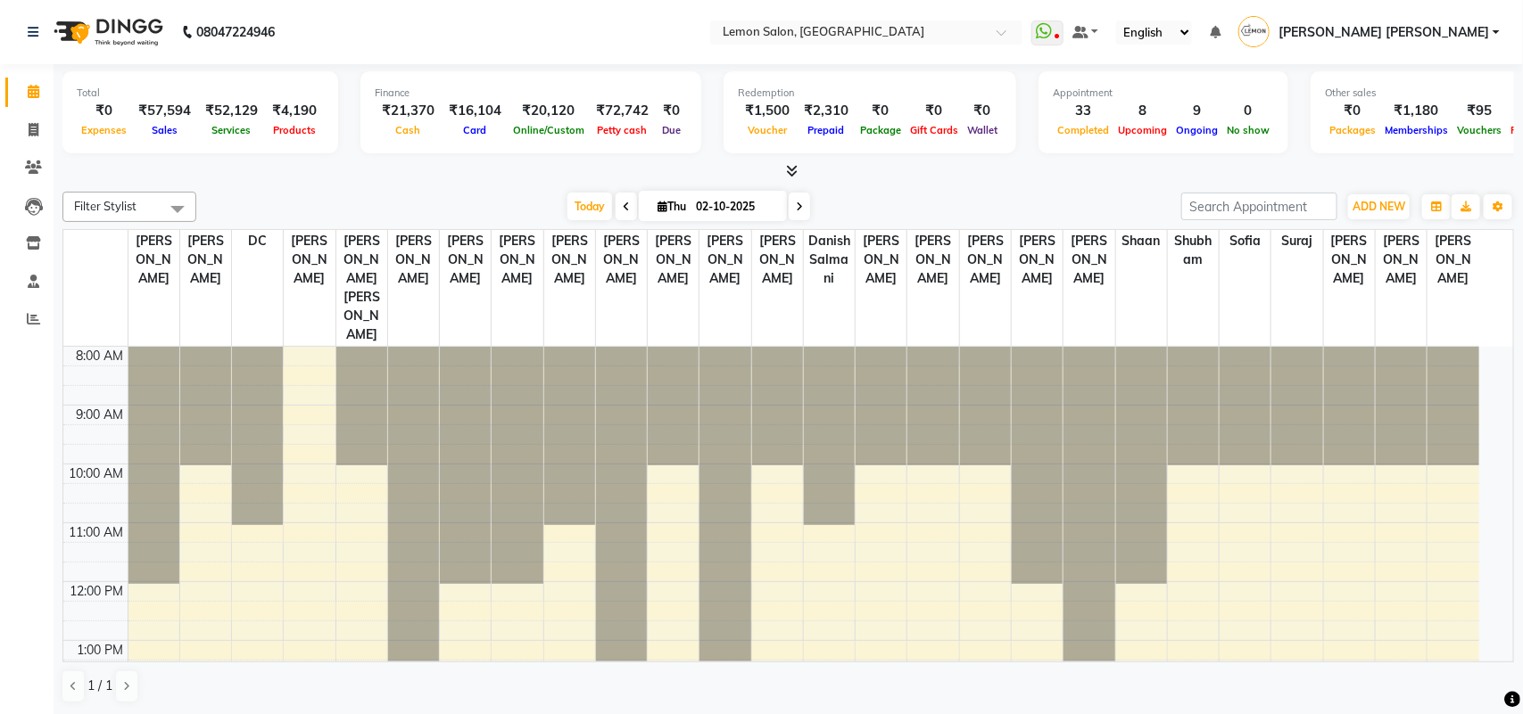
select select "en"
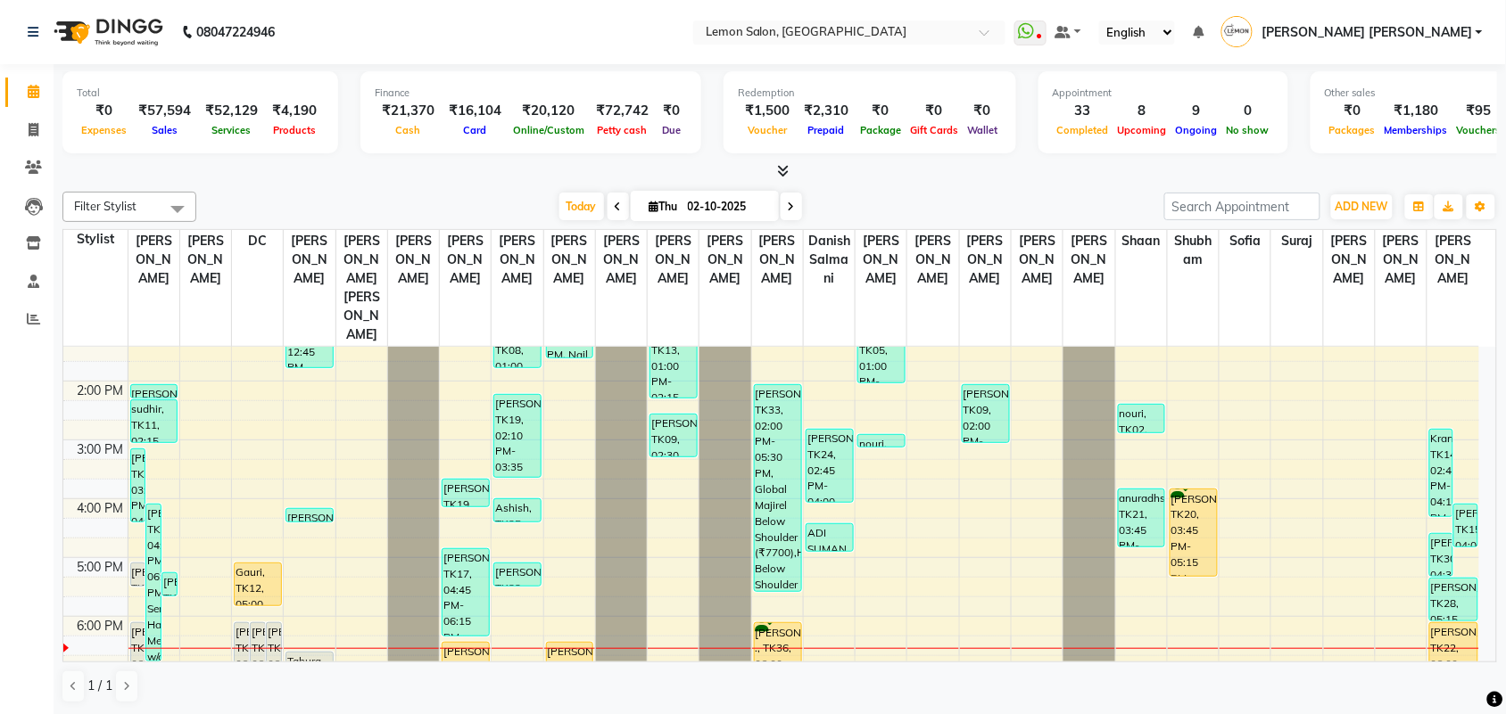
scroll to position [257, 0]
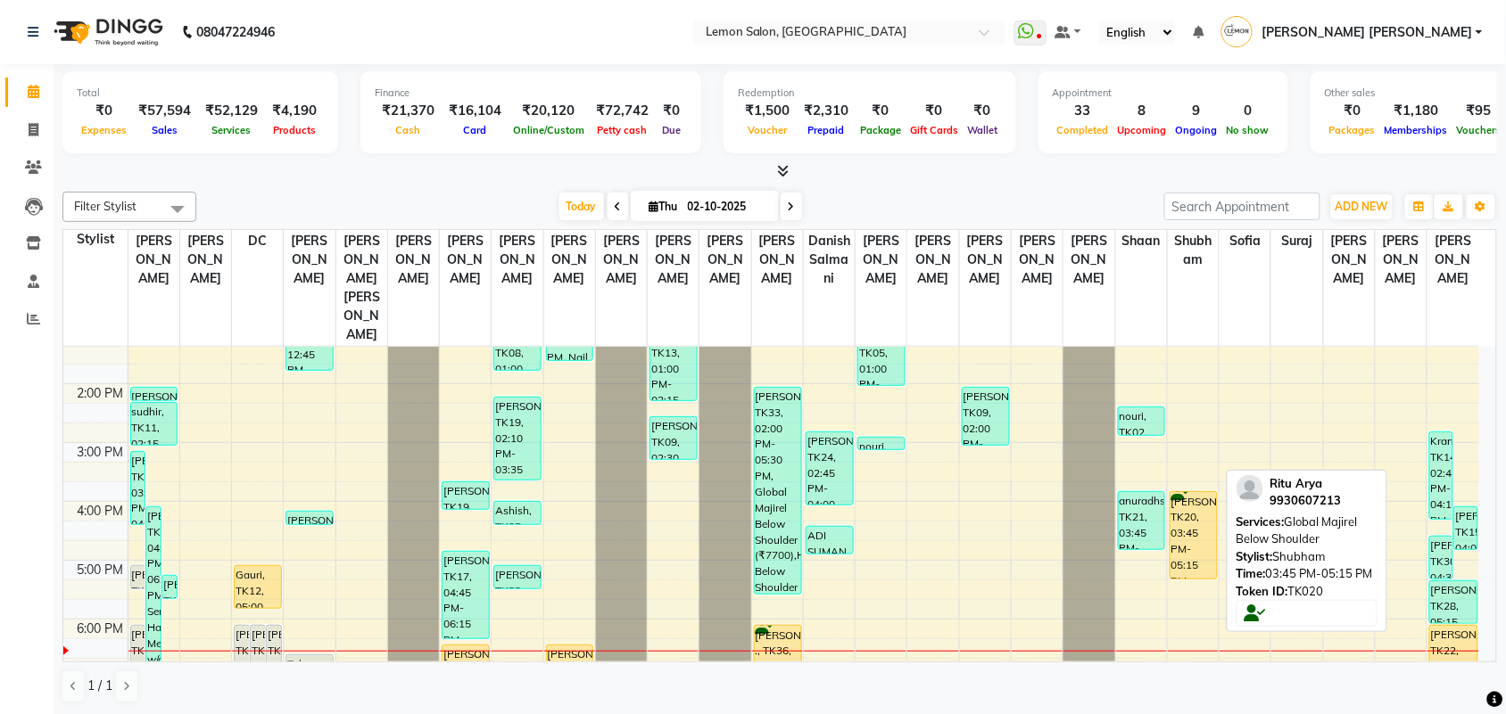
click at [1179, 492] on div "[PERSON_NAME], TK20, 03:45 PM-05:15 PM, Global Majirel Below Shoulder" at bounding box center [1193, 535] width 46 height 87
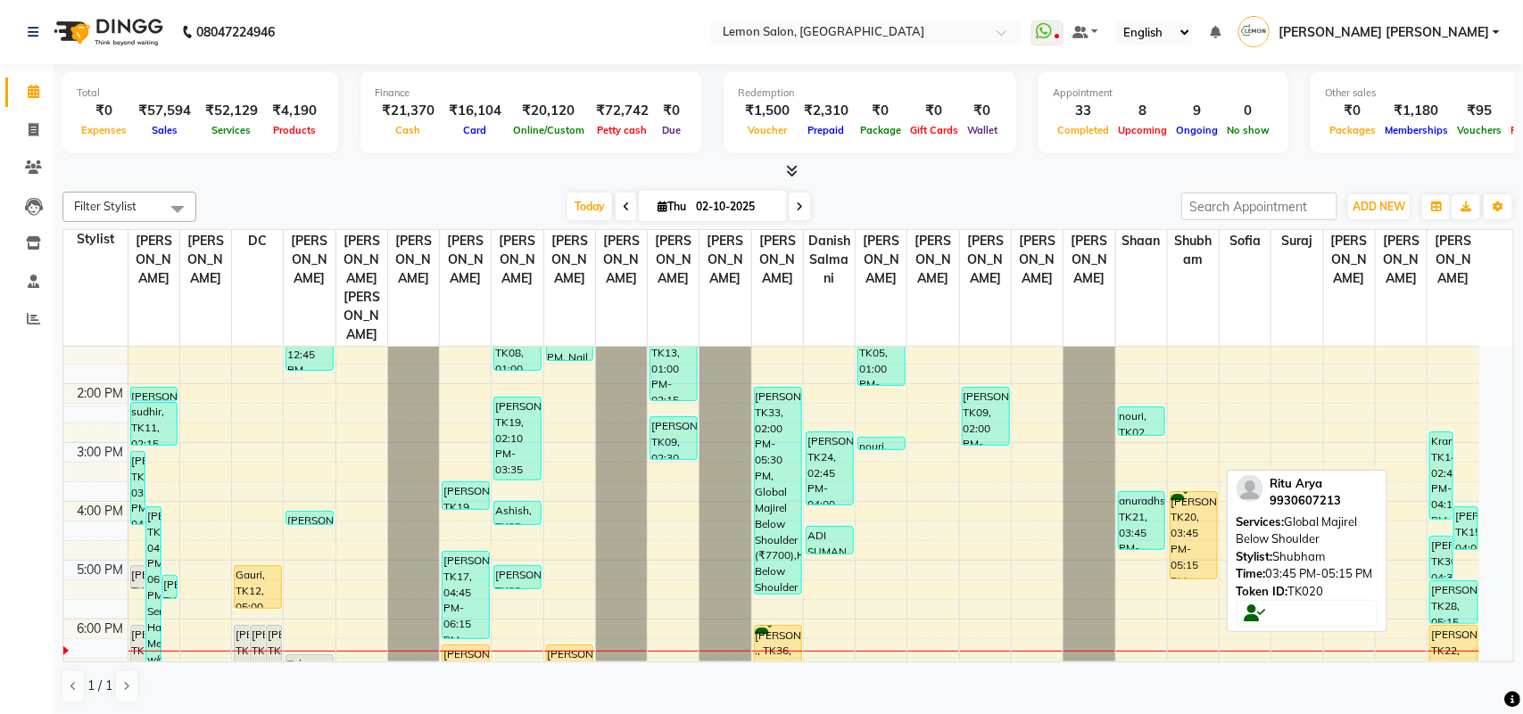
select select "1"
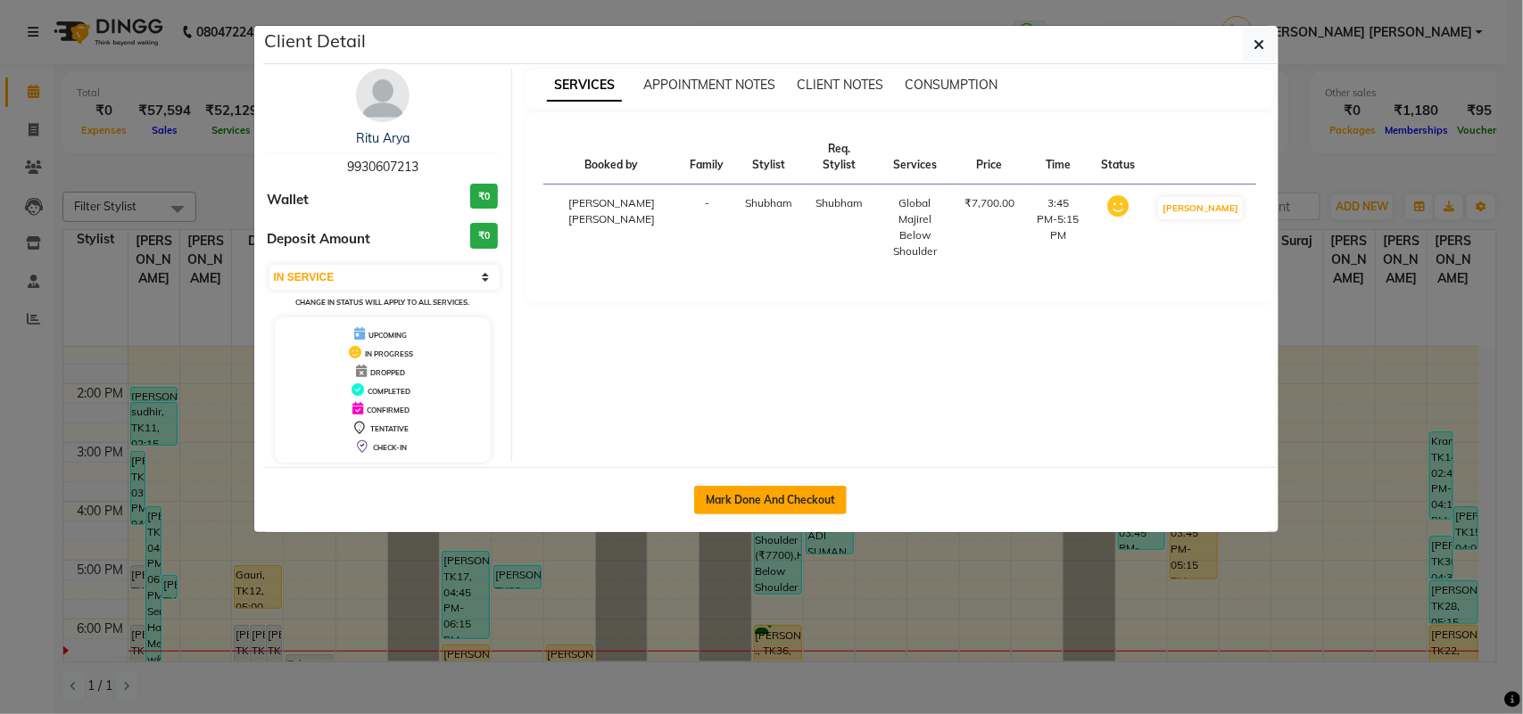
click at [796, 507] on button "Mark Done And Checkout" at bounding box center [770, 500] width 153 height 29
select select "551"
select select "service"
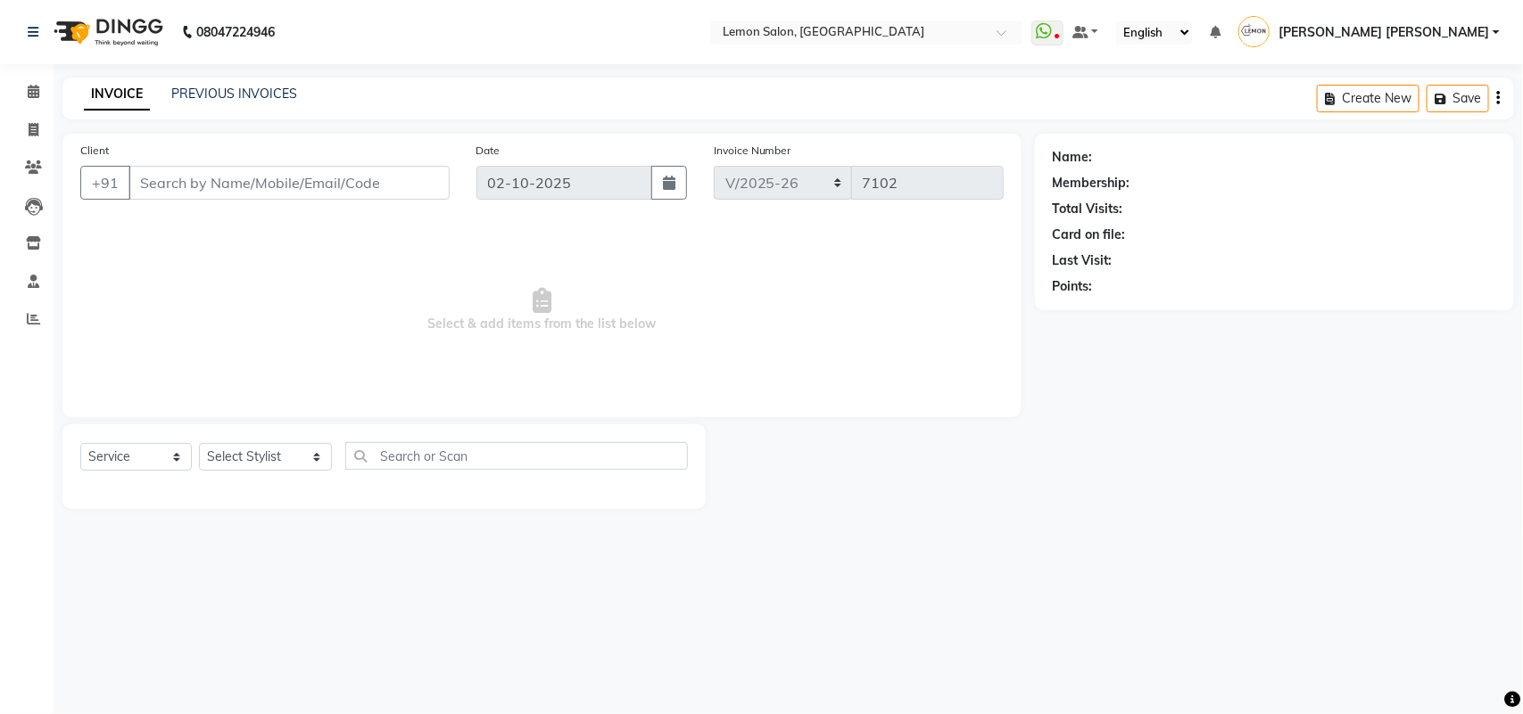
type input "9930607213"
select select "48406"
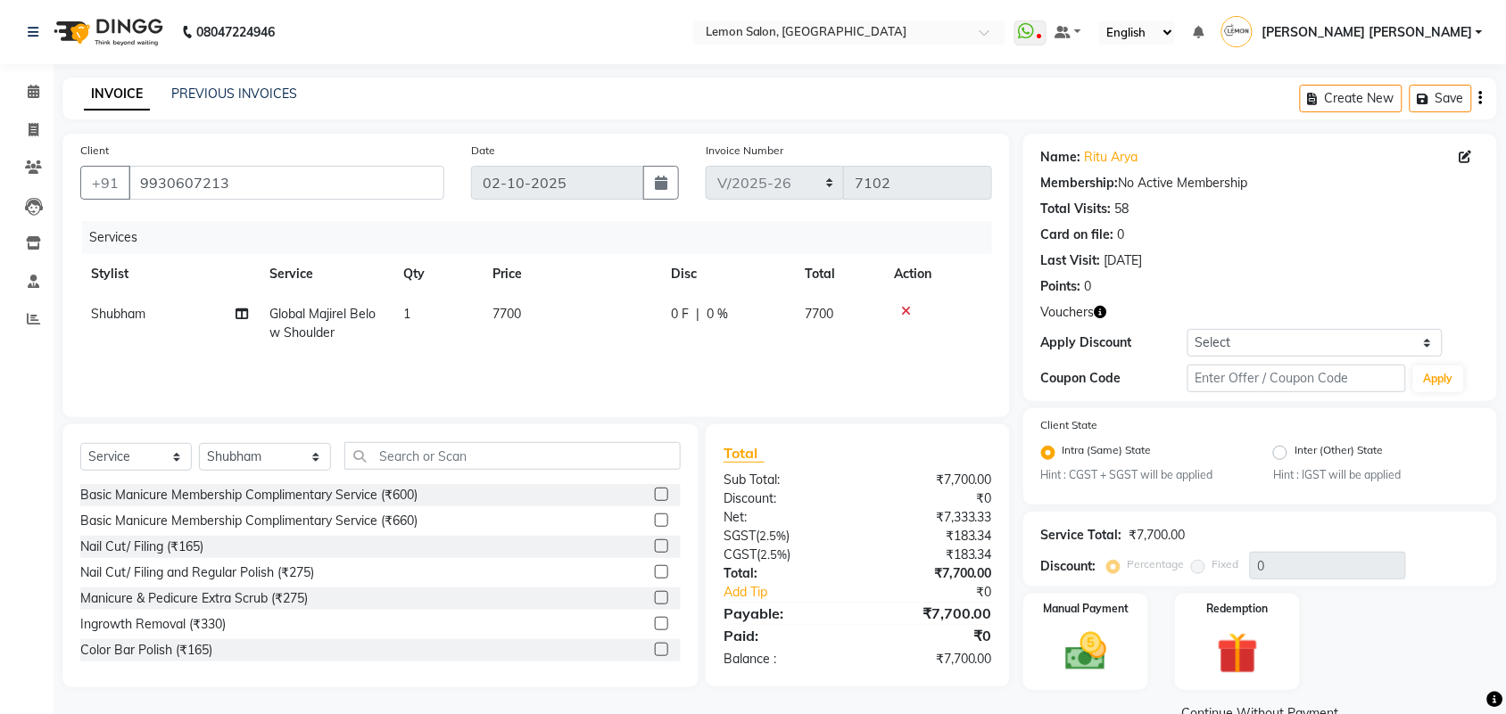
scroll to position [37, 0]
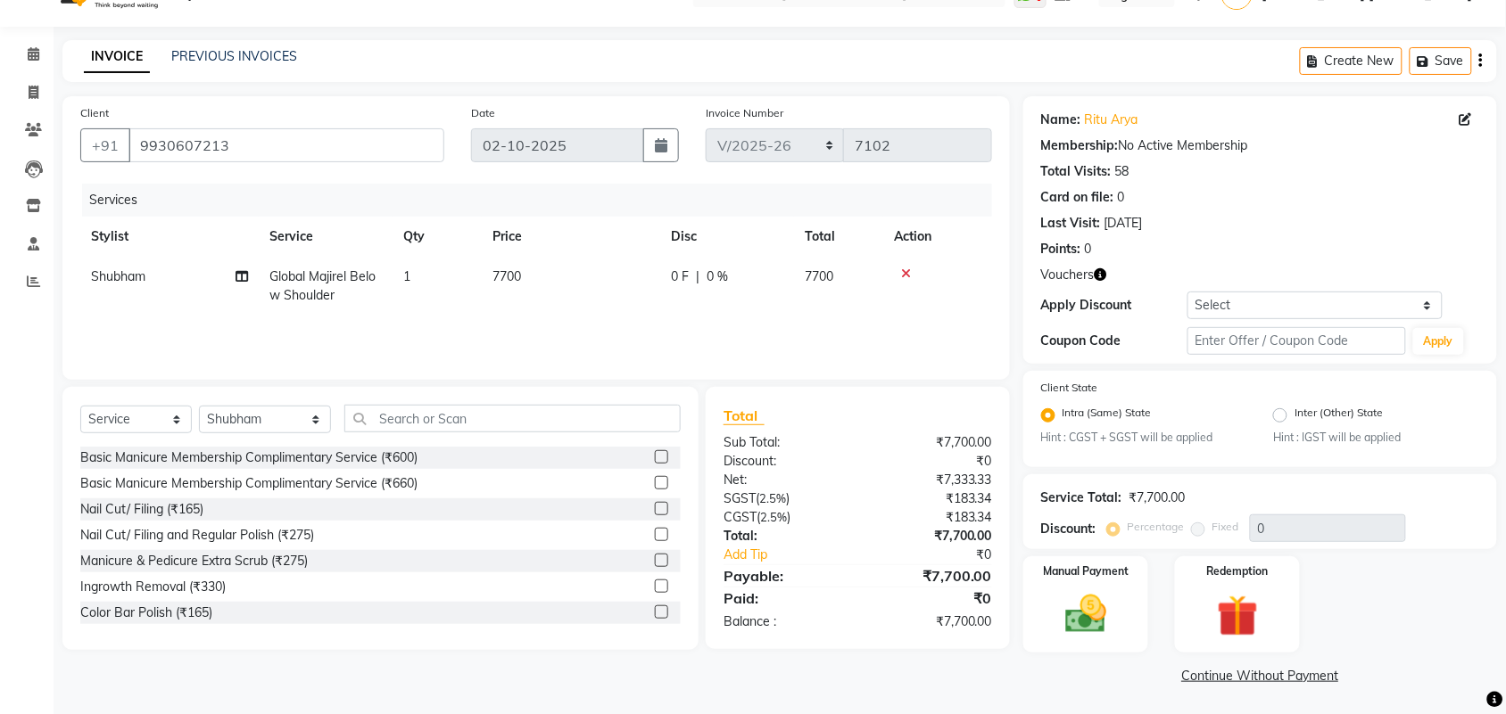
click at [288, 285] on td "Global Majirel Below Shoulder" at bounding box center [326, 286] width 134 height 59
select select "48406"
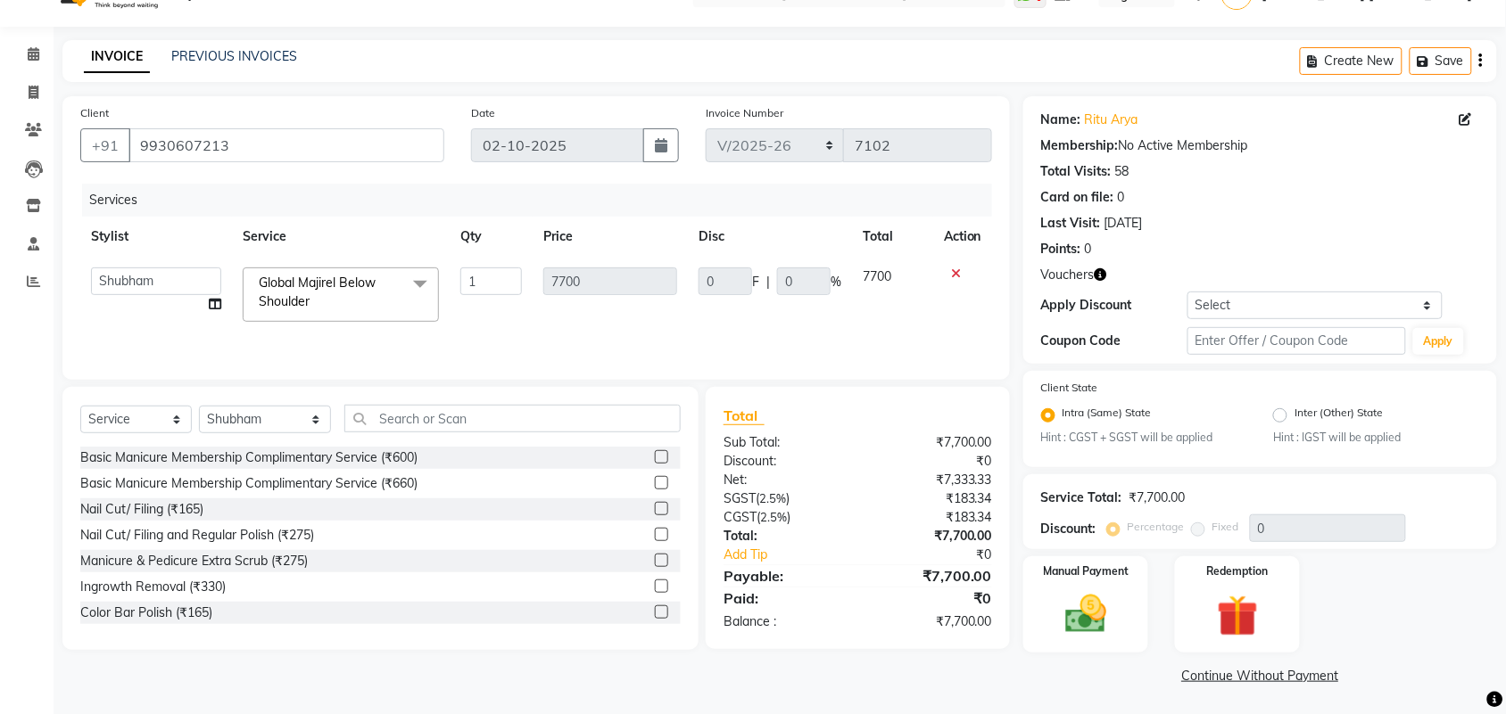
click at [299, 294] on span "Global Majirel Below Shoulder" at bounding box center [317, 292] width 117 height 35
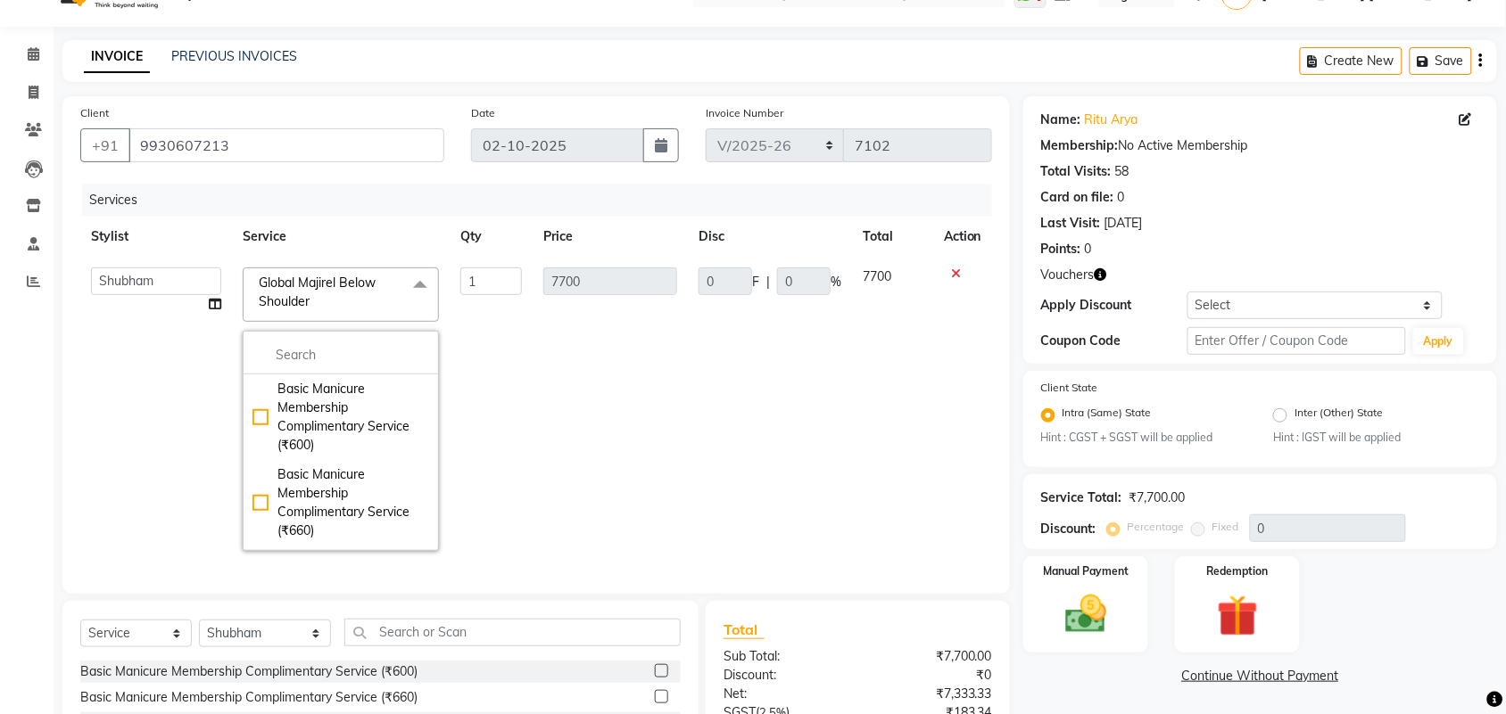
drag, startPoint x: 321, startPoint y: 359, endPoint x: 291, endPoint y: 306, distance: 60.7
click at [318, 355] on input "multiselect-search" at bounding box center [340, 355] width 177 height 19
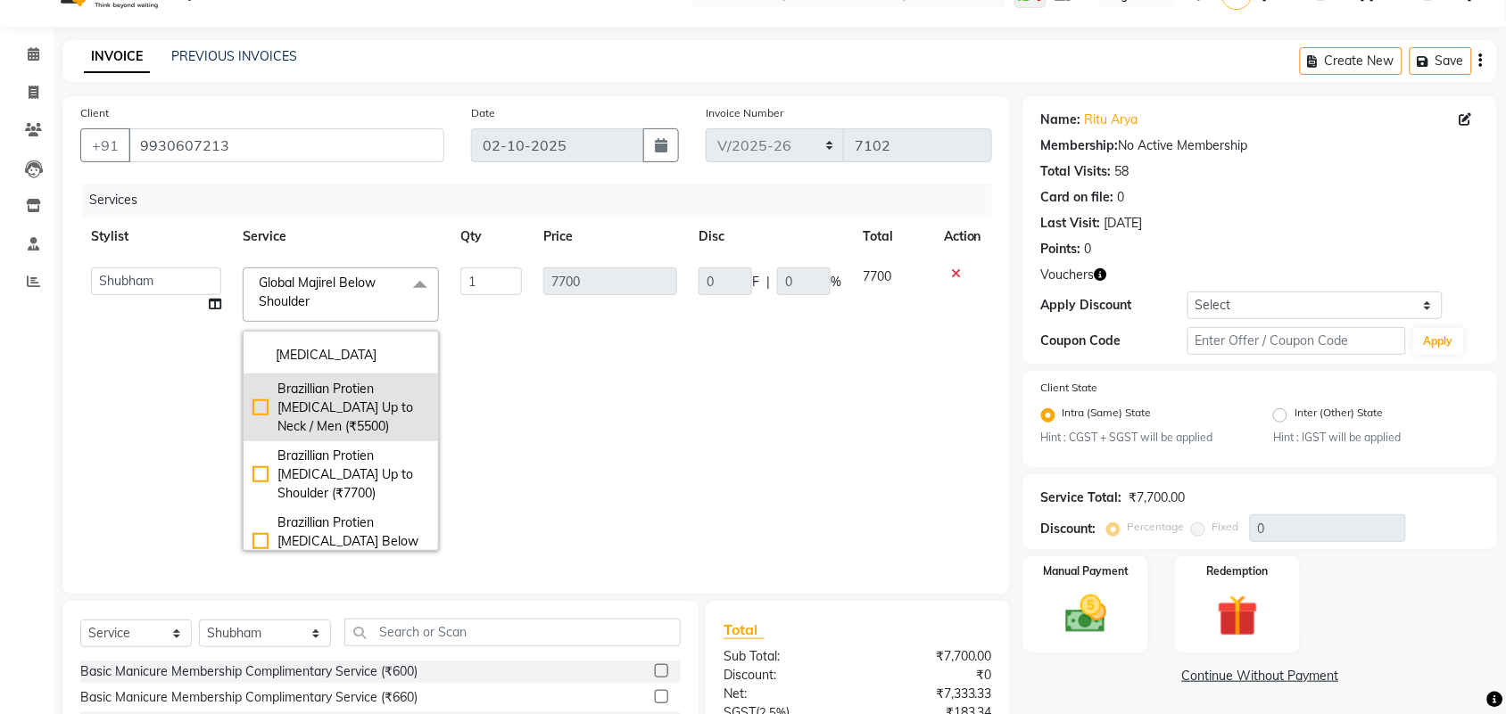
type input "[MEDICAL_DATA]"
click at [350, 425] on div "Brazillian Protien [MEDICAL_DATA] Up to Neck / Men (₹5500)" at bounding box center [340, 408] width 177 height 56
checkbox input "true"
type input "5500"
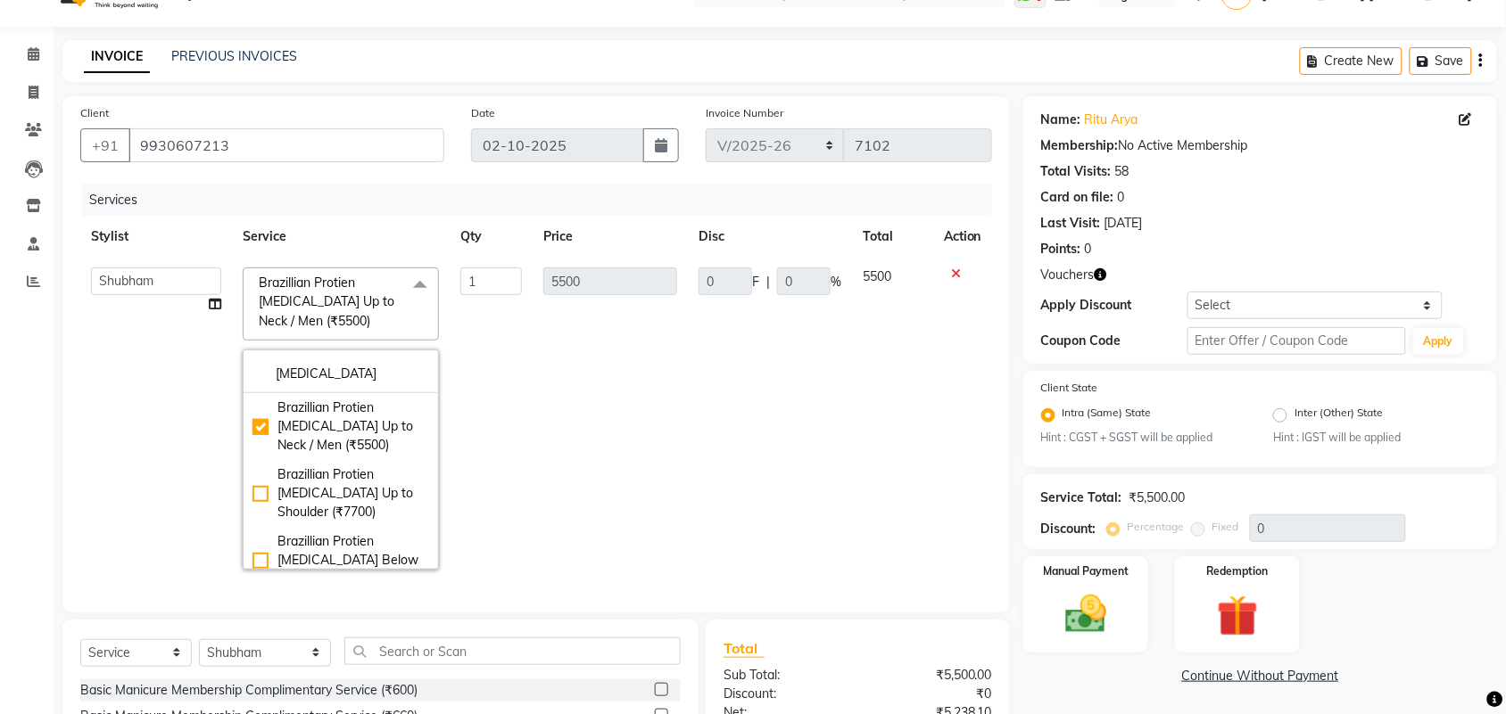
click at [585, 390] on td "5500" at bounding box center [610, 419] width 155 height 324
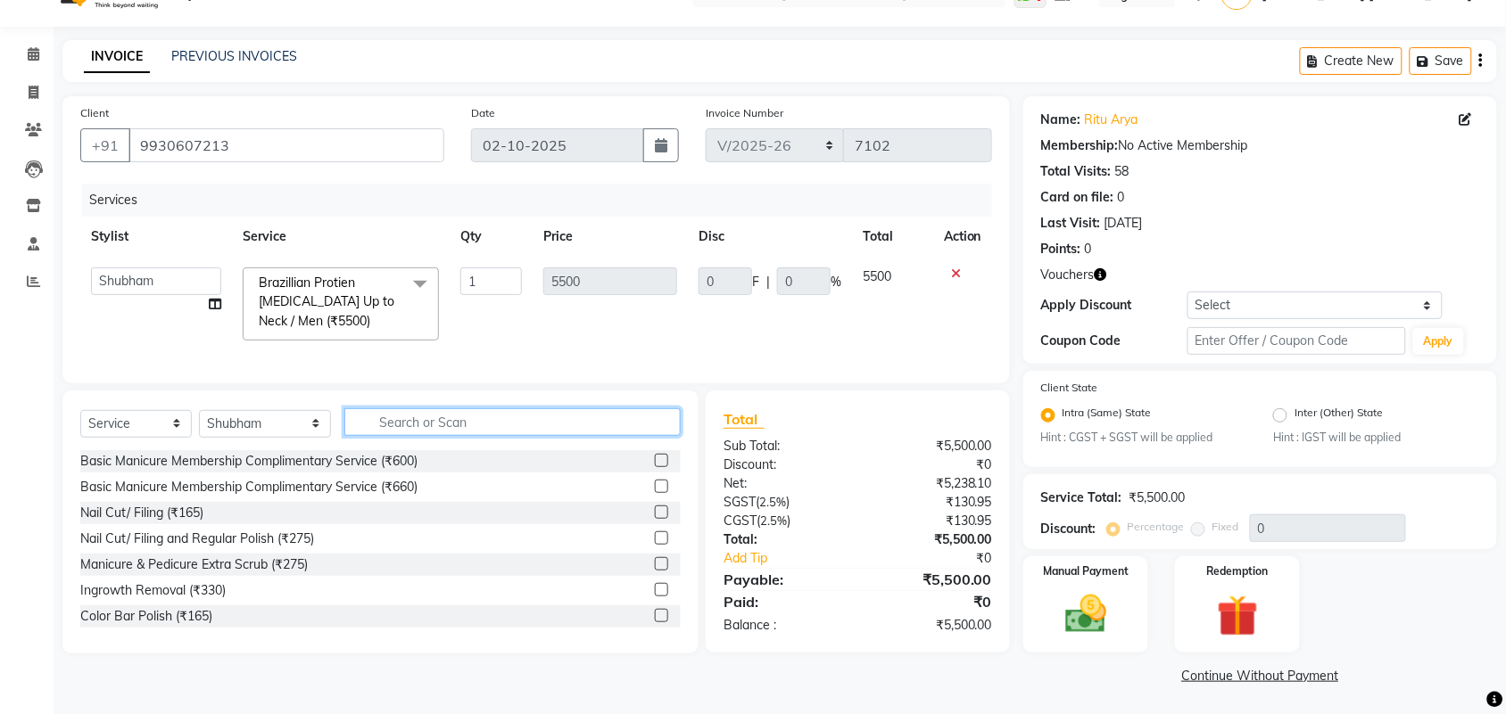
click at [447, 436] on input "text" at bounding box center [512, 423] width 336 height 28
type input "glo"
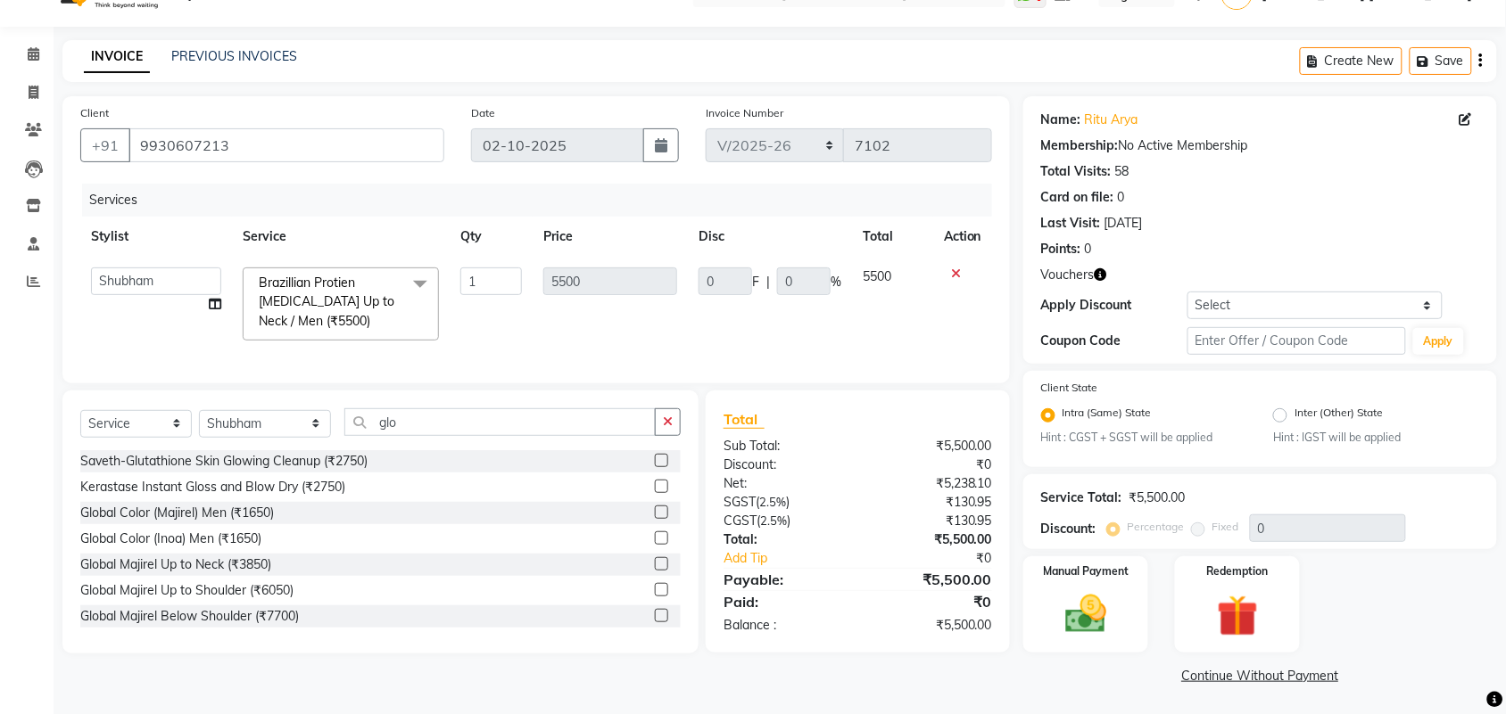
click at [580, 340] on td "5500" at bounding box center [610, 304] width 155 height 95
click at [658, 436] on button "button" at bounding box center [668, 423] width 26 height 28
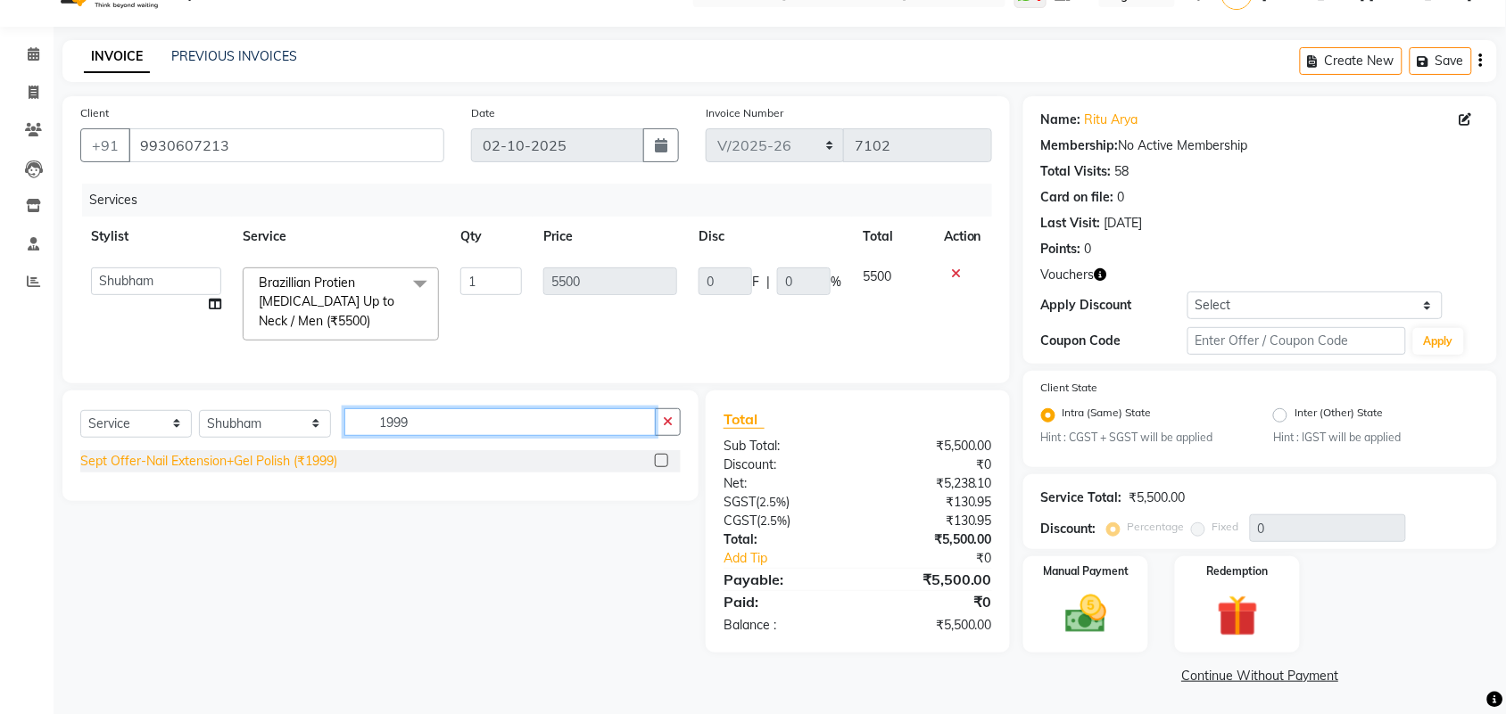
type input "1999"
click at [248, 471] on div "Sept Offer-Nail Extension+Gel Polish (₹1999)" at bounding box center [208, 461] width 257 height 19
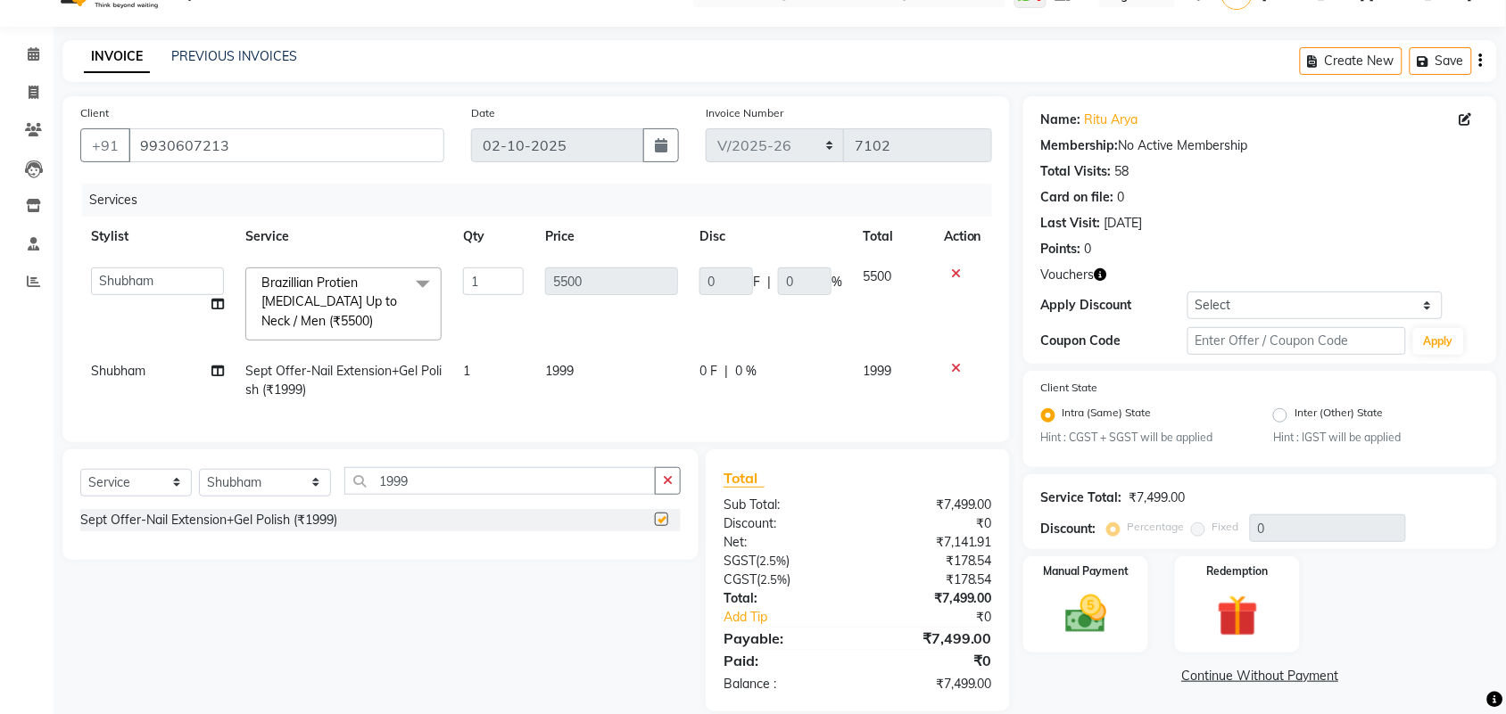
checkbox input "false"
click at [117, 355] on td "Shubham" at bounding box center [157, 380] width 154 height 59
select select "48406"
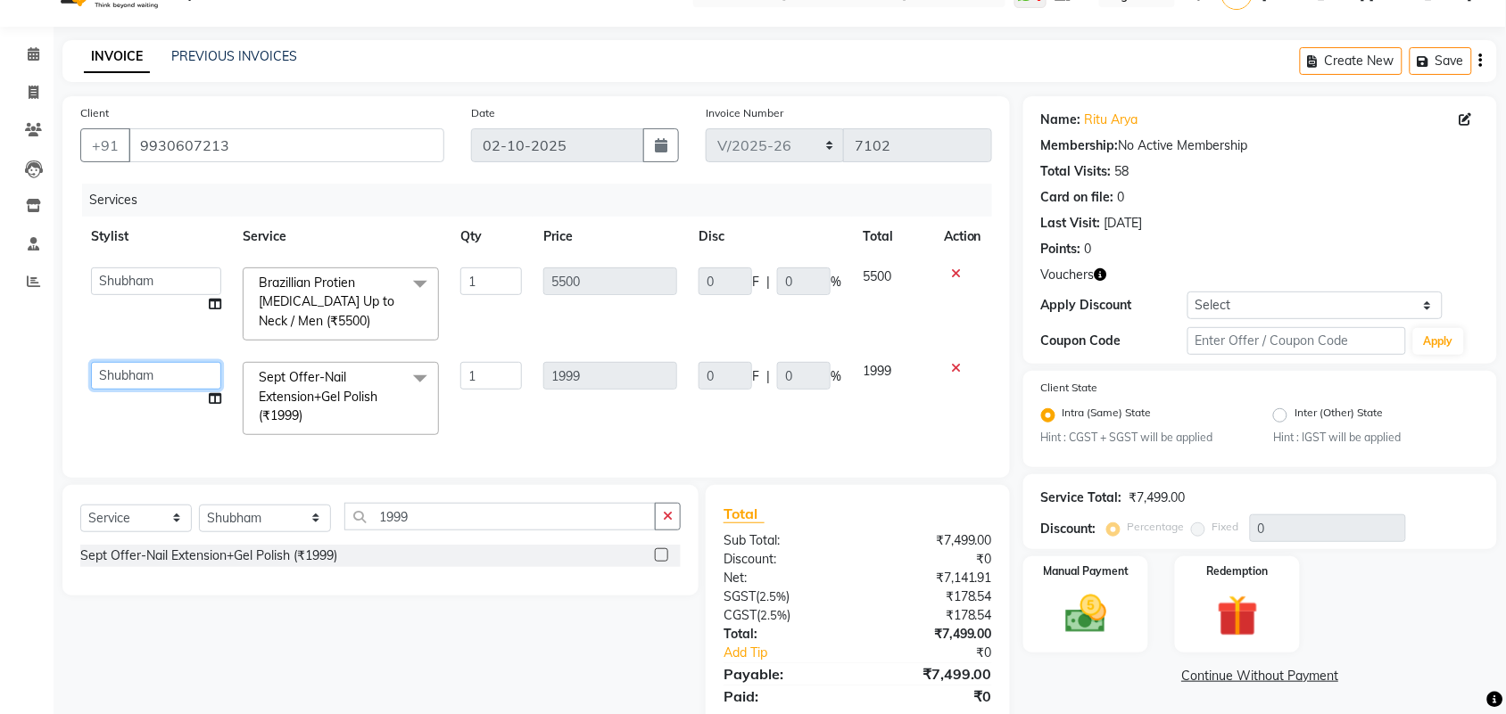
drag, startPoint x: 117, startPoint y: 355, endPoint x: 122, endPoint y: 380, distance: 25.5
click at [122, 380] on select "Aalam [PERSON_NAME] [PERSON_NAME] [PERSON_NAME] [PERSON_NAME] [PERSON_NAME] [PE…" at bounding box center [156, 376] width 130 height 28
select select "90927"
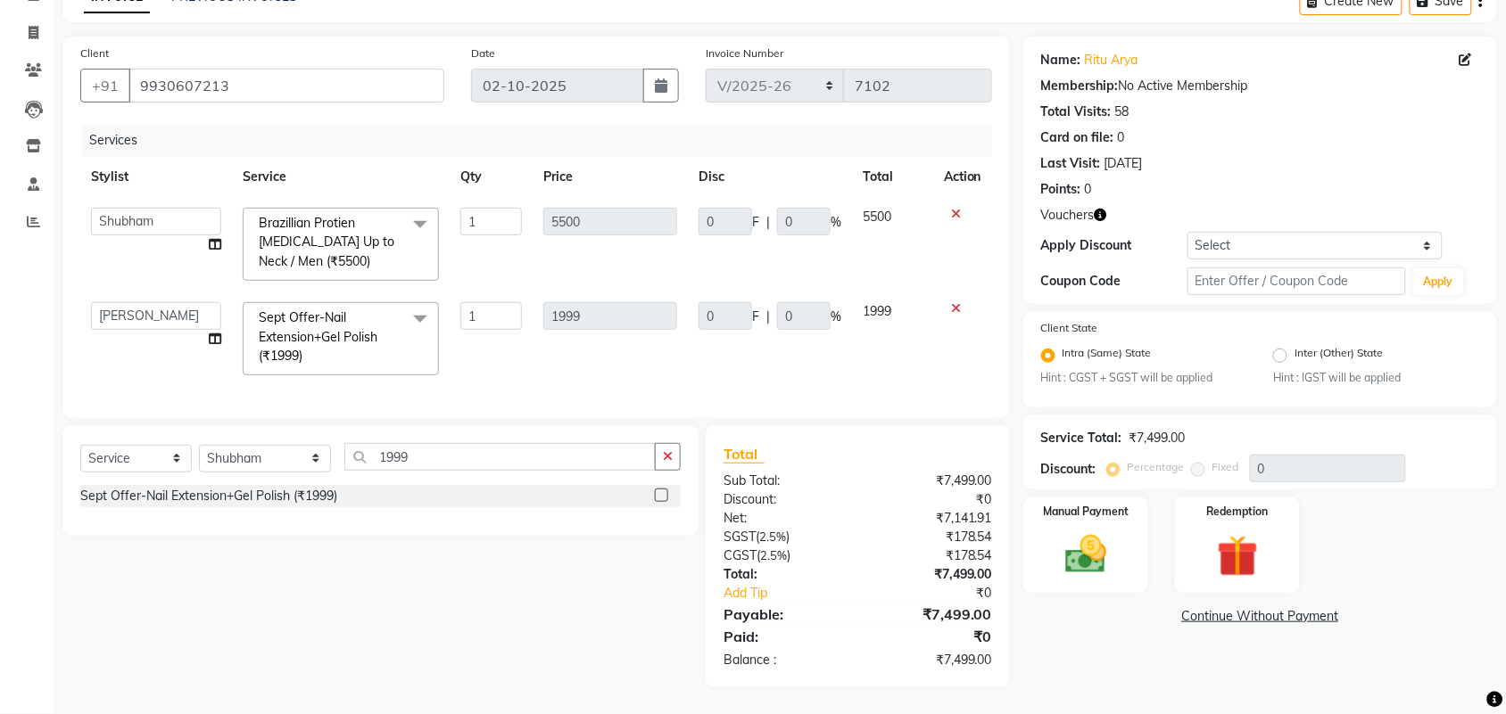
click at [287, 235] on span "Brazillian Protien [MEDICAL_DATA] Up to Neck / Men (₹5500)" at bounding box center [327, 242] width 136 height 54
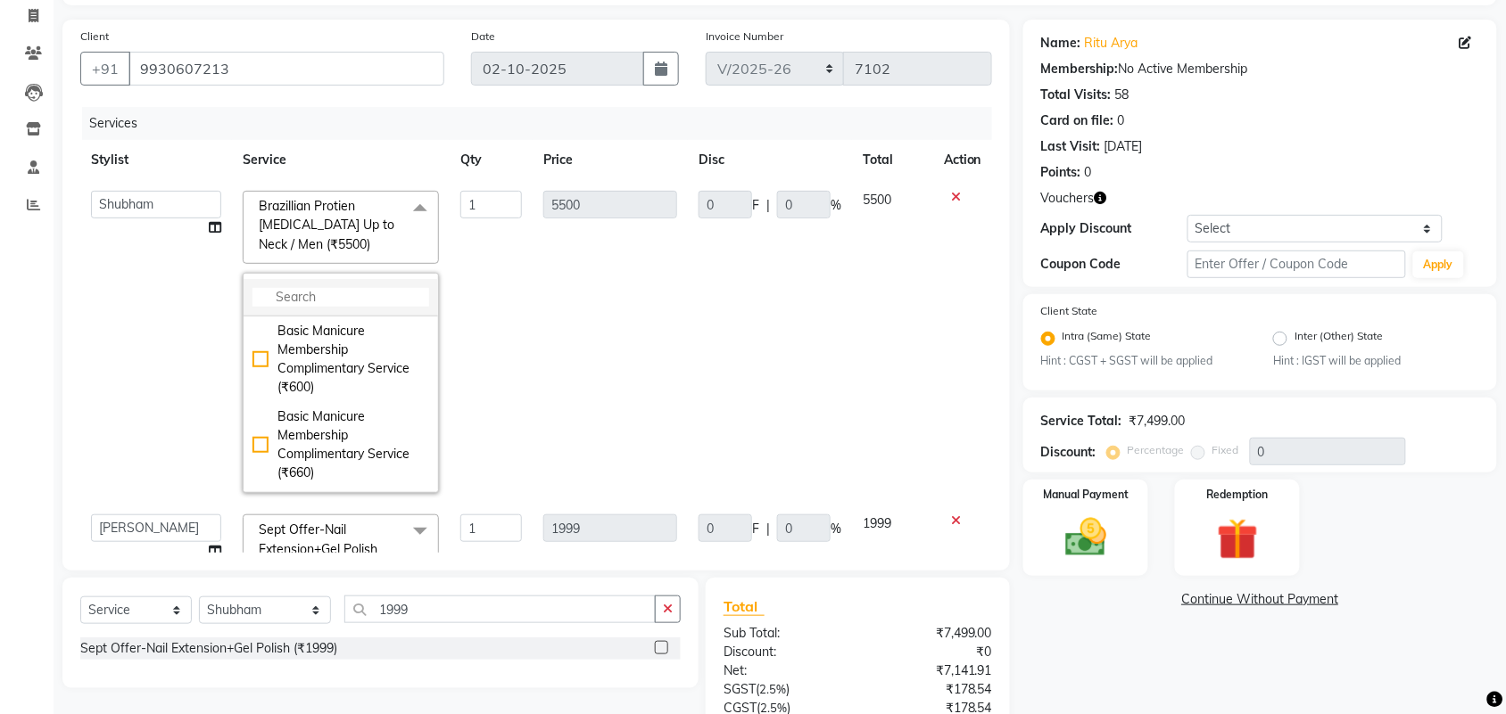
click at [319, 285] on li at bounding box center [341, 297] width 194 height 37
click at [386, 293] on input "multiselect-search" at bounding box center [340, 297] width 177 height 19
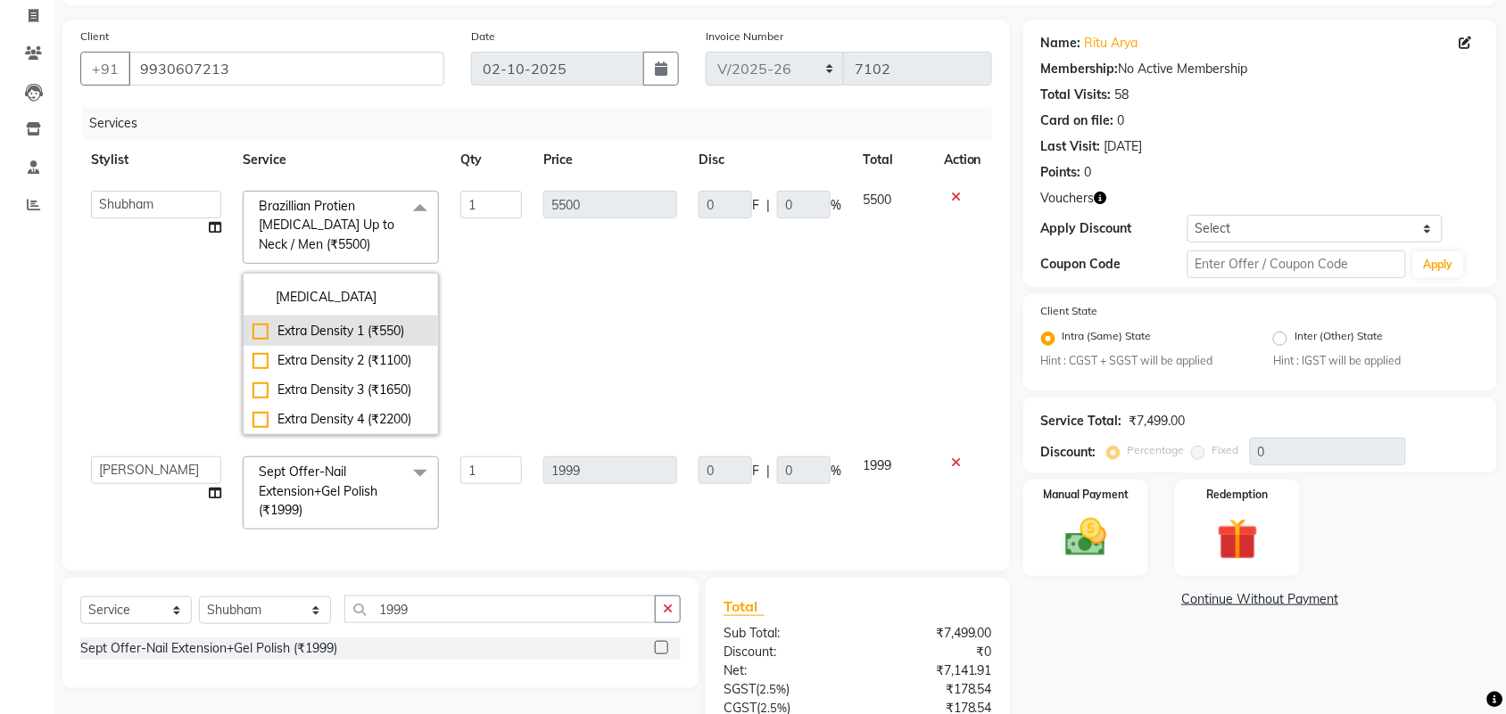
type input "[MEDICAL_DATA]"
click at [333, 328] on div "Extra Density 1 (₹550)" at bounding box center [340, 331] width 177 height 19
type input "550"
checkbox input "true"
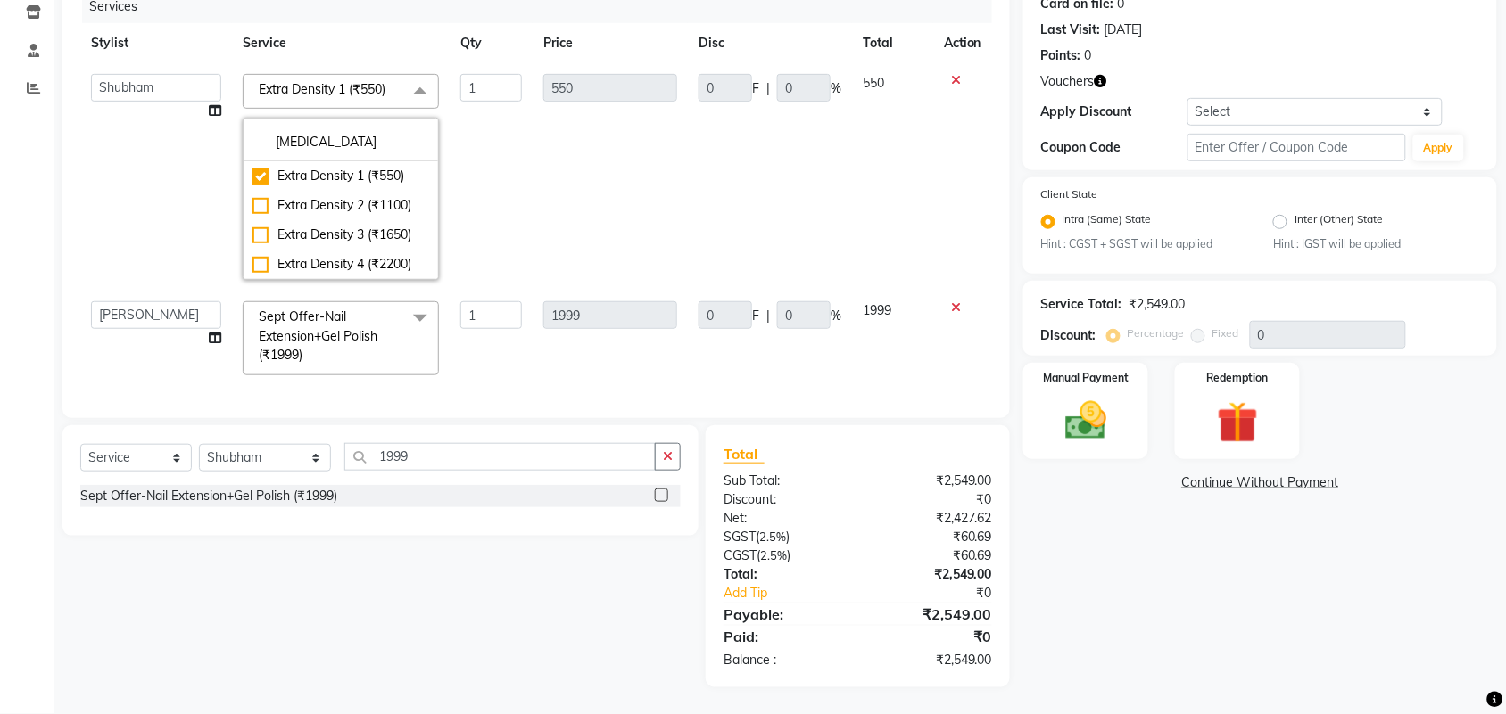
click at [1191, 616] on div "Name: Ritu Arya Membership: No Active Membership Total Visits: 58 Card on file:…" at bounding box center [1266, 295] width 487 height 785
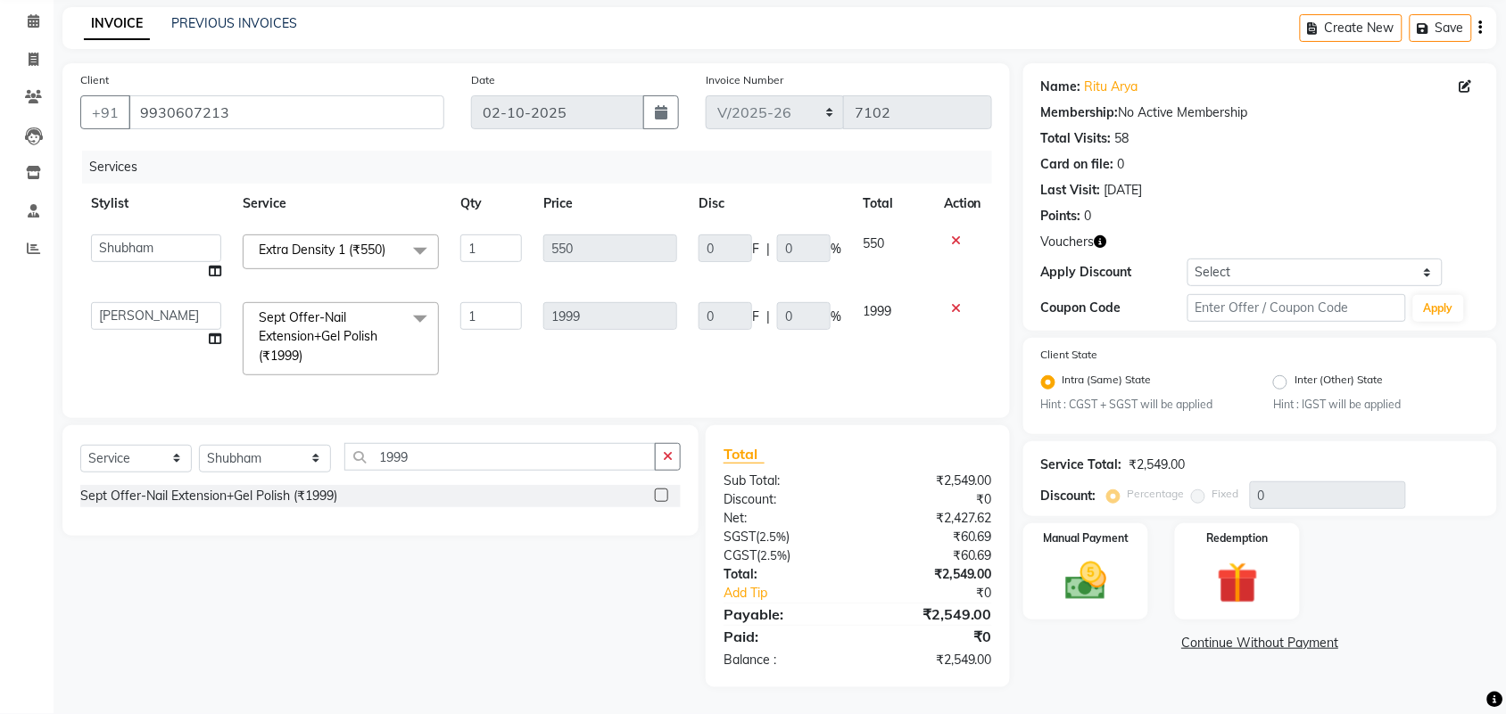
scroll to position [87, 0]
click at [1296, 300] on input "text" at bounding box center [1296, 308] width 219 height 28
type input "2500"
